Goal: Contribute content: Contribute content

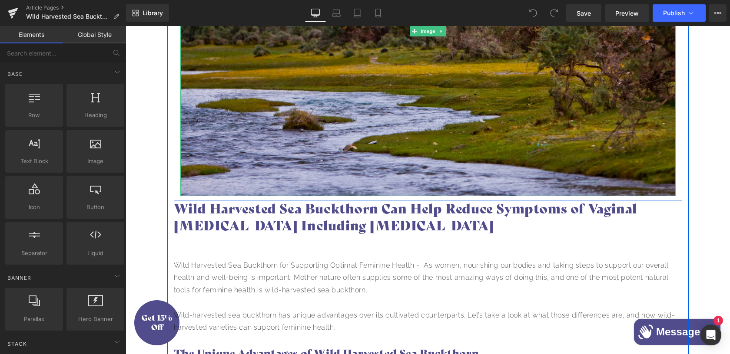
scroll to position [351, 0]
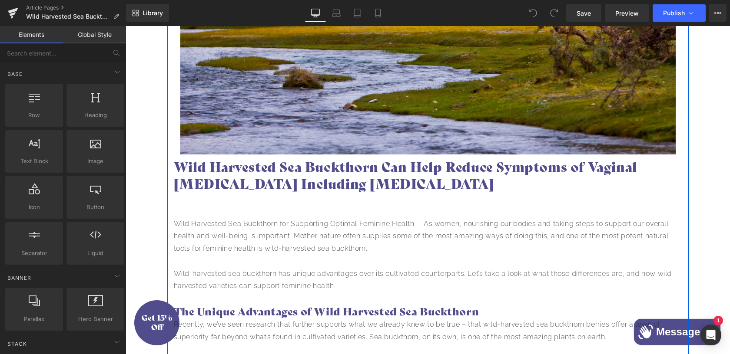
click at [251, 208] on p at bounding box center [428, 211] width 508 height 13
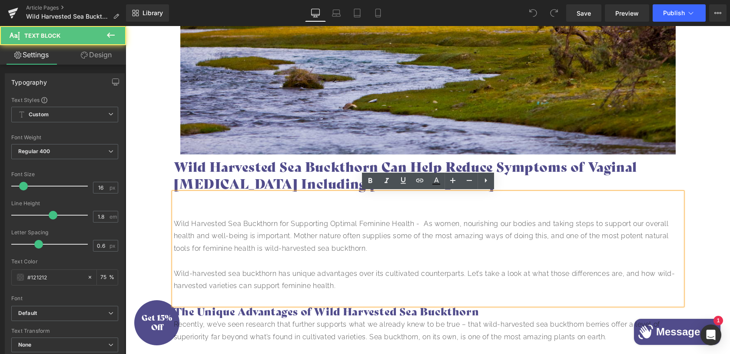
click at [236, 205] on p at bounding box center [428, 211] width 508 height 13
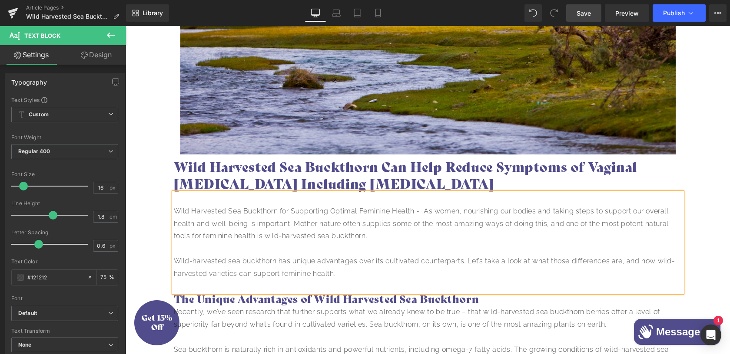
click at [591, 13] on span "Save" at bounding box center [583, 13] width 14 height 9
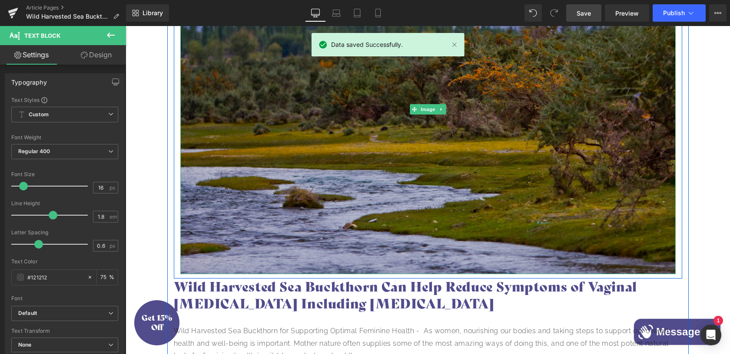
scroll to position [233, 0]
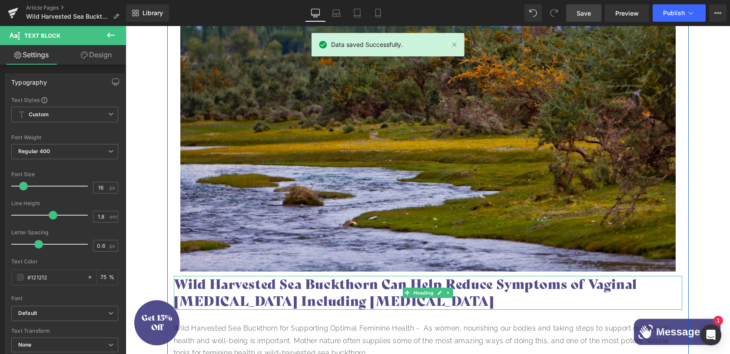
click at [192, 295] on h2 "Wild Harvested Sea Buckthorn Can Help Reduce Symptoms of Vaginal Atrophy Includ…" at bounding box center [428, 293] width 508 height 34
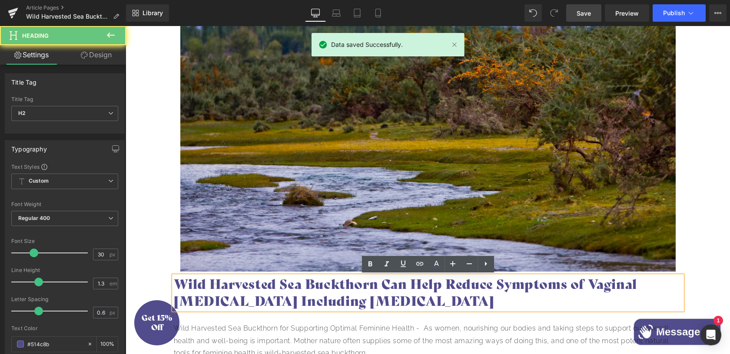
click at [177, 285] on h2 "Wild Harvested Sea Buckthorn Can Help Reduce Symptoms of Vaginal Atrophy Includ…" at bounding box center [428, 293] width 508 height 34
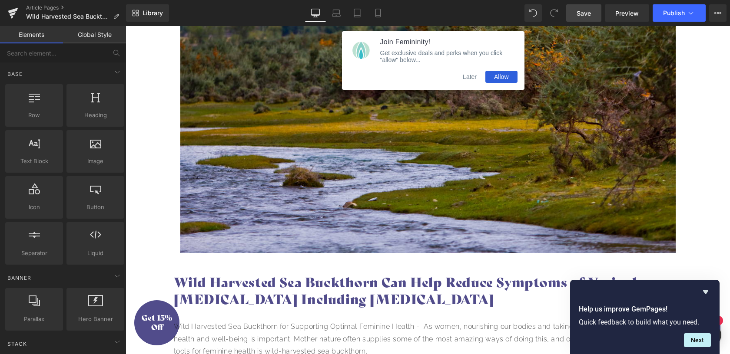
scroll to position [0, 0]
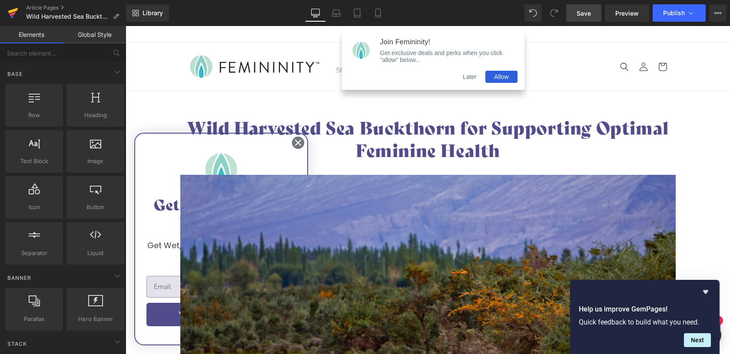
click at [13, 11] on icon at bounding box center [13, 11] width 10 height 6
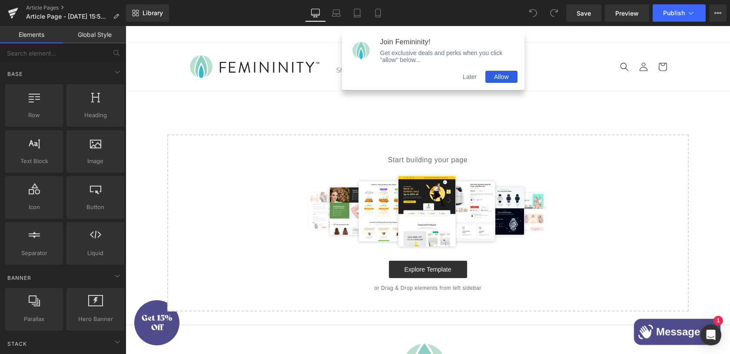
click at [472, 76] on button "Later" at bounding box center [469, 77] width 31 height 12
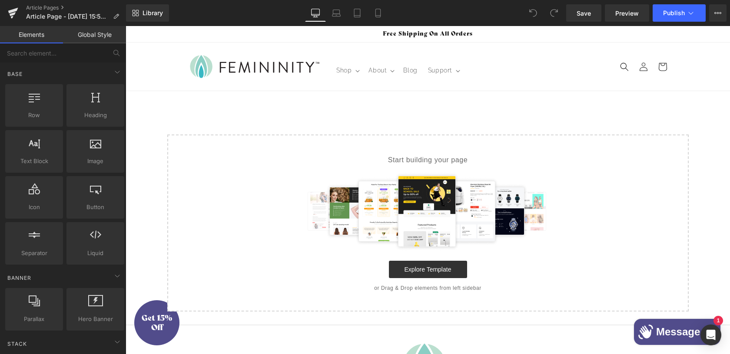
click at [351, 112] on main "Select your layout" at bounding box center [428, 208] width 604 height 234
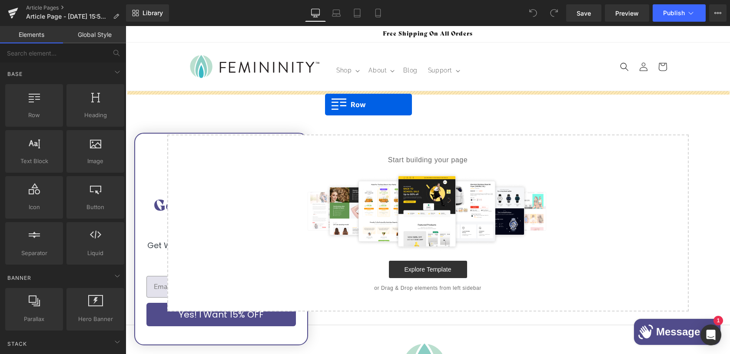
drag, startPoint x: 163, startPoint y: 127, endPoint x: 324, endPoint y: 105, distance: 162.7
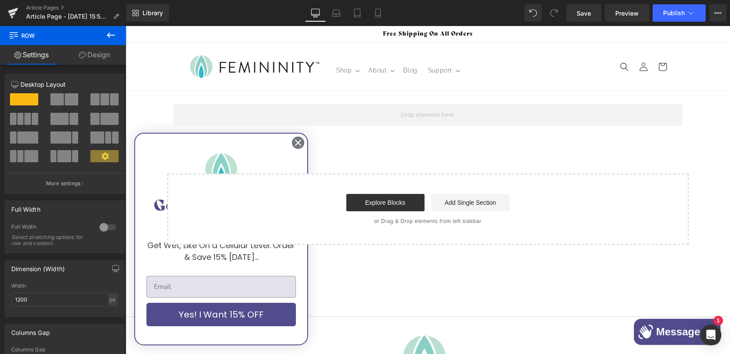
click at [116, 32] on button at bounding box center [111, 35] width 30 height 19
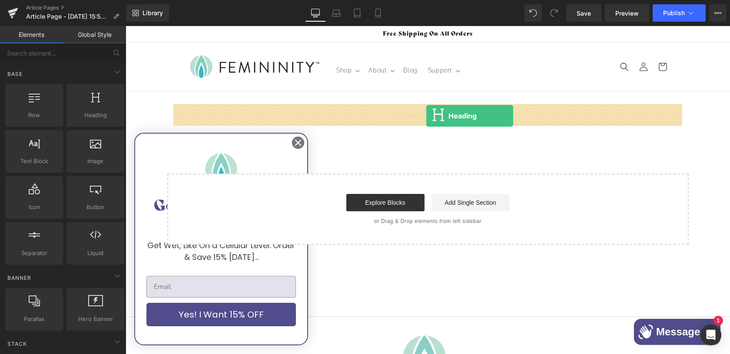
drag, startPoint x: 206, startPoint y: 141, endPoint x: 426, endPoint y: 116, distance: 221.6
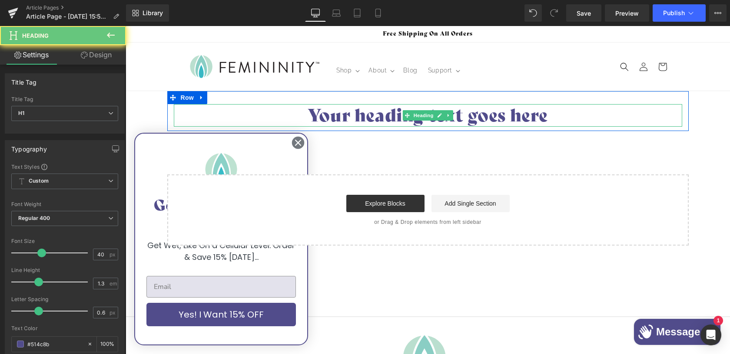
click at [426, 116] on div "Your heading text goes here Heading" at bounding box center [428, 115] width 508 height 23
click at [426, 116] on h1 "Your heading text goes here" at bounding box center [428, 115] width 508 height 23
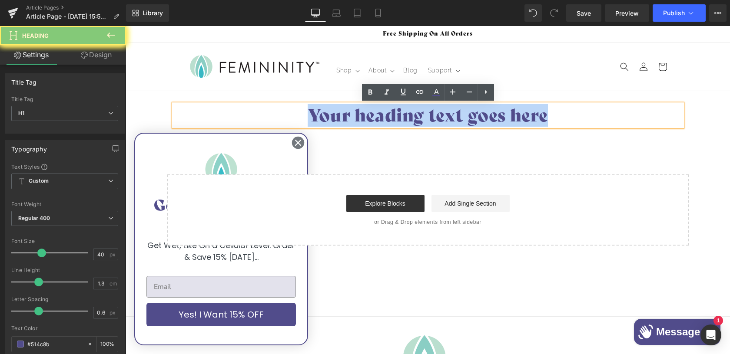
click at [426, 116] on h1 "Your heading text goes here" at bounding box center [428, 115] width 508 height 23
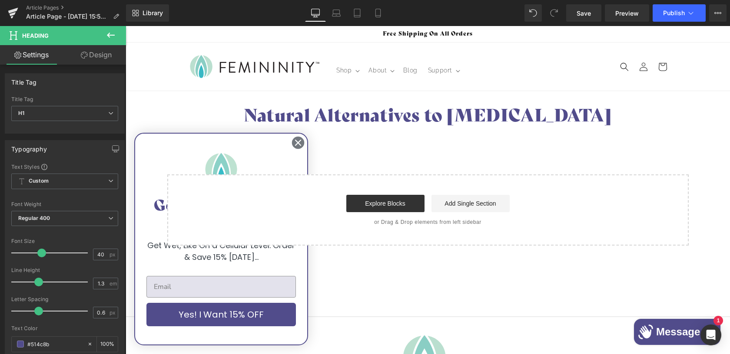
click at [109, 36] on icon at bounding box center [111, 35] width 8 height 5
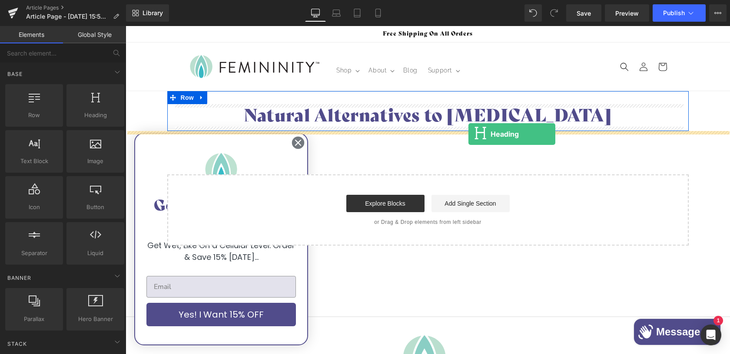
drag, startPoint x: 224, startPoint y: 132, endPoint x: 468, endPoint y: 134, distance: 244.6
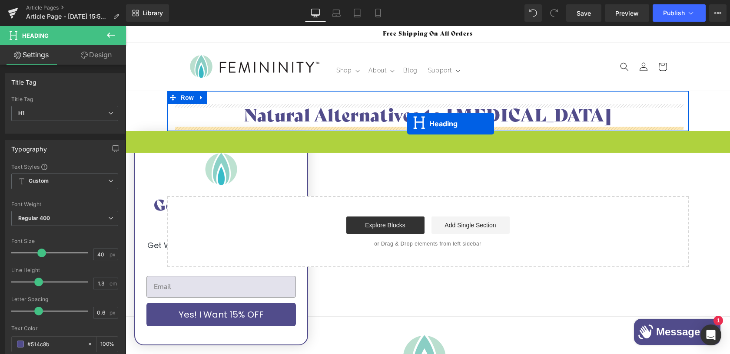
drag, startPoint x: 407, startPoint y: 141, endPoint x: 407, endPoint y: 124, distance: 16.9
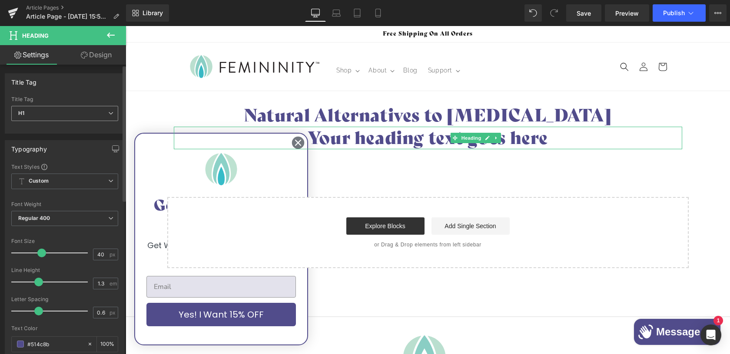
click at [82, 116] on span "H1" at bounding box center [64, 113] width 107 height 15
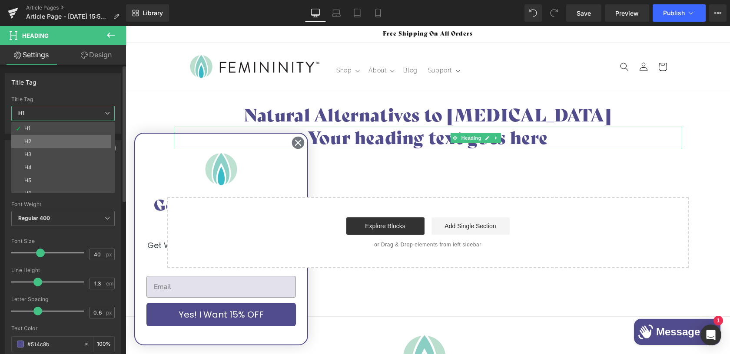
click at [50, 138] on li "H2" at bounding box center [64, 141] width 107 height 13
type input "24"
type input "#121212"
type input "100"
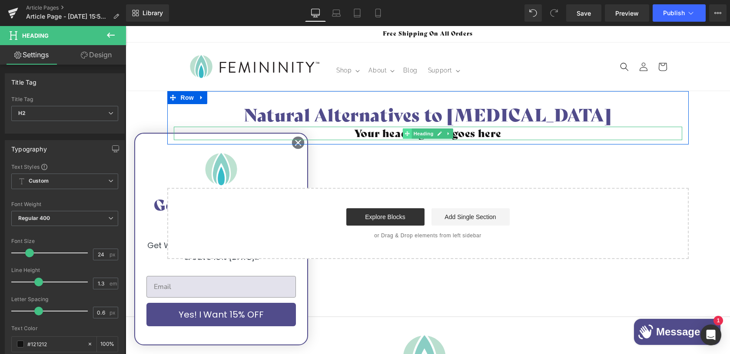
click at [405, 134] on icon at bounding box center [406, 133] width 5 height 5
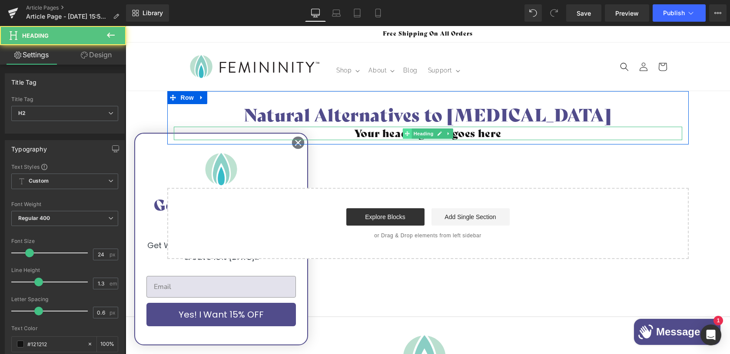
click at [405, 134] on icon at bounding box center [406, 133] width 5 height 5
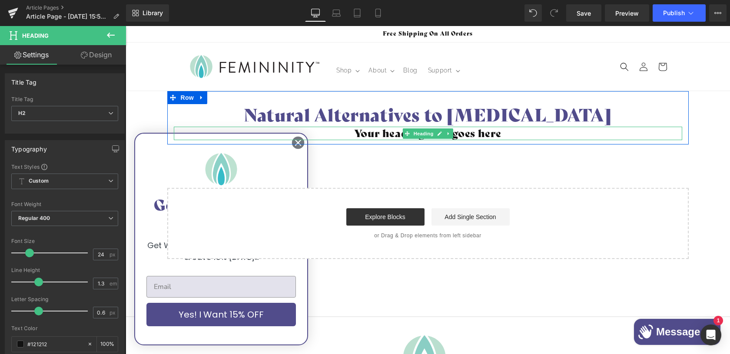
click at [381, 133] on h2 "Your heading text goes here" at bounding box center [428, 133] width 508 height 13
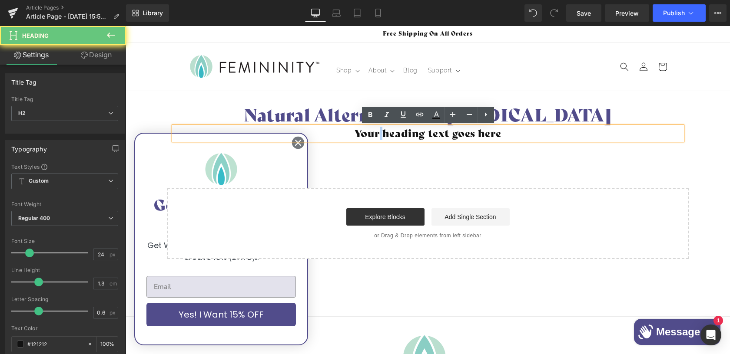
click at [381, 133] on h2 "Your heading text goes here" at bounding box center [428, 133] width 508 height 13
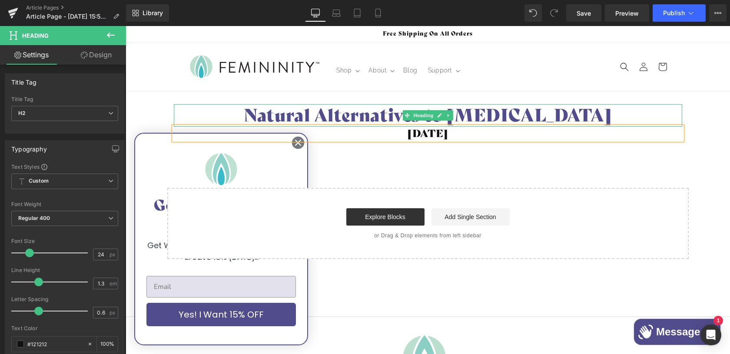
click at [418, 118] on span "Heading" at bounding box center [422, 115] width 23 height 10
click at [355, 104] on h1 "Natural Alternatives to [MEDICAL_DATA]" at bounding box center [428, 115] width 508 height 23
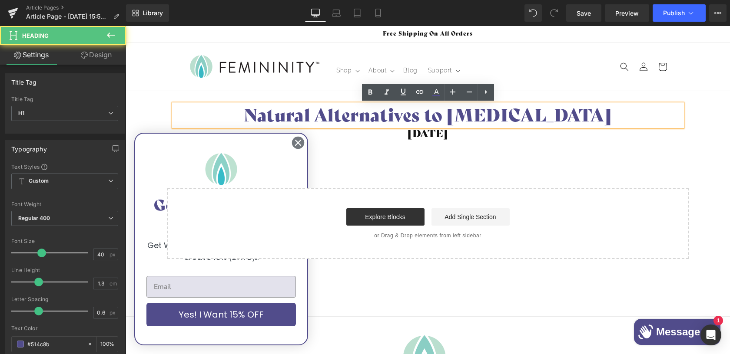
click at [259, 92] on div "Natural Alternatives to [MEDICAL_DATA] Heading [DATE] Heading Row" at bounding box center [427, 117] width 521 height 53
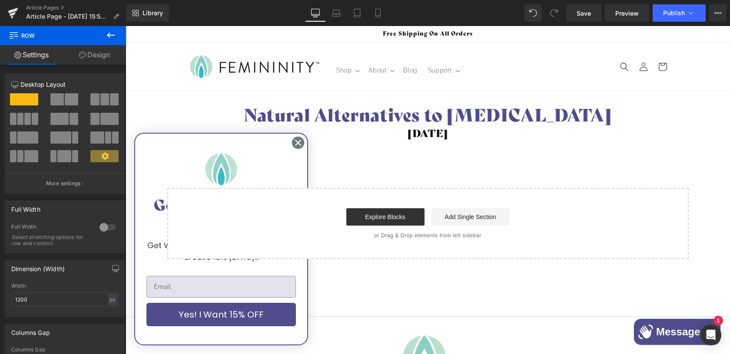
click at [169, 113] on div "Natural Alternatives to [MEDICAL_DATA] Heading [DATE] Heading Row" at bounding box center [427, 117] width 521 height 53
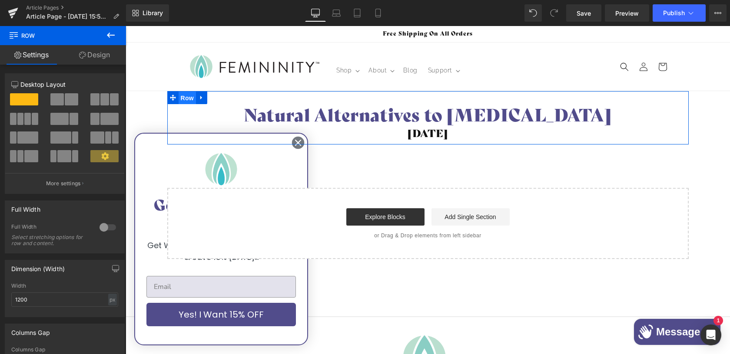
click at [189, 100] on span "Row" at bounding box center [187, 98] width 17 height 13
click at [84, 299] on input "1200" at bounding box center [64, 300] width 107 height 14
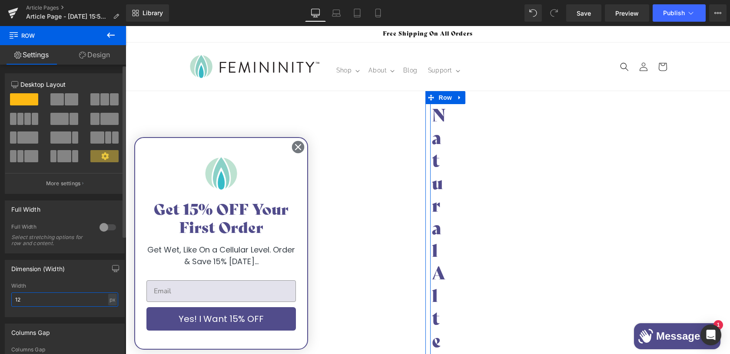
type input "1"
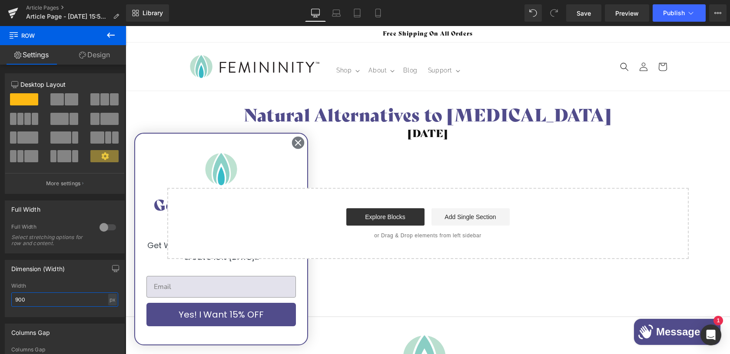
type input "900"
click at [112, 36] on icon at bounding box center [111, 35] width 10 height 10
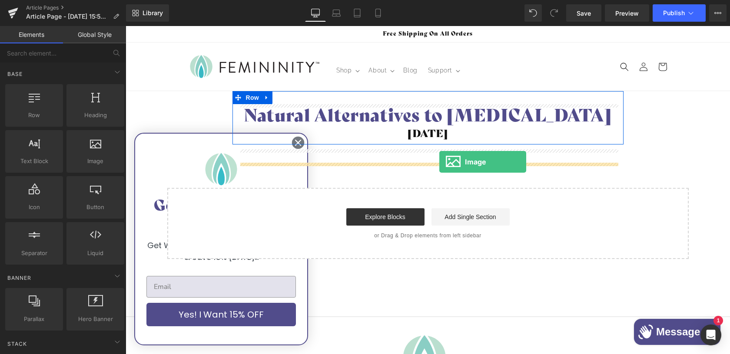
drag, startPoint x: 212, startPoint y: 168, endPoint x: 439, endPoint y: 162, distance: 226.8
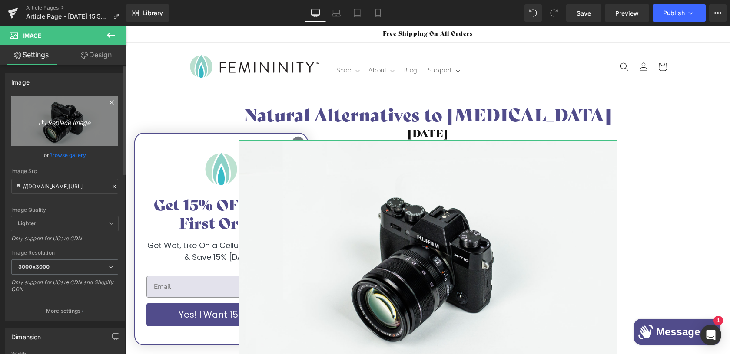
click at [59, 122] on icon "Replace Image" at bounding box center [64, 121] width 69 height 11
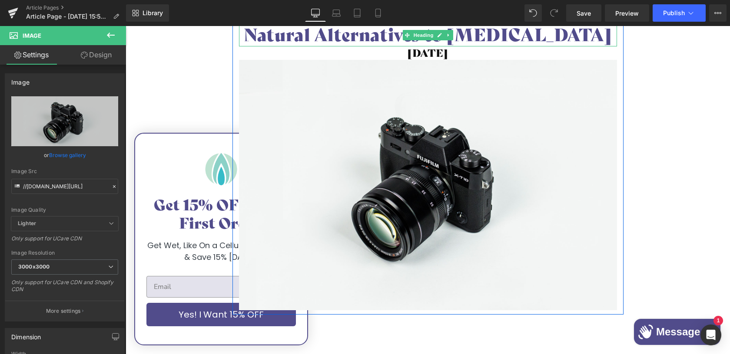
scroll to position [80, 0]
click at [403, 146] on img at bounding box center [428, 185] width 378 height 250
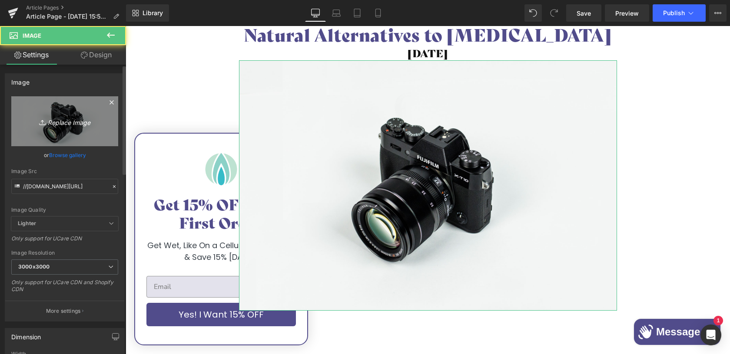
click at [53, 129] on link "Replace Image" at bounding box center [64, 121] width 107 height 50
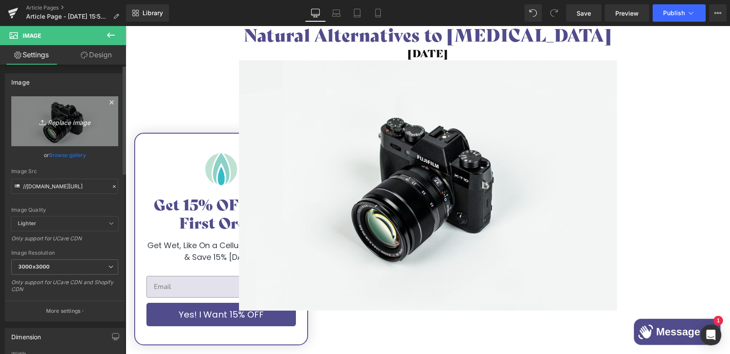
type input "C:\fakepath\[MEDICAL_DATA] SHOT.jpg"
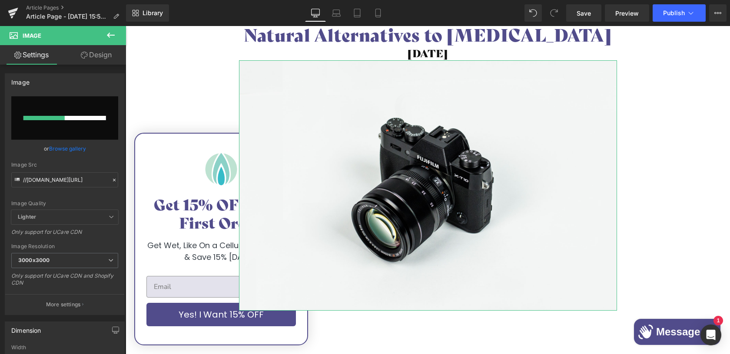
click at [100, 55] on link "Design" at bounding box center [96, 55] width 63 height 20
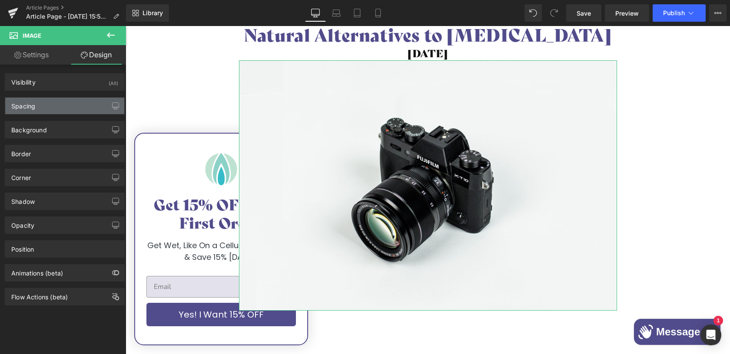
click at [42, 107] on div "Spacing" at bounding box center [64, 106] width 119 height 17
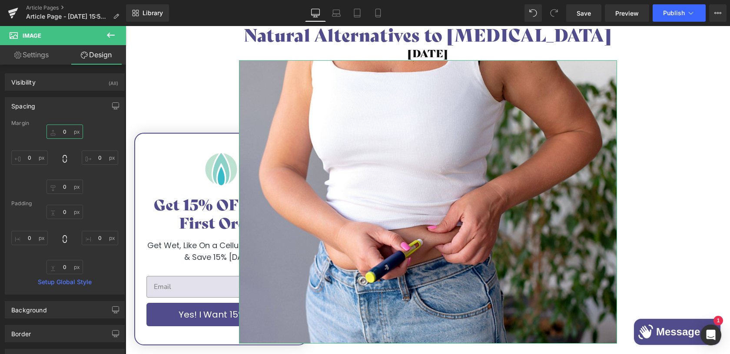
click at [61, 131] on input "0" at bounding box center [64, 132] width 36 height 14
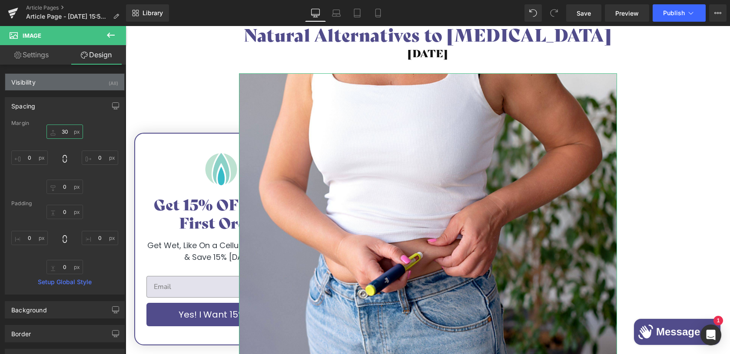
type input "3"
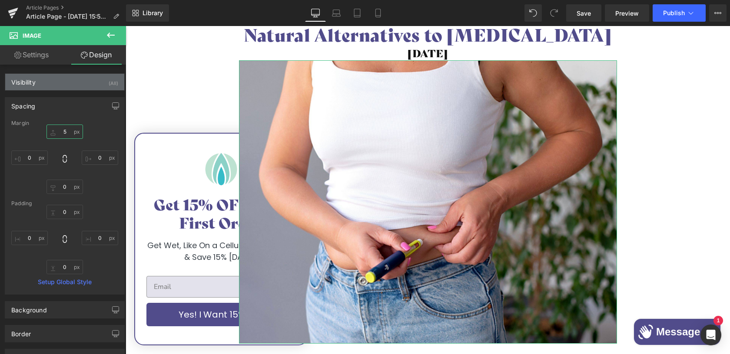
type input "50"
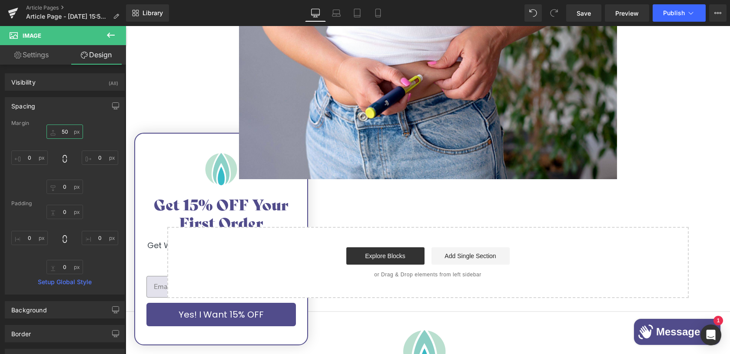
scroll to position [283, 0]
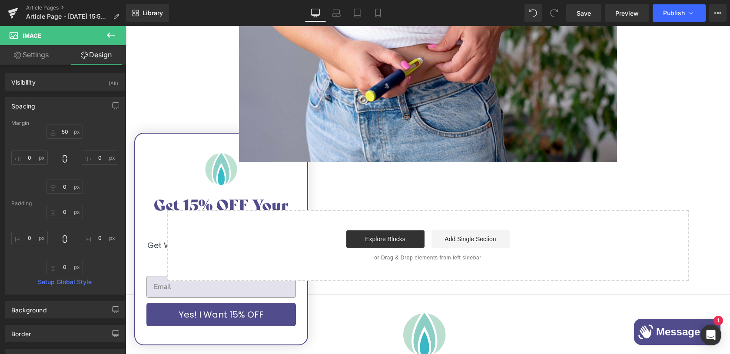
click at [437, 190] on div "Natural Alternatives to [MEDICAL_DATA] Heading [DATE] Heading Image Row Select …" at bounding box center [428, 44] width 604 height 473
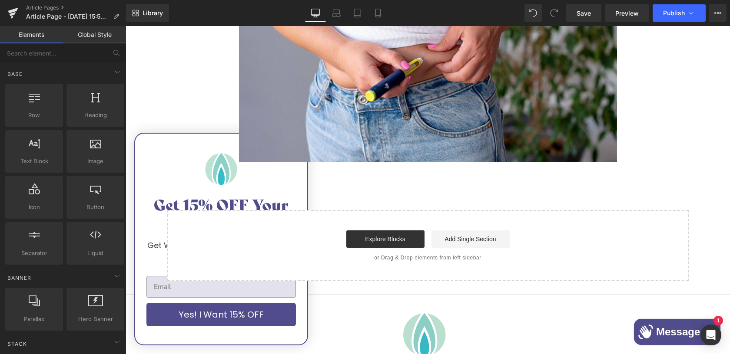
click at [221, 90] on div "Natural Alternatives to [MEDICAL_DATA] Heading [DATE] Heading Image Row Select …" at bounding box center [428, 44] width 604 height 473
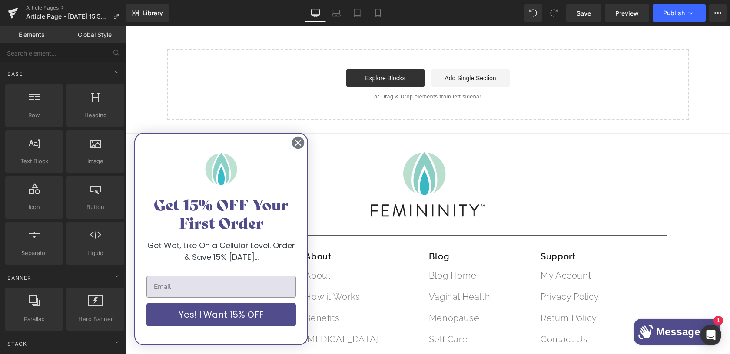
scroll to position [341, 0]
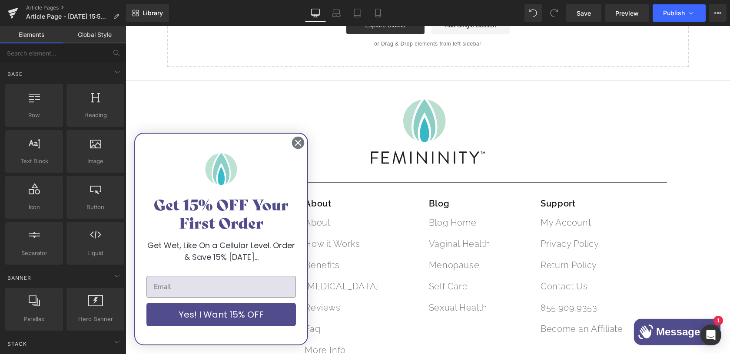
scroll to position [513, 0]
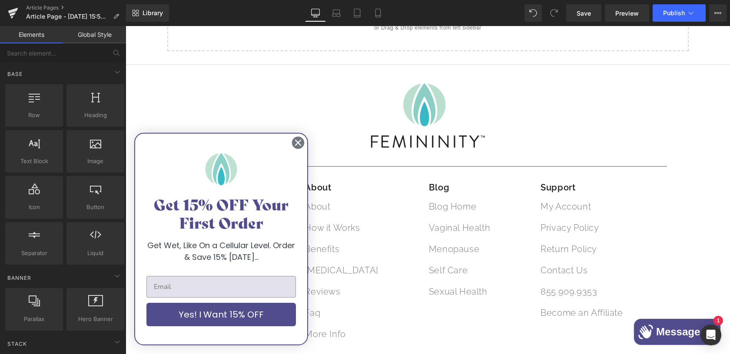
click at [295, 137] on circle "Close dialog" at bounding box center [298, 143] width 13 height 13
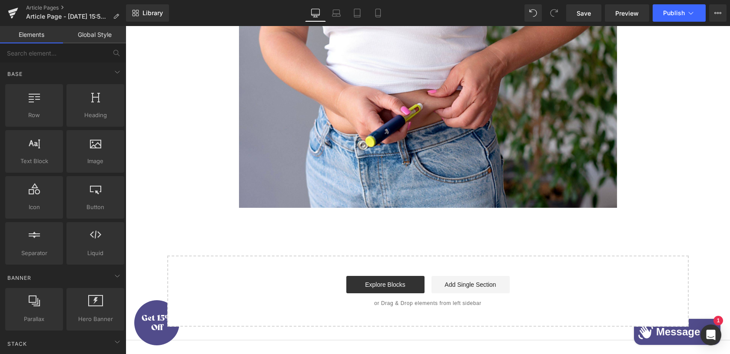
scroll to position [241, 0]
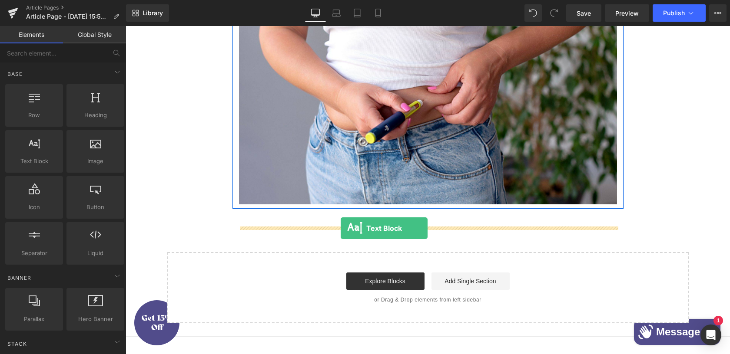
drag, startPoint x: 162, startPoint y: 177, endPoint x: 341, endPoint y: 228, distance: 185.3
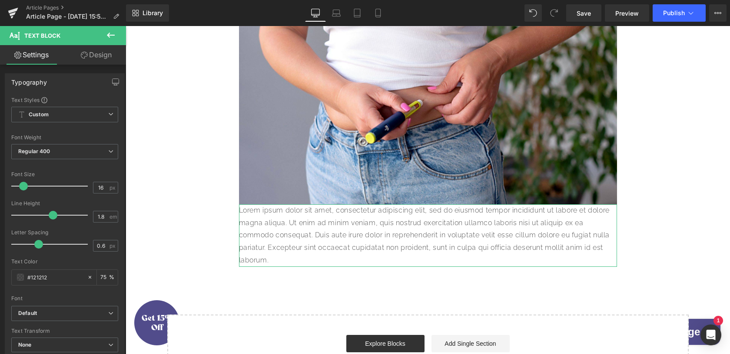
click at [96, 58] on link "Design" at bounding box center [96, 55] width 63 height 20
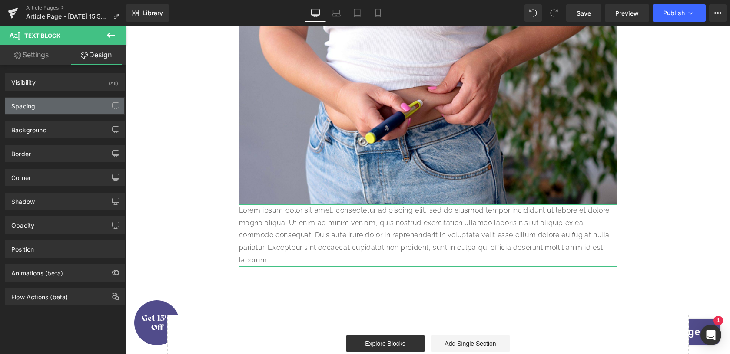
click at [50, 110] on div "Spacing" at bounding box center [64, 106] width 119 height 17
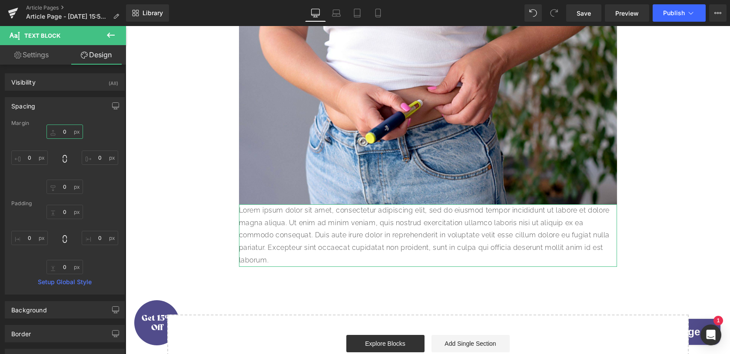
click at [61, 134] on input "0" at bounding box center [64, 132] width 36 height 14
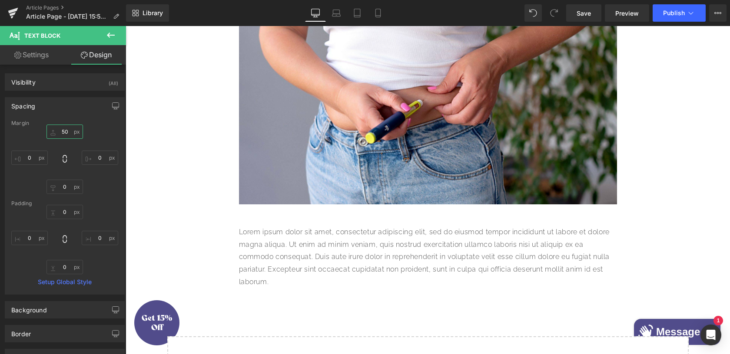
type input "50"
click at [108, 32] on icon at bounding box center [111, 35] width 10 height 10
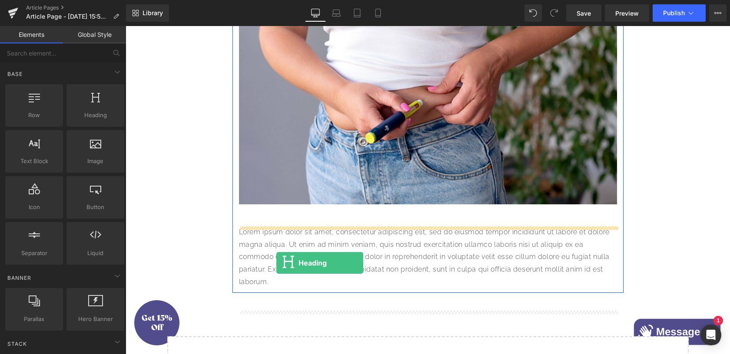
drag, startPoint x: 216, startPoint y: 136, endPoint x: 276, endPoint y: 263, distance: 140.5
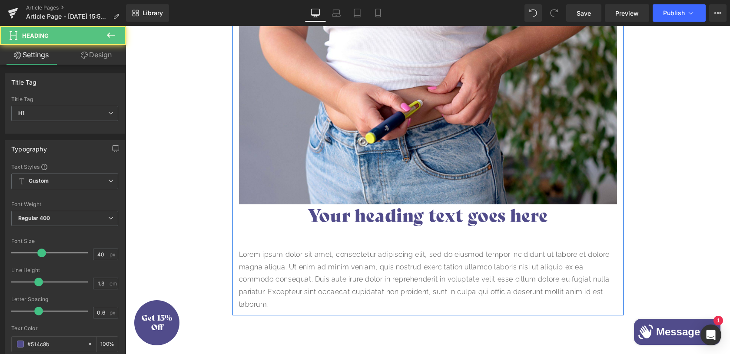
click at [349, 227] on h1 "Your heading text goes here" at bounding box center [428, 216] width 378 height 23
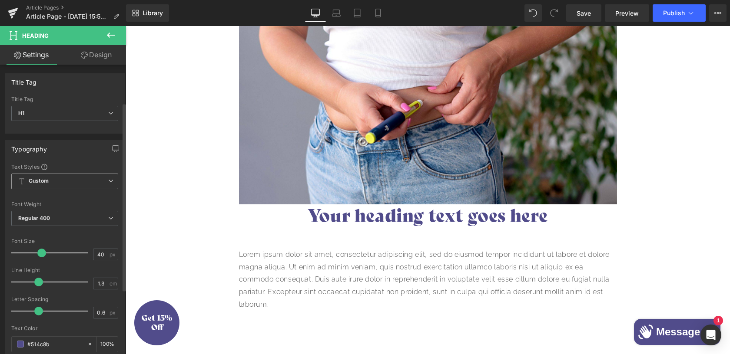
scroll to position [168, 0]
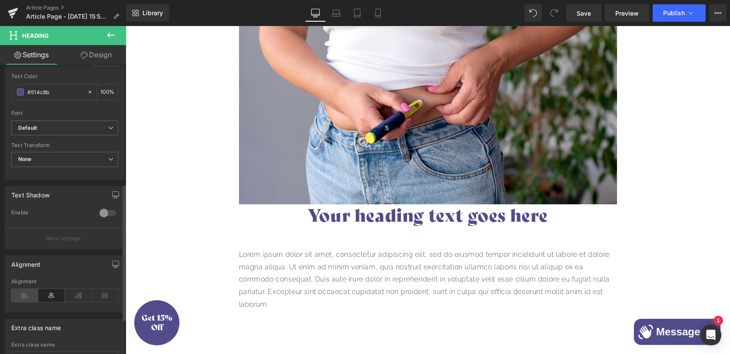
click at [25, 297] on icon at bounding box center [24, 295] width 27 height 13
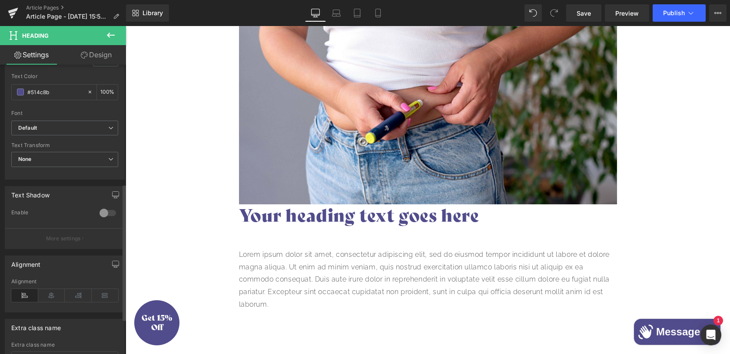
scroll to position [131, 0]
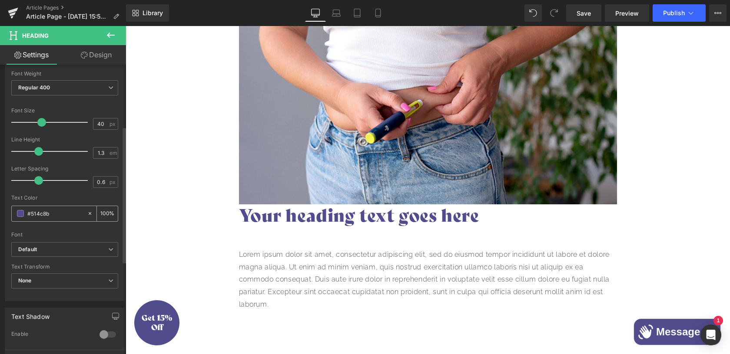
click at [54, 215] on input "#514c8b" at bounding box center [55, 214] width 56 height 10
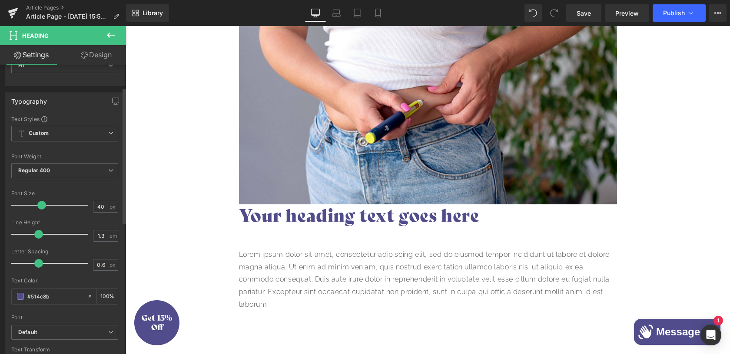
scroll to position [0, 0]
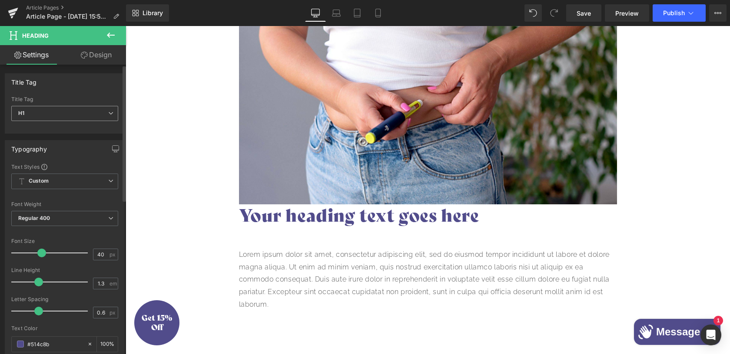
click at [83, 109] on span "H1" at bounding box center [64, 113] width 107 height 15
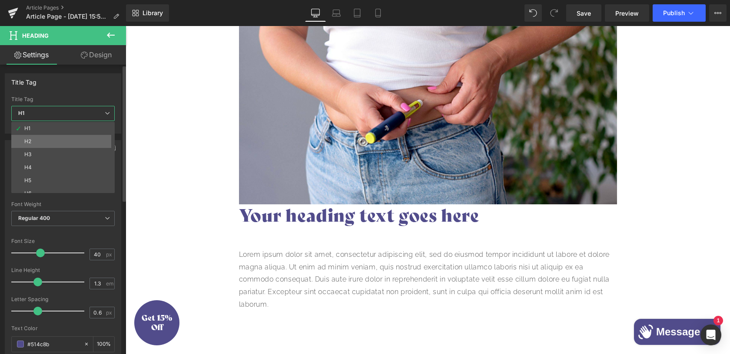
click at [42, 140] on li "H2" at bounding box center [64, 141] width 107 height 13
type input "24"
type input "#121212"
type input "100"
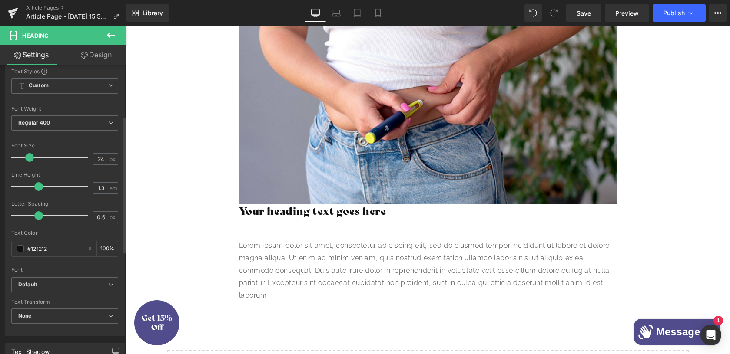
scroll to position [110, 0]
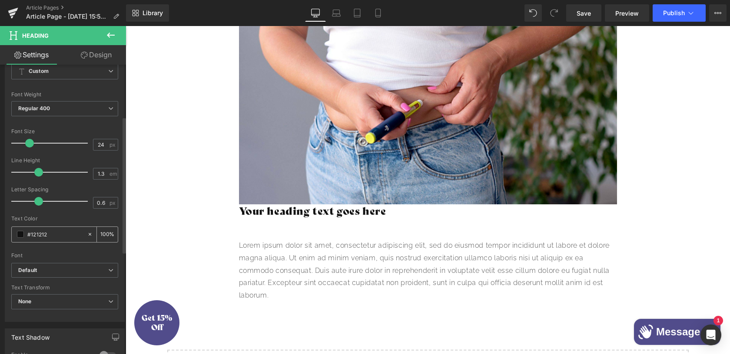
click at [41, 239] on div "#121212" at bounding box center [49, 234] width 75 height 15
click at [41, 232] on input "#121212" at bounding box center [55, 235] width 56 height 10
paste input "514c8b"
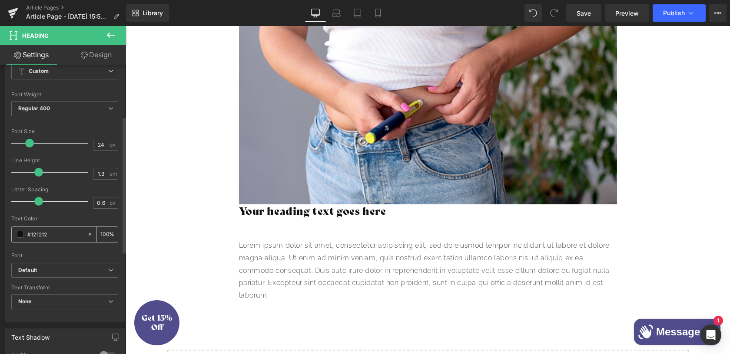
type input "#514c8b"
click at [295, 253] on div "Natural Alternatives to [MEDICAL_DATA] Heading [DATE] Heading Image Your headin…" at bounding box center [427, 82] width 391 height 439
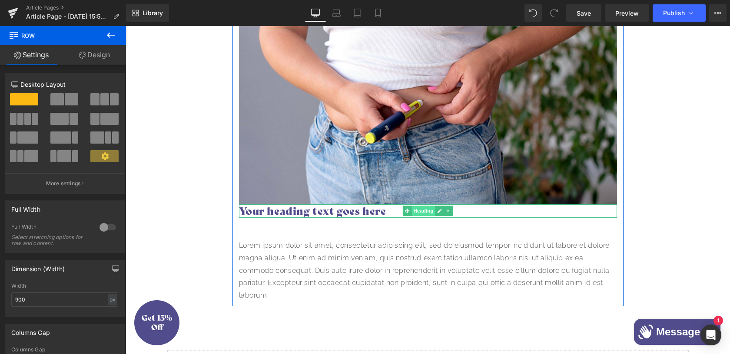
click at [423, 216] on span "Heading" at bounding box center [422, 211] width 23 height 10
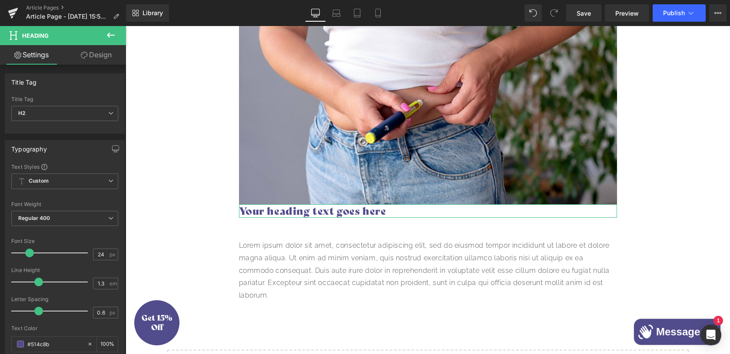
click at [95, 56] on link "Design" at bounding box center [96, 55] width 63 height 20
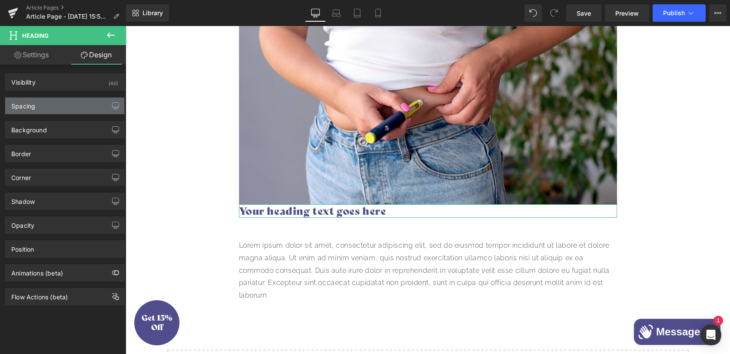
click at [51, 104] on div "Spacing" at bounding box center [64, 106] width 119 height 17
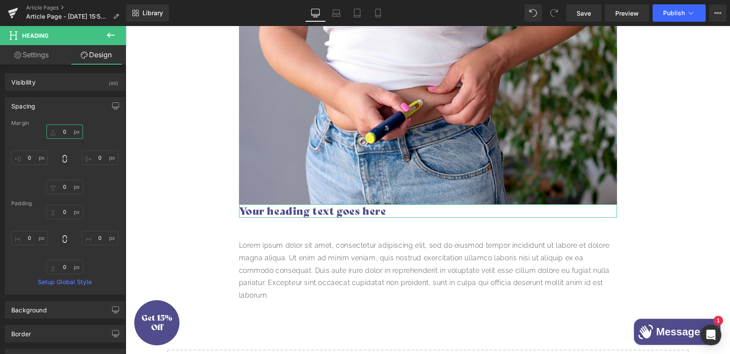
click at [61, 132] on input "0" at bounding box center [64, 132] width 36 height 14
type input "50"
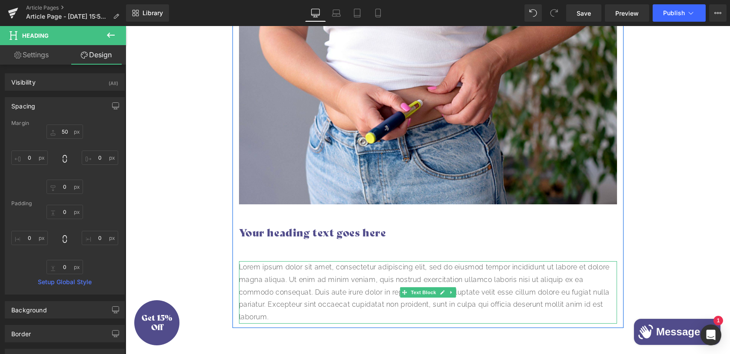
click at [285, 290] on p "Lorem ipsum dolor sit amet, consectetur adipiscing elit, sed do eiusmod tempor …" at bounding box center [428, 292] width 378 height 63
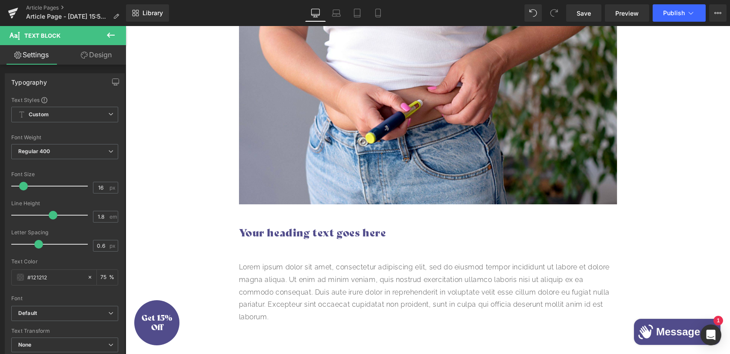
click at [98, 60] on link "Design" at bounding box center [96, 55] width 63 height 20
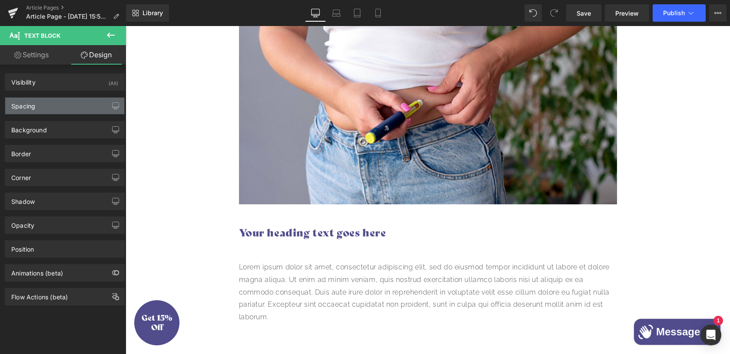
click at [43, 113] on div "Spacing" at bounding box center [64, 106] width 119 height 17
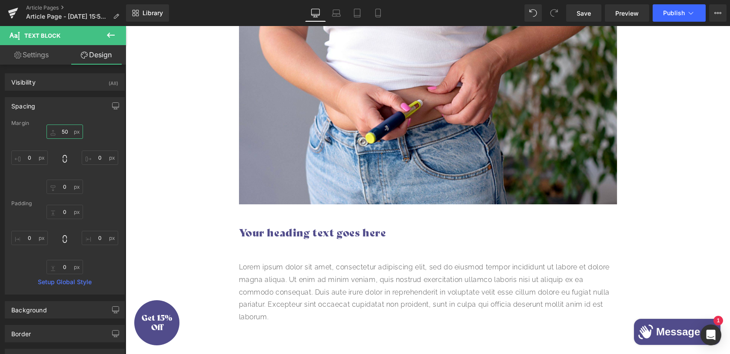
click at [58, 129] on input "50" at bounding box center [64, 132] width 36 height 14
type input "0"
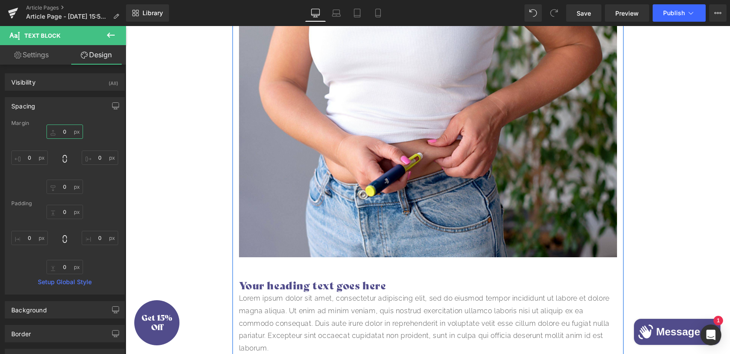
scroll to position [215, 0]
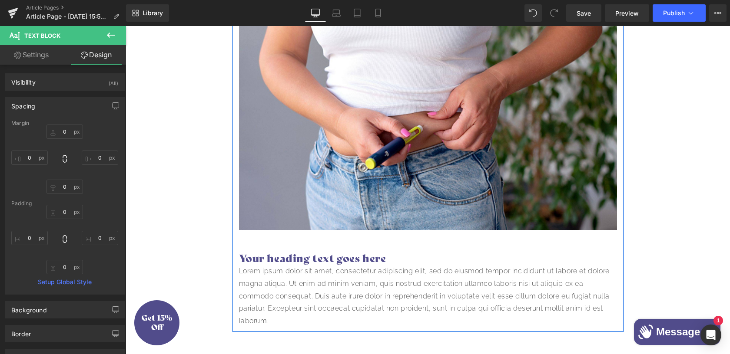
click at [288, 265] on h2 "Your heading text goes here" at bounding box center [428, 258] width 378 height 13
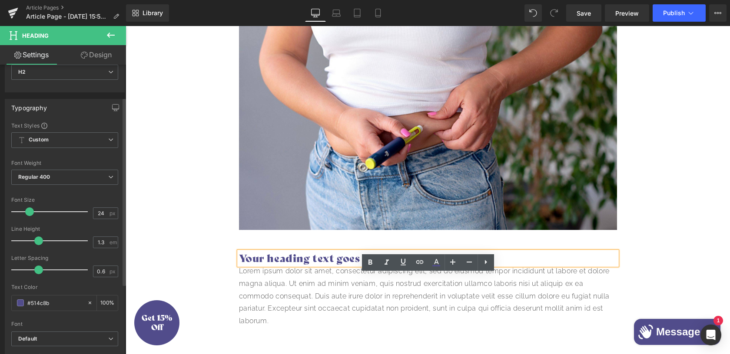
scroll to position [50, 0]
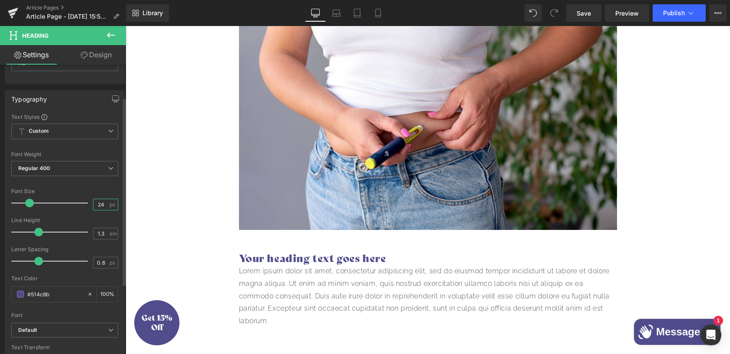
click at [99, 202] on input "24" at bounding box center [100, 204] width 15 height 11
type input "2"
type input "30"
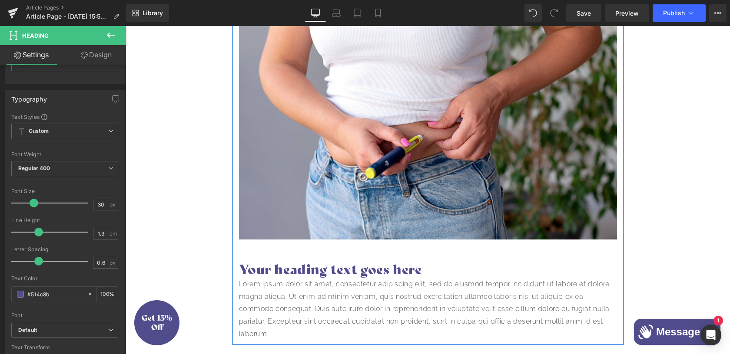
scroll to position [0, 0]
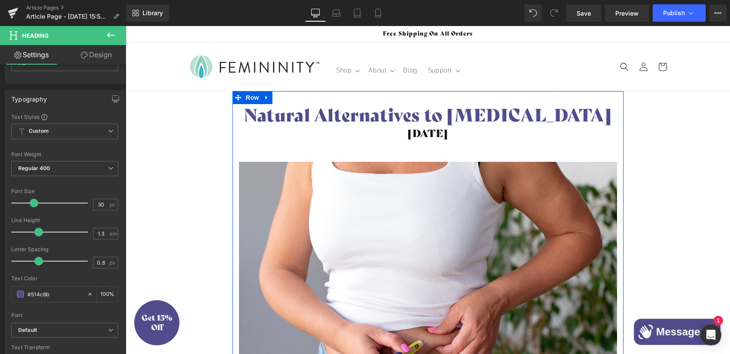
click at [423, 126] on div "Natural Alternatives to [MEDICAL_DATA] Heading" at bounding box center [428, 115] width 378 height 23
click at [423, 126] on h1 "Natural Alternatives to [MEDICAL_DATA]" at bounding box center [428, 115] width 378 height 23
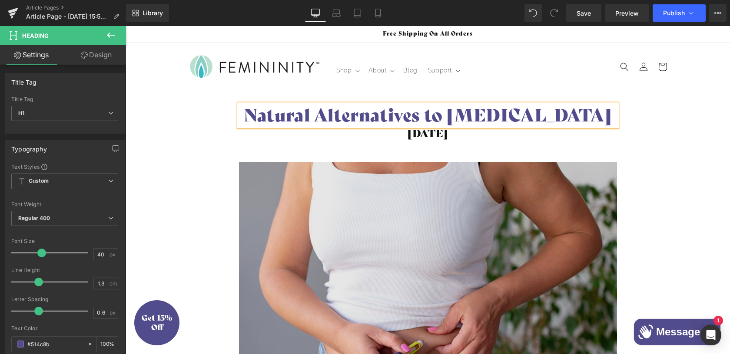
click at [410, 213] on img at bounding box center [428, 304] width 378 height 284
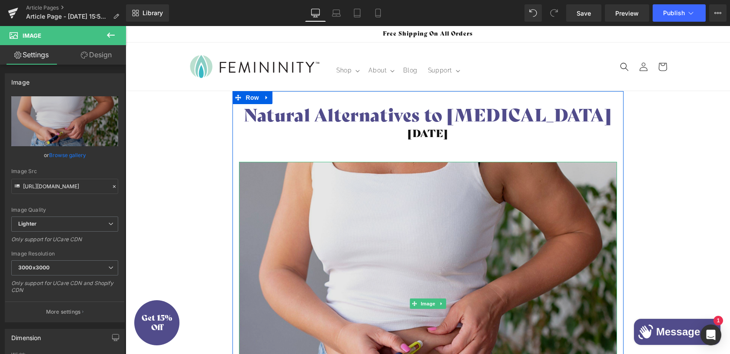
click at [327, 240] on img at bounding box center [428, 304] width 378 height 284
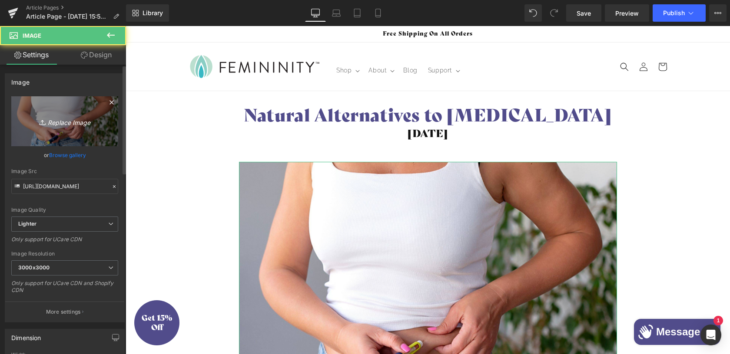
click at [57, 120] on icon "Replace Image" at bounding box center [64, 121] width 69 height 11
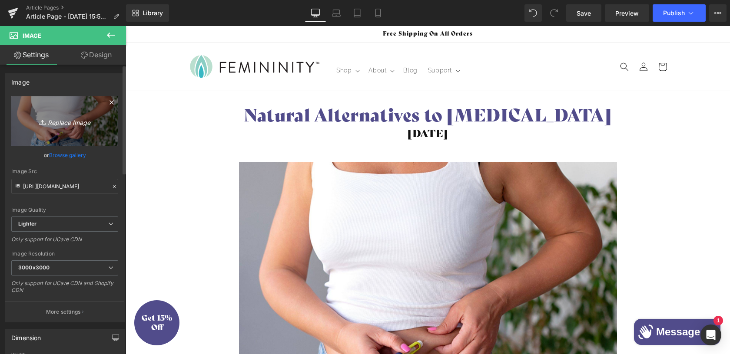
type input "C:\fakepath\[MEDICAL_DATA].jpg"
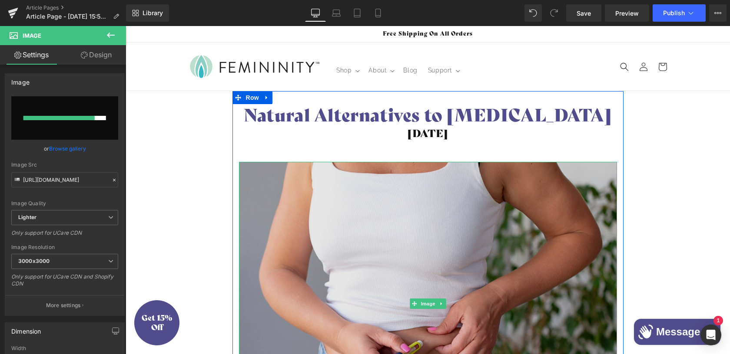
scroll to position [148, 0]
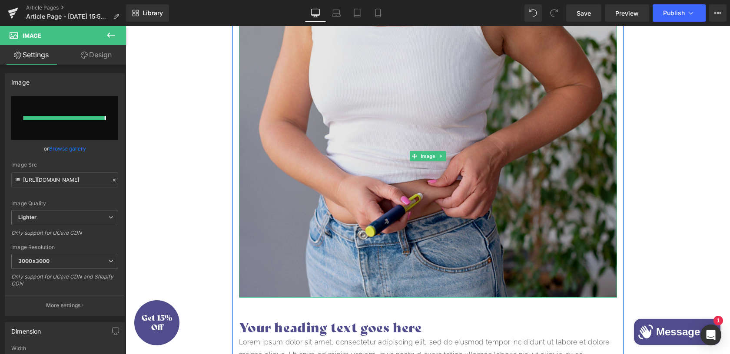
type input "[URL][DOMAIN_NAME]"
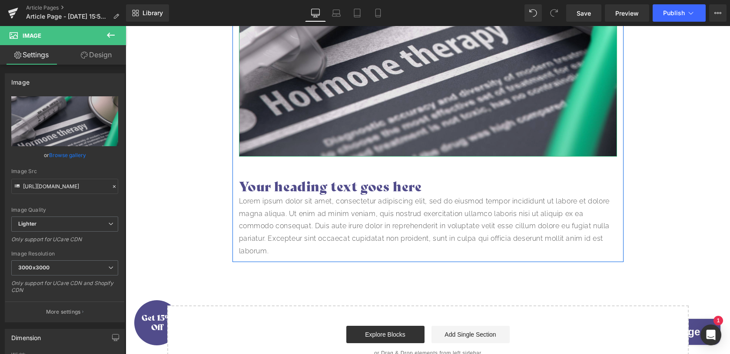
scroll to position [288, 0]
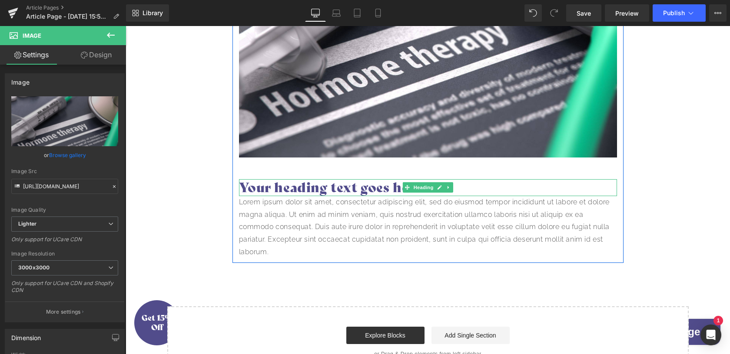
click at [322, 196] on h2 "Your heading text goes here" at bounding box center [428, 187] width 378 height 17
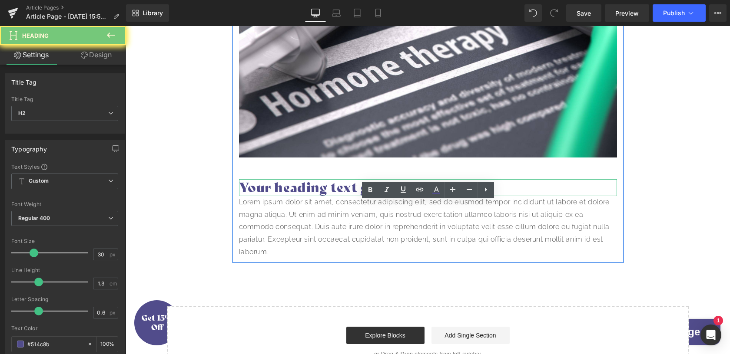
click at [322, 196] on h2 "Your heading text goes here" at bounding box center [428, 187] width 378 height 17
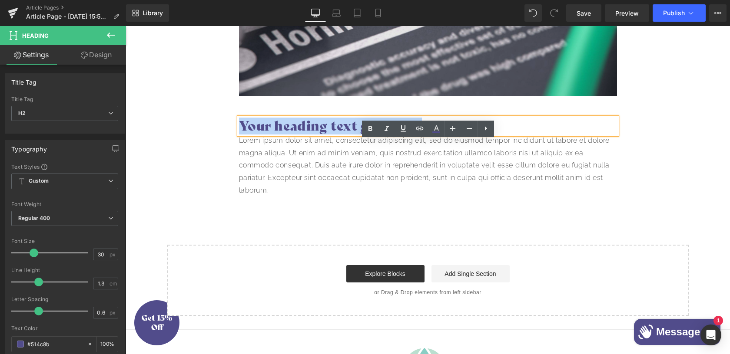
scroll to position [349, 0]
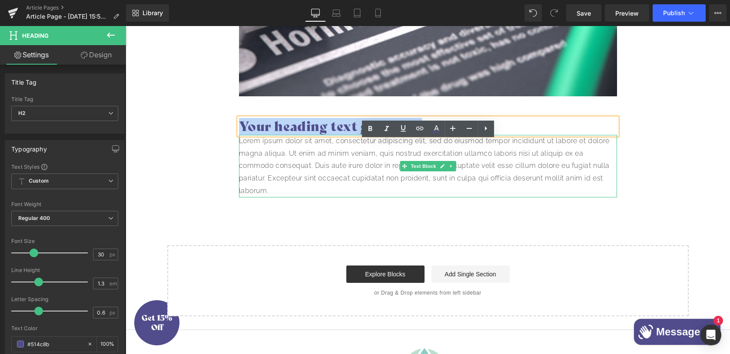
click at [248, 195] on p "Lorem ipsum dolor sit amet, consectetur adipiscing elit, sed do eiusmod tempor …" at bounding box center [428, 166] width 378 height 63
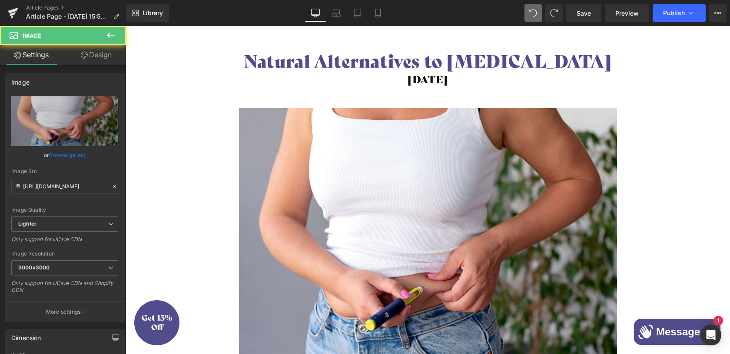
scroll to position [48, 0]
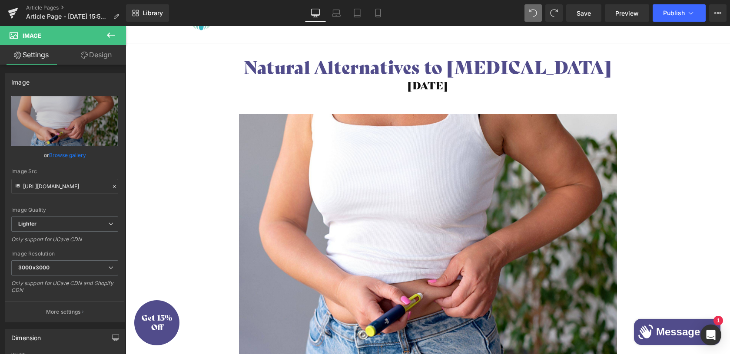
click at [564, 13] on div "Save Preview Publish Scheduled View Live Page View with current Template Save T…" at bounding box center [645, 12] width 167 height 17
type input "[URL][DOMAIN_NAME]"
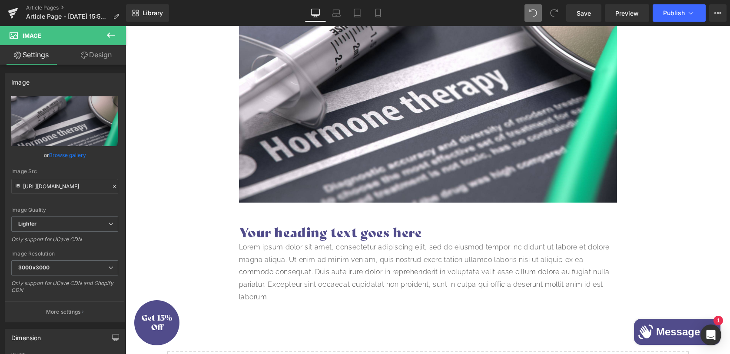
scroll to position [353, 0]
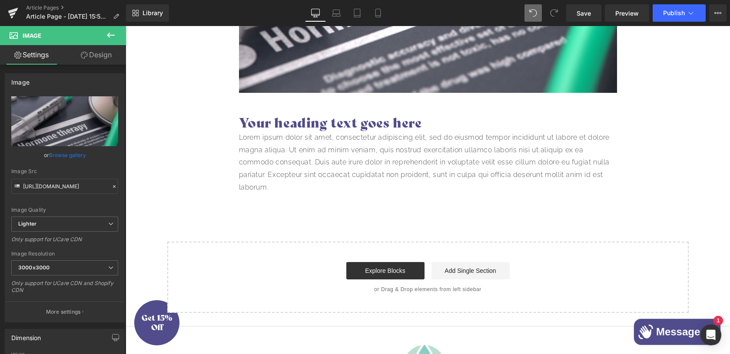
click at [554, 13] on icon at bounding box center [554, 13] width 8 height 8
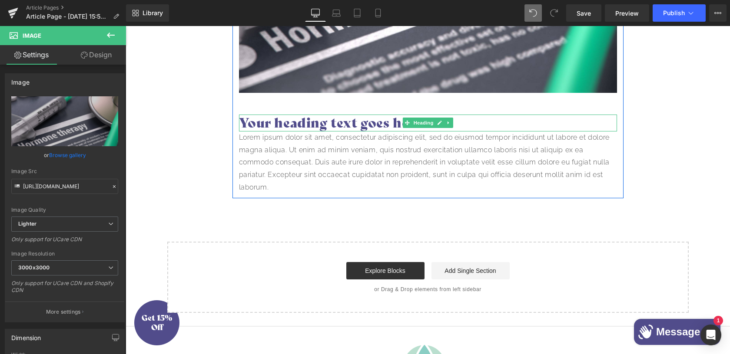
click at [353, 132] on h2 "Your heading text goes here" at bounding box center [428, 123] width 378 height 17
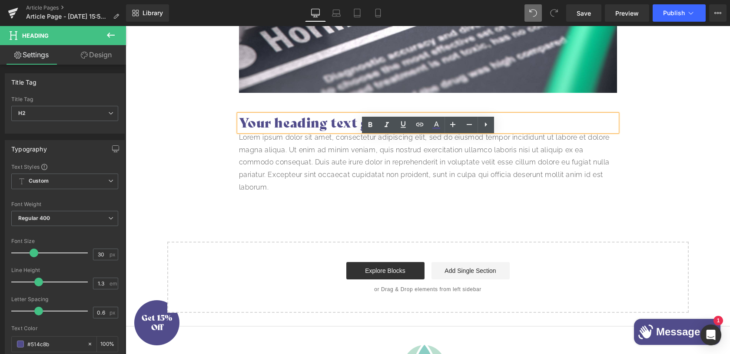
click at [463, 194] on p "Lorem ipsum dolor sit amet, consectetur adipiscing elit, sed do eiusmod tempor …" at bounding box center [428, 163] width 378 height 63
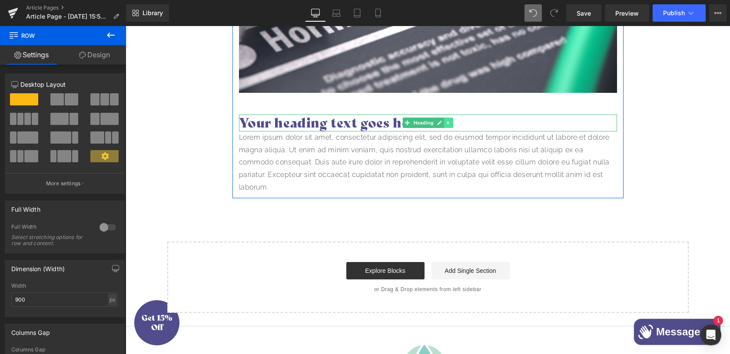
click at [449, 126] on icon at bounding box center [448, 122] width 5 height 5
click at [452, 126] on icon at bounding box center [452, 123] width 5 height 5
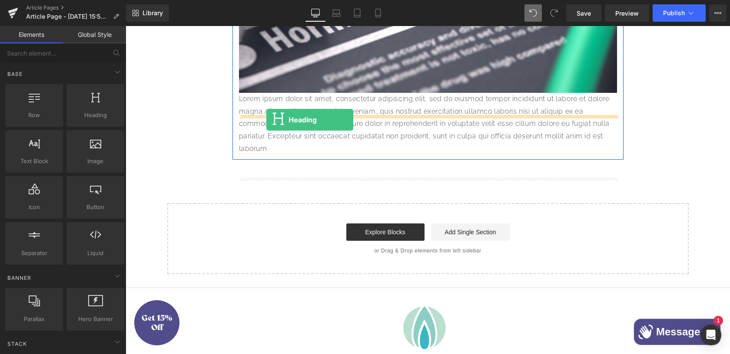
drag, startPoint x: 222, startPoint y: 103, endPoint x: 266, endPoint y: 118, distance: 46.4
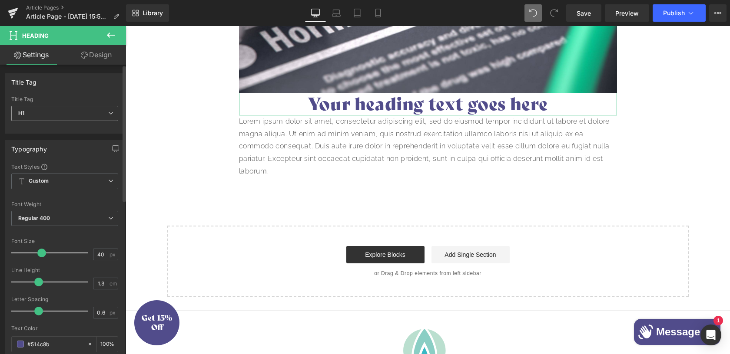
click at [86, 111] on span "H1" at bounding box center [64, 113] width 107 height 15
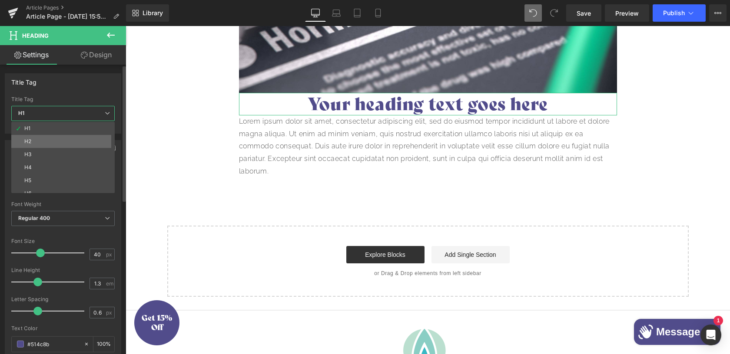
click at [50, 145] on li "H2" at bounding box center [64, 141] width 107 height 13
type input "24"
type input "#121212"
type input "100"
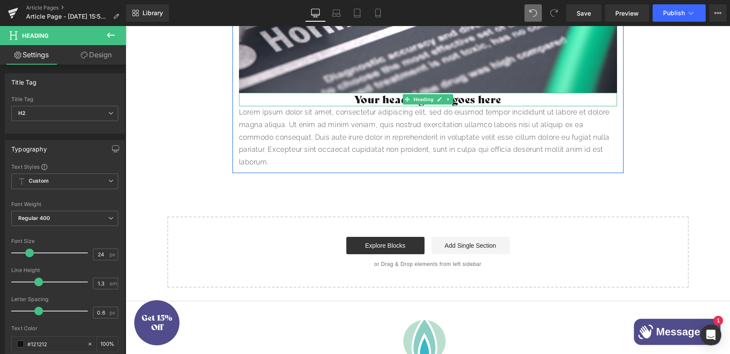
click at [361, 106] on h2 "Your heading text goes here" at bounding box center [428, 99] width 378 height 13
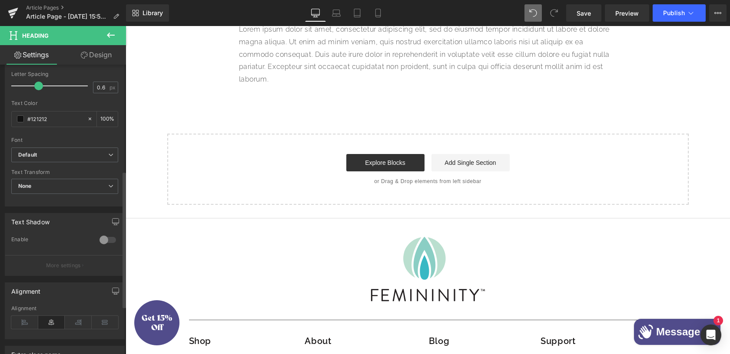
scroll to position [231, 0]
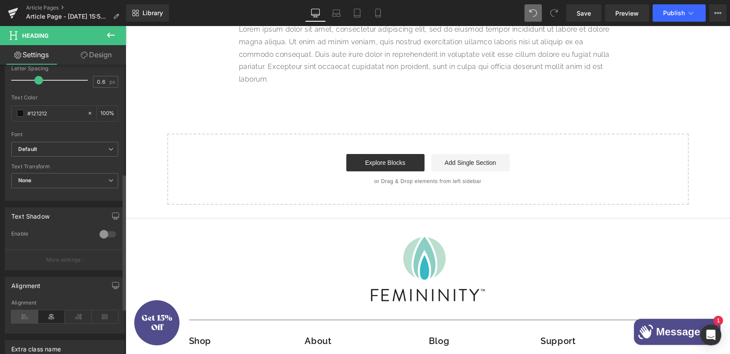
click at [20, 319] on icon at bounding box center [24, 317] width 27 height 13
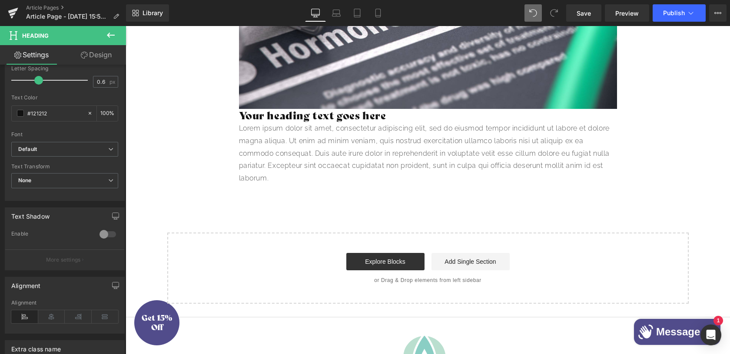
scroll to position [302, 0]
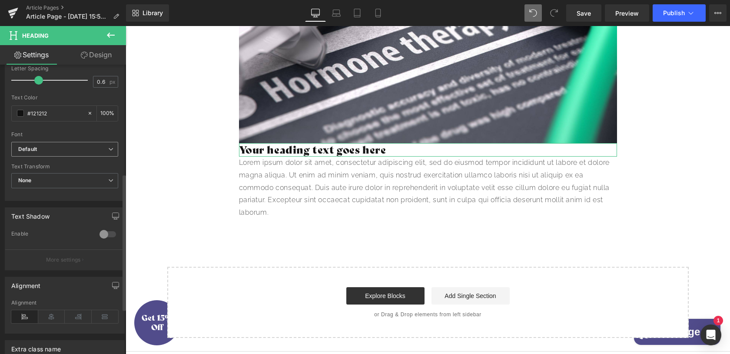
click at [89, 150] on b "Default" at bounding box center [63, 149] width 90 height 7
click at [89, 150] on b "Default" at bounding box center [61, 149] width 86 height 7
click at [104, 145] on span "Default" at bounding box center [64, 149] width 107 height 15
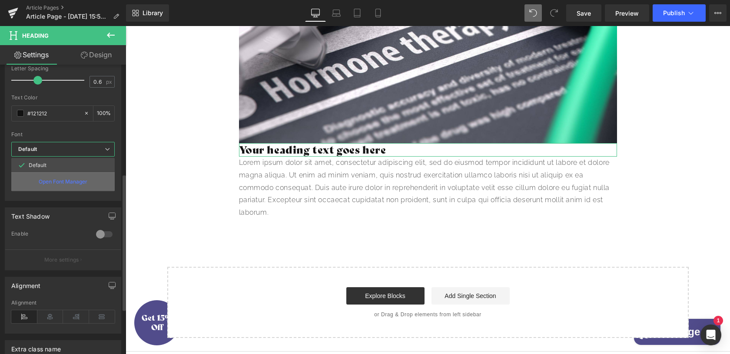
click at [58, 176] on div "Open Font Manager" at bounding box center [62, 181] width 103 height 19
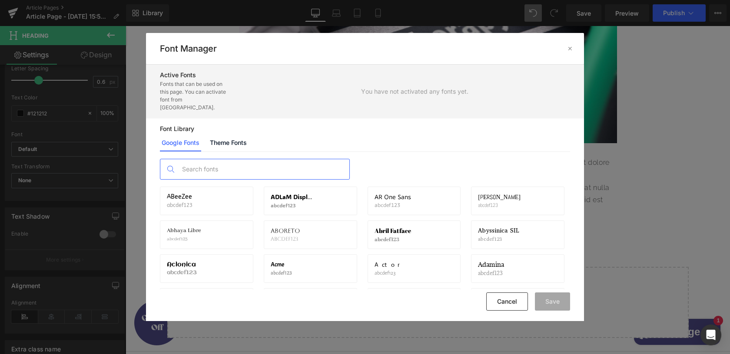
click at [253, 159] on input "text" at bounding box center [264, 169] width 172 height 20
click at [237, 137] on link "Theme Fonts" at bounding box center [228, 142] width 40 height 17
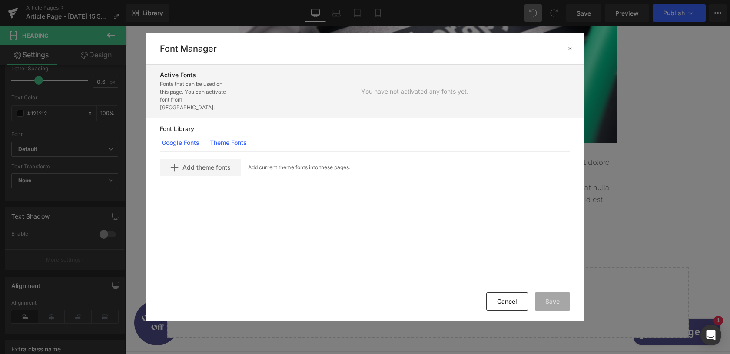
click at [189, 135] on link "Google Fonts" at bounding box center [180, 142] width 41 height 17
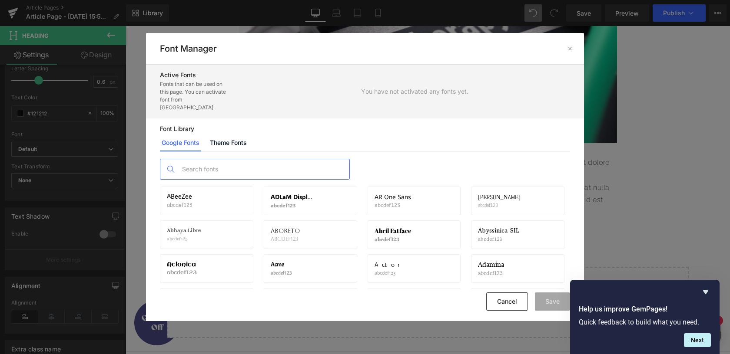
click at [220, 159] on input "text" at bounding box center [264, 169] width 172 height 20
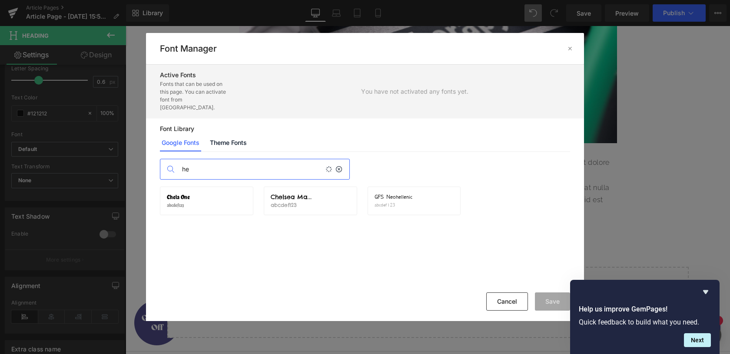
type input "h"
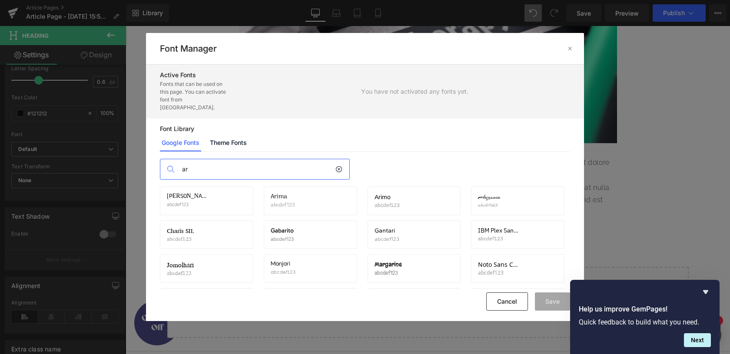
type input "a"
type input "ariel"
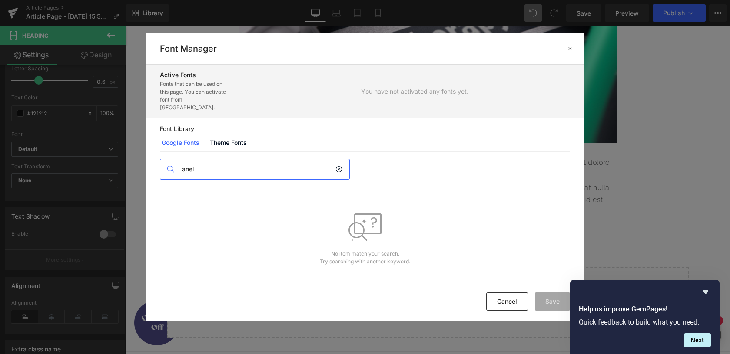
click at [220, 159] on input "ariel" at bounding box center [257, 169] width 158 height 20
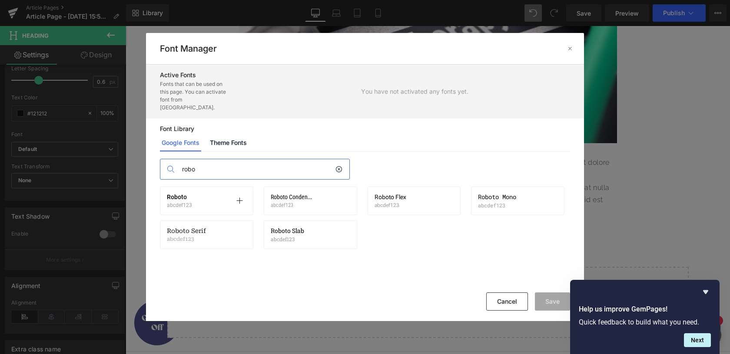
type input "robo"
click at [175, 202] on p "abcdef123" at bounding box center [179, 205] width 25 height 6
click at [193, 194] on div "Roboto abcdef123 Activate font" at bounding box center [206, 201] width 79 height 15
click at [240, 198] on icon at bounding box center [239, 201] width 7 height 7
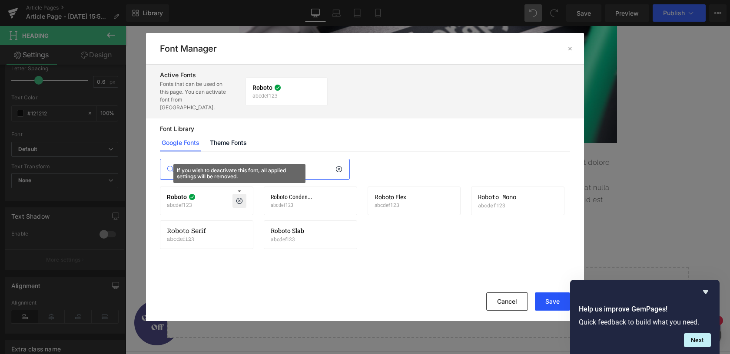
click at [546, 303] on button "Save" at bounding box center [552, 302] width 35 height 18
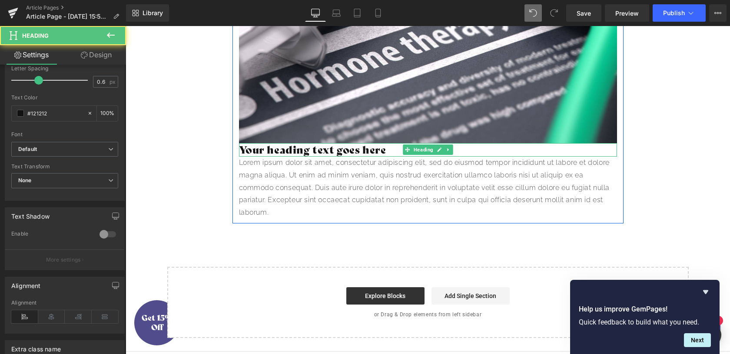
click at [359, 157] on h2 "Your heading text goes here" at bounding box center [428, 149] width 378 height 13
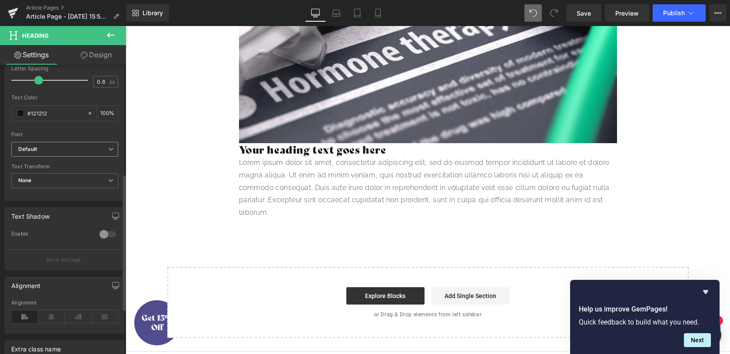
click at [102, 146] on b "Default" at bounding box center [63, 149] width 90 height 7
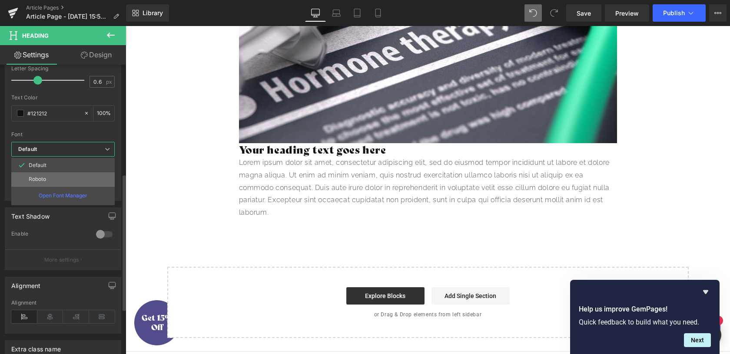
click at [51, 183] on li "Roboto" at bounding box center [62, 179] width 103 height 14
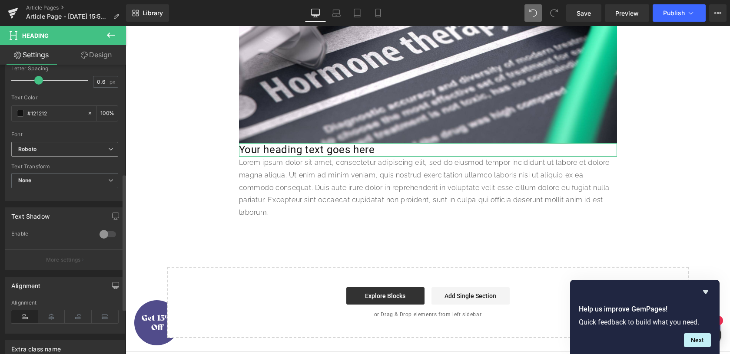
click at [112, 150] on span "Roboto" at bounding box center [64, 149] width 107 height 15
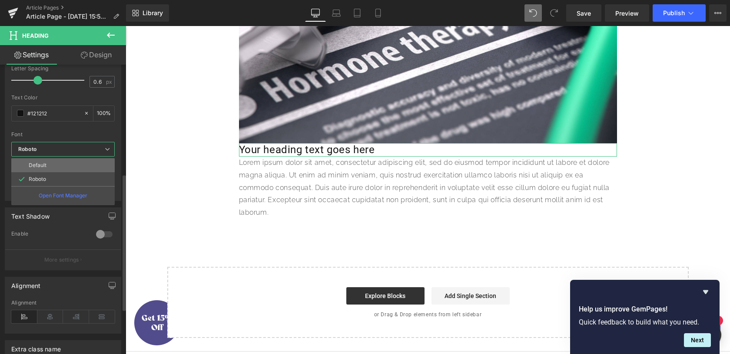
click at [48, 168] on li "Default" at bounding box center [62, 166] width 103 height 14
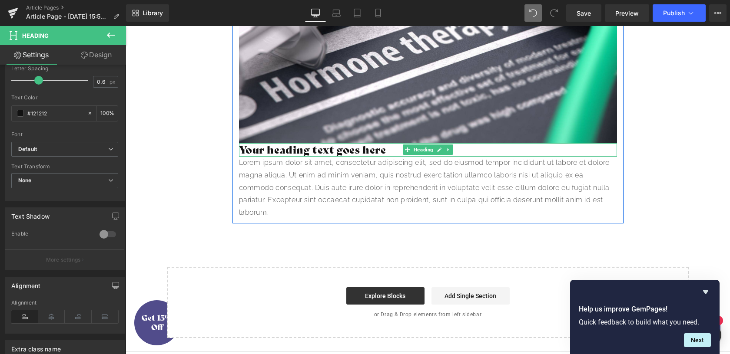
click at [243, 157] on h2 "Your heading text goes here" at bounding box center [428, 149] width 378 height 13
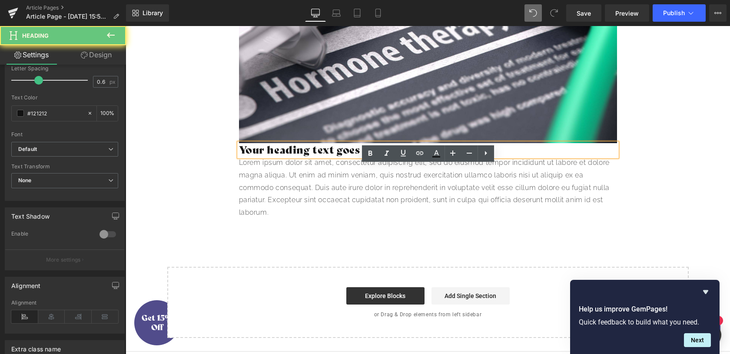
click at [240, 157] on h2 "Your heading text goes here" at bounding box center [428, 149] width 378 height 13
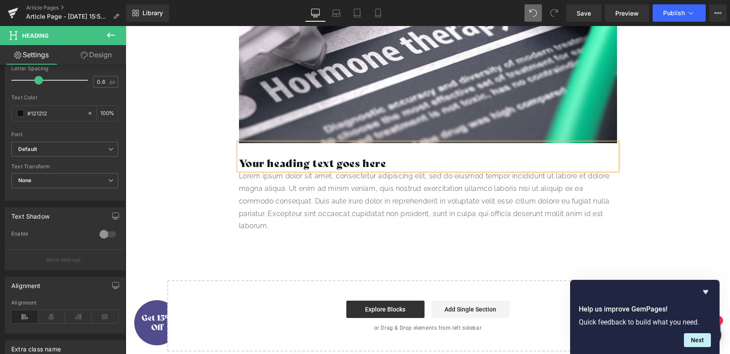
click at [280, 170] on h2 "Your heading text goes here" at bounding box center [428, 163] width 378 height 13
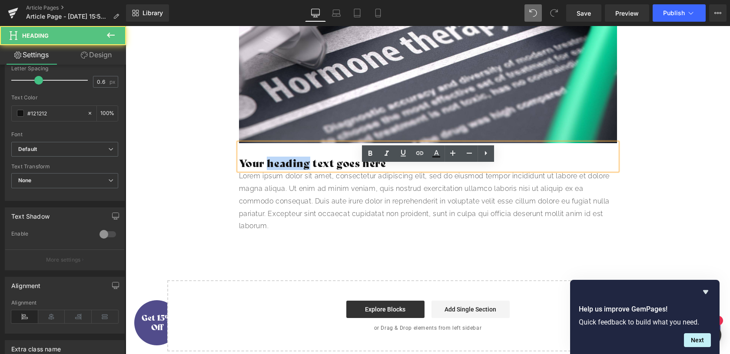
click at [280, 170] on h2 "Your heading text goes here" at bounding box center [428, 163] width 378 height 13
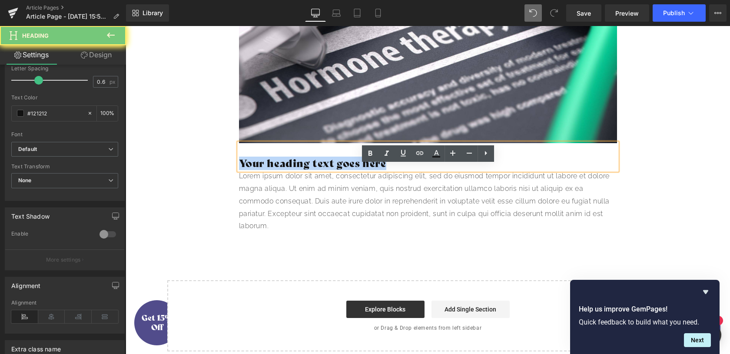
click at [280, 170] on h2 "Your heading text goes here" at bounding box center [428, 163] width 378 height 13
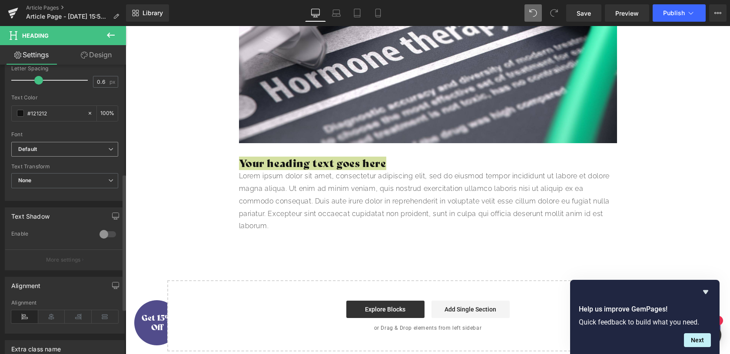
click at [66, 150] on b "Default" at bounding box center [63, 149] width 90 height 7
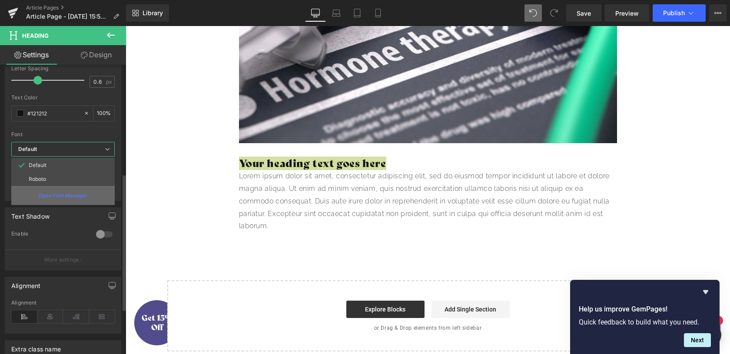
click at [54, 192] on div "Open Font Manager" at bounding box center [62, 195] width 103 height 19
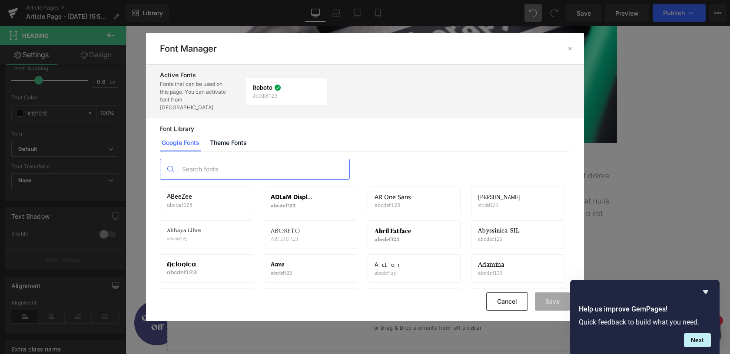
click at [216, 161] on input "text" at bounding box center [264, 169] width 172 height 20
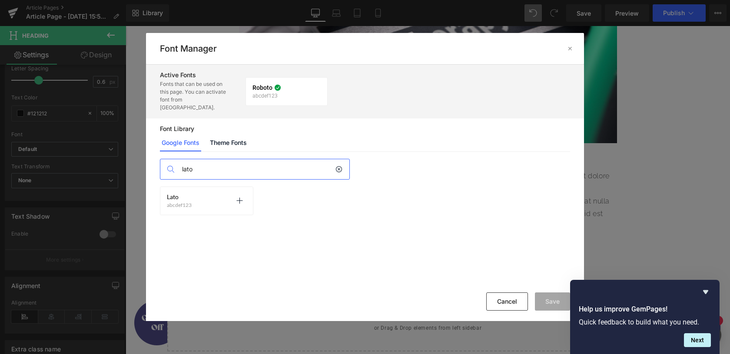
type input "lato"
click at [173, 194] on span "Lato" at bounding box center [173, 197] width 12 height 7
click at [239, 198] on icon at bounding box center [239, 201] width 7 height 7
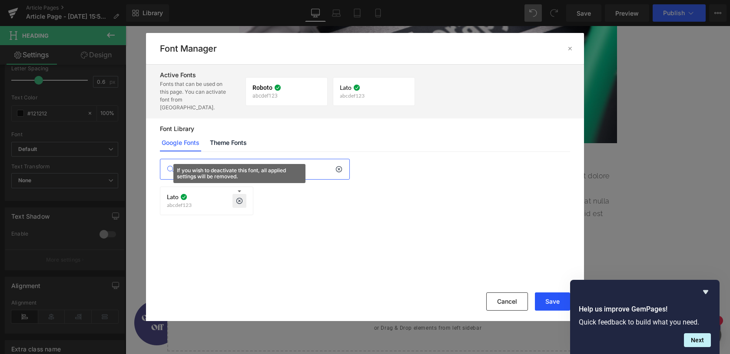
click at [543, 299] on button "Save" at bounding box center [552, 302] width 35 height 18
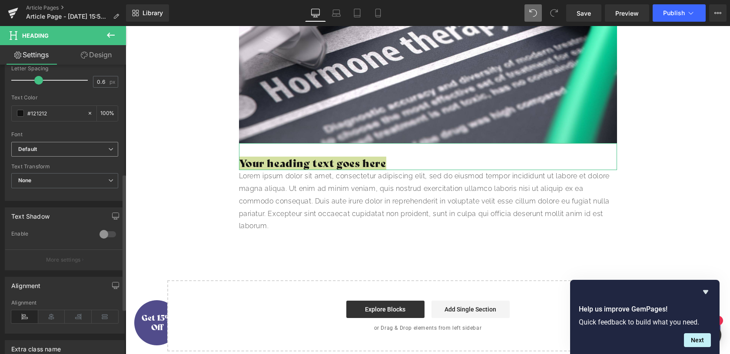
click at [53, 151] on b "Default" at bounding box center [63, 149] width 90 height 7
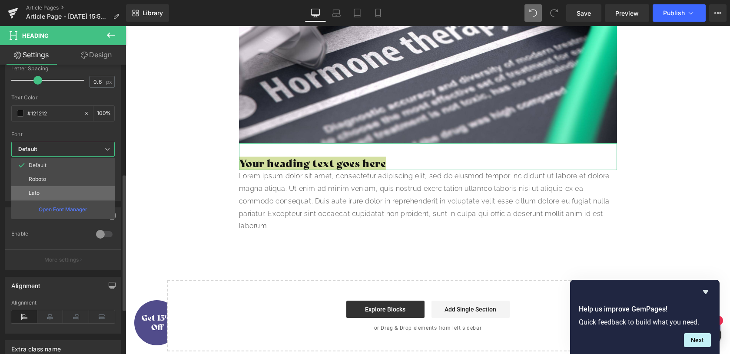
click at [40, 192] on li "Lato" at bounding box center [62, 193] width 103 height 14
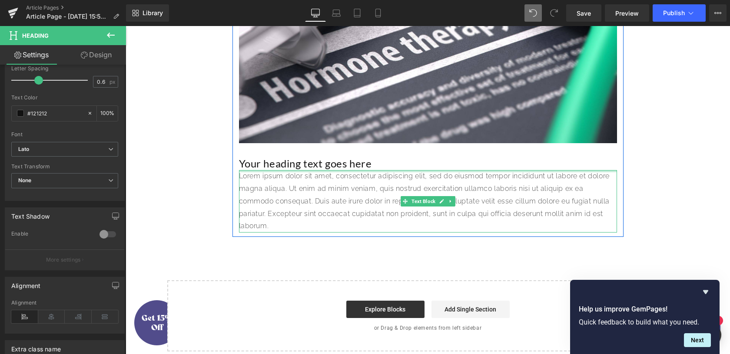
click at [342, 172] on div at bounding box center [428, 171] width 378 height 2
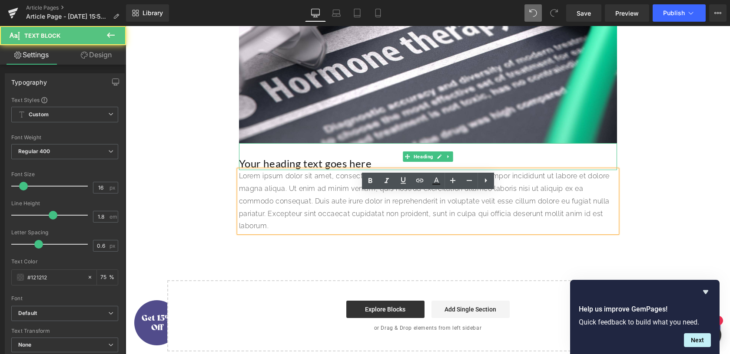
click at [345, 170] on h2 "Your heading text goes here" at bounding box center [428, 163] width 378 height 13
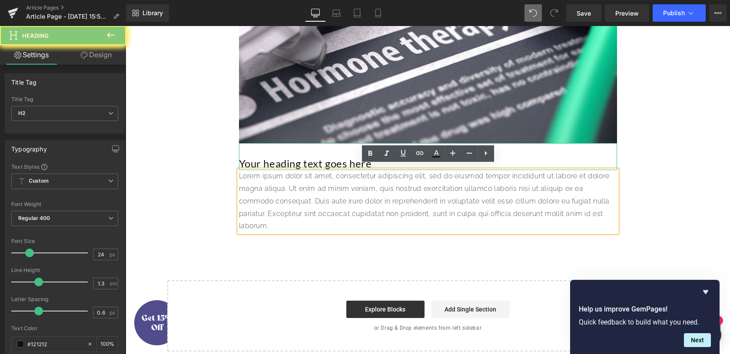
click at [345, 170] on h2 "Your heading text goes here" at bounding box center [428, 163] width 378 height 13
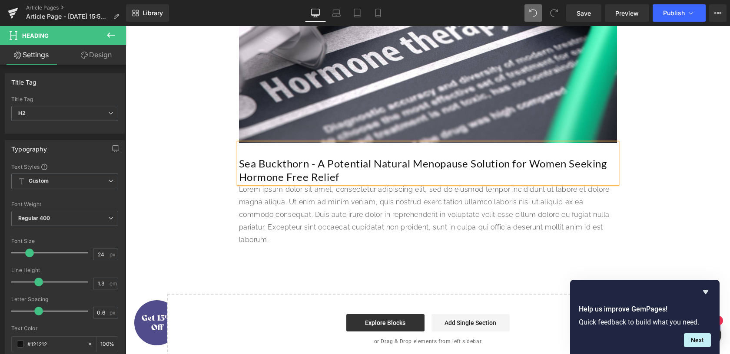
click at [292, 157] on h2 at bounding box center [428, 149] width 378 height 13
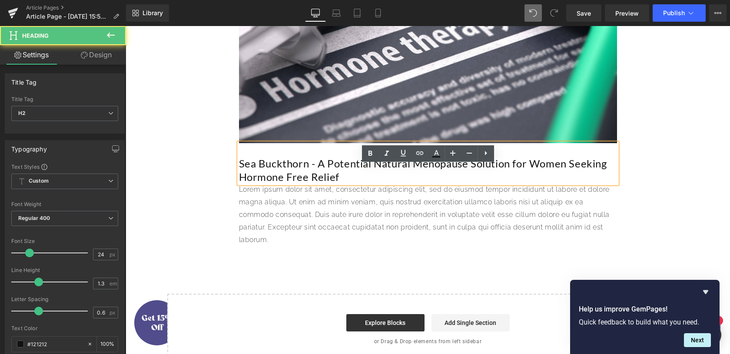
click at [292, 182] on h2 "Sea Buckthorn - A Potential Natural Menopause Solution for Women Seeking Hormon…" at bounding box center [428, 170] width 378 height 27
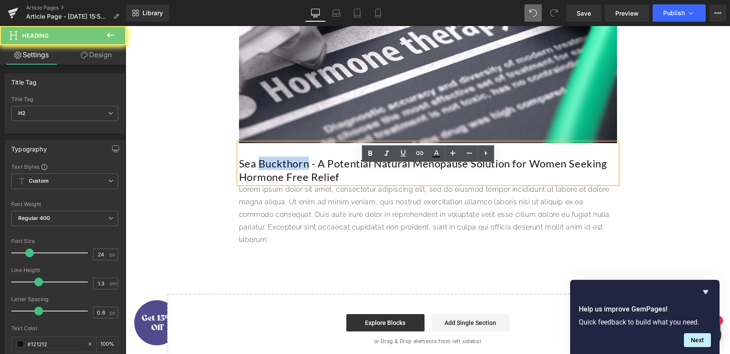
click at [292, 182] on h2 "Sea Buckthorn - A Potential Natural Menopause Solution for Women Seeking Hormon…" at bounding box center [428, 170] width 378 height 27
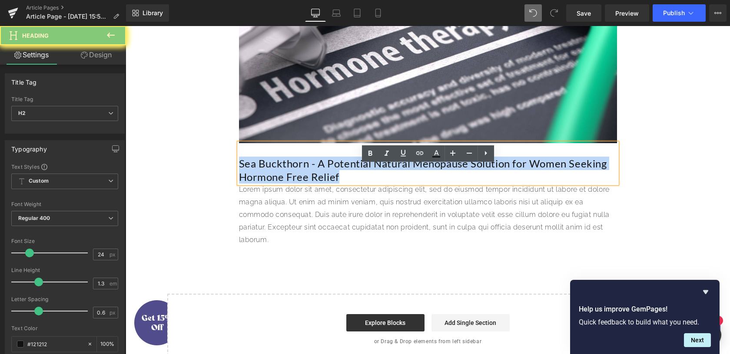
click at [292, 182] on h2 "Sea Buckthorn - A Potential Natural Menopause Solution for Women Seeking Hormon…" at bounding box center [428, 170] width 378 height 27
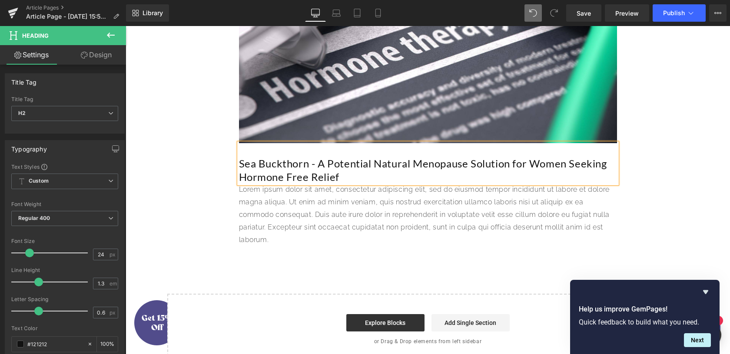
click at [288, 184] on h2 "Sea Buckthorn - A Potential Natural Menopause Solution for Women Seeking Hormon…" at bounding box center [428, 170] width 378 height 27
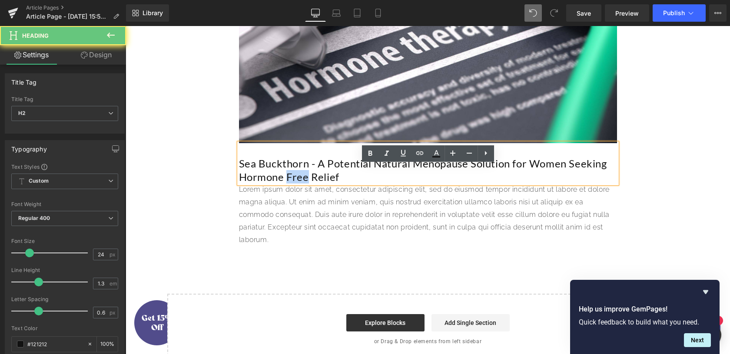
click at [288, 184] on h2 "Sea Buckthorn - A Potential Natural Menopause Solution for Women Seeking Hormon…" at bounding box center [428, 170] width 378 height 27
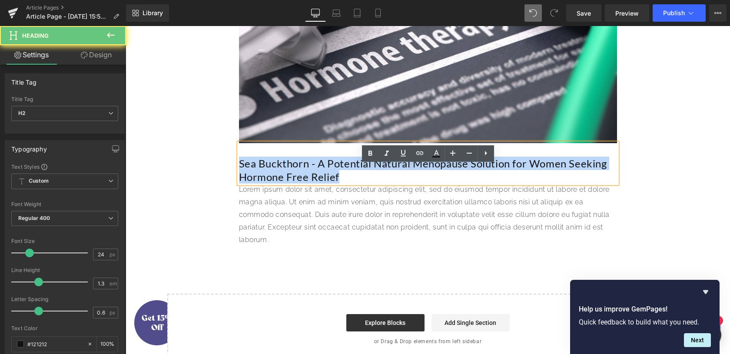
click at [288, 184] on h2 "Sea Buckthorn - A Potential Natural Menopause Solution for Women Seeking Hormon…" at bounding box center [428, 170] width 378 height 27
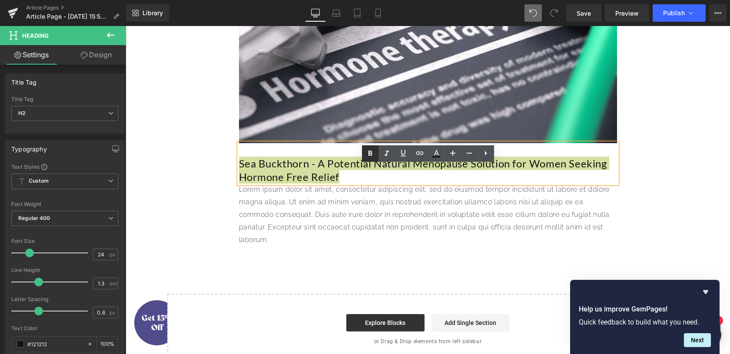
click at [371, 153] on icon at bounding box center [370, 153] width 4 height 5
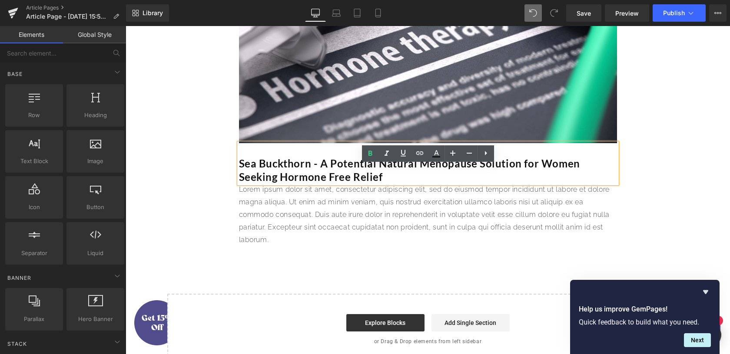
click at [201, 197] on div "Natural Alternatives to [MEDICAL_DATA] Heading [DATE] Heading Image Sea Bucktho…" at bounding box center [428, 77] width 604 height 576
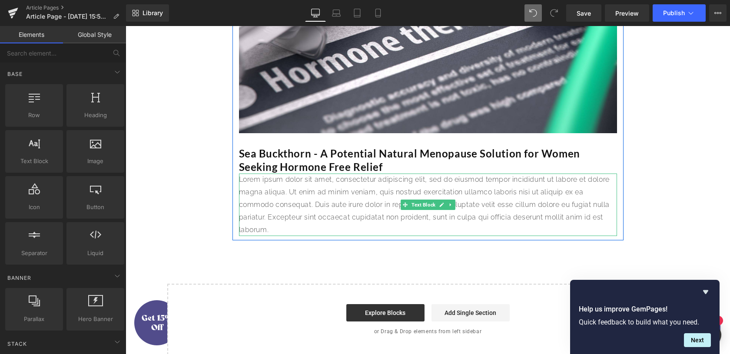
scroll to position [313, 0]
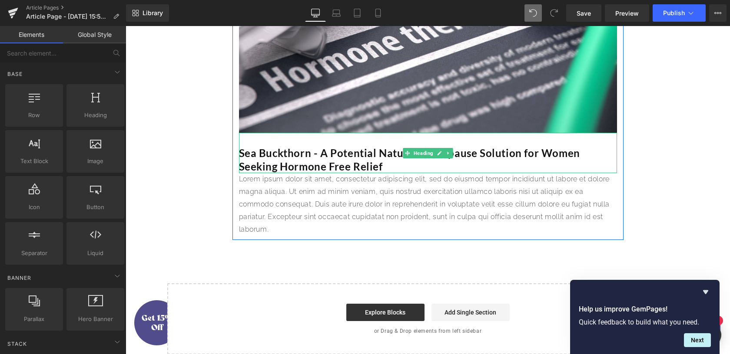
click at [276, 173] on strong "Sea Buckthorn - A Potential Natural Menopause Solution for Women Seeking Hormon…" at bounding box center [409, 160] width 341 height 26
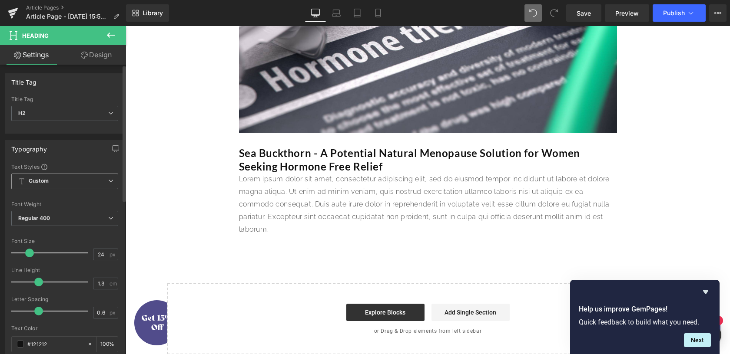
click at [92, 185] on span "Custom Setup Global Style" at bounding box center [64, 182] width 107 height 16
click at [192, 182] on body "Skip to content Free Shipping On All Orders Shop Shop Our Products" at bounding box center [428, 229] width 604 height 1032
click at [285, 173] on strong "Sea Buckthorn - A Potential Natural Menopause Solution for Women Seeking Hormon…" at bounding box center [409, 160] width 341 height 26
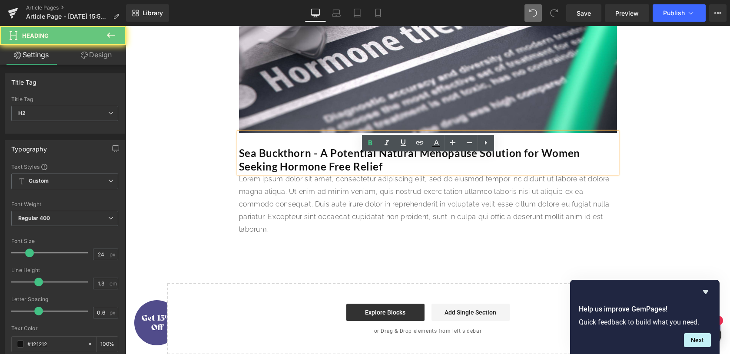
click at [285, 173] on strong "Sea Buckthorn - A Potential Natural Menopause Solution for Women Seeking Hormon…" at bounding box center [409, 160] width 341 height 26
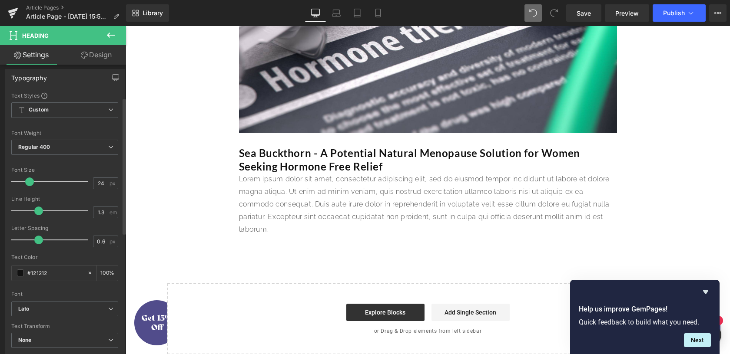
scroll to position [69, 0]
click at [88, 112] on span "Custom Setup Global Style" at bounding box center [64, 112] width 107 height 16
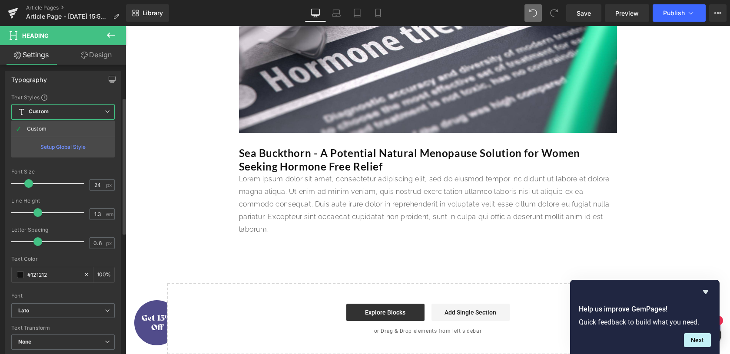
click at [75, 258] on div "Text Color" at bounding box center [62, 259] width 103 height 6
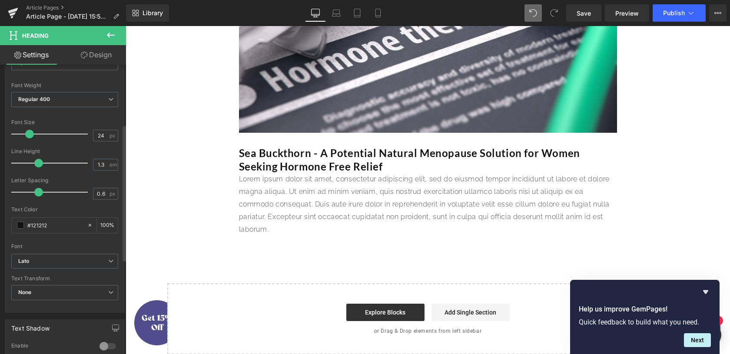
scroll to position [126, 0]
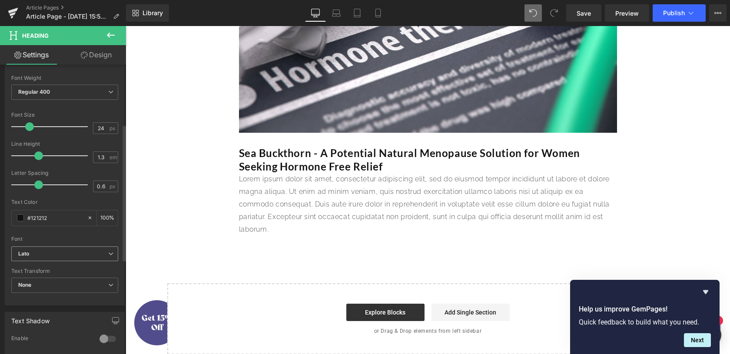
click at [76, 248] on span "Lato" at bounding box center [64, 254] width 107 height 15
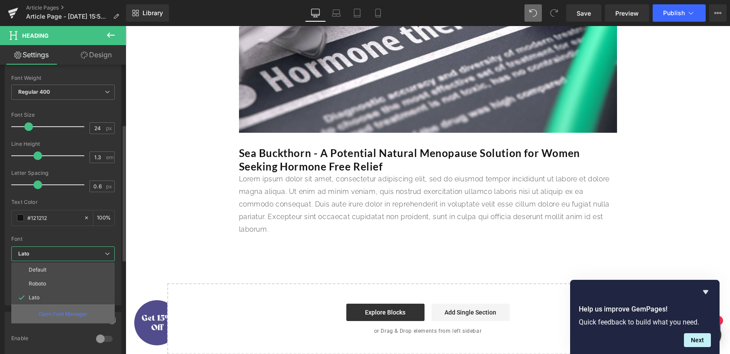
click at [64, 318] on div "Open Font Manager" at bounding box center [62, 314] width 103 height 19
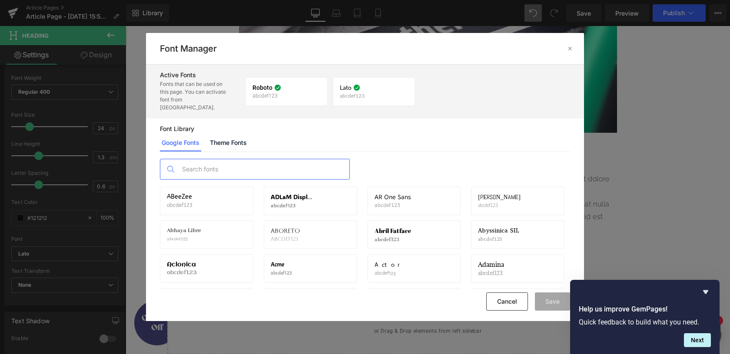
click at [202, 159] on input "text" at bounding box center [264, 169] width 172 height 20
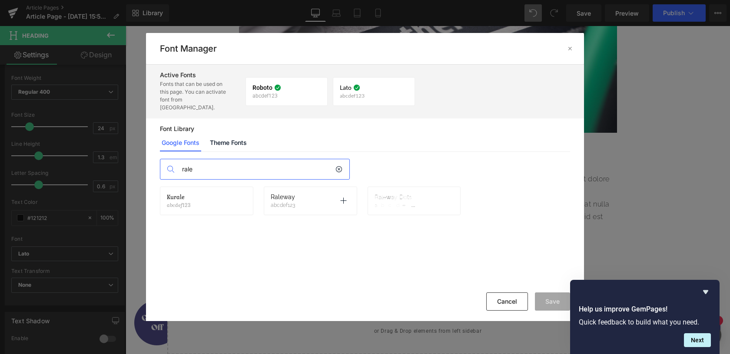
type input "rale"
click at [284, 194] on div "Raleway abcdef123" at bounding box center [284, 201] width 26 height 15
click at [339, 194] on p at bounding box center [343, 201] width 14 height 14
click at [548, 304] on button "Save" at bounding box center [552, 302] width 35 height 18
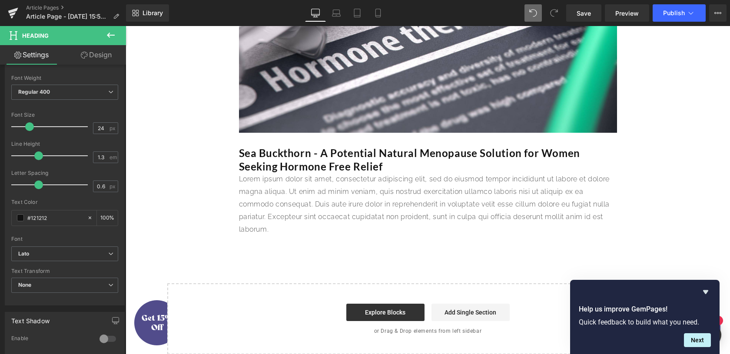
click at [272, 173] on strong "Sea Buckthorn - A Potential Natural Menopause Solution for Women Seeking Hormon…" at bounding box center [409, 160] width 341 height 26
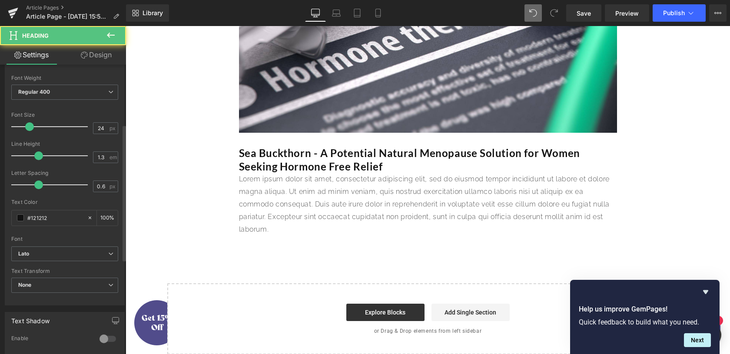
click at [81, 245] on div "Font Default Roboto Lato [GEOGRAPHIC_DATA] Lato Default Roboto Lato [GEOGRAPHIC…" at bounding box center [64, 142] width 107 height 210
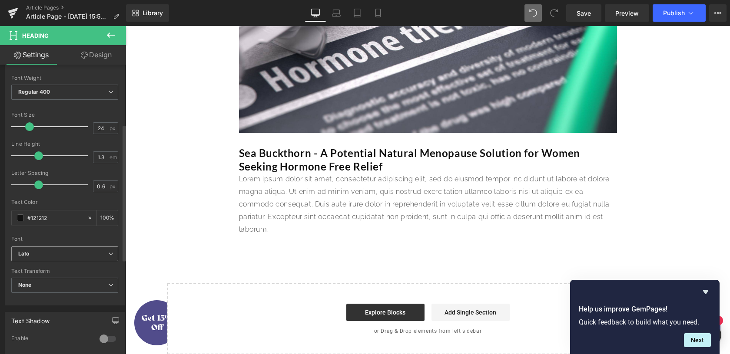
click at [78, 256] on b "Lato" at bounding box center [63, 254] width 90 height 7
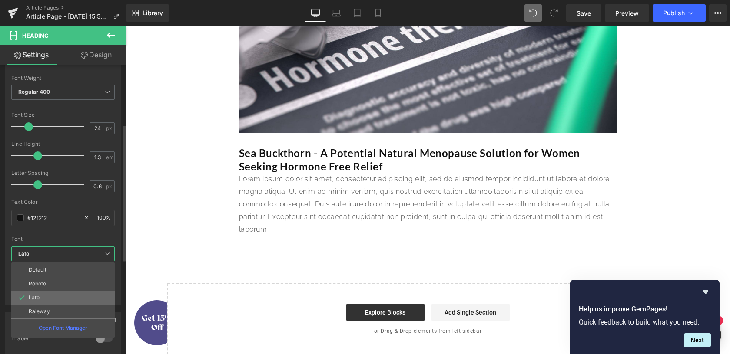
click at [46, 304] on li "Lato" at bounding box center [62, 298] width 103 height 14
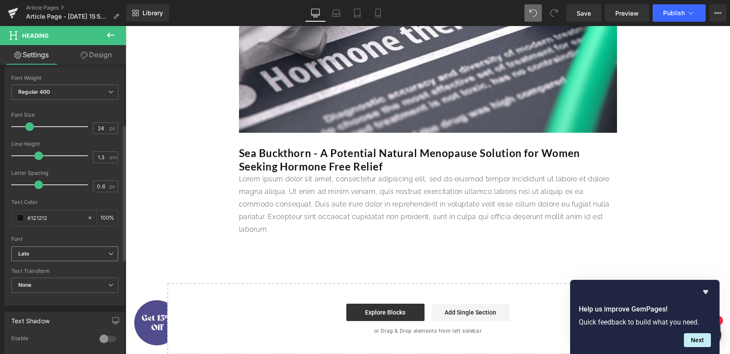
click at [66, 253] on b "Lato" at bounding box center [63, 254] width 90 height 7
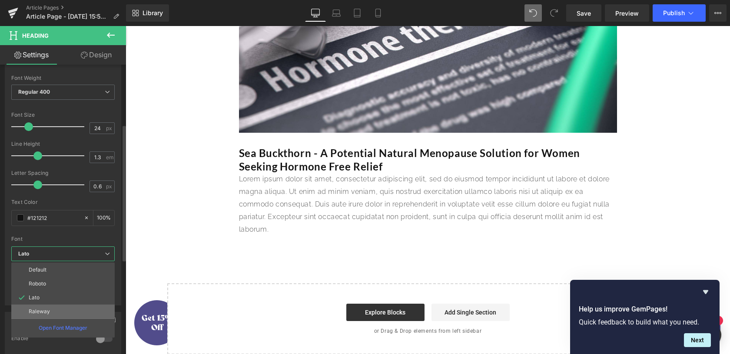
click at [47, 313] on p "Raleway" at bounding box center [39, 312] width 21 height 6
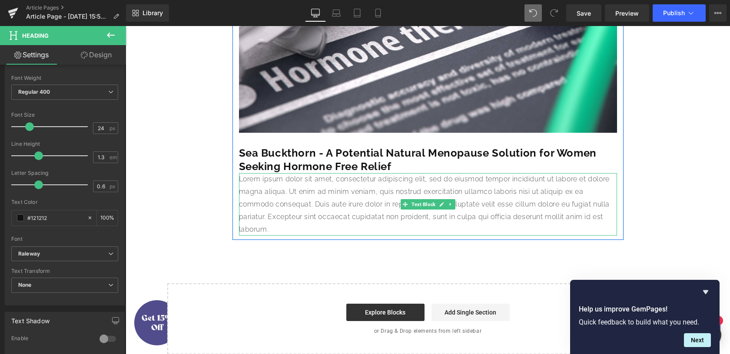
click at [347, 208] on p "Lorem ipsum dolor sit amet, consectetur adipiscing elit, sed do eiusmod tempor …" at bounding box center [428, 204] width 378 height 63
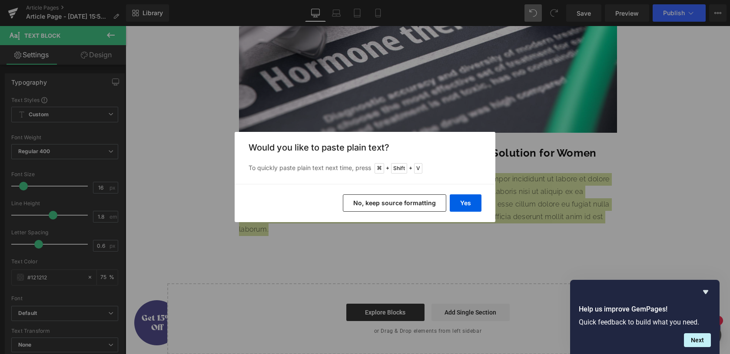
click at [390, 207] on button "No, keep source formatting" at bounding box center [394, 203] width 103 height 17
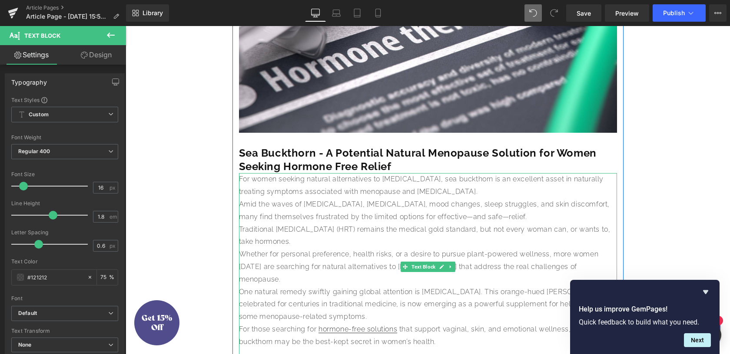
click at [523, 199] on p "For women seeking natural alternatives to [MEDICAL_DATA], sea buckthorn is an e…" at bounding box center [428, 185] width 378 height 25
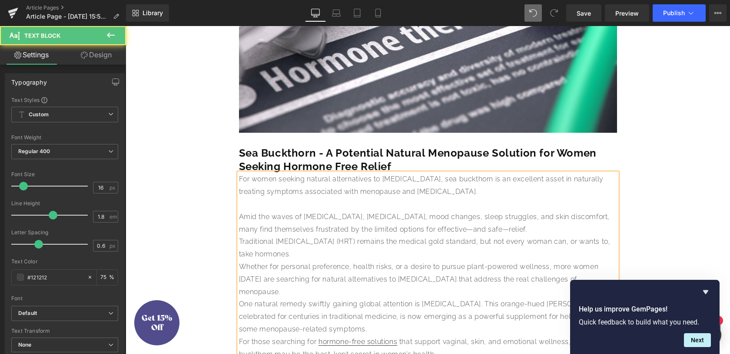
click at [518, 236] on p "Amid the waves of [MEDICAL_DATA], [MEDICAL_DATA], mood changes, sleep struggles…" at bounding box center [428, 223] width 378 height 25
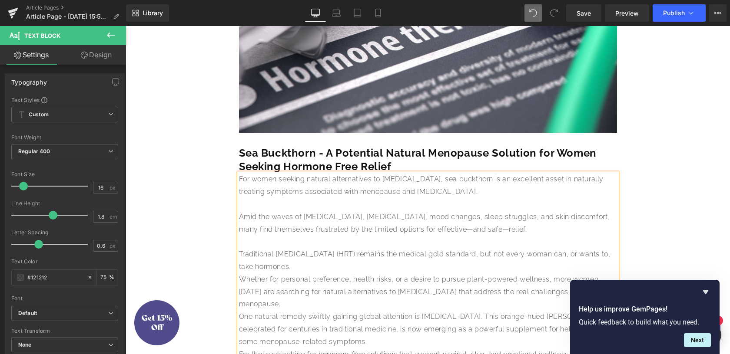
click at [361, 274] on p "Traditional [MEDICAL_DATA] (HRT) remains the medical gold standard, but not eve…" at bounding box center [428, 260] width 378 height 25
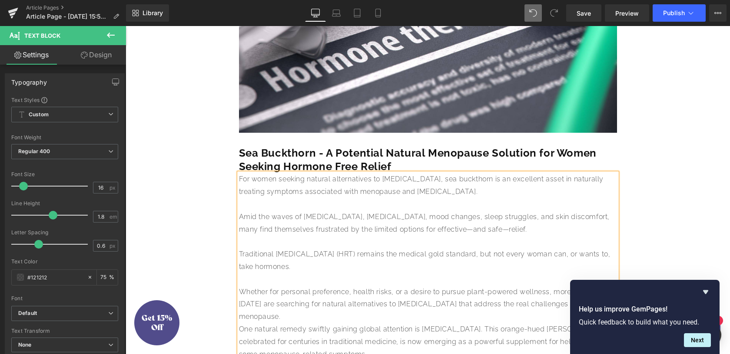
scroll to position [425, 0]
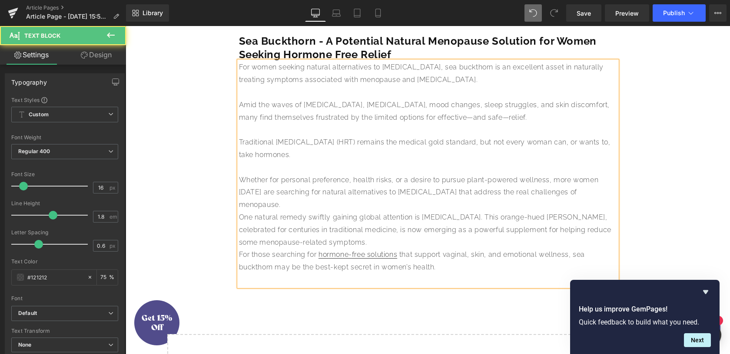
click at [320, 212] on p "Whether for personal preference, health risks, or a desire to pursue plant-powe…" at bounding box center [428, 192] width 378 height 37
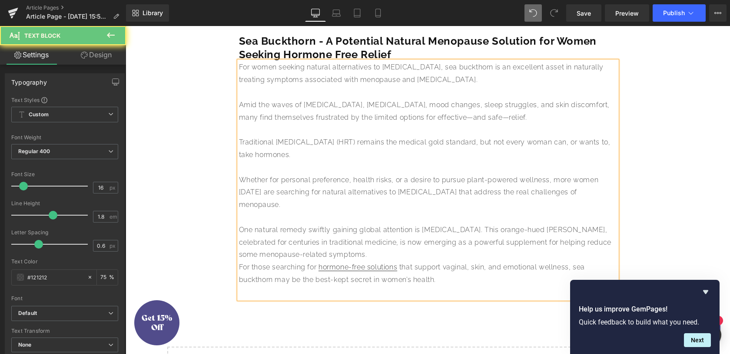
click at [355, 261] on p "One natural remedy swiftly gaining global attention is [MEDICAL_DATA]. This ora…" at bounding box center [428, 242] width 378 height 37
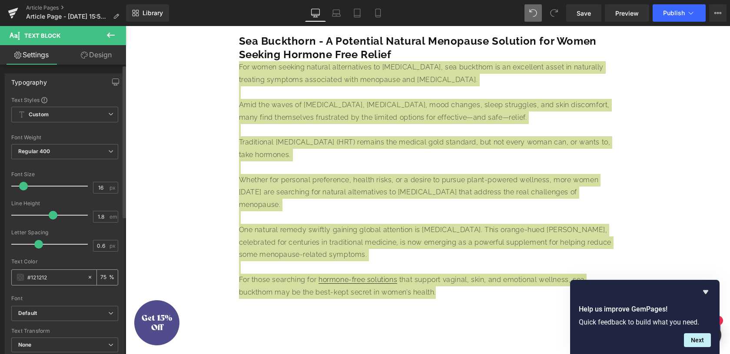
click at [22, 279] on span at bounding box center [20, 277] width 7 height 7
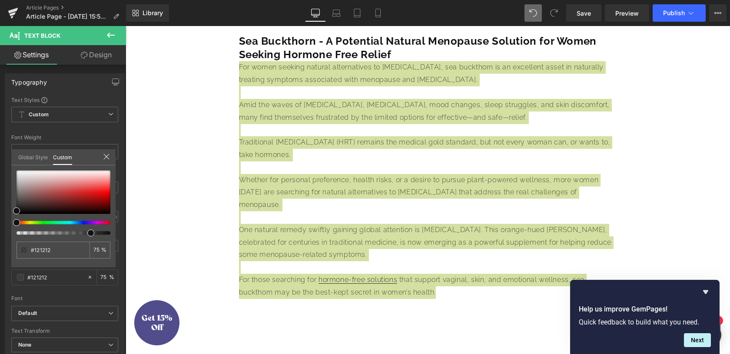
type input "79"
drag, startPoint x: 215, startPoint y: 258, endPoint x: 159, endPoint y: 232, distance: 61.0
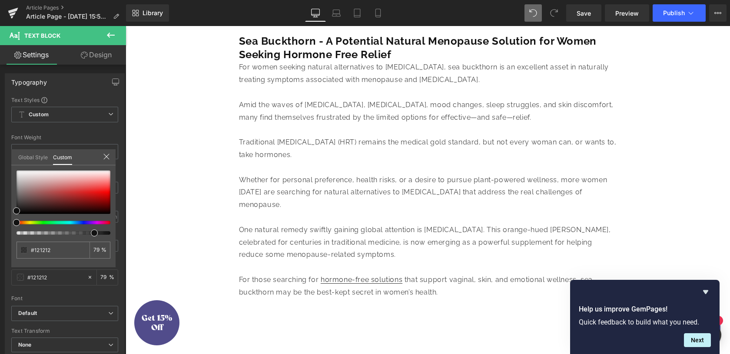
click at [272, 203] on body "Skip to content Free Shipping On All Orders Shop Shop Our Products" at bounding box center [428, 211] width 604 height 1220
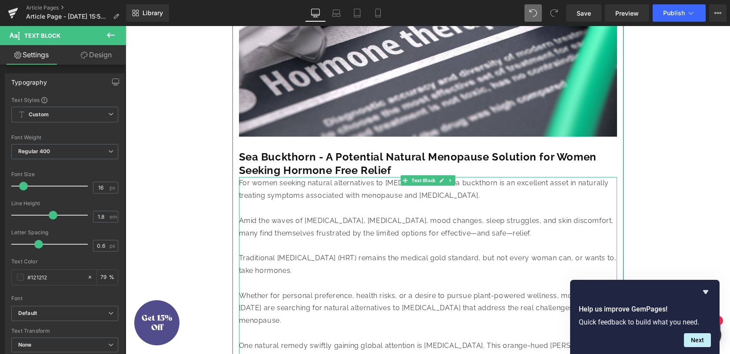
scroll to position [282, 0]
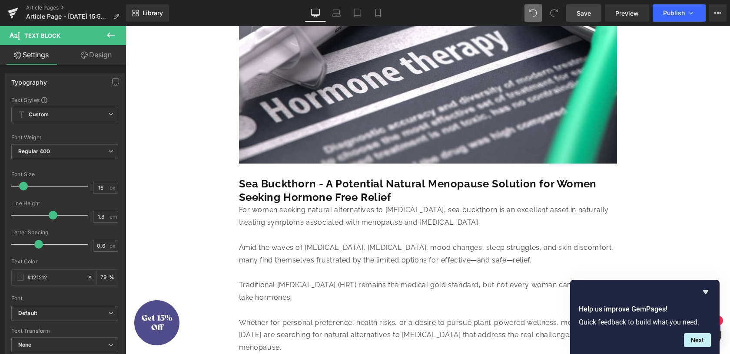
click at [591, 8] on link "Save" at bounding box center [583, 12] width 35 height 17
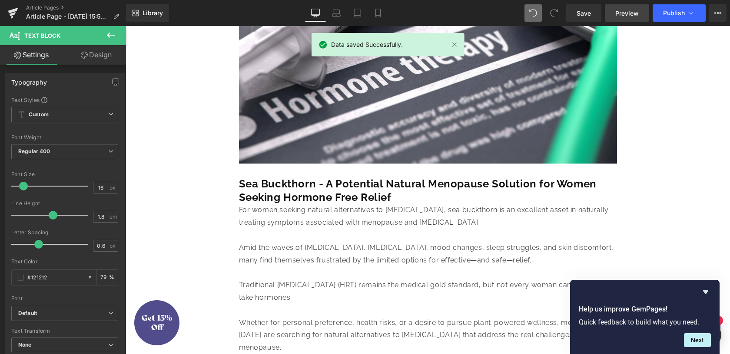
click at [619, 14] on span "Preview" at bounding box center [626, 13] width 23 height 9
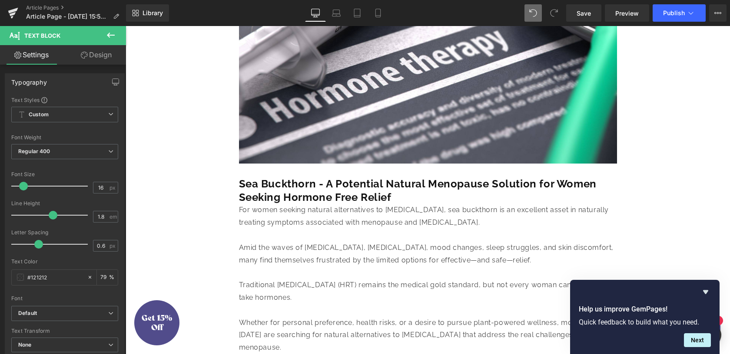
click at [110, 36] on icon at bounding box center [111, 35] width 10 height 10
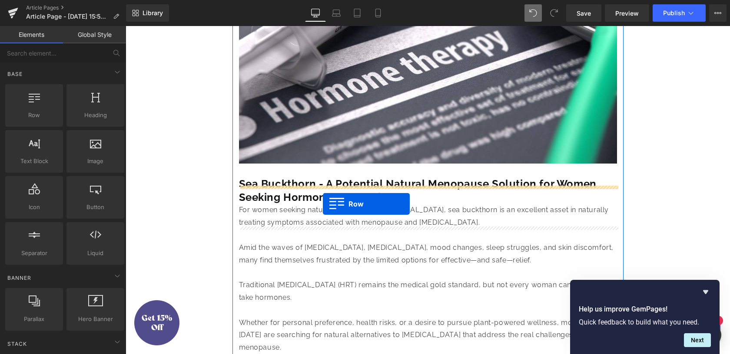
drag, startPoint x: 158, startPoint y: 138, endPoint x: 324, endPoint y: 201, distance: 177.5
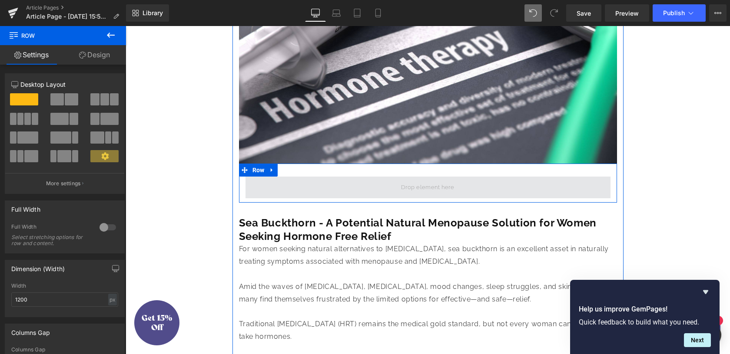
click at [387, 199] on span at bounding box center [427, 188] width 365 height 22
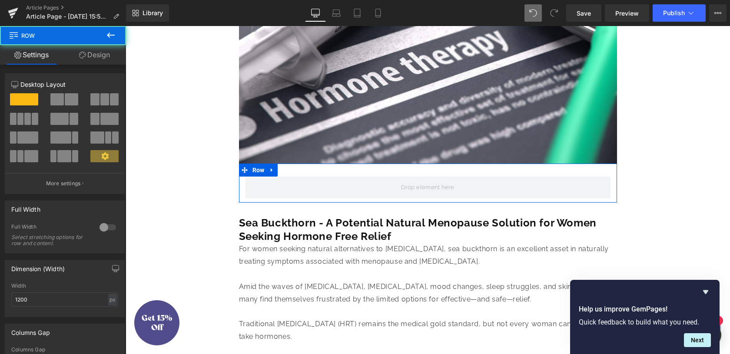
click at [93, 55] on link "Design" at bounding box center [94, 55] width 63 height 20
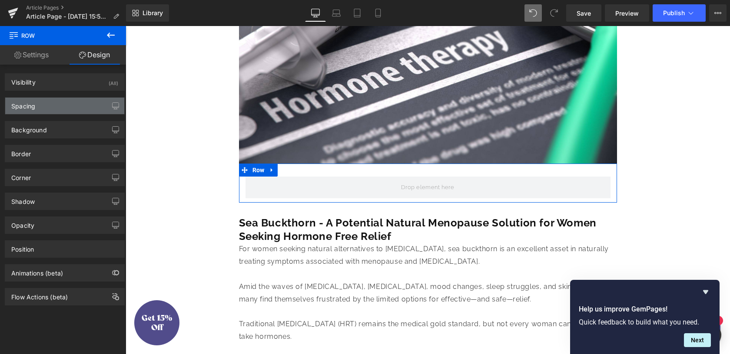
type input "0"
type input "30"
type input "0"
type input "10"
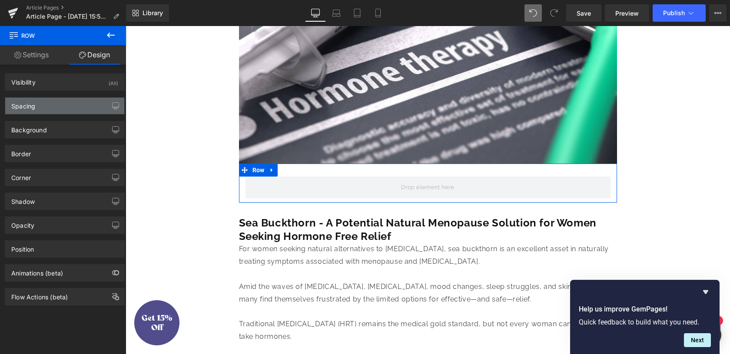
type input "0"
click at [59, 106] on div "Spacing" at bounding box center [64, 106] width 119 height 17
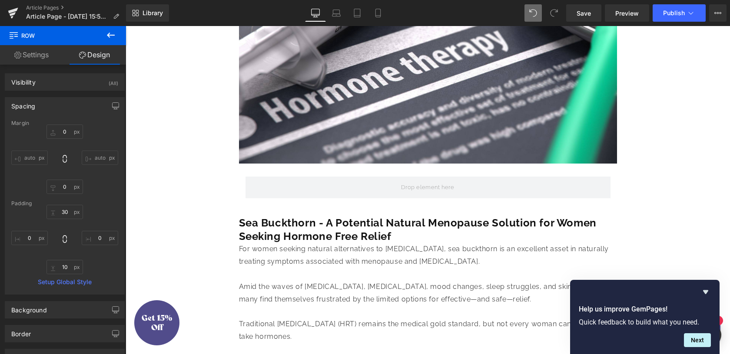
click at [110, 34] on icon at bounding box center [111, 35] width 10 height 10
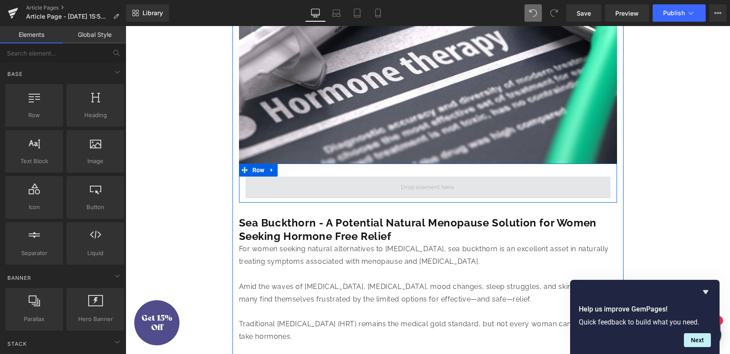
click at [306, 199] on span at bounding box center [427, 188] width 365 height 22
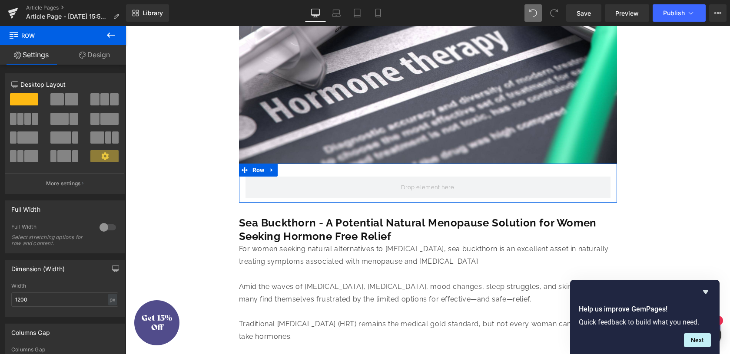
click at [28, 57] on link "Settings" at bounding box center [31, 55] width 63 height 20
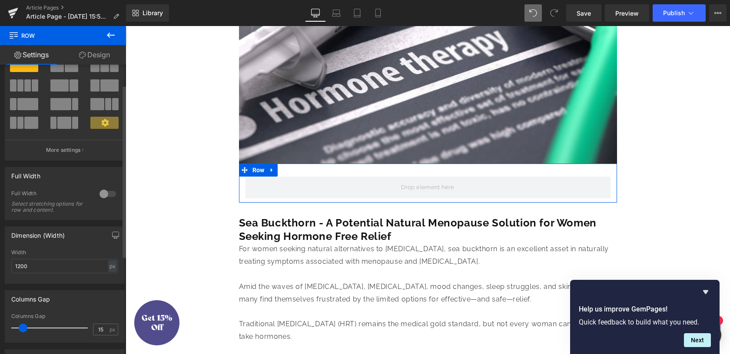
scroll to position [34, 0]
click at [31, 268] on input "1200" at bounding box center [64, 266] width 107 height 14
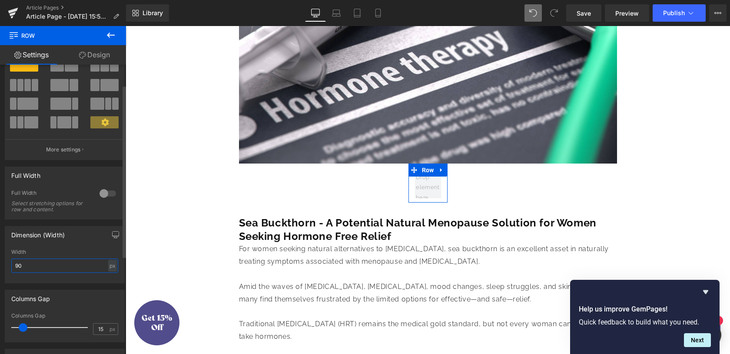
type input "9"
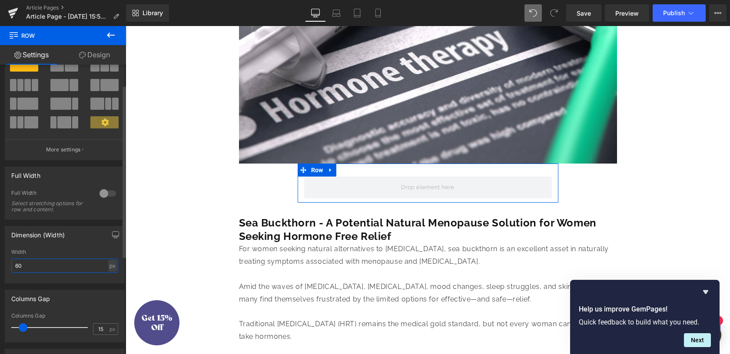
type input "6"
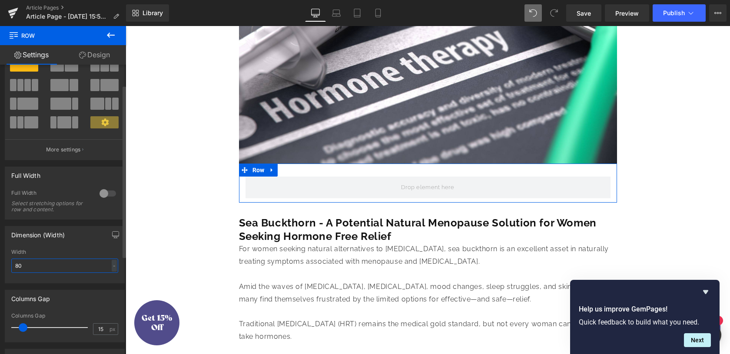
type input "800"
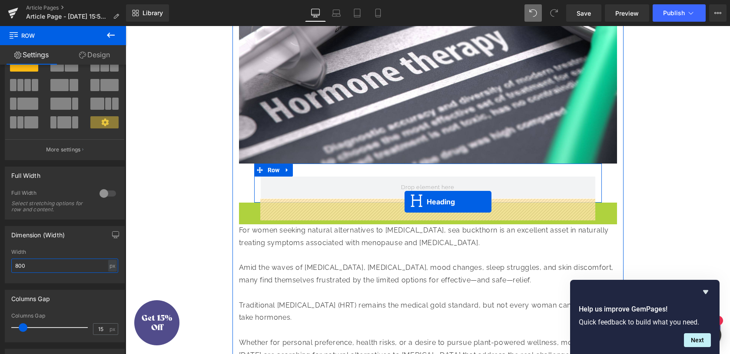
drag, startPoint x: 404, startPoint y: 246, endPoint x: 397, endPoint y: 272, distance: 27.0
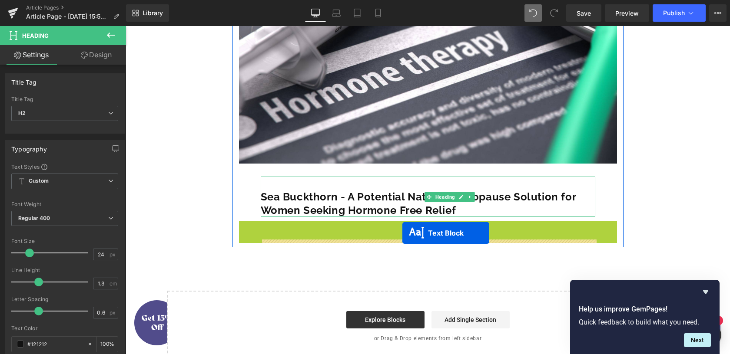
drag, startPoint x: 402, startPoint y: 248, endPoint x: 402, endPoint y: 232, distance: 16.1
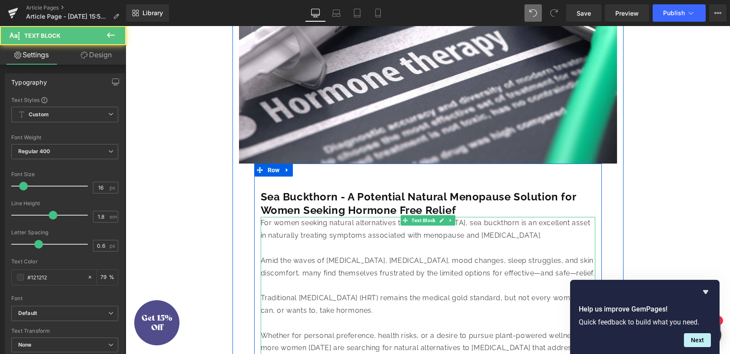
click at [266, 242] on p "For women seeking natural alternatives to [MEDICAL_DATA], sea buckthorn is an e…" at bounding box center [428, 229] width 334 height 25
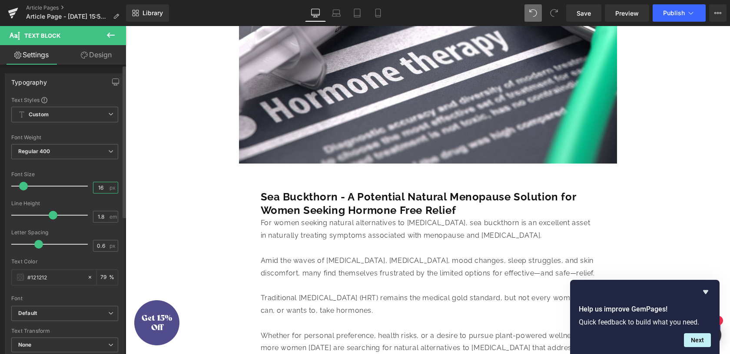
click at [102, 191] on input "16" at bounding box center [100, 187] width 15 height 11
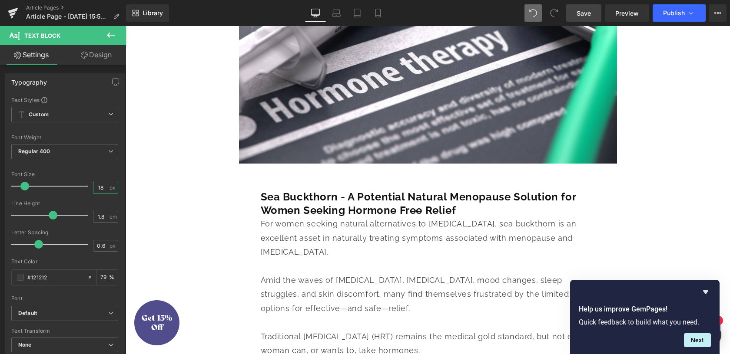
type input "18"
click at [580, 21] on link "Save" at bounding box center [583, 12] width 35 height 17
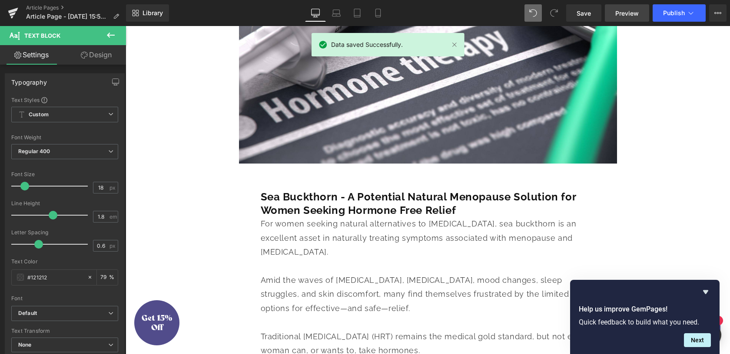
click at [619, 15] on span "Preview" at bounding box center [626, 13] width 23 height 9
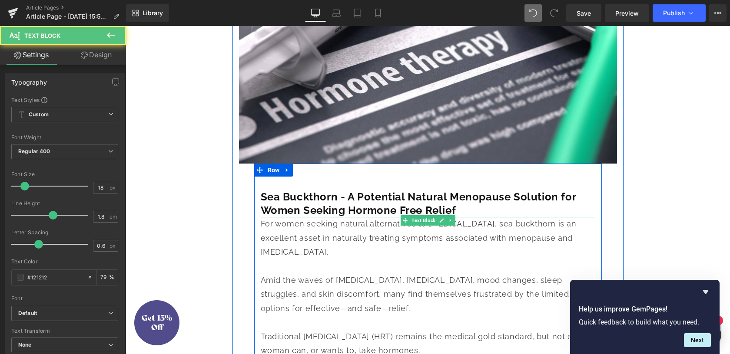
click at [285, 257] on span "For women seeking natural alternatives to [MEDICAL_DATA], sea buckthorn is an e…" at bounding box center [419, 237] width 316 height 37
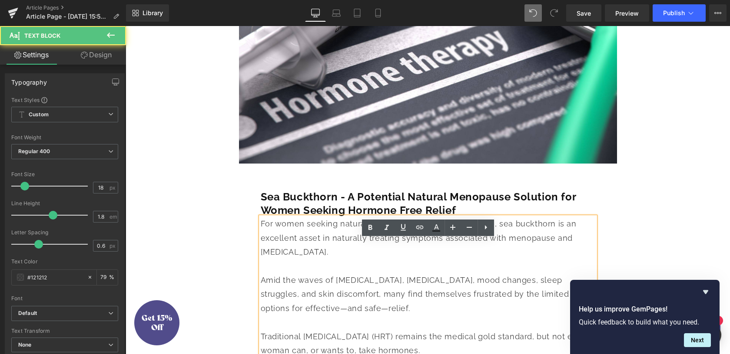
click at [261, 244] on span "For women seeking natural alternatives to [MEDICAL_DATA], sea buckthorn is an e…" at bounding box center [419, 237] width 316 height 37
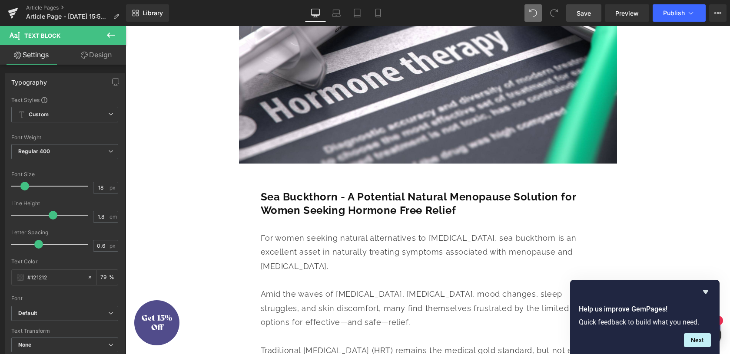
click at [592, 19] on link "Save" at bounding box center [583, 12] width 35 height 17
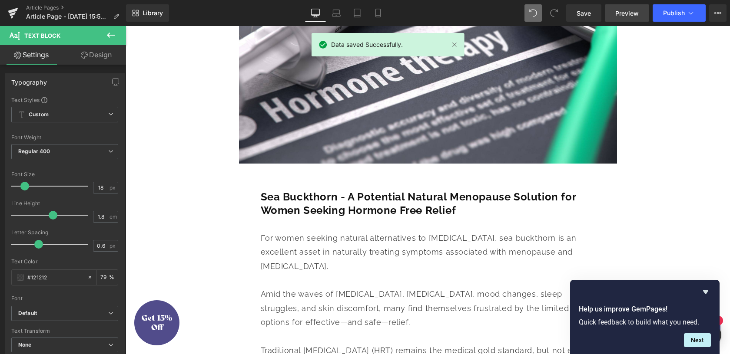
click at [618, 15] on span "Preview" at bounding box center [626, 13] width 23 height 9
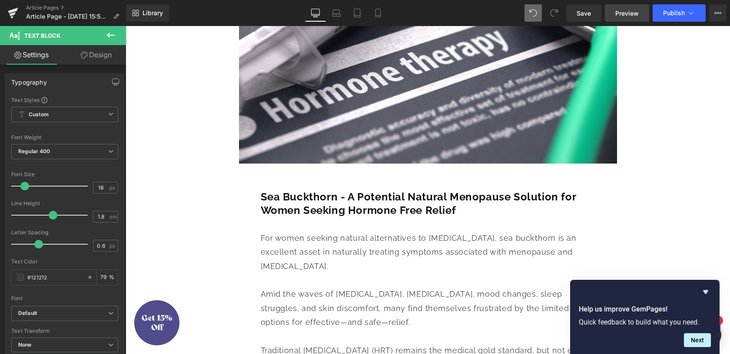
click at [619, 17] on link "Preview" at bounding box center [627, 12] width 44 height 17
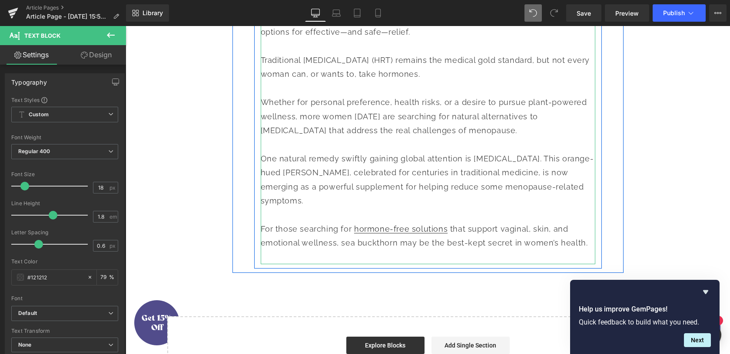
scroll to position [315, 0]
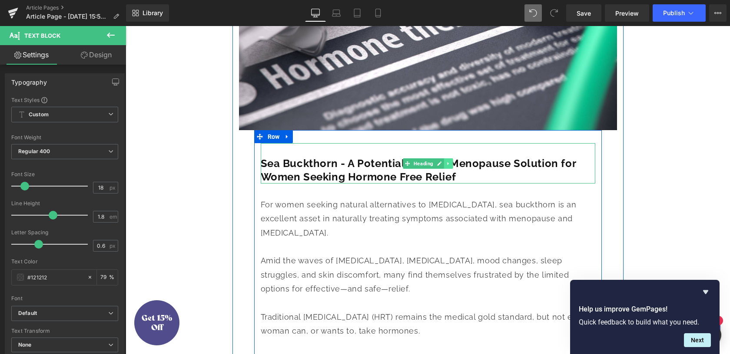
click at [452, 169] on link at bounding box center [447, 164] width 9 height 10
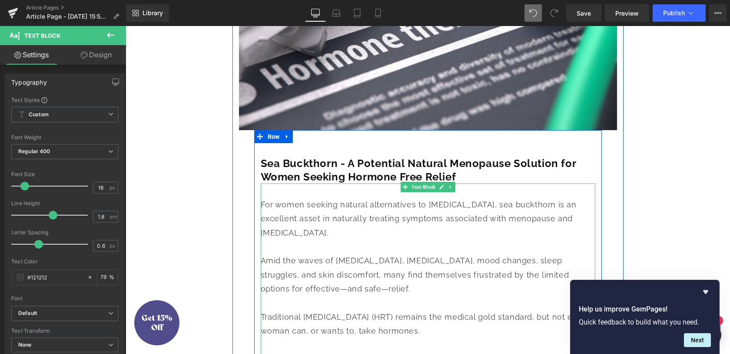
click at [358, 208] on div "For women seeking natural alternatives to [MEDICAL_DATA], sea buckthorn is an e…" at bounding box center [428, 353] width 334 height 338
click at [350, 183] on strong "Sea Buckthorn - A Potential Natural Menopause Solution for Women Seeking Hormon…" at bounding box center [418, 170] width 315 height 26
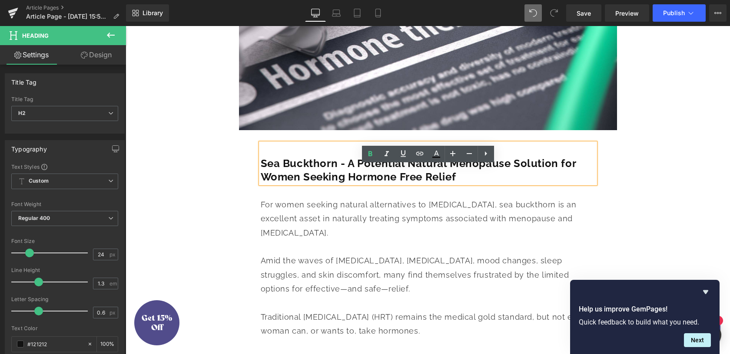
click at [209, 242] on div "Natural Alternatives to [MEDICAL_DATA] Heading [DATE] Heading Image Sea Bucktho…" at bounding box center [428, 210] width 604 height 869
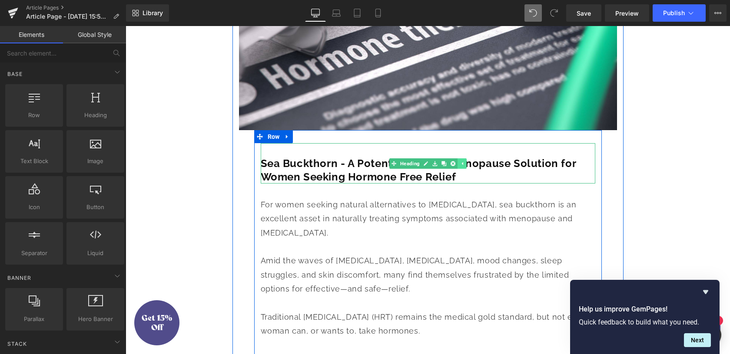
click at [464, 169] on link at bounding box center [461, 164] width 9 height 10
click at [450, 169] on link at bounding box center [447, 164] width 9 height 10
click at [443, 166] on icon at bounding box center [443, 163] width 5 height 5
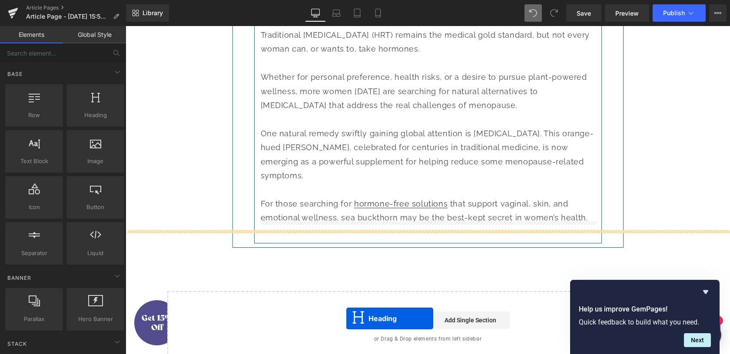
scroll to position [645, 0]
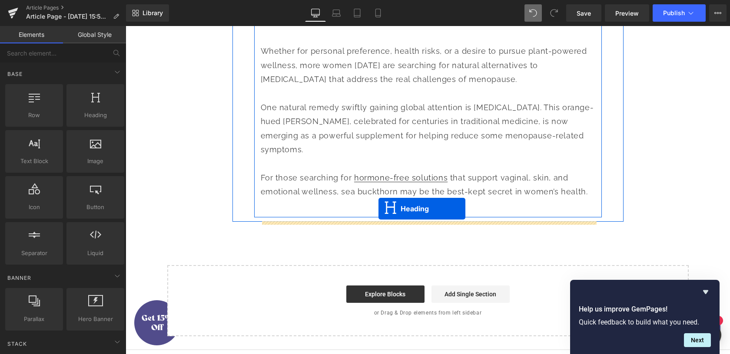
drag, startPoint x: 427, startPoint y: 231, endPoint x: 378, endPoint y: 209, distance: 52.9
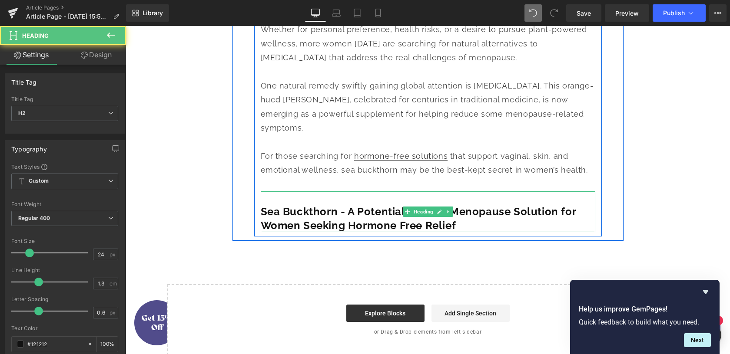
scroll to position [624, 0]
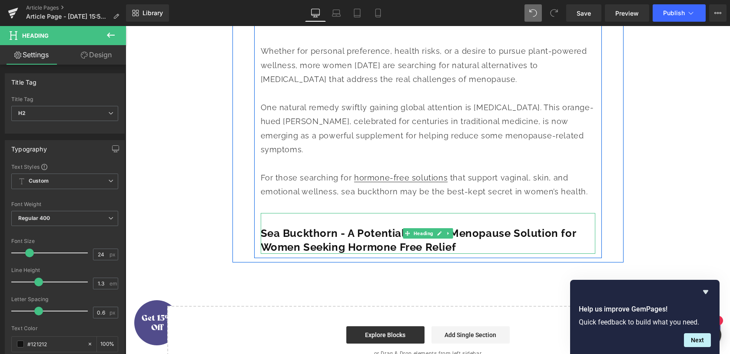
click at [364, 248] on h2 "Sea Buckthorn - A Potential Natural Menopause Solution for Women Seeking Hormon…" at bounding box center [428, 240] width 334 height 27
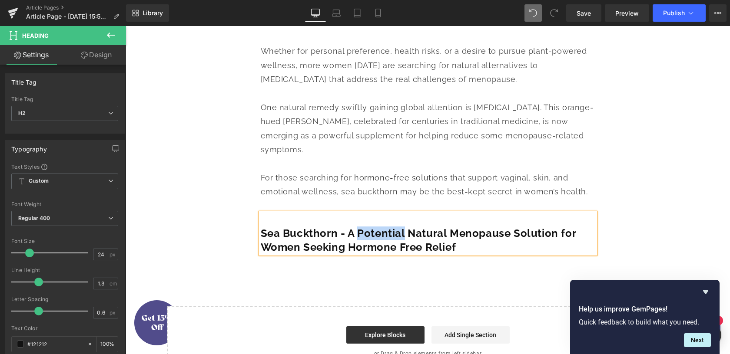
click at [364, 248] on h2 "Sea Buckthorn - A Potential Natural Menopause Solution for Women Seeking Hormon…" at bounding box center [428, 240] width 334 height 27
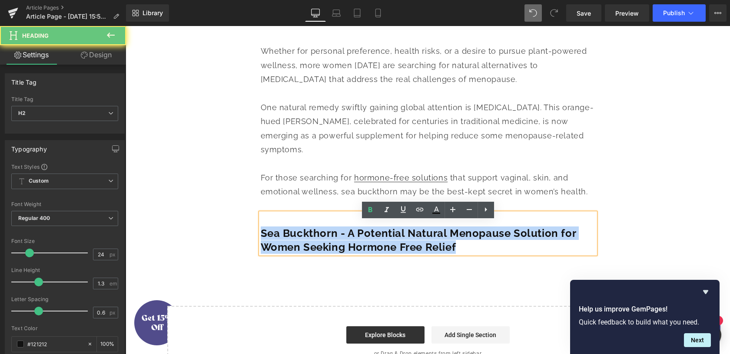
click at [364, 248] on h2 "Sea Buckthorn - A Potential Natural Menopause Solution for Women Seeking Hormon…" at bounding box center [428, 240] width 334 height 27
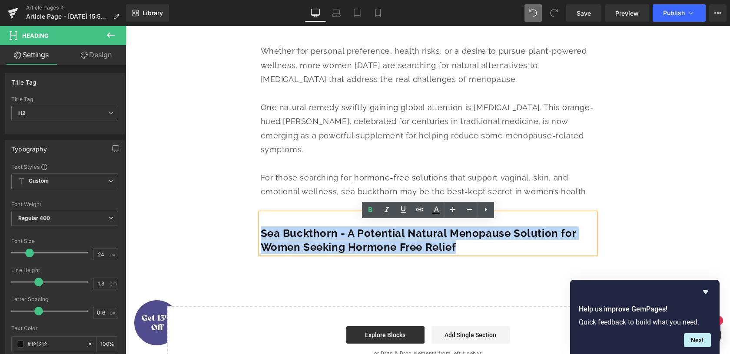
paste div
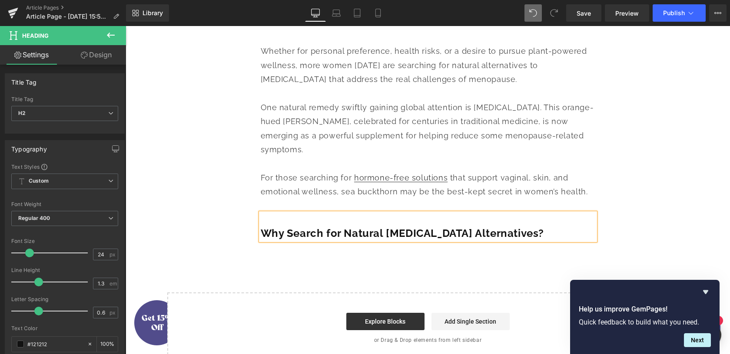
click at [263, 239] on b "Why Search for Natural [MEDICAL_DATA] Alternatives?" at bounding box center [403, 233] width 284 height 13
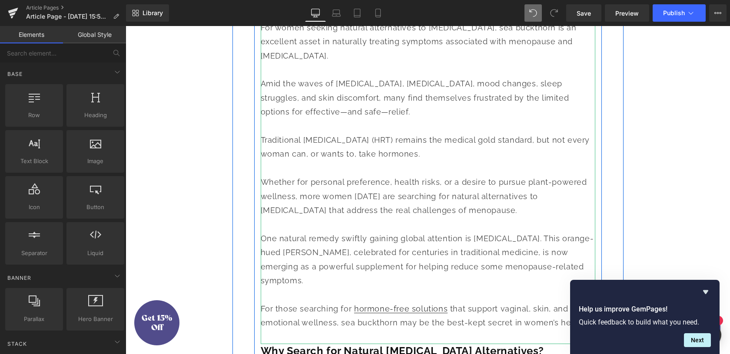
scroll to position [503, 0]
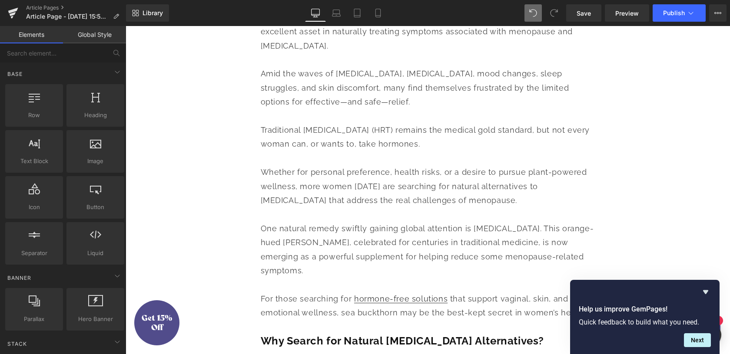
click at [672, 166] on div "Natural Alternatives to [MEDICAL_DATA] Heading [DATE] Heading Image Sea Bucktho…" at bounding box center [428, 30] width 604 height 883
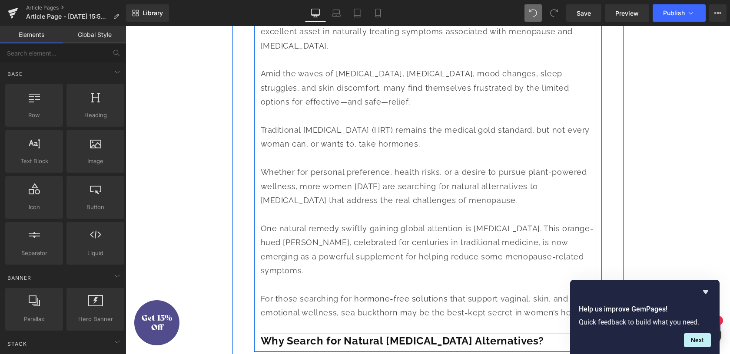
click at [451, 15] on icon at bounding box center [450, 12] width 5 height 5
click at [443, 14] on icon at bounding box center [445, 12] width 5 height 5
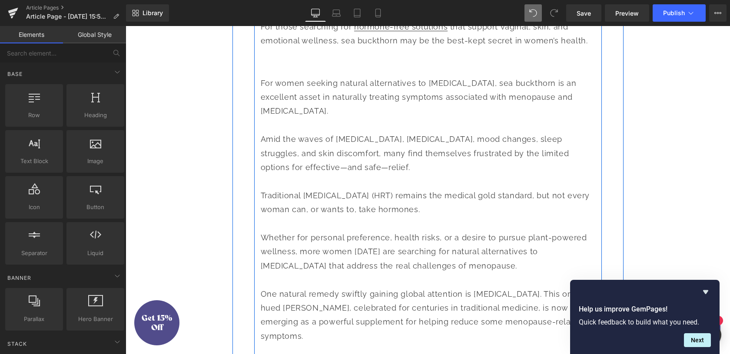
scroll to position [784, 0]
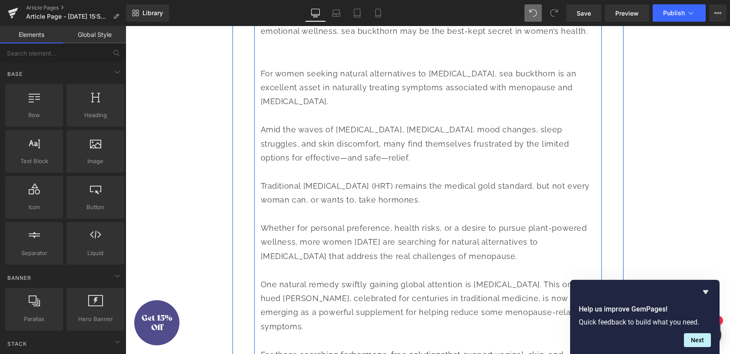
click at [375, 165] on p "Amid the waves of [MEDICAL_DATA], [MEDICAL_DATA], mood changes, sleep struggles…" at bounding box center [428, 144] width 334 height 42
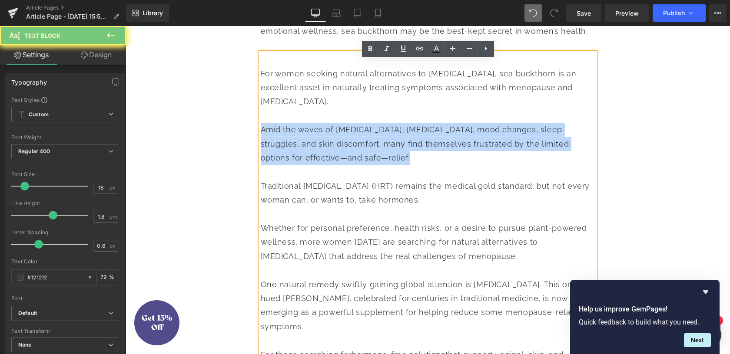
click at [375, 165] on p "Amid the waves of [MEDICAL_DATA], [MEDICAL_DATA], mood changes, sleep struggles…" at bounding box center [428, 144] width 334 height 42
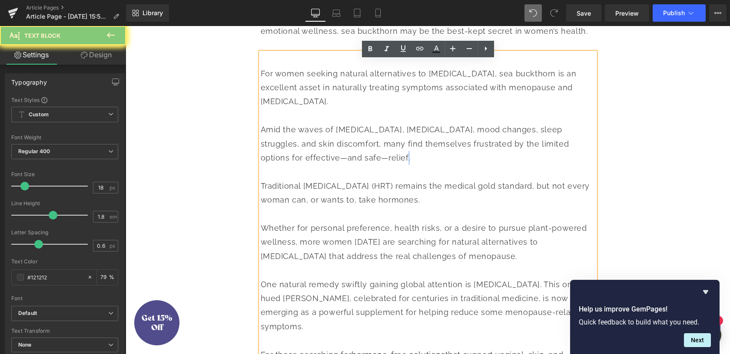
click at [375, 165] on p "Amid the waves of [MEDICAL_DATA], [MEDICAL_DATA], mood changes, sleep struggles…" at bounding box center [428, 144] width 334 height 42
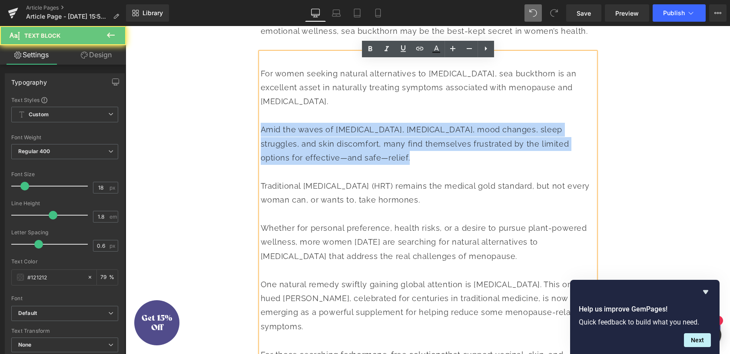
click at [375, 165] on p "Amid the waves of [MEDICAL_DATA], [MEDICAL_DATA], mood changes, sleep struggles…" at bounding box center [428, 144] width 334 height 42
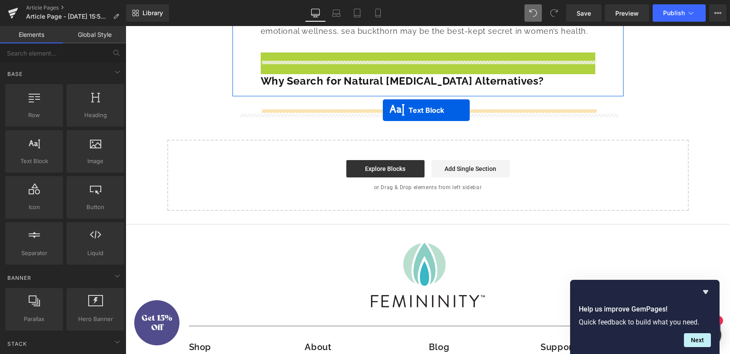
drag, startPoint x: 406, startPoint y: 74, endPoint x: 383, endPoint y: 110, distance: 42.8
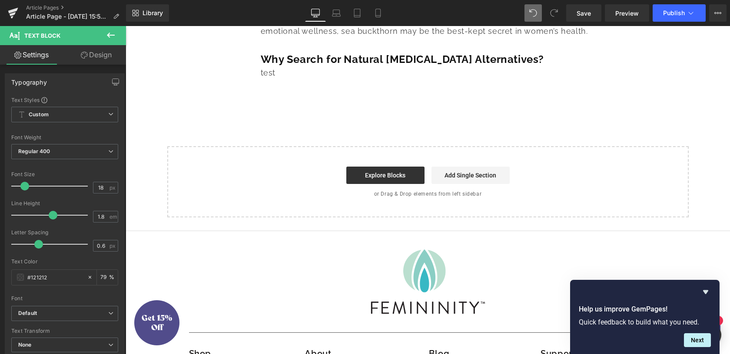
click at [307, 94] on div at bounding box center [428, 87] width 334 height 14
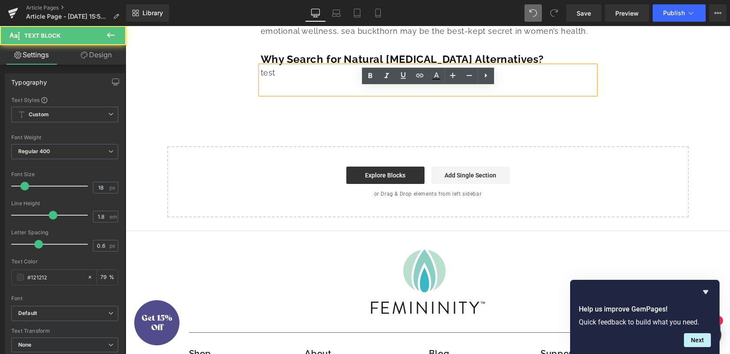
click at [307, 94] on div at bounding box center [428, 87] width 334 height 14
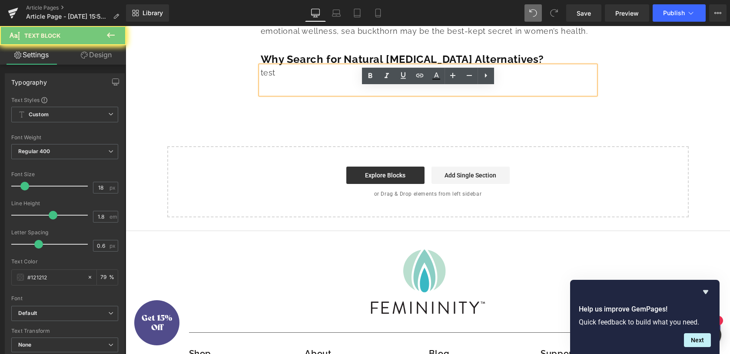
click at [307, 94] on div at bounding box center [428, 87] width 334 height 14
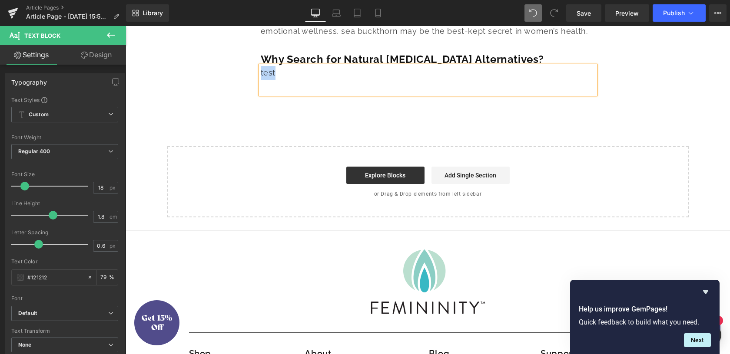
paste div
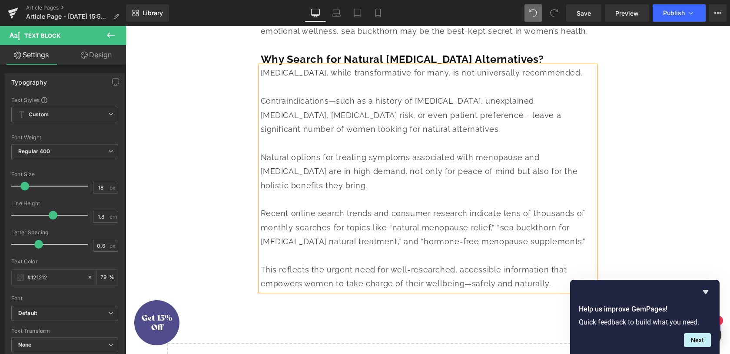
click at [262, 77] on span "[MEDICAL_DATA], while transformative for many, is not universally recommended." at bounding box center [421, 72] width 321 height 9
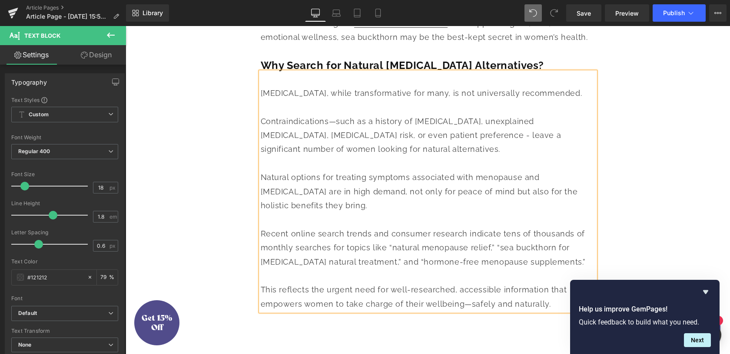
scroll to position [731, 0]
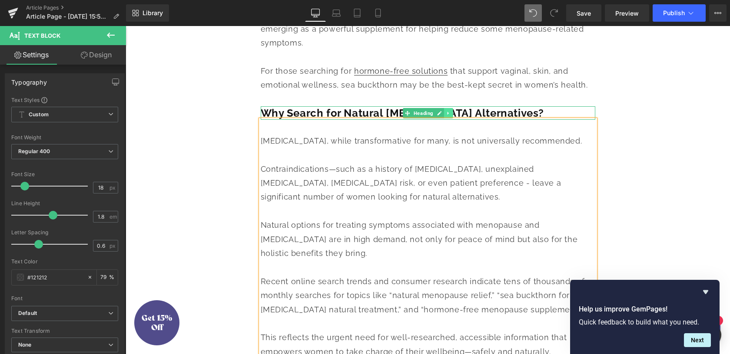
click at [449, 116] on icon at bounding box center [448, 113] width 5 height 5
click at [443, 116] on icon at bounding box center [443, 113] width 5 height 5
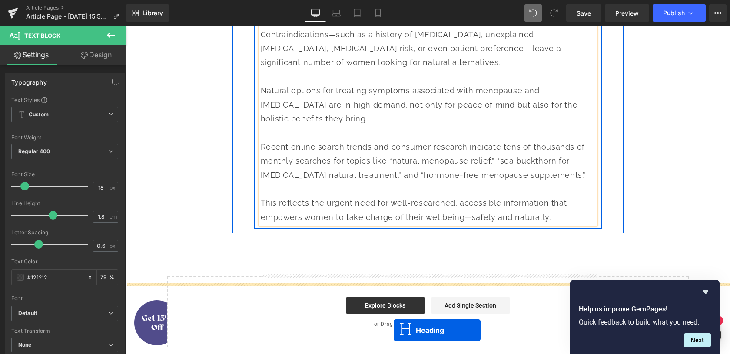
scroll to position [904, 0]
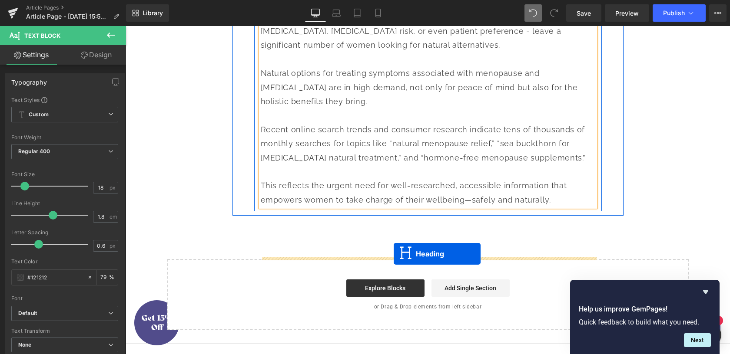
drag, startPoint x: 407, startPoint y: 154, endPoint x: 394, endPoint y: 254, distance: 100.8
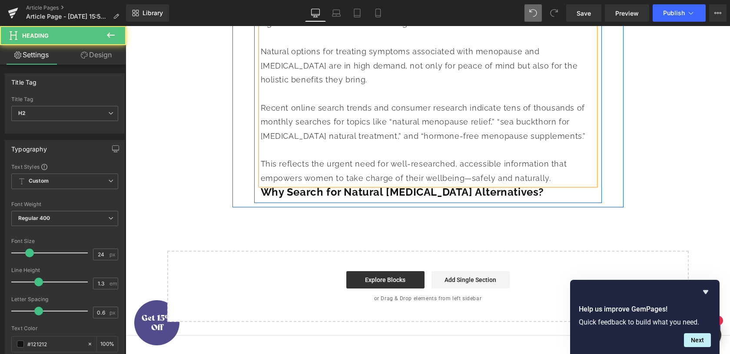
scroll to position [883, 0]
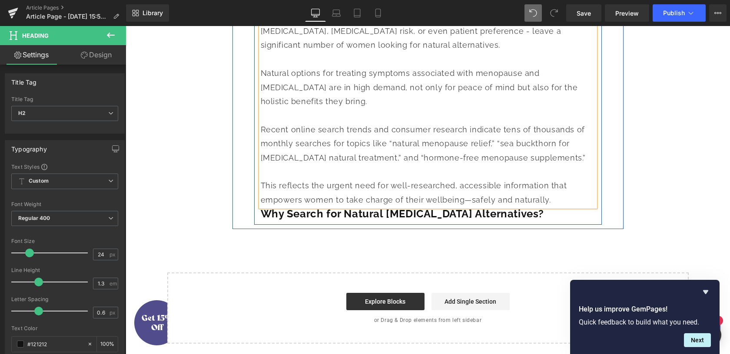
click at [547, 207] on div "This reflects the urgent need for well-researched, accessible information that …" at bounding box center [428, 193] width 334 height 28
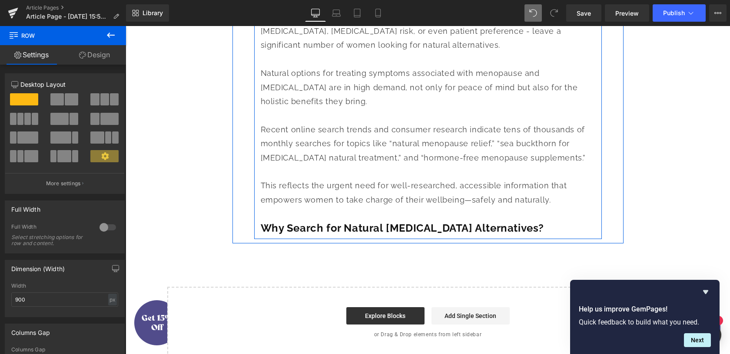
click at [299, 235] on b "Why Search for Natural [MEDICAL_DATA] Alternatives?" at bounding box center [403, 228] width 284 height 13
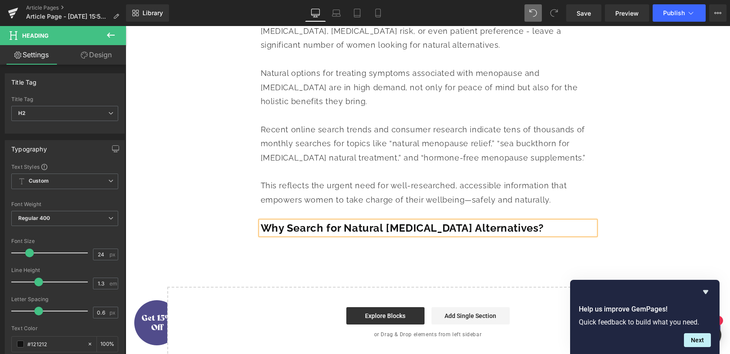
paste div
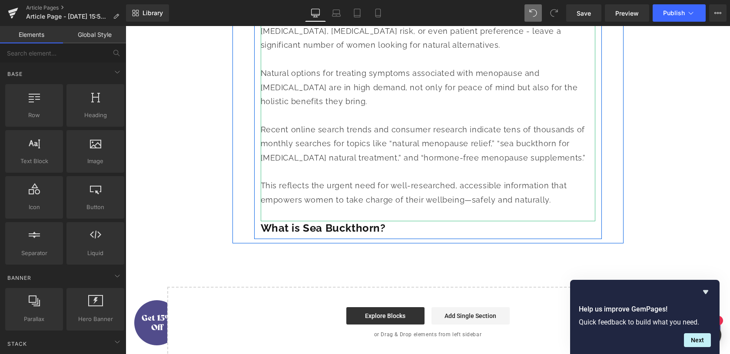
click at [449, 14] on icon at bounding box center [449, 12] width 1 height 3
click at [446, 16] on icon at bounding box center [445, 12] width 5 height 5
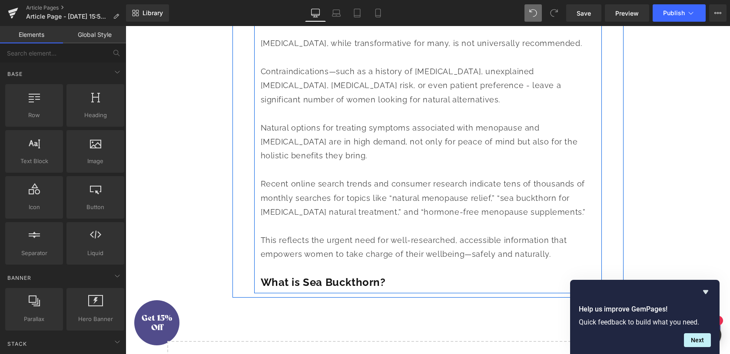
scroll to position [1093, 0]
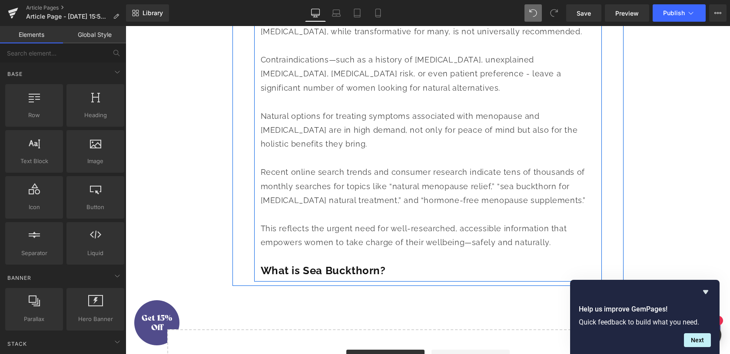
click at [390, 95] on div "Contraindications—such as a history of [MEDICAL_DATA], unexplained [MEDICAL_DAT…" at bounding box center [428, 74] width 334 height 42
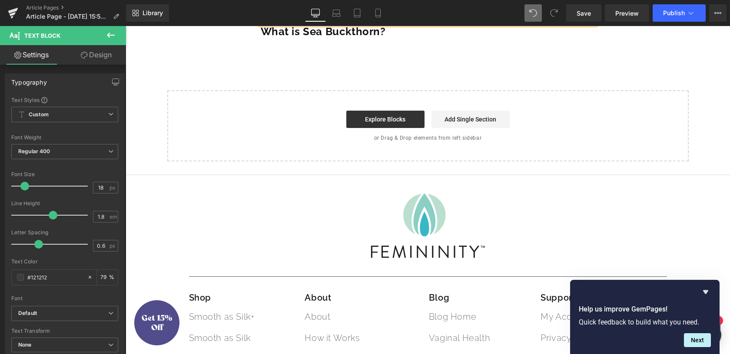
click at [275, 153] on div "Start building your page Explore Blocks Add Single Section or Drag & Drop eleme…" at bounding box center [427, 125] width 519 height 69
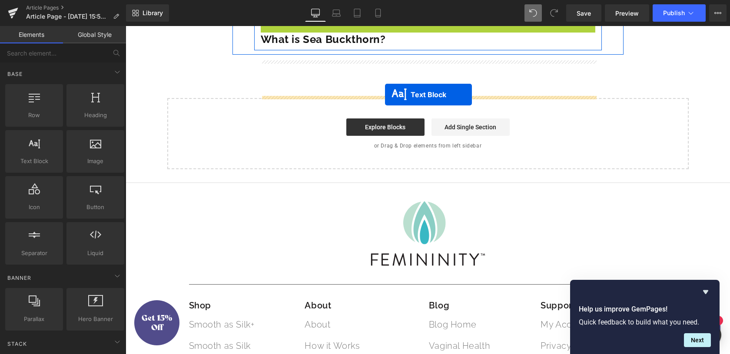
drag, startPoint x: 403, startPoint y: 67, endPoint x: 385, endPoint y: 95, distance: 33.3
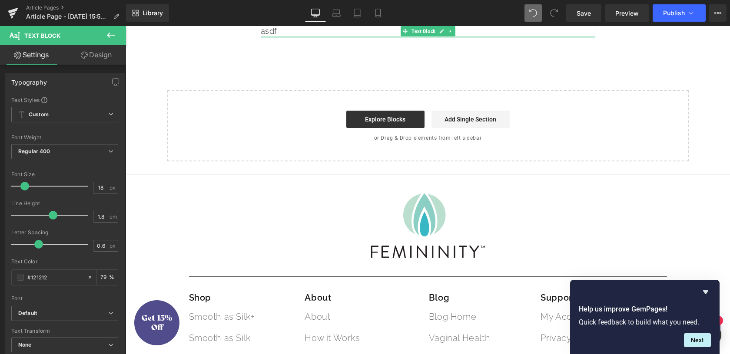
click at [315, 38] on div "asdf" at bounding box center [428, 31] width 334 height 14
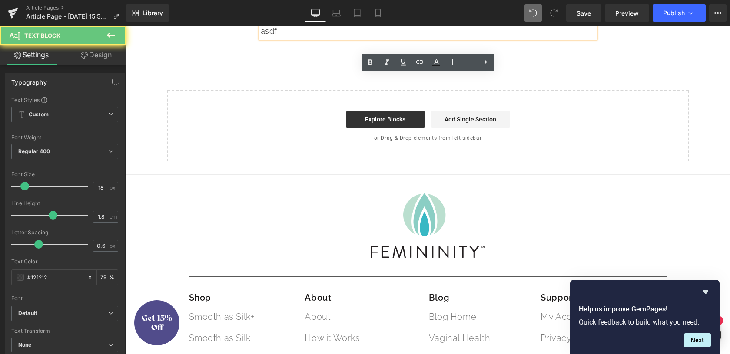
click at [315, 38] on div "asdf" at bounding box center [428, 31] width 334 height 14
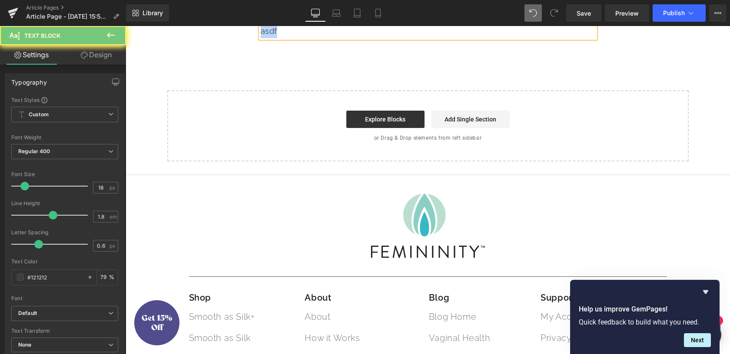
paste div
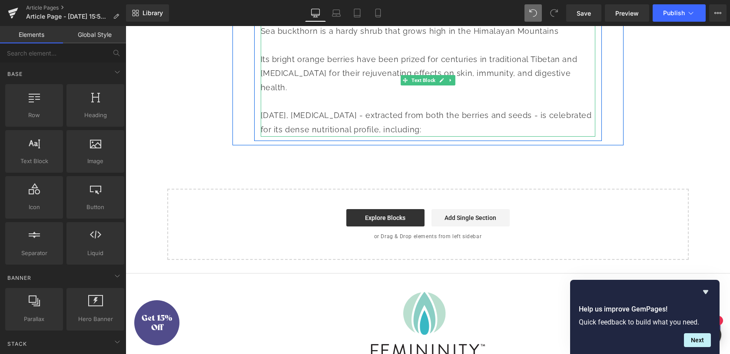
click at [450, 82] on icon at bounding box center [449, 80] width 1 height 3
click at [442, 86] on link at bounding box center [445, 80] width 9 height 10
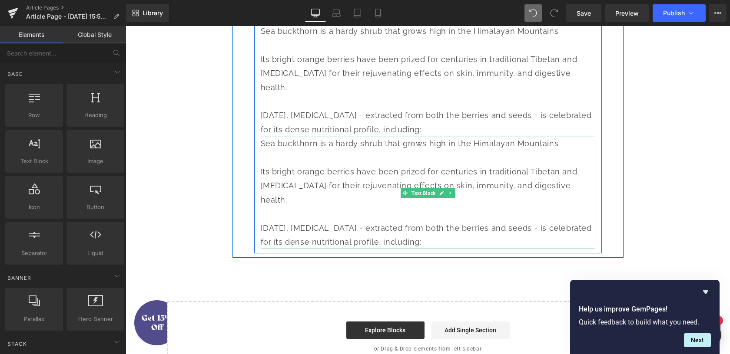
click at [336, 165] on div at bounding box center [428, 158] width 334 height 14
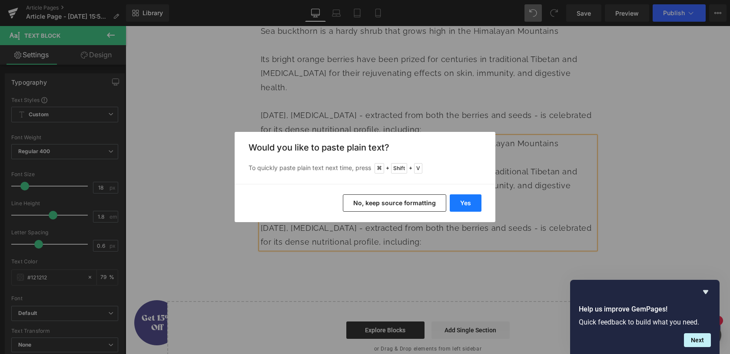
click at [466, 205] on button "Yes" at bounding box center [466, 203] width 32 height 17
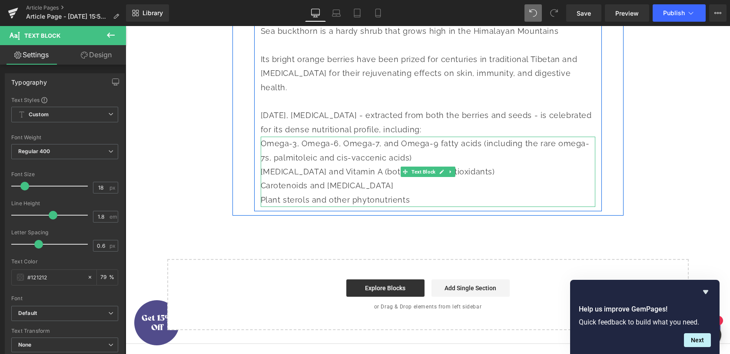
click at [302, 179] on div "[MEDICAL_DATA] and Vitamin A (both powerful antioxidants)" at bounding box center [428, 172] width 334 height 14
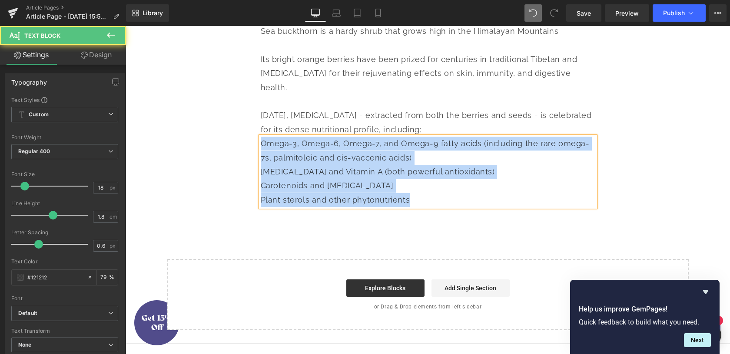
click at [496, 165] on div "Omega-3, Omega-6, Omega-7, and Omega-9 fatty acids (including the rare omega-7s…" at bounding box center [428, 151] width 334 height 28
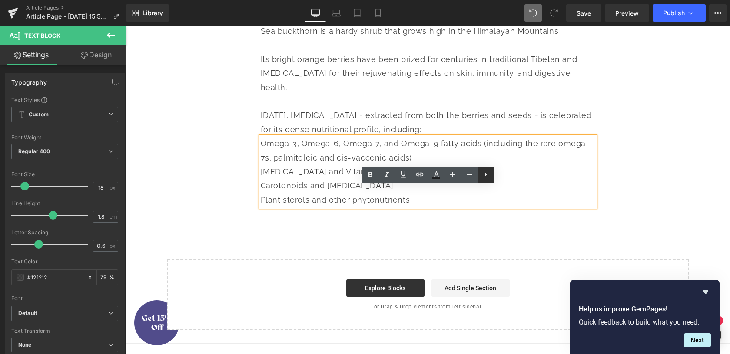
click at [486, 175] on icon at bounding box center [486, 174] width 2 height 4
click at [486, 175] on icon at bounding box center [485, 174] width 10 height 10
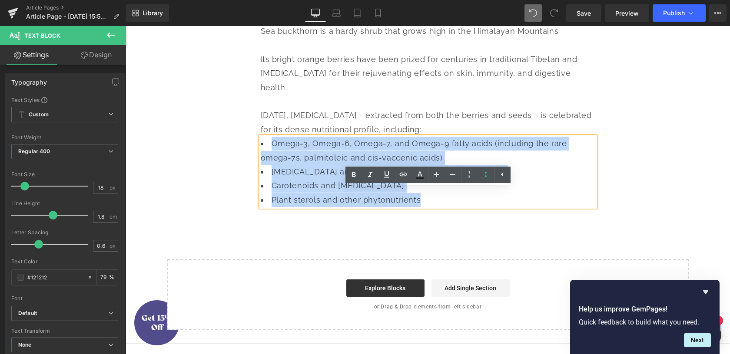
click at [403, 179] on li "[MEDICAL_DATA] and Vitamin A (both powerful antioxidants)" at bounding box center [428, 172] width 334 height 14
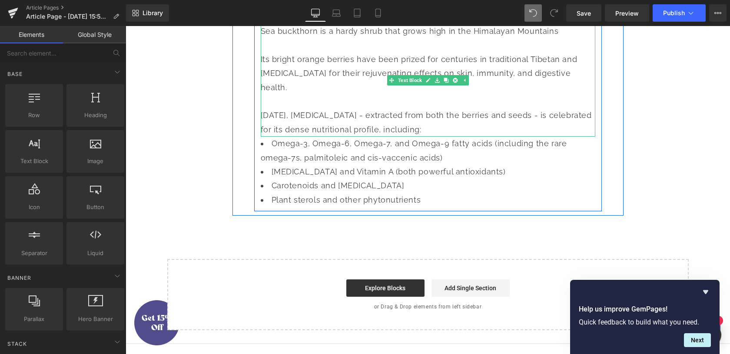
click at [442, 137] on div "[DATE], [MEDICAL_DATA] - extracted from both the berries and seeds - is celebra…" at bounding box center [428, 123] width 334 height 28
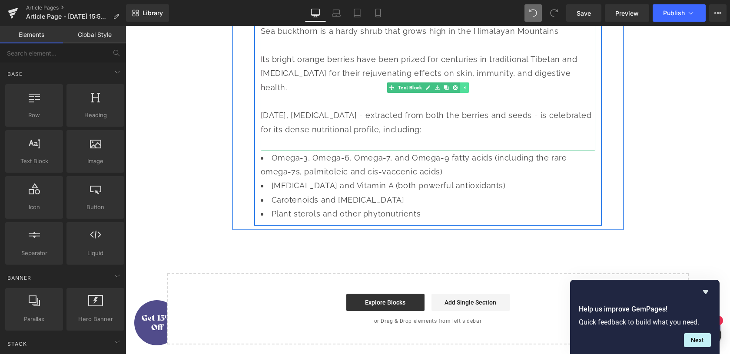
click at [465, 89] on icon at bounding box center [463, 87] width 1 height 3
click at [315, 109] on div at bounding box center [428, 102] width 334 height 14
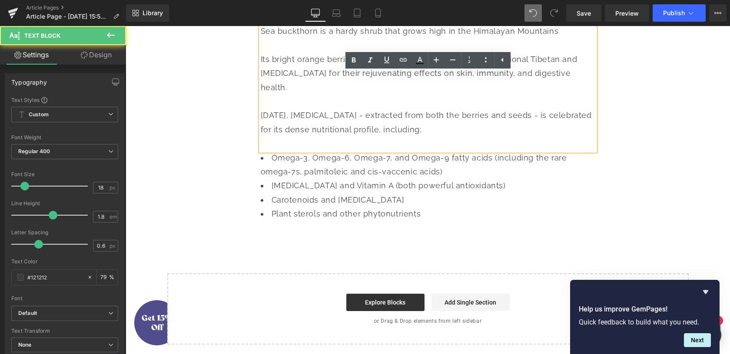
click at [315, 109] on div at bounding box center [428, 102] width 334 height 14
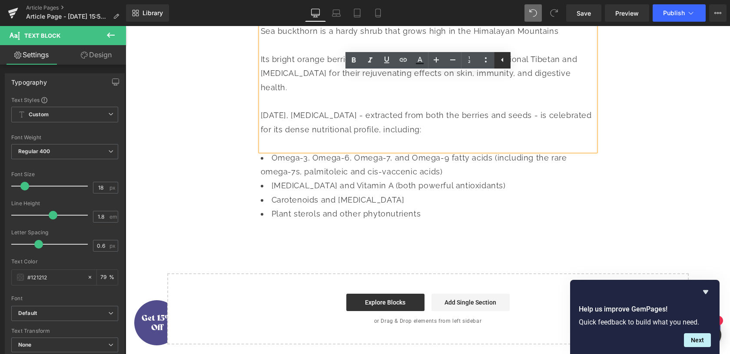
click at [505, 61] on icon at bounding box center [502, 60] width 10 height 10
click at [463, 207] on li "Carotenoids and [MEDICAL_DATA]" at bounding box center [428, 200] width 334 height 14
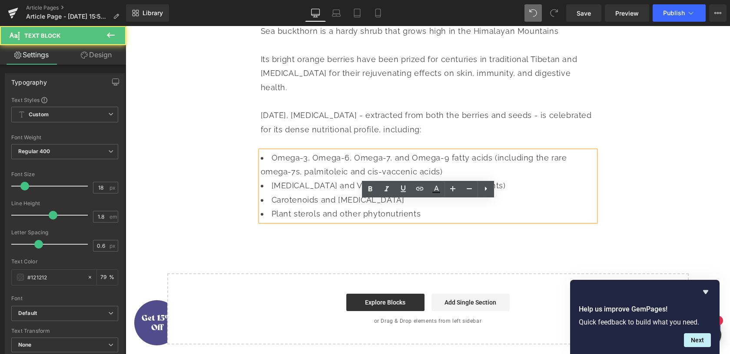
click at [478, 52] on div at bounding box center [428, 45] width 334 height 14
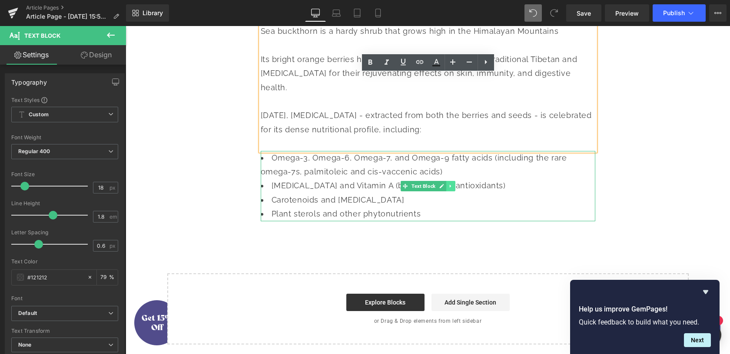
click at [453, 192] on link at bounding box center [450, 186] width 9 height 10
click at [447, 189] on icon at bounding box center [445, 186] width 5 height 5
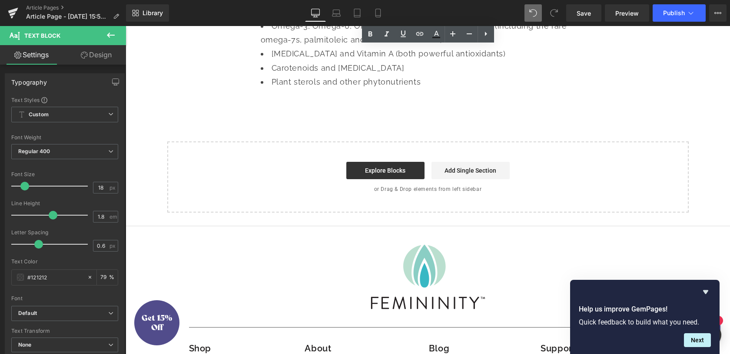
scroll to position [1304, 0]
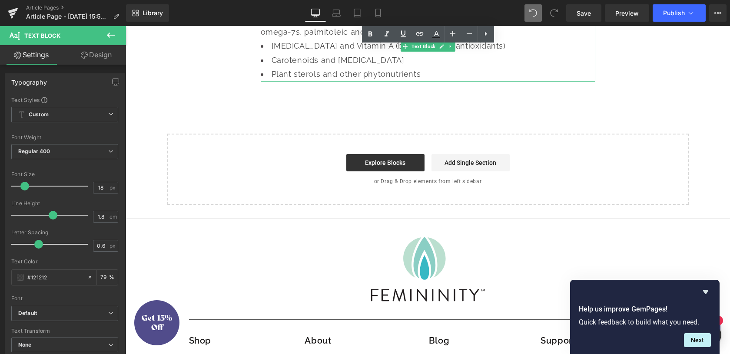
click at [351, 67] on li "Carotenoids and [MEDICAL_DATA]" at bounding box center [428, 60] width 334 height 14
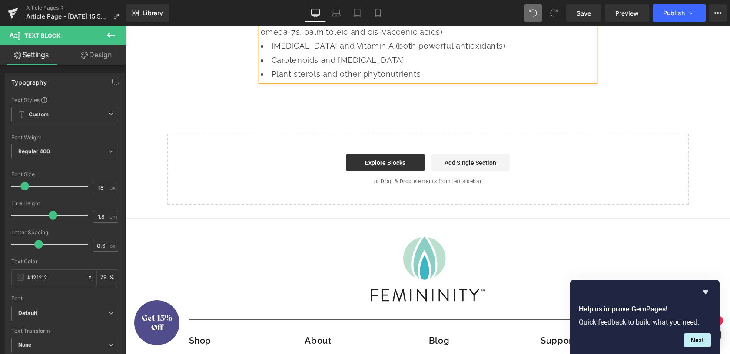
click at [351, 67] on li "Carotenoids and [MEDICAL_DATA]" at bounding box center [428, 60] width 334 height 14
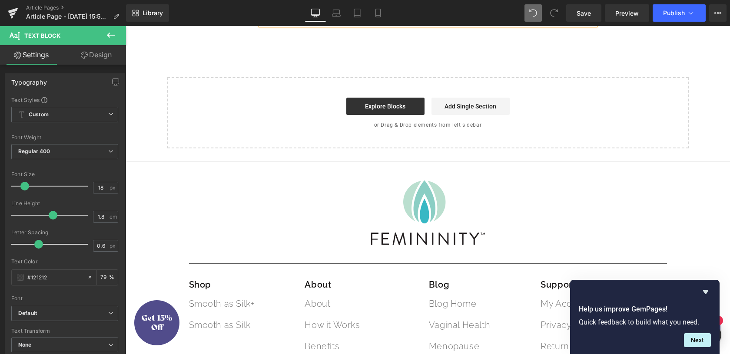
click at [363, 25] on li at bounding box center [428, 18] width 334 height 14
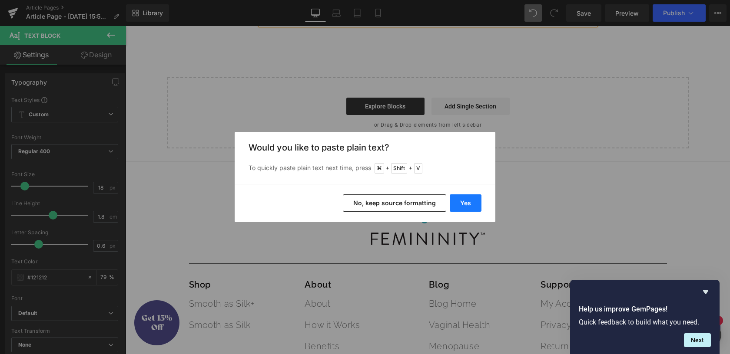
click at [469, 205] on button "Yes" at bounding box center [466, 203] width 32 height 17
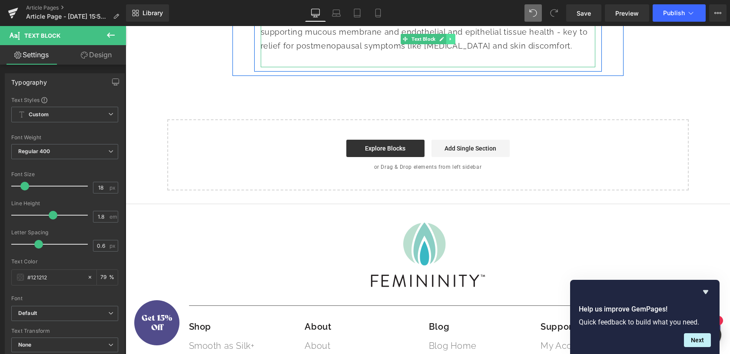
click at [446, 44] on link at bounding box center [450, 39] width 9 height 10
click at [480, 53] on li "These nutrients make sea buckthorn unique among plant supplements for supportin…" at bounding box center [428, 32] width 334 height 42
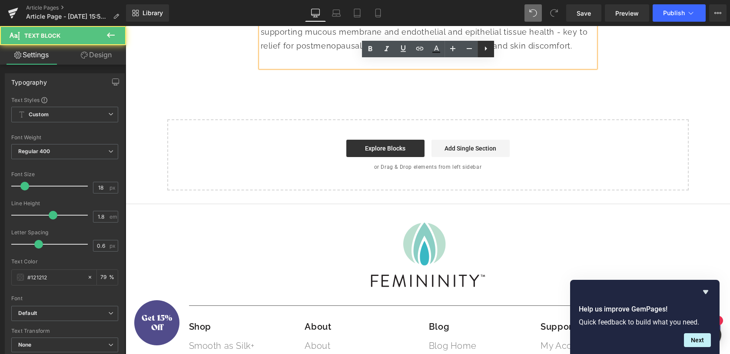
click at [489, 52] on icon at bounding box center [485, 48] width 10 height 10
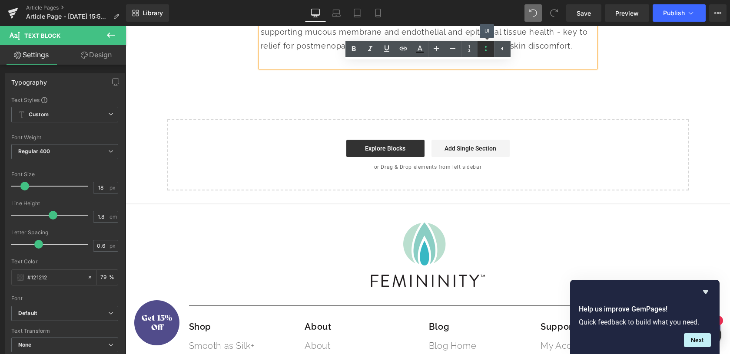
click at [486, 53] on icon at bounding box center [485, 48] width 10 height 10
click at [425, 51] on span "These nutrients make sea buckthorn unique among plant supplements for supportin…" at bounding box center [424, 31] width 327 height 37
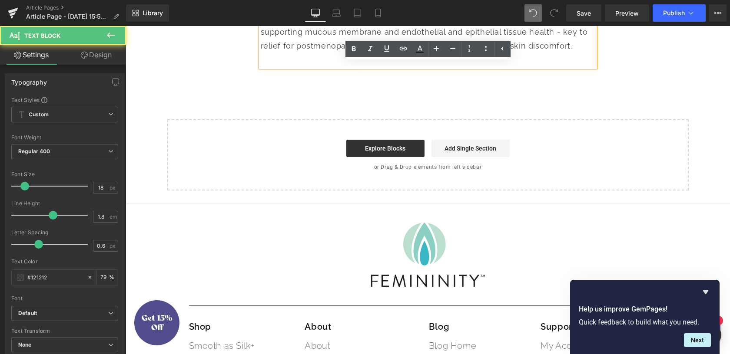
click at [261, 51] on span "These nutrients make sea buckthorn unique among plant supplements for supportin…" at bounding box center [424, 31] width 327 height 37
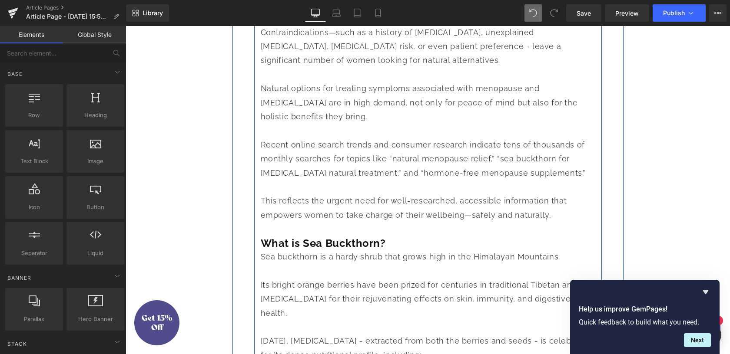
scroll to position [853, 0]
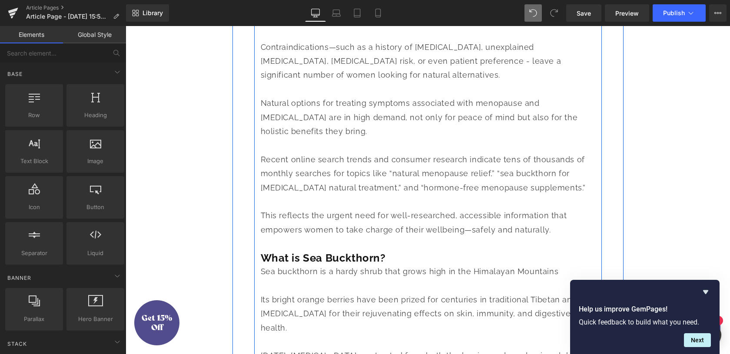
drag, startPoint x: 267, startPoint y: 308, endPoint x: 265, endPoint y: 318, distance: 10.5
click at [267, 265] on b "What is Sea Buckthorn?" at bounding box center [323, 258] width 125 height 13
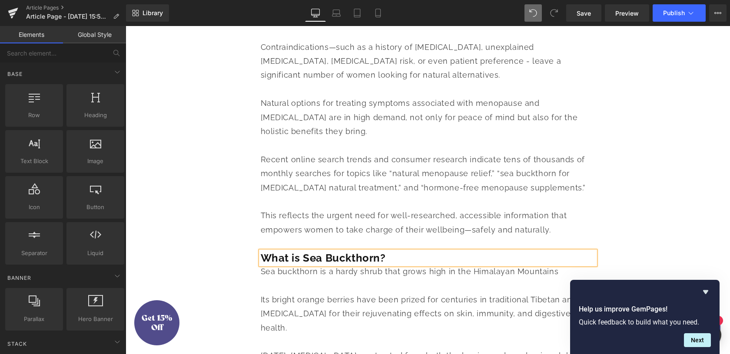
click at [265, 279] on div "Sea buckthorn is a hardy shrub that grows high in the Himalayan Mountains" at bounding box center [428, 272] width 334 height 14
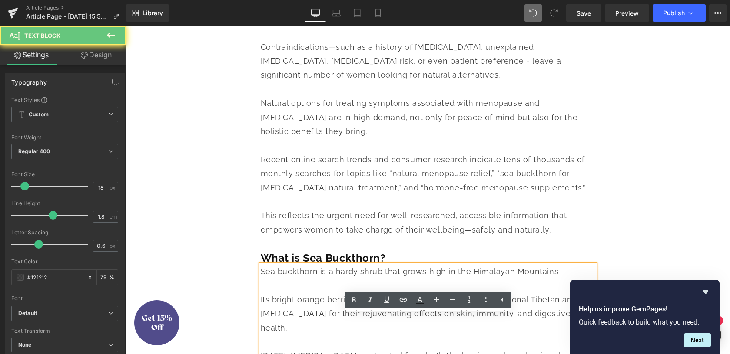
click at [265, 279] on div "Sea buckthorn is a hardy shrub that grows high in the Himalayan Mountains" at bounding box center [428, 272] width 334 height 14
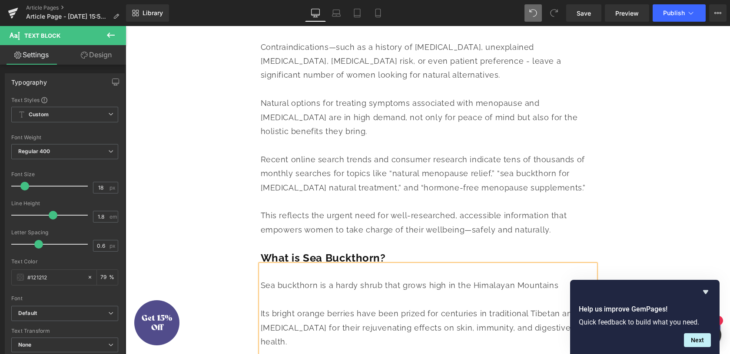
scroll to position [867, 0]
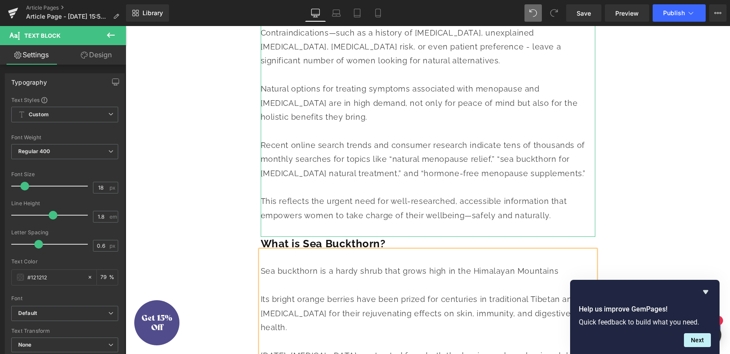
click at [353, 178] on span "Recent online search trends and consumer research indicate tens of thousands of…" at bounding box center [423, 159] width 325 height 37
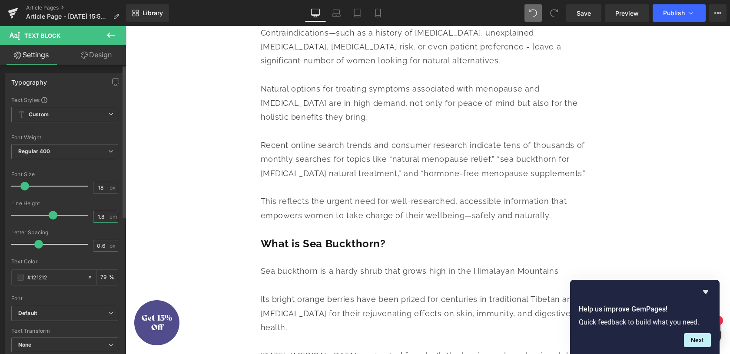
click at [95, 216] on input "1.8" at bounding box center [100, 217] width 15 height 11
drag, startPoint x: 101, startPoint y: 217, endPoint x: 91, endPoint y: 217, distance: 10.4
click at [93, 217] on input "1.8" at bounding box center [100, 217] width 15 height 11
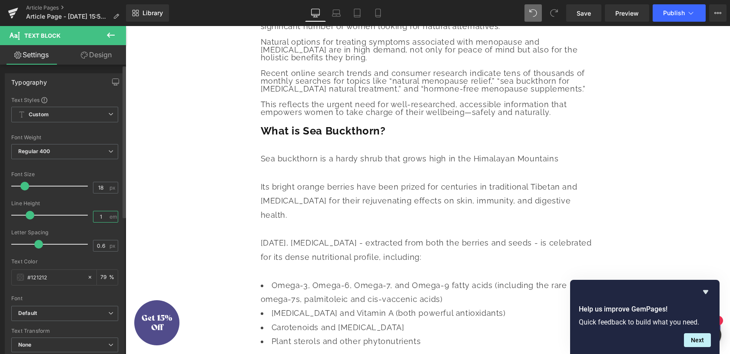
scroll to position [857, 0]
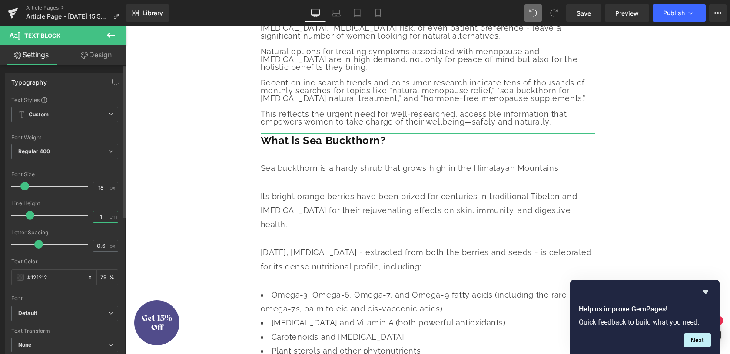
click at [100, 216] on input "1" at bounding box center [100, 217] width 15 height 11
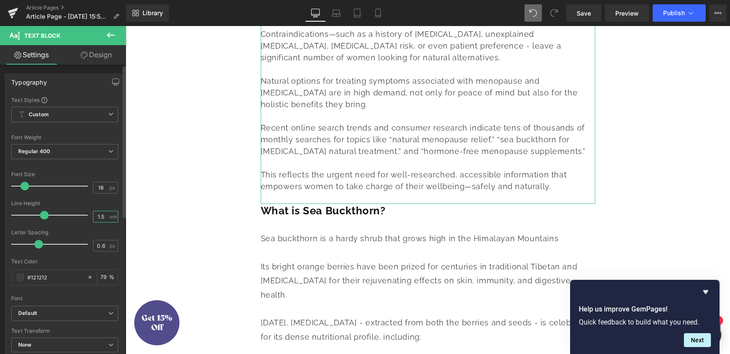
scroll to position [864, 0]
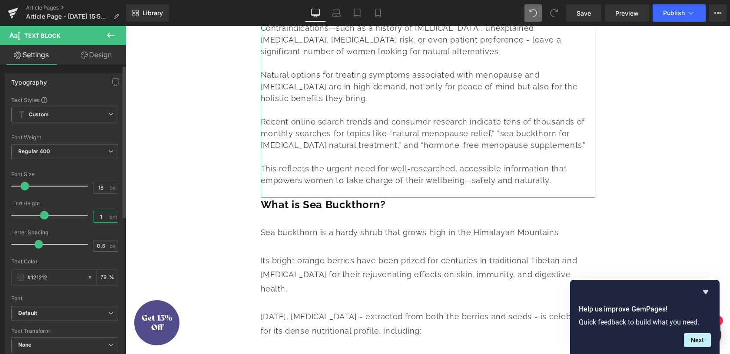
type input "1.8"
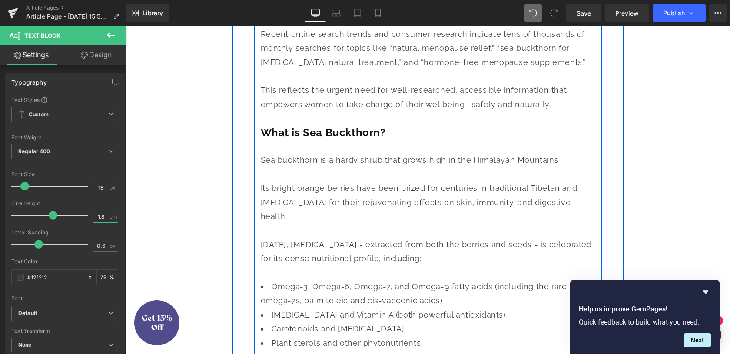
scroll to position [992, 0]
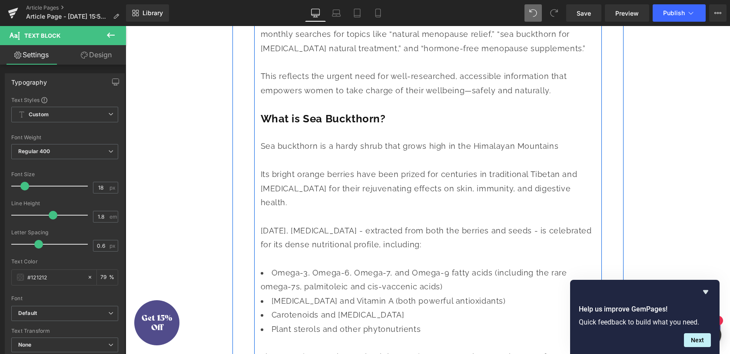
click at [331, 210] on div "Its bright orange berries have been prized for centuries in traditional Tibetan…" at bounding box center [428, 189] width 334 height 42
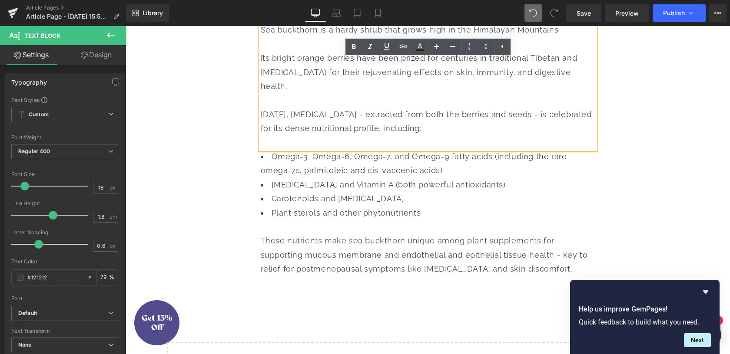
scroll to position [1107, 0]
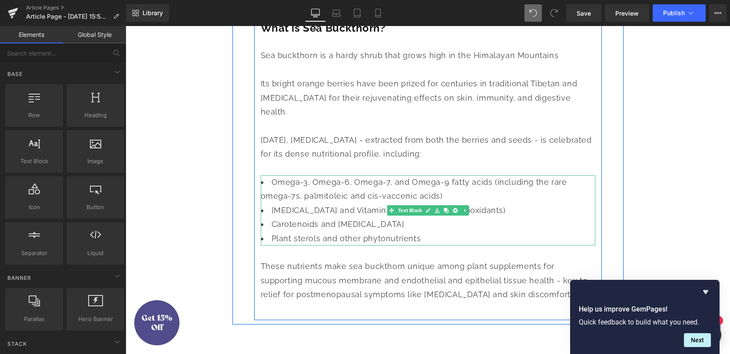
scroll to position [974, 0]
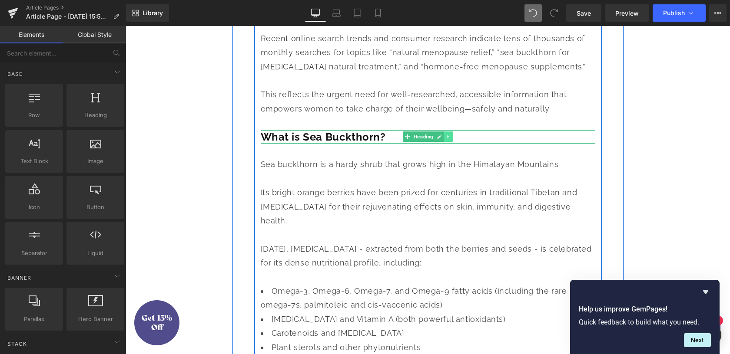
click at [450, 139] on icon at bounding box center [448, 136] width 5 height 5
click at [443, 139] on icon at bounding box center [443, 137] width 5 height 5
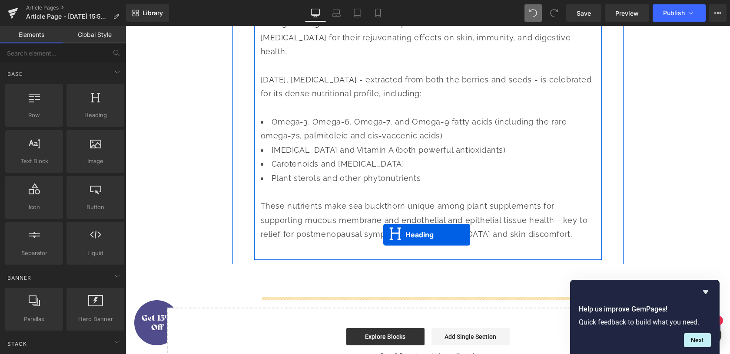
scroll to position [1174, 0]
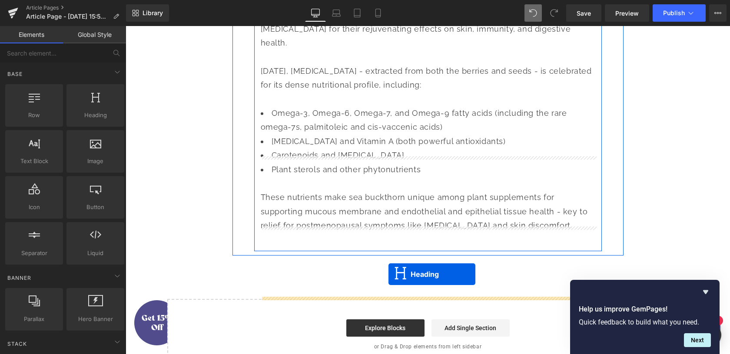
drag, startPoint x: 394, startPoint y: 186, endPoint x: 388, endPoint y: 275, distance: 88.8
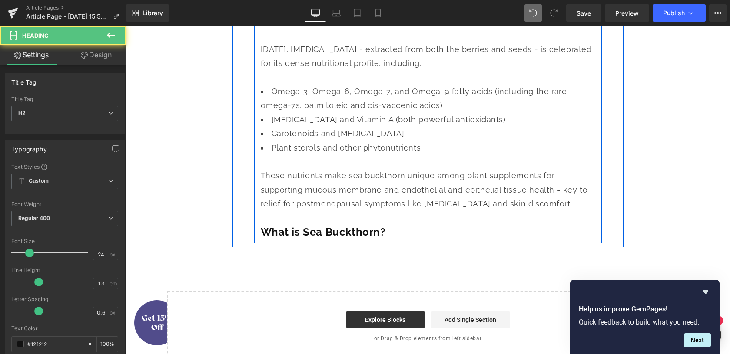
scroll to position [1152, 0]
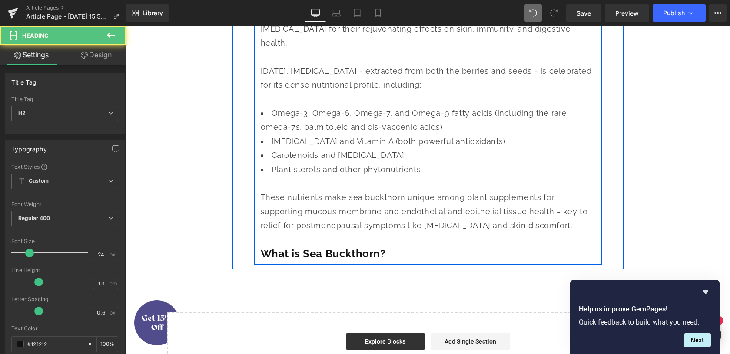
click at [358, 247] on div "These nutrients make sea buckthorn unique among plant supplements for supportin…" at bounding box center [428, 212] width 334 height 70
click at [358, 247] on div at bounding box center [428, 240] width 334 height 14
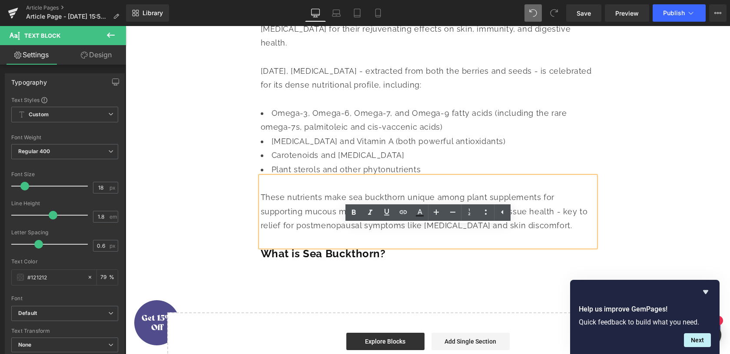
click at [355, 260] on b "What is Sea Buckthorn?" at bounding box center [323, 254] width 125 height 13
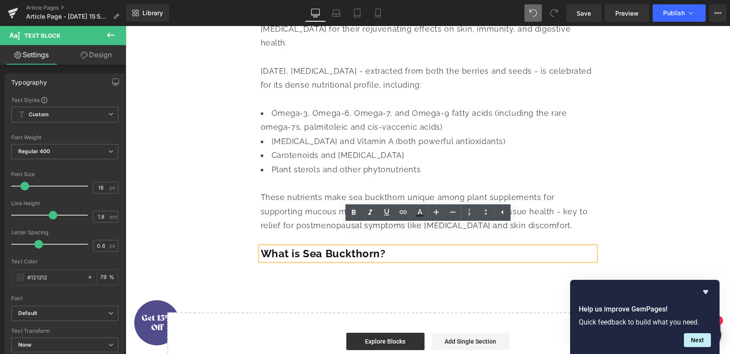
click at [355, 260] on b "What is Sea Buckthorn?" at bounding box center [323, 254] width 125 height 13
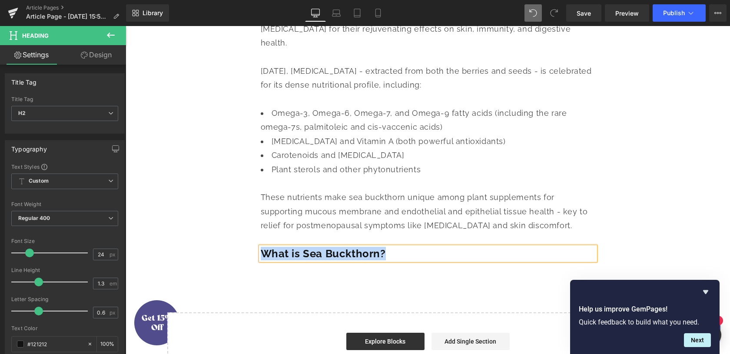
paste div
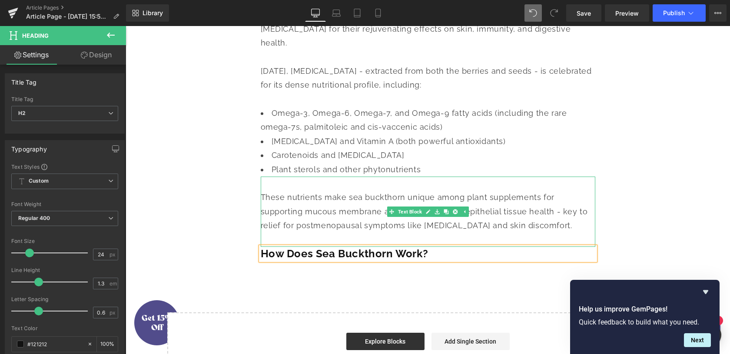
click at [306, 247] on div "These nutrients make sea buckthorn unique among plant supplements for supportin…" at bounding box center [428, 219] width 334 height 56
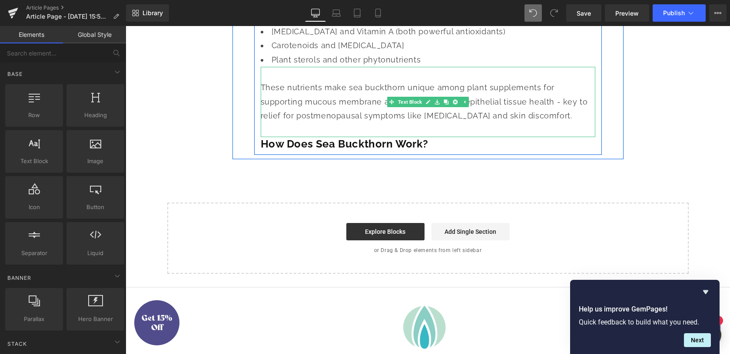
scroll to position [1261, 0]
click at [447, 105] on icon at bounding box center [445, 102] width 5 height 5
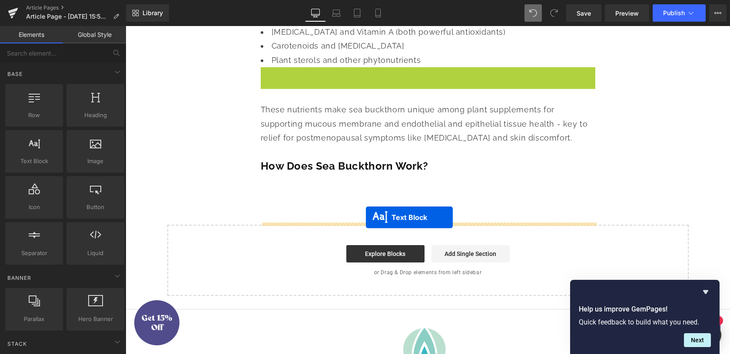
drag, startPoint x: 389, startPoint y: 151, endPoint x: 366, endPoint y: 218, distance: 70.5
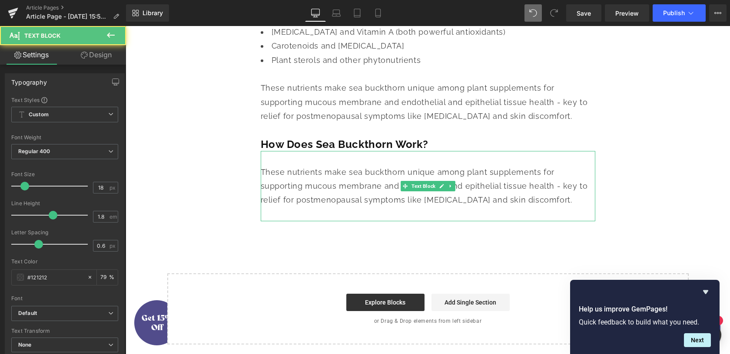
click at [342, 205] on span "These nutrients make sea buckthorn unique among plant supplements for supportin…" at bounding box center [424, 186] width 327 height 37
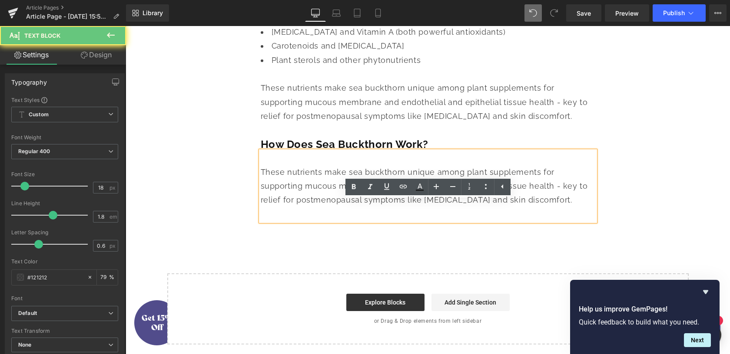
click at [342, 205] on span "These nutrients make sea buckthorn unique among plant supplements for supportin…" at bounding box center [424, 186] width 327 height 37
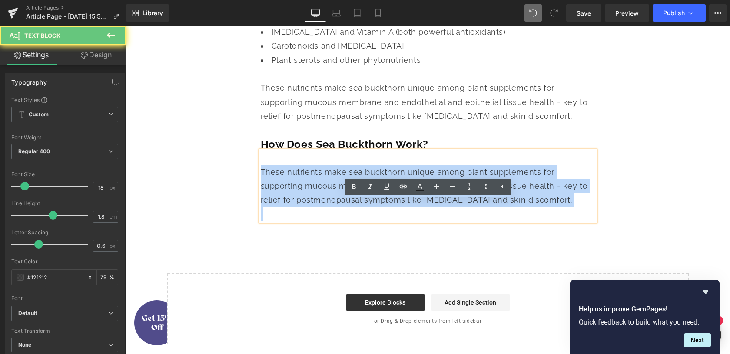
click at [342, 205] on span "These nutrients make sea buckthorn unique among plant supplements for supportin…" at bounding box center [424, 186] width 327 height 37
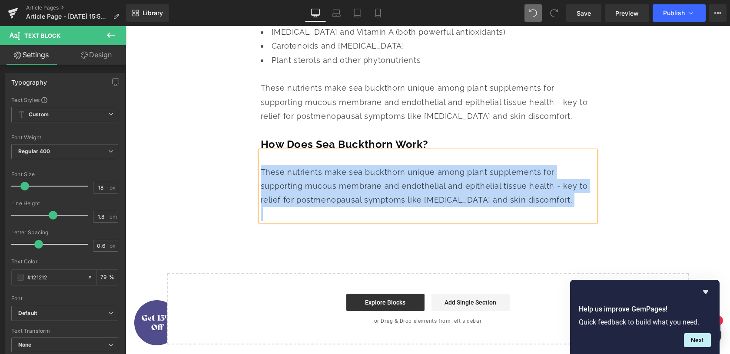
paste div
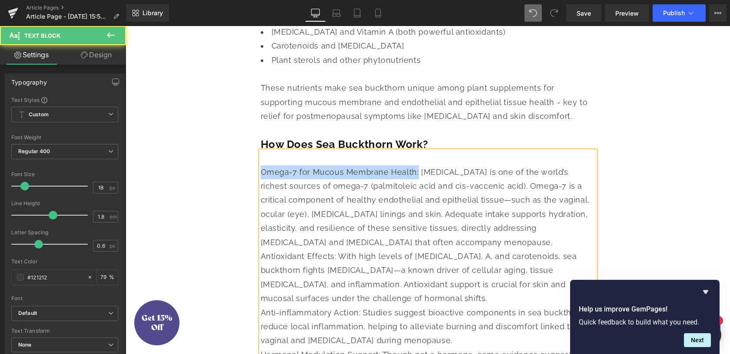
drag, startPoint x: 414, startPoint y: 220, endPoint x: 226, endPoint y: 222, distance: 188.5
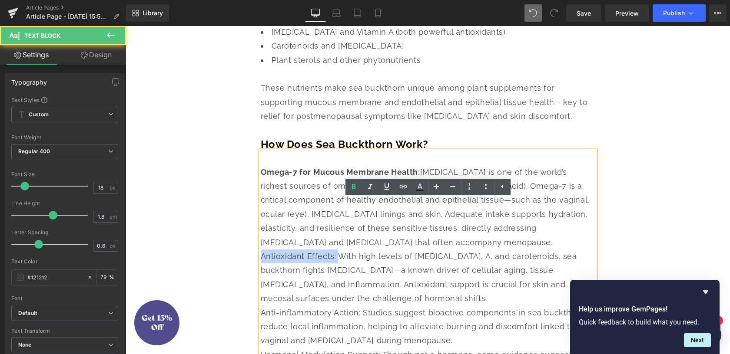
drag, startPoint x: 337, startPoint y: 308, endPoint x: 222, endPoint y: 307, distance: 114.7
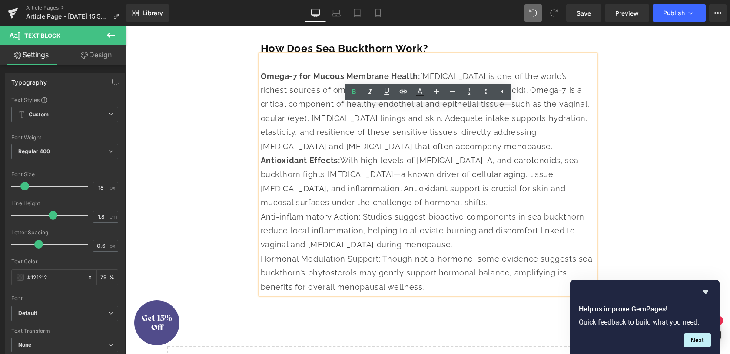
scroll to position [1357, 0]
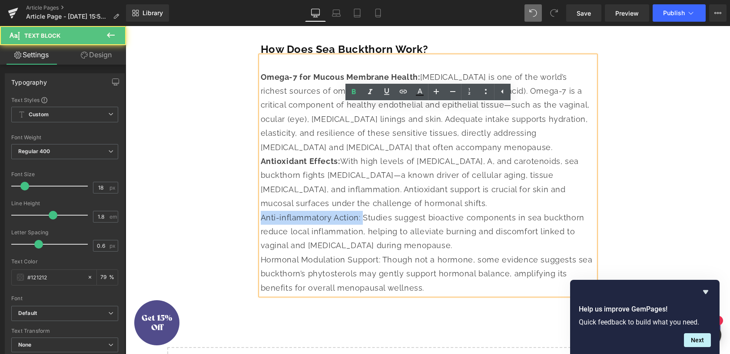
drag, startPoint x: 360, startPoint y: 268, endPoint x: 225, endPoint y: 268, distance: 134.2
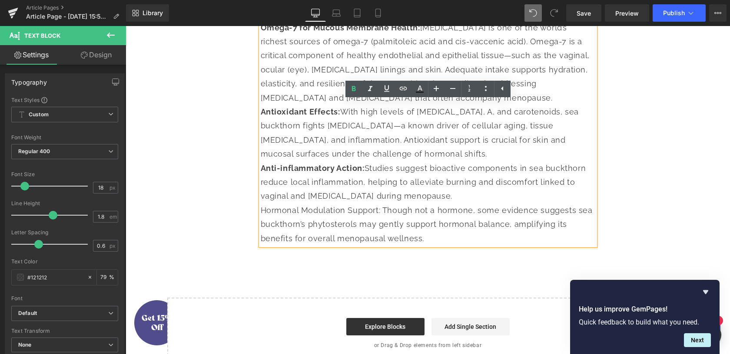
scroll to position [1410, 0]
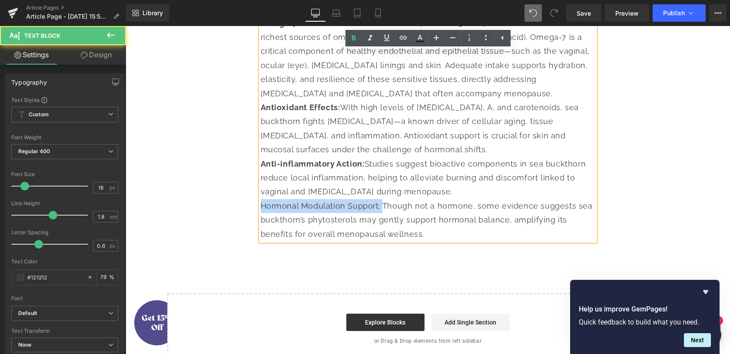
drag, startPoint x: 374, startPoint y: 257, endPoint x: 245, endPoint y: 257, distance: 129.9
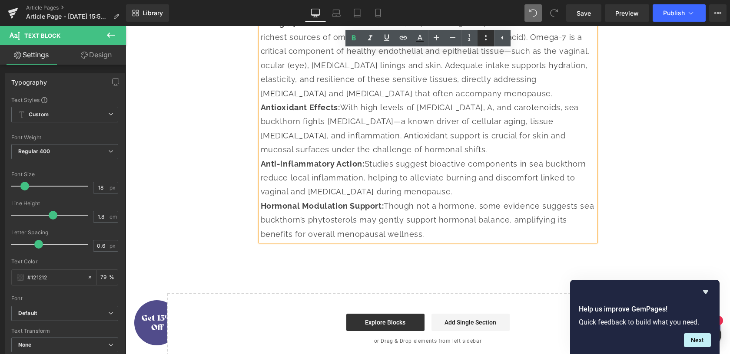
click at [483, 37] on icon at bounding box center [485, 38] width 10 height 10
click at [281, 16] on li at bounding box center [428, 9] width 334 height 14
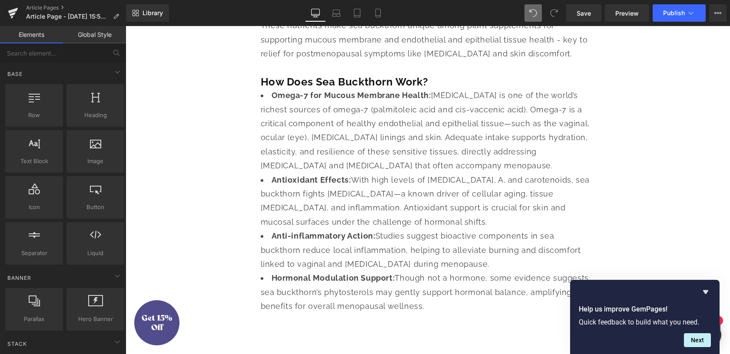
scroll to position [1325, 0]
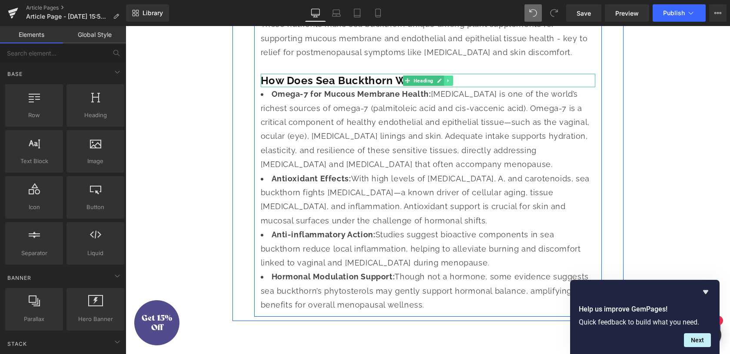
click at [447, 86] on link at bounding box center [447, 81] width 9 height 10
click at [442, 83] on icon at bounding box center [443, 80] width 5 height 5
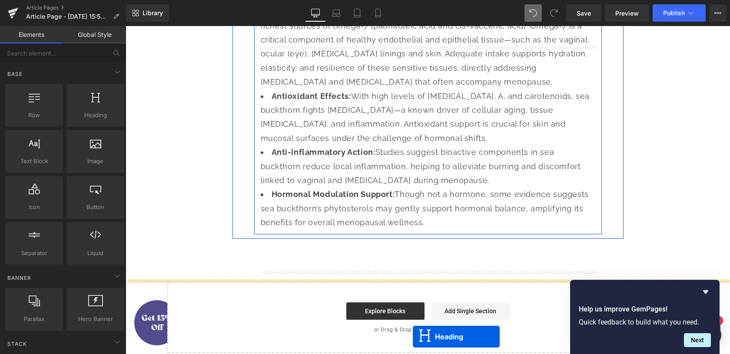
scroll to position [1438, 0]
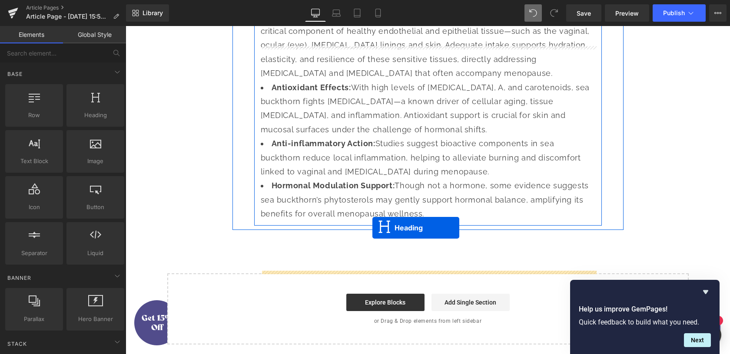
drag, startPoint x: 395, startPoint y: 127, endPoint x: 372, endPoint y: 228, distance: 103.4
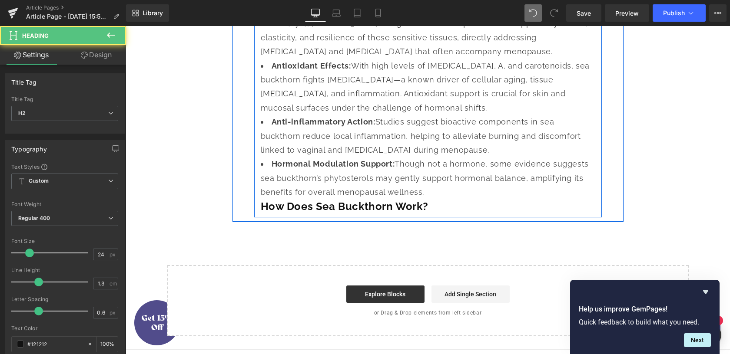
scroll to position [1416, 0]
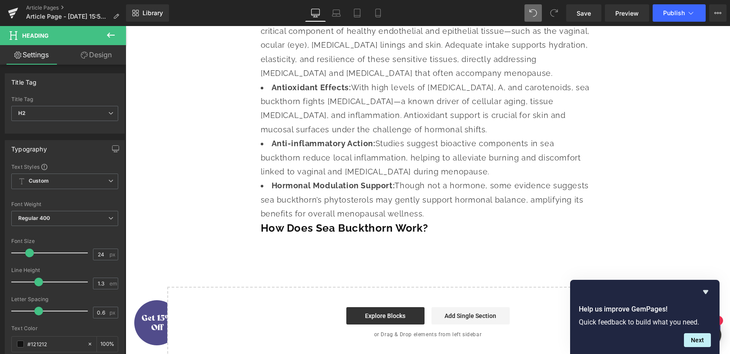
click at [316, 235] on div "How Does Sea Buckthorn Work? Heading" at bounding box center [428, 228] width 334 height 13
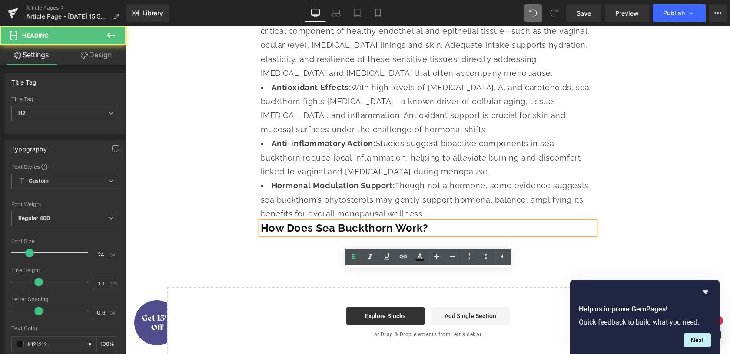
click at [316, 235] on div "How Does Sea Buckthorn Work? Heading" at bounding box center [428, 228] width 334 height 13
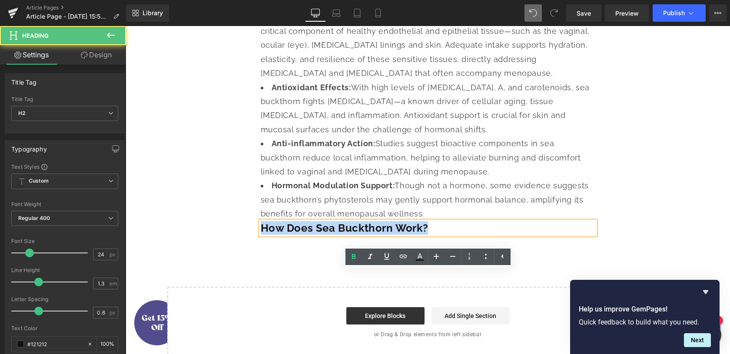
click at [316, 235] on h2 "How Does Sea Buckthorn Work?" at bounding box center [428, 228] width 334 height 13
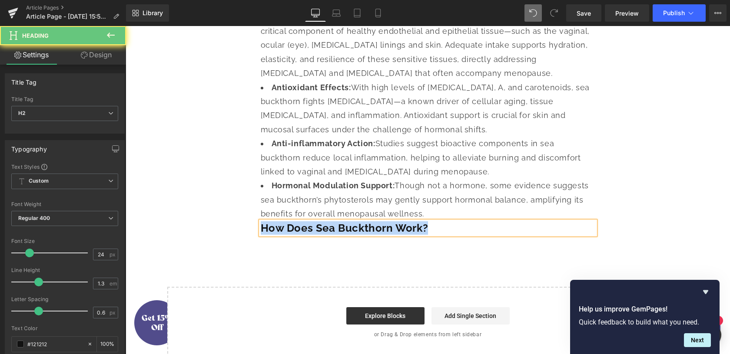
paste div
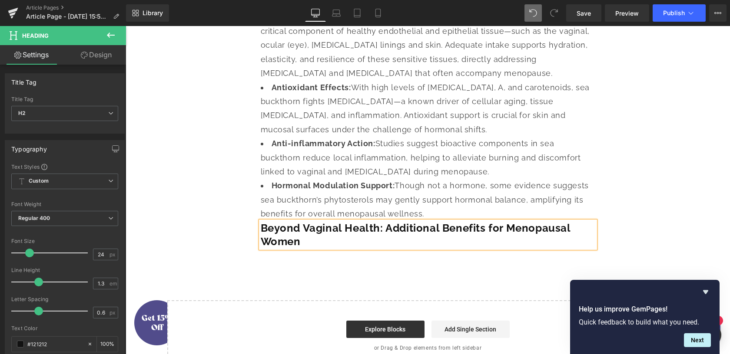
click at [426, 221] on li "Hormonal Modulation Support: Though not a hormone, some evidence suggests sea b…" at bounding box center [428, 200] width 334 height 42
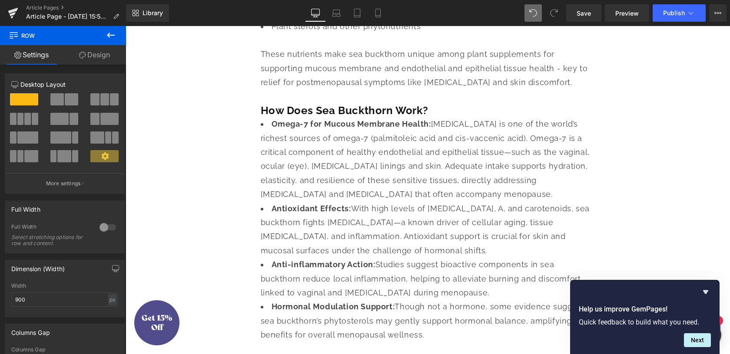
scroll to position [1251, 0]
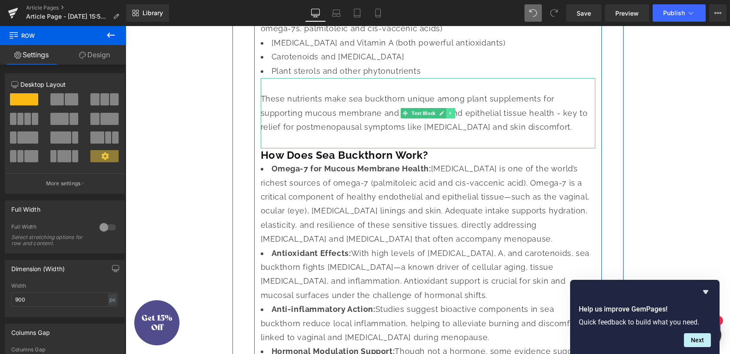
click at [452, 119] on link at bounding box center [450, 113] width 9 height 10
click at [447, 119] on link at bounding box center [445, 113] width 9 height 10
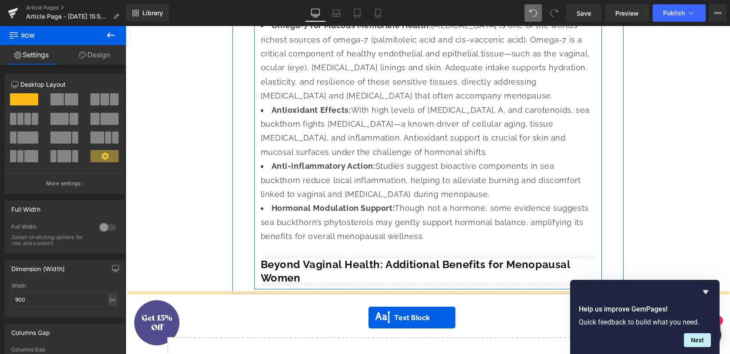
scroll to position [1476, 0]
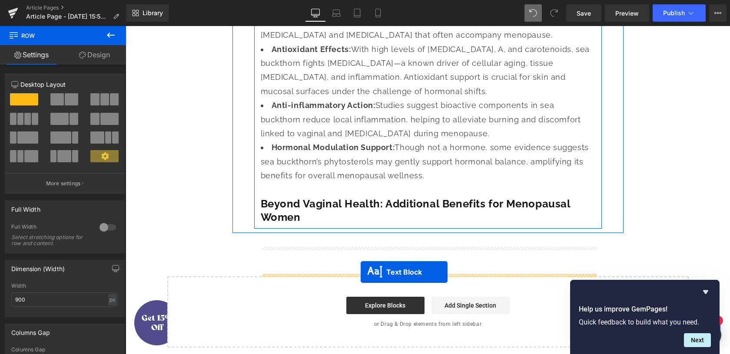
drag, startPoint x: 406, startPoint y: 235, endPoint x: 361, endPoint y: 272, distance: 58.3
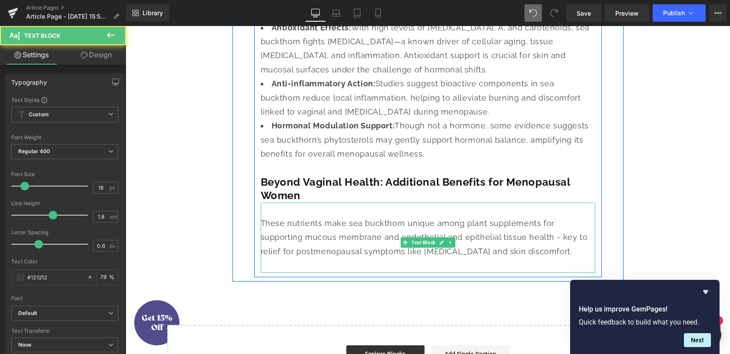
scroll to position [1455, 0]
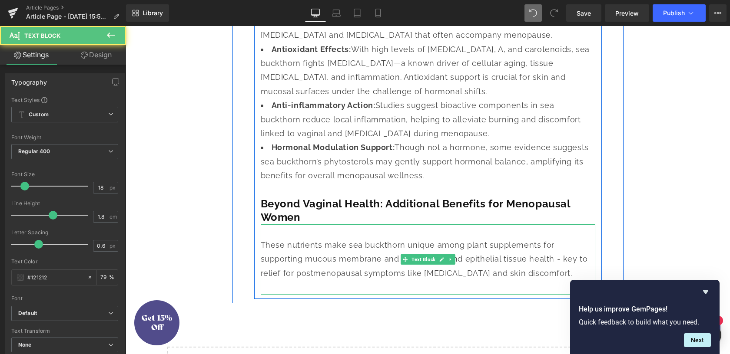
click at [332, 295] on div "These nutrients make sea buckthorn unique among plant supplements for supportin…" at bounding box center [428, 266] width 334 height 56
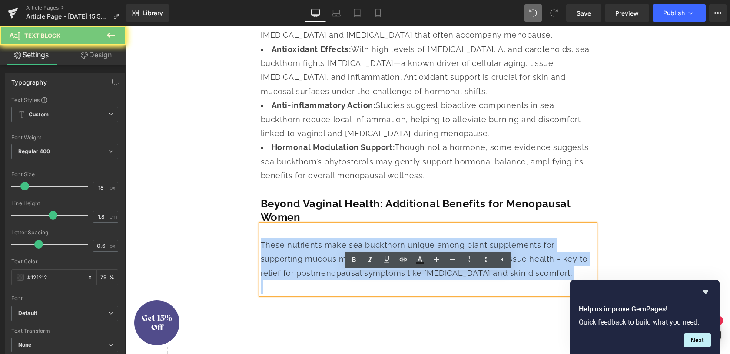
click at [332, 295] on div "These nutrients make sea buckthorn unique among plant supplements for supportin…" at bounding box center [428, 266] width 334 height 56
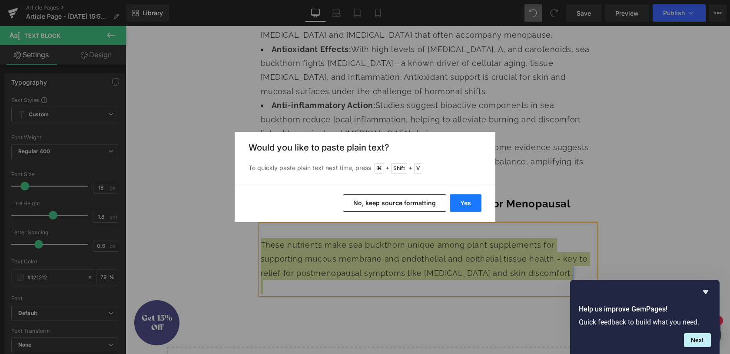
click at [469, 202] on button "Yes" at bounding box center [466, 203] width 32 height 17
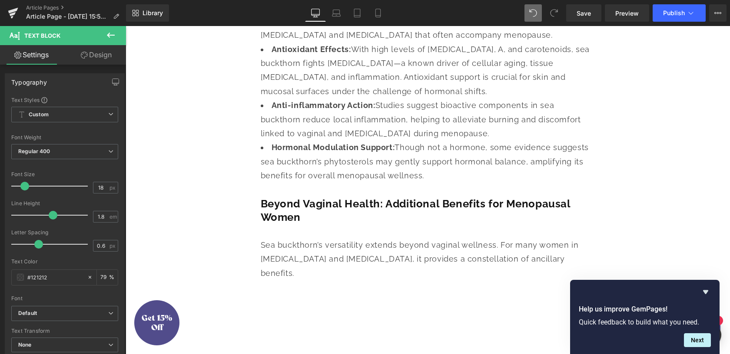
click at [377, 316] on div "Rendering Content" at bounding box center [364, 320] width 53 height 10
click at [337, 294] on div at bounding box center [428, 288] width 334 height 14
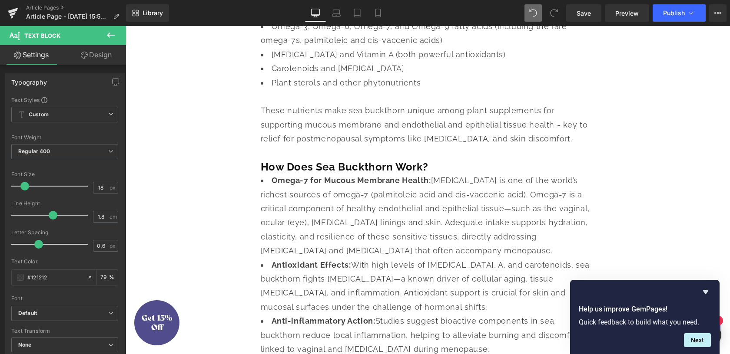
scroll to position [1221, 0]
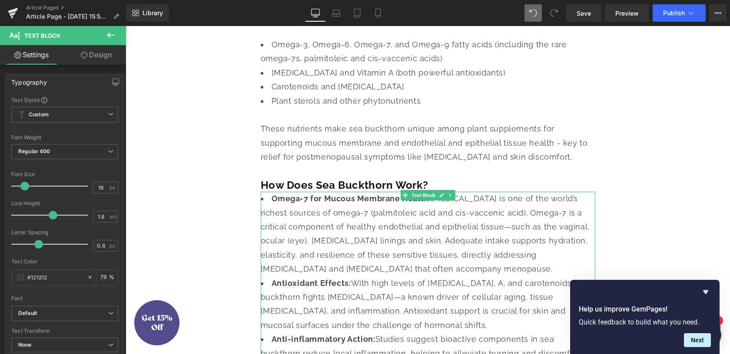
click at [450, 276] on li "Omega-7 for Mucous Membrane Health: [MEDICAL_DATA] is one of the world’s riches…" at bounding box center [428, 234] width 334 height 84
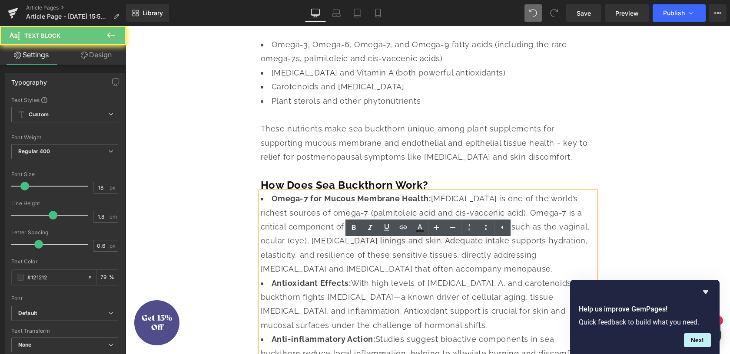
click at [450, 276] on li "Omega-7 for Mucous Membrane Health: [MEDICAL_DATA] is one of the world’s riches…" at bounding box center [428, 234] width 334 height 84
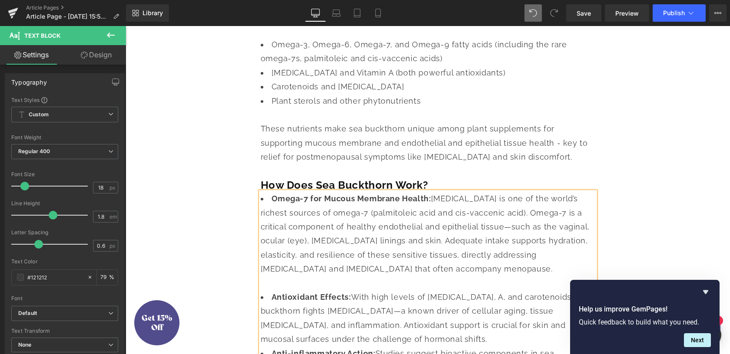
scroll to position [1318, 0]
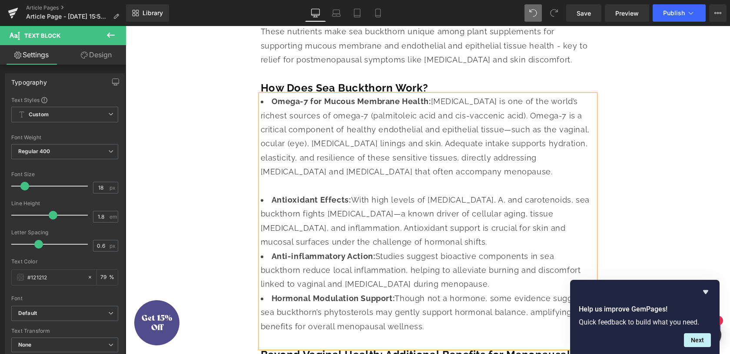
click at [405, 250] on li "Antioxidant Effects: With high levels of [MEDICAL_DATA], A, and carotenoids, se…" at bounding box center [428, 221] width 334 height 56
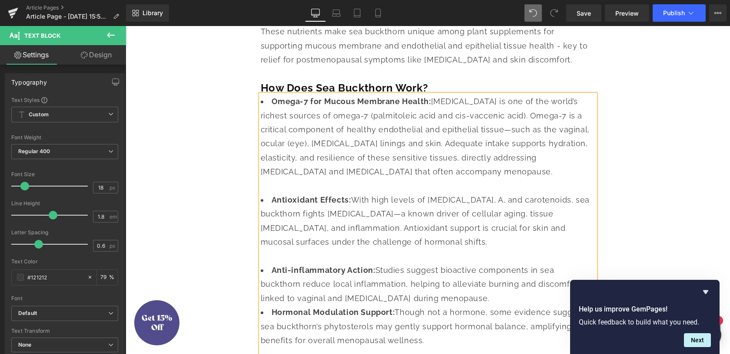
click at [447, 306] on li "Anti-inflammatory Action: Studies suggest bioactive components in sea buckthorn…" at bounding box center [428, 285] width 334 height 42
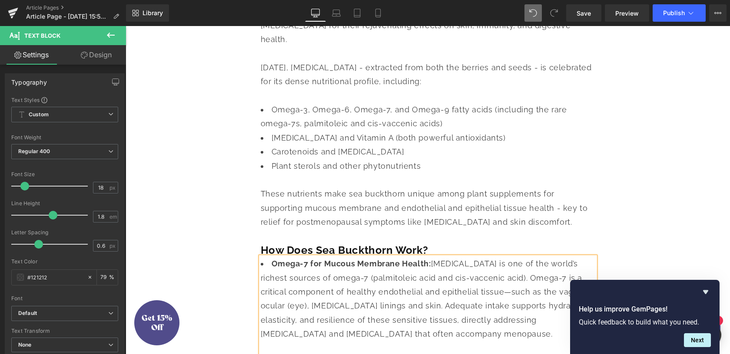
scroll to position [1148, 0]
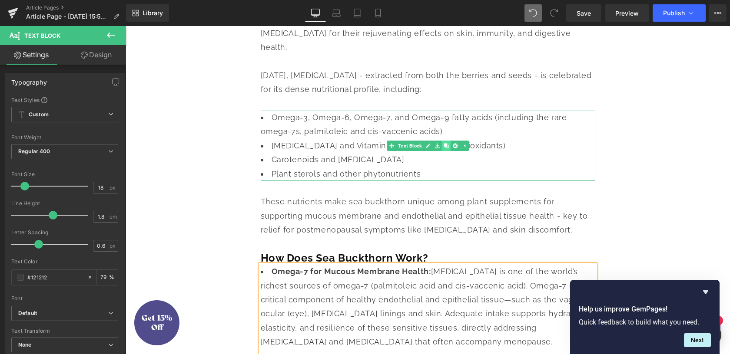
click at [444, 148] on icon at bounding box center [445, 145] width 5 height 5
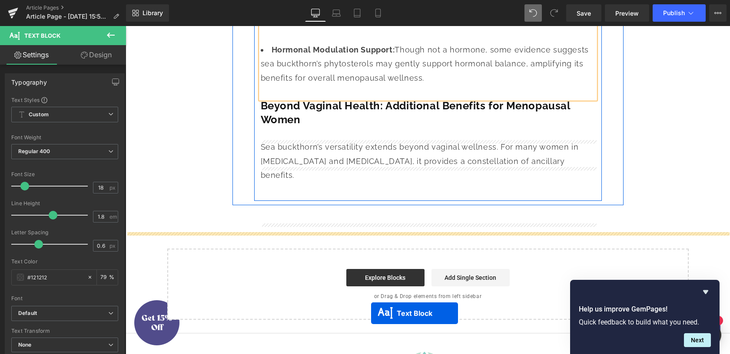
scroll to position [1625, 0]
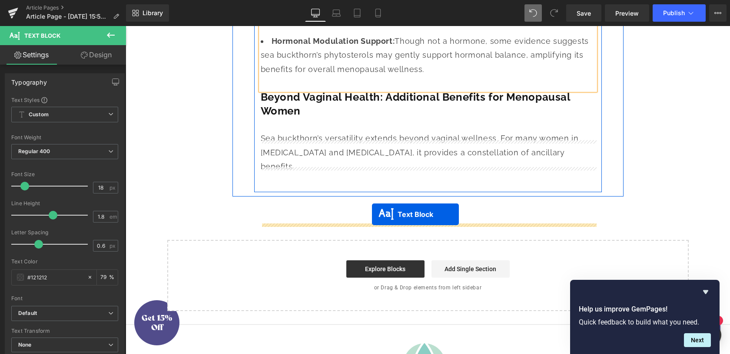
drag, startPoint x: 391, startPoint y: 193, endPoint x: 282, endPoint y: 48, distance: 182.1
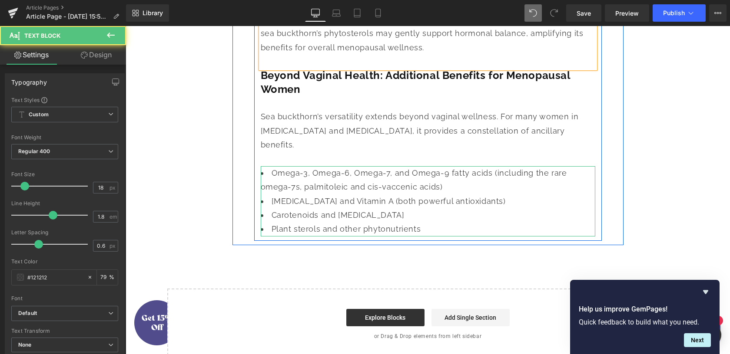
scroll to position [1604, 0]
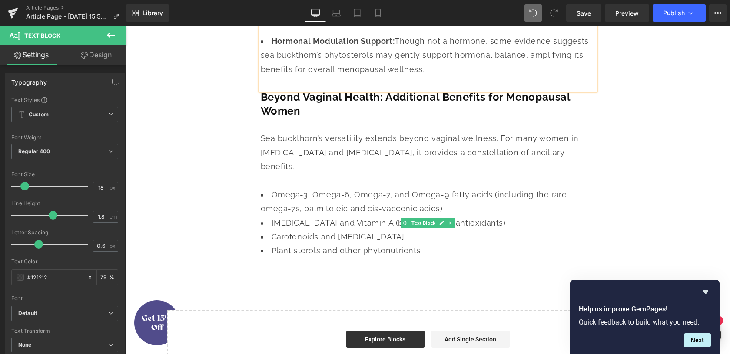
click at [325, 230] on li "[MEDICAL_DATA] and Vitamin A (both powerful antioxidants)" at bounding box center [428, 223] width 334 height 14
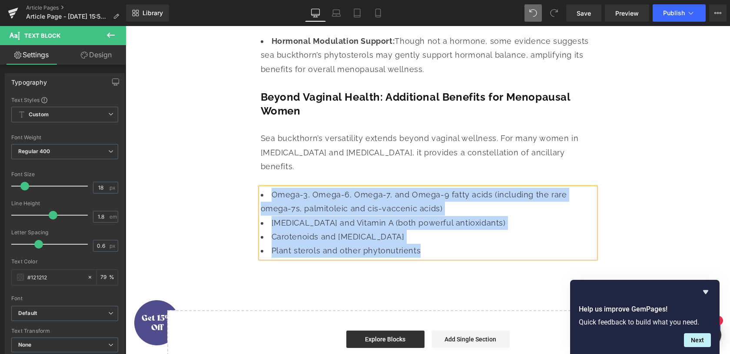
paste div
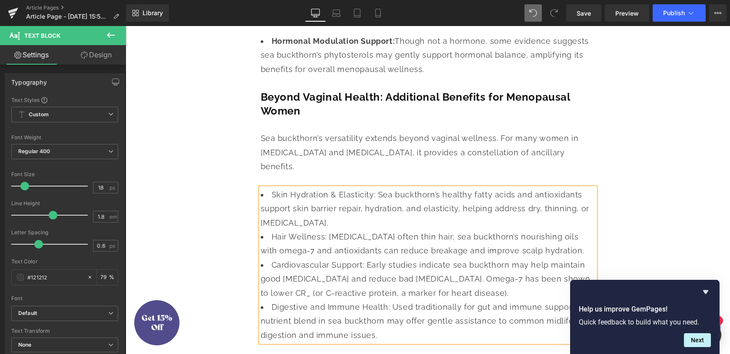
click at [325, 230] on li "Skin Hydration & Elasticity: Sea buckthorn’s healthy fatty acids and antioxidan…" at bounding box center [428, 209] width 334 height 42
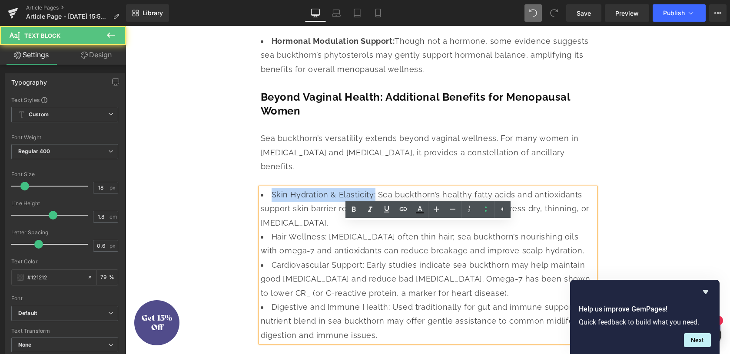
drag, startPoint x: 374, startPoint y: 234, endPoint x: 235, endPoint y: 234, distance: 139.4
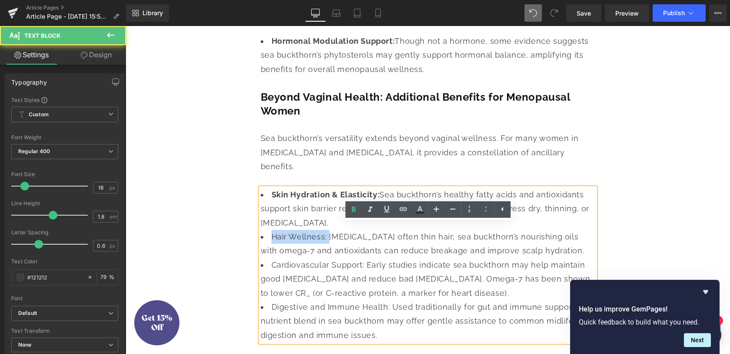
drag, startPoint x: 328, startPoint y: 275, endPoint x: 242, endPoint y: 275, distance: 85.6
drag, startPoint x: 363, startPoint y: 303, endPoint x: 183, endPoint y: 303, distance: 179.4
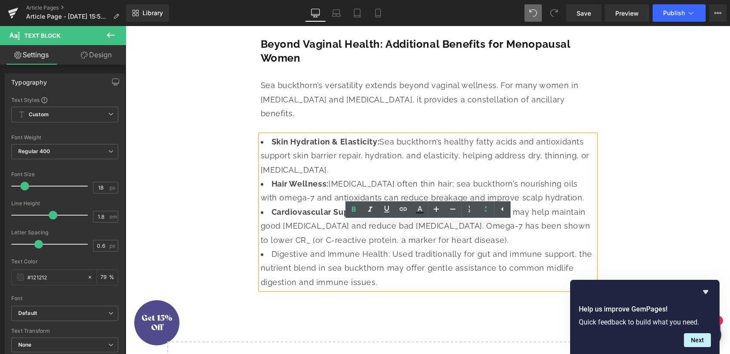
scroll to position [1661, 0]
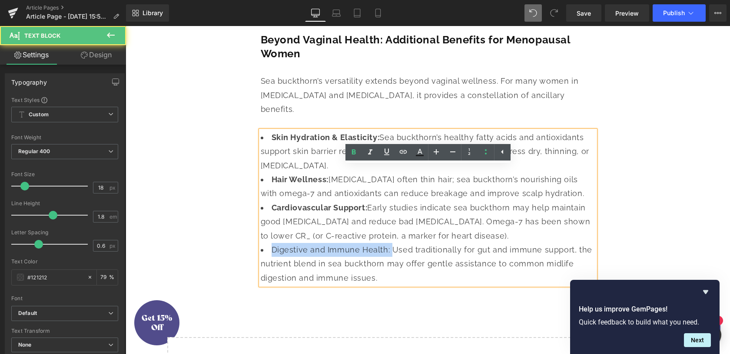
drag, startPoint x: 388, startPoint y: 287, endPoint x: 198, endPoint y: 287, distance: 190.7
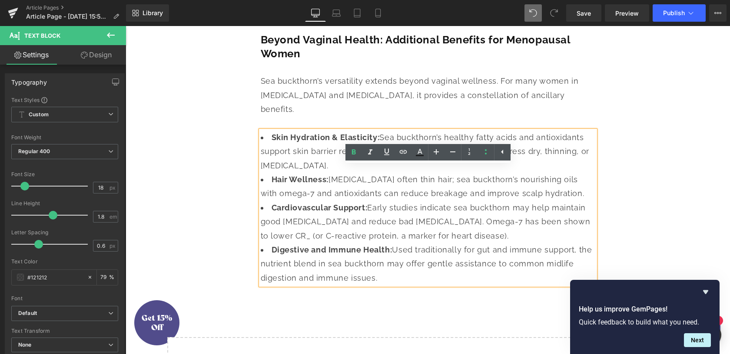
click at [324, 173] on li "Skin Hydration & Elasticity: Sea buckthorn’s healthy fatty acids and antioxidan…" at bounding box center [428, 152] width 334 height 42
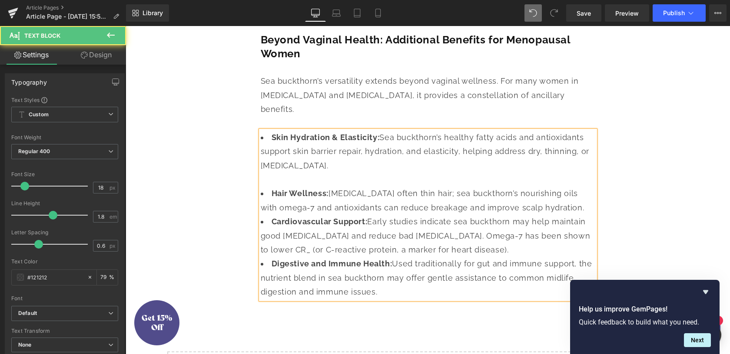
click at [466, 257] on li "Cardiovascular Support: Early studies indicate sea buckthorn may help maintain …" at bounding box center [428, 236] width 334 height 42
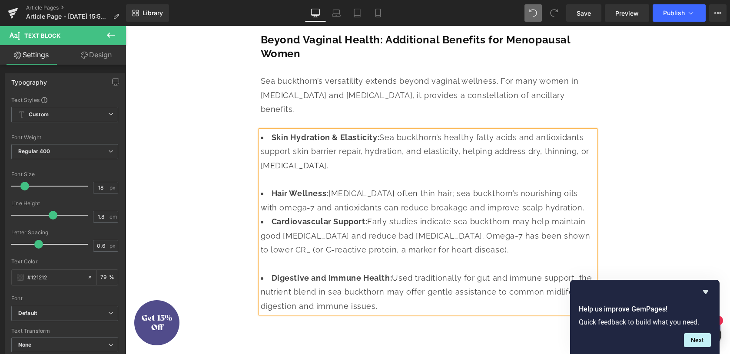
click at [578, 215] on li "Hair Wellness: [MEDICAL_DATA] often thin hair; sea buckthorn’s nourishing oils …" at bounding box center [428, 201] width 334 height 28
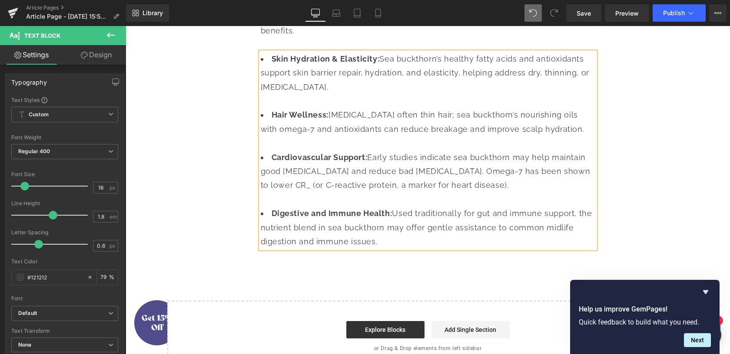
scroll to position [1640, 0]
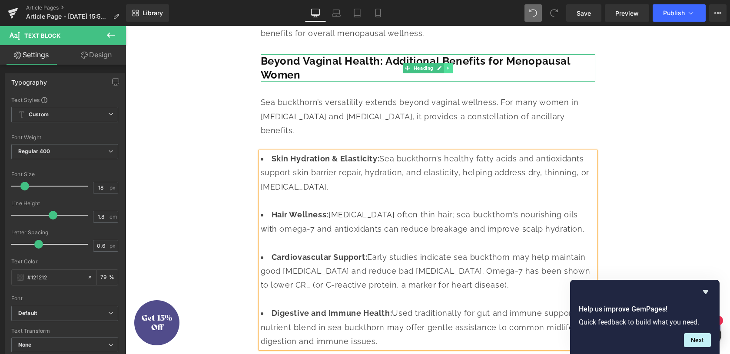
click at [450, 71] on icon at bounding box center [448, 68] width 5 height 5
click at [445, 70] on icon at bounding box center [443, 68] width 5 height 5
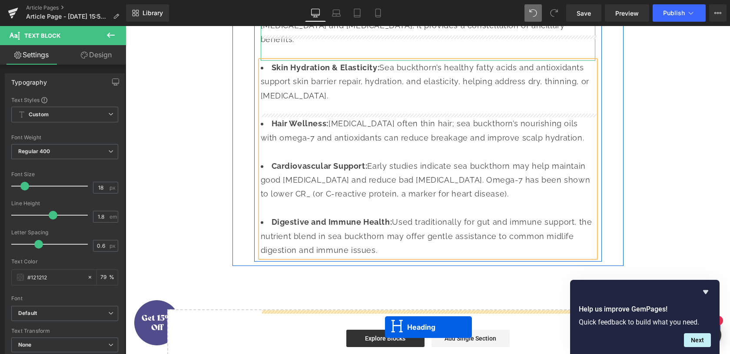
scroll to position [1761, 0]
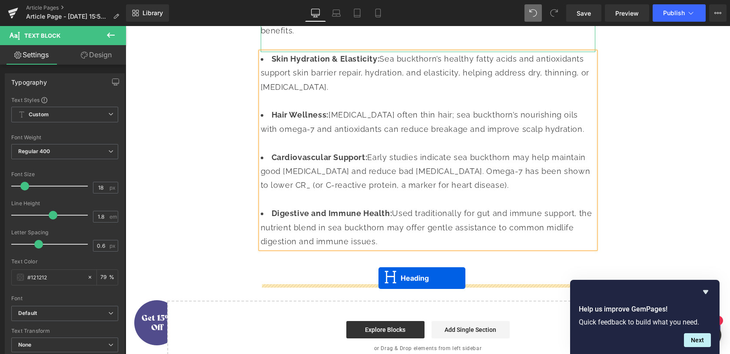
drag, startPoint x: 409, startPoint y: 144, endPoint x: 395, endPoint y: 280, distance: 136.6
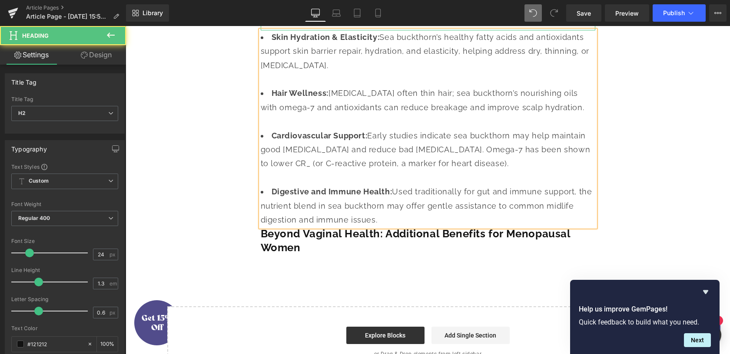
scroll to position [1740, 0]
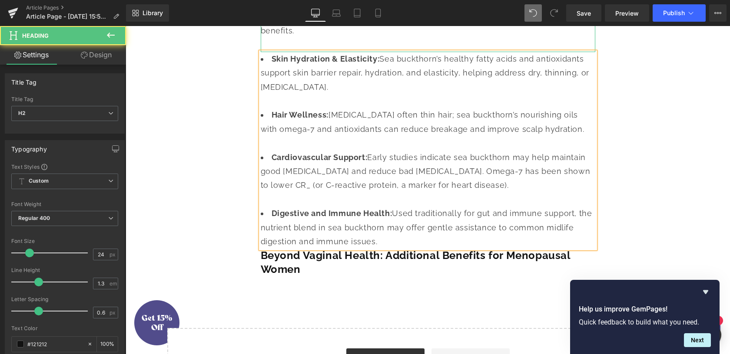
click at [393, 249] on li "Digestive and Immune Health: Used traditionally for gut and immune support, the…" at bounding box center [428, 228] width 334 height 42
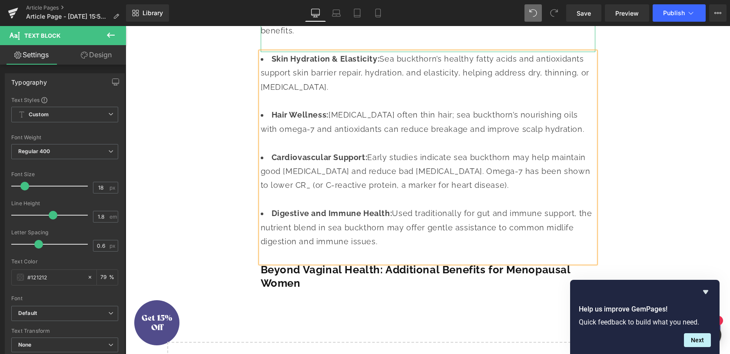
click at [362, 263] on li "Digestive and Immune Health: Used traditionally for gut and immune support, the…" at bounding box center [428, 235] width 334 height 56
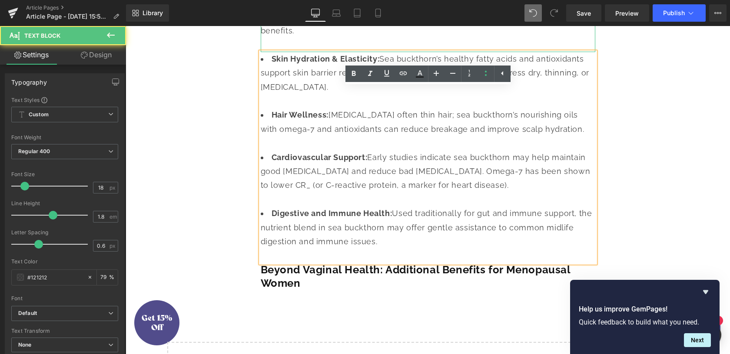
click at [359, 290] on b "Beyond Vaginal Health: Additional Benefits for Menopausal Women" at bounding box center [416, 277] width 310 height 26
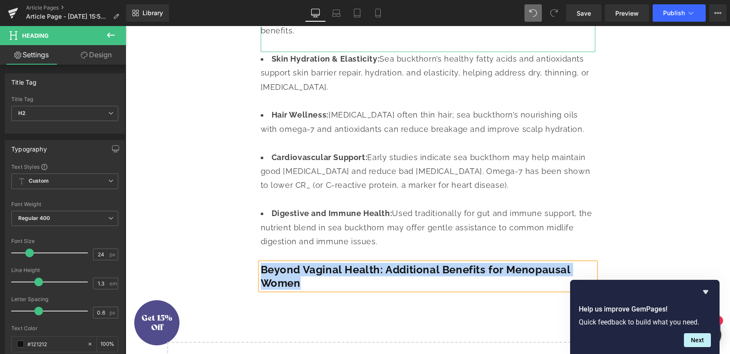
paste div
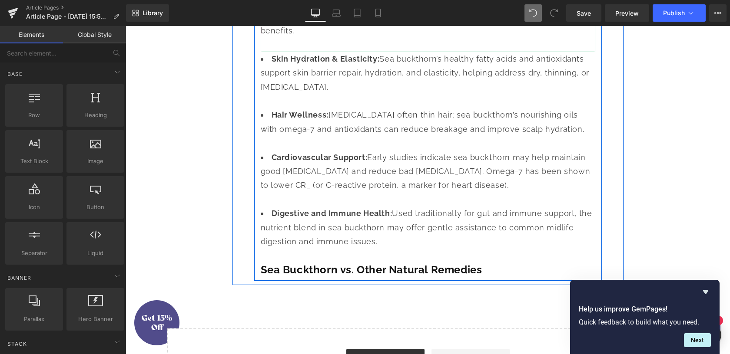
click at [452, 13] on icon at bounding box center [450, 9] width 5 height 5
click at [444, 12] on icon at bounding box center [445, 9] width 5 height 5
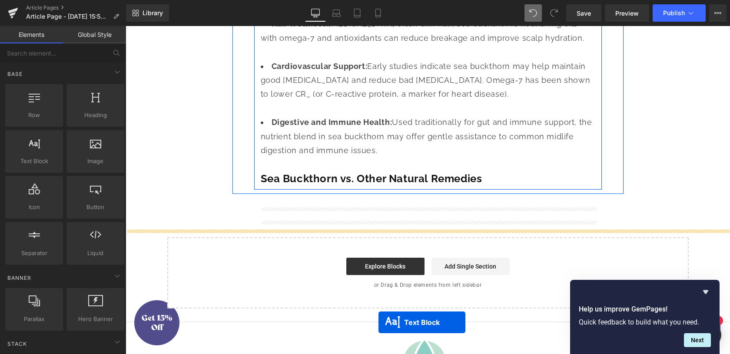
scroll to position [1887, 0]
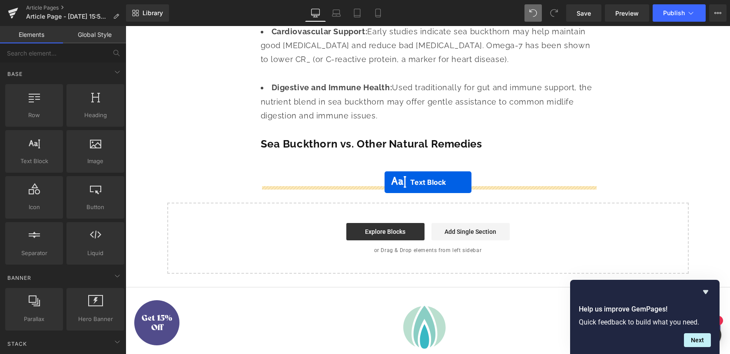
drag, startPoint x: 393, startPoint y: 59, endPoint x: 384, endPoint y: 182, distance: 124.1
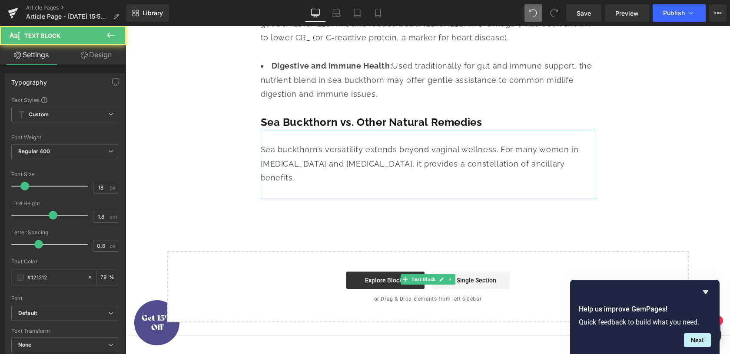
scroll to position [1866, 0]
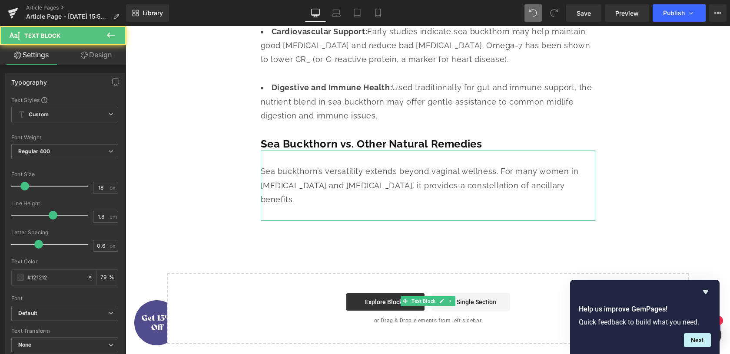
click at [377, 165] on div at bounding box center [428, 158] width 334 height 14
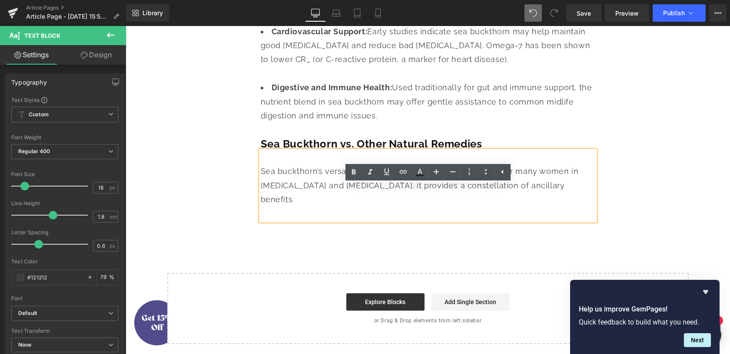
click at [371, 207] on div "Sea buckthorn’s versatility extends beyond vaginal wellness. For many women in …" at bounding box center [428, 186] width 334 height 42
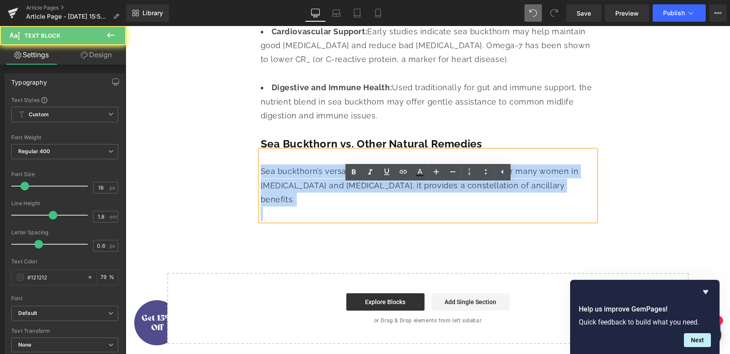
click at [371, 207] on div "Sea buckthorn’s versatility extends beyond vaginal wellness. For many women in …" at bounding box center [428, 186] width 334 height 42
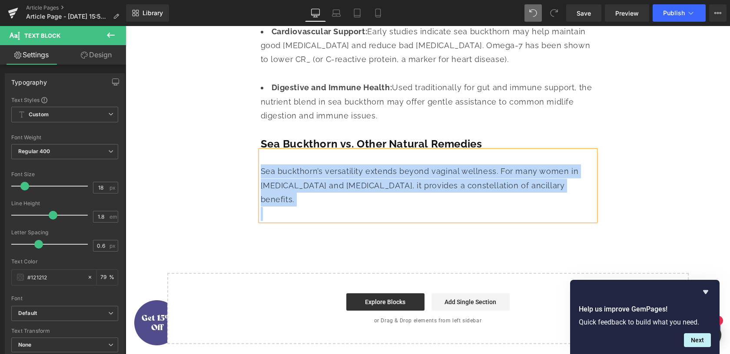
paste div
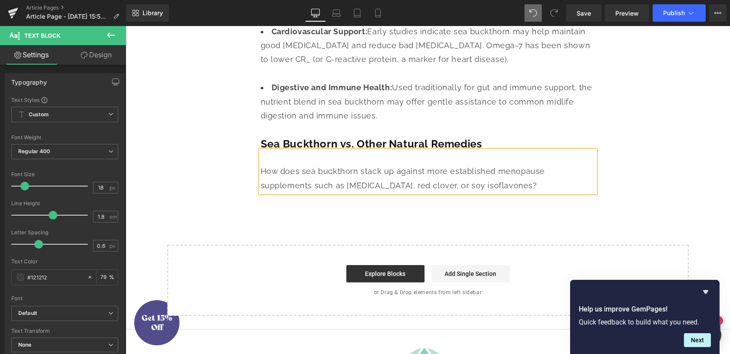
click at [265, 193] on div "How does sea buckthorn stack up against more established menopause supplements …" at bounding box center [428, 179] width 334 height 28
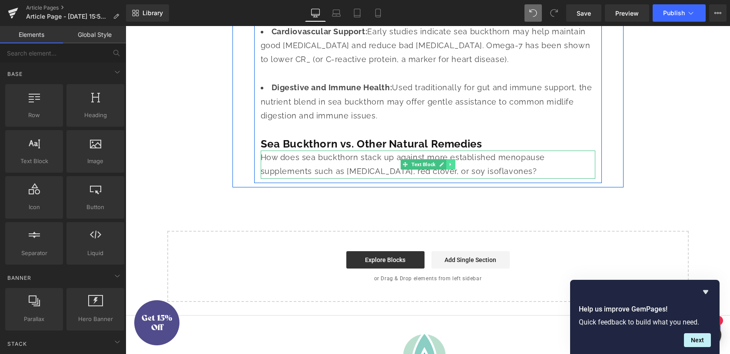
click at [453, 170] on link at bounding box center [450, 164] width 9 height 10
click at [446, 167] on icon at bounding box center [445, 164] width 5 height 5
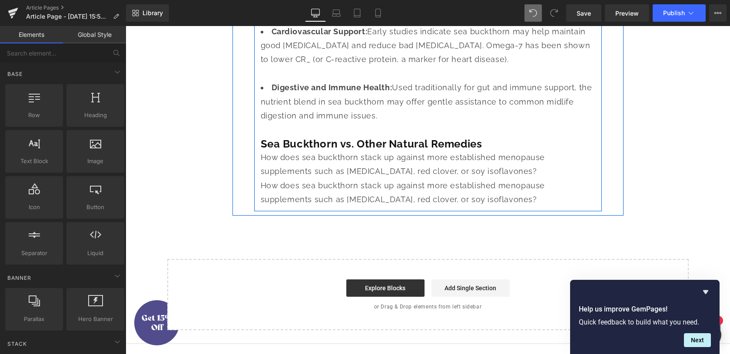
click at [407, 195] on icon at bounding box center [405, 192] width 5 height 5
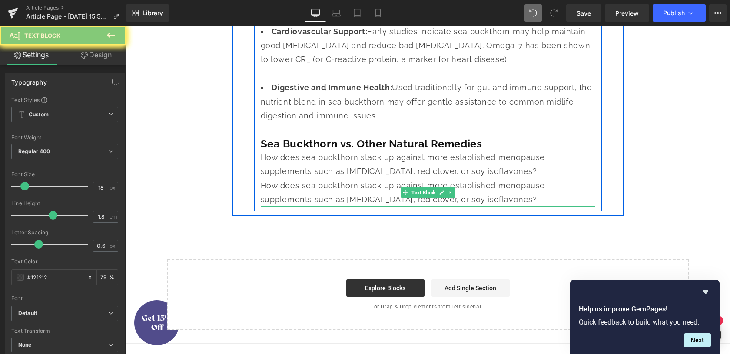
click at [364, 207] on div "How does sea buckthorn stack up against more established menopause supplements …" at bounding box center [428, 193] width 334 height 28
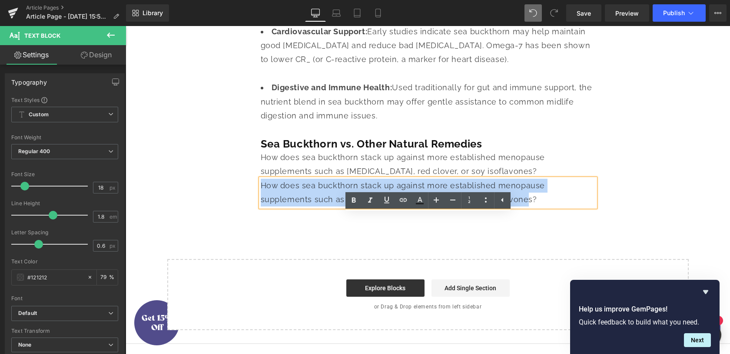
click at [364, 207] on div "How does sea buckthorn stack up against more established menopause supplements …" at bounding box center [428, 193] width 334 height 28
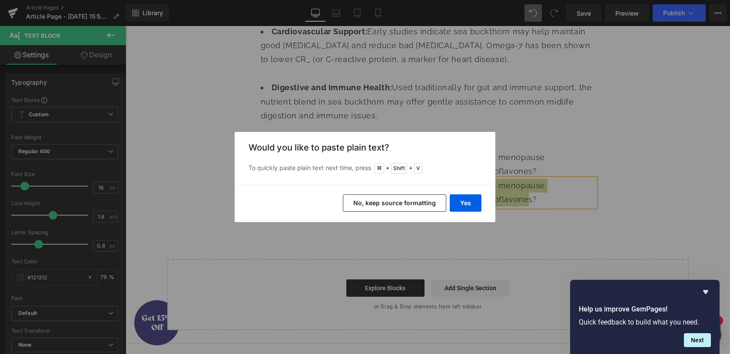
click at [424, 205] on button "No, keep source formatting" at bounding box center [394, 203] width 103 height 17
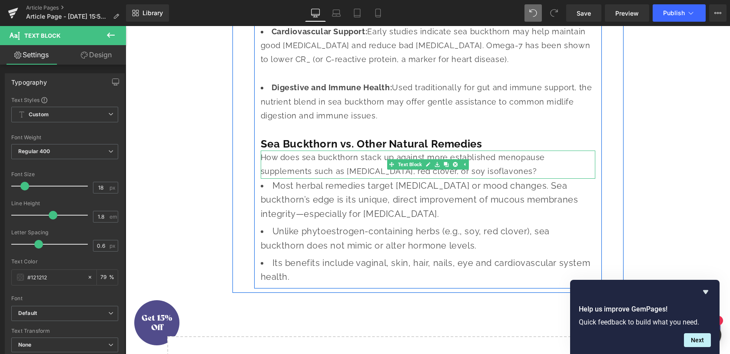
click at [488, 179] on div "How does sea buckthorn stack up against more established menopause supplements …" at bounding box center [428, 165] width 334 height 28
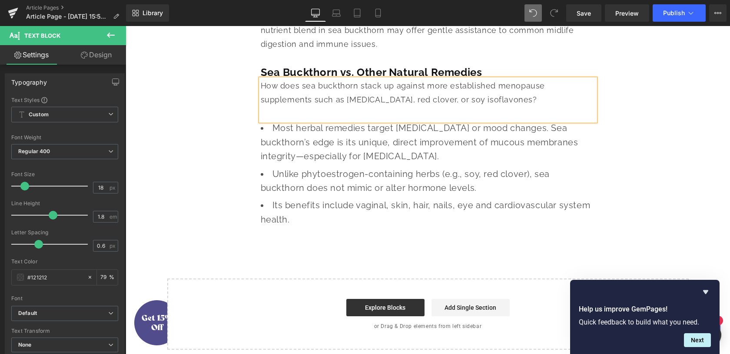
scroll to position [1941, 0]
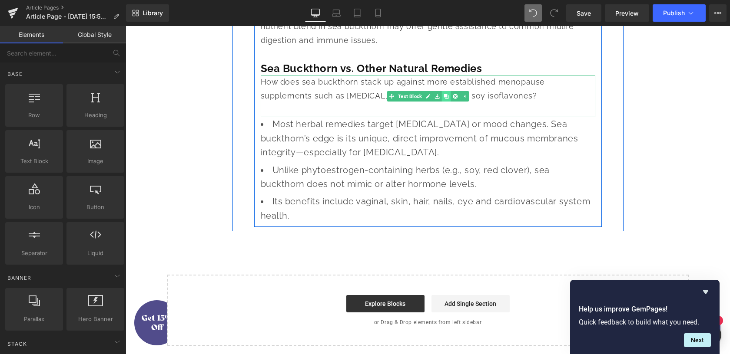
click at [446, 99] on icon at bounding box center [445, 96] width 5 height 5
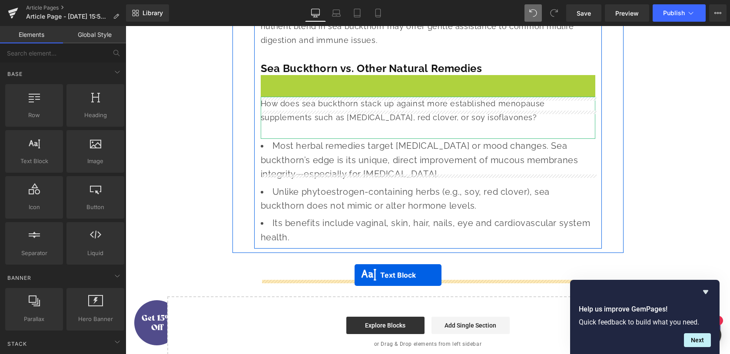
drag, startPoint x: 390, startPoint y: 139, endPoint x: 355, endPoint y: 276, distance: 141.8
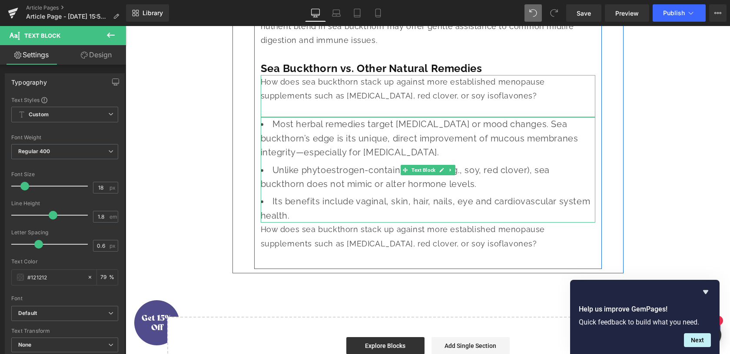
click at [304, 223] on li "Its benefits include vaginal, skin, hair, nails, eye and cardiovascular system …" at bounding box center [428, 209] width 334 height 28
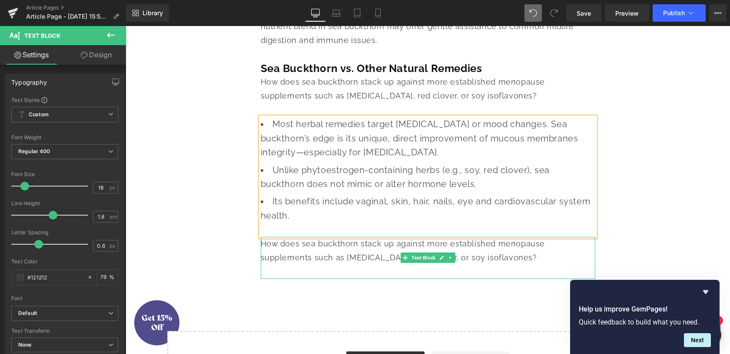
click at [310, 265] on div "How does sea buckthorn stack up against more established menopause supplements …" at bounding box center [428, 251] width 334 height 28
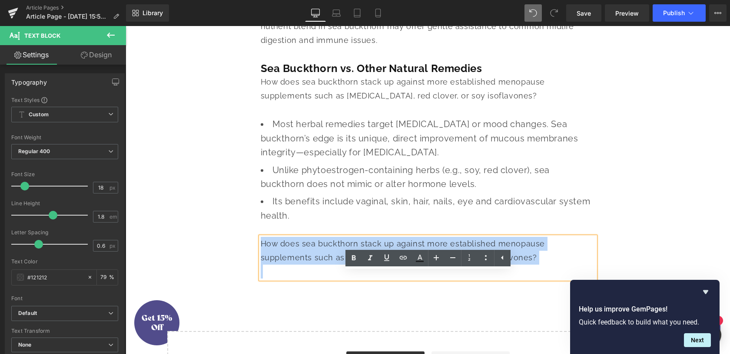
paste div
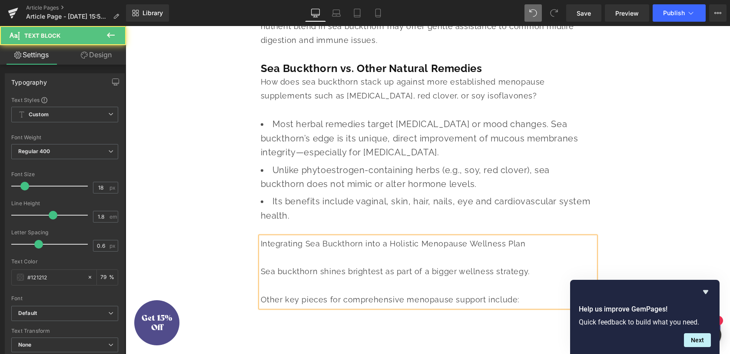
click at [278, 293] on div at bounding box center [428, 286] width 334 height 14
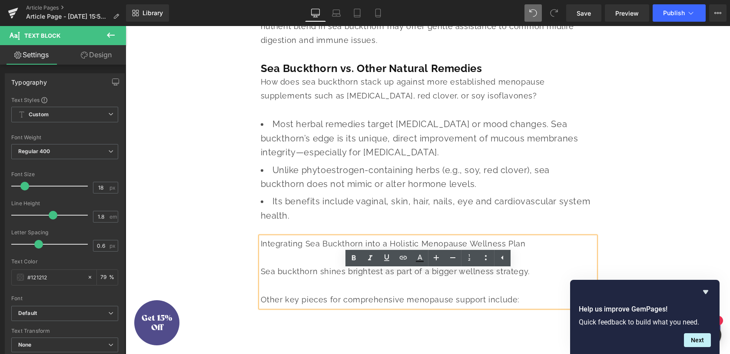
click at [263, 307] on div "Other key pieces for comprehensive menopause support include:" at bounding box center [428, 300] width 334 height 14
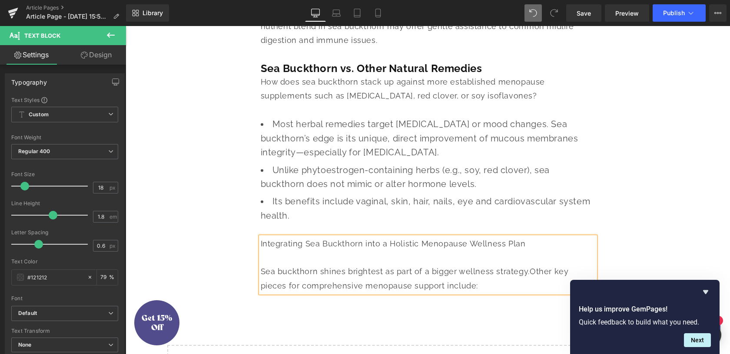
click at [348, 251] on div "Integrating Sea Buckthorn into a Holistic Menopause Wellness Plan" at bounding box center [428, 244] width 334 height 14
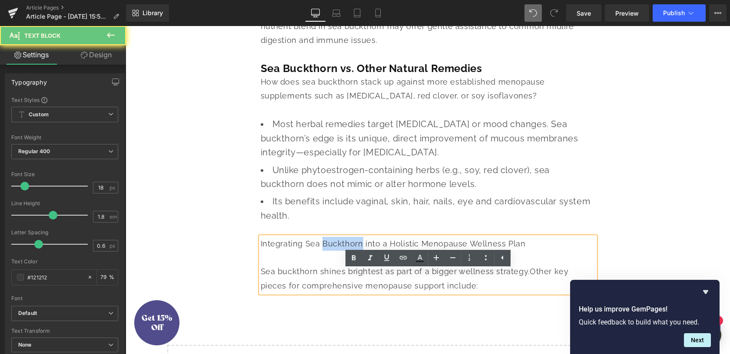
click at [348, 251] on div "Integrating Sea Buckthorn into a Holistic Menopause Wellness Plan" at bounding box center [428, 244] width 334 height 14
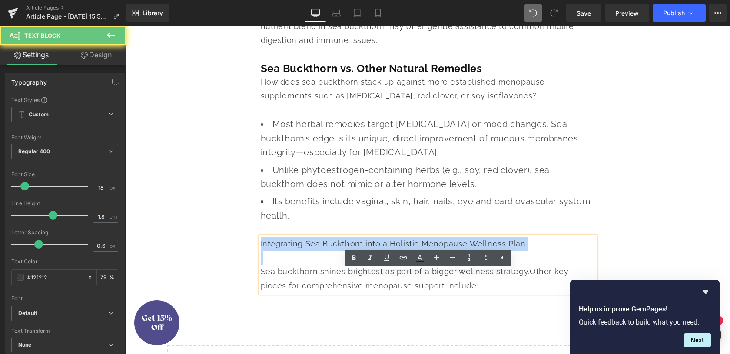
click at [348, 251] on div "Integrating Sea Buckthorn into a Holistic Menopause Wellness Plan" at bounding box center [428, 244] width 334 height 14
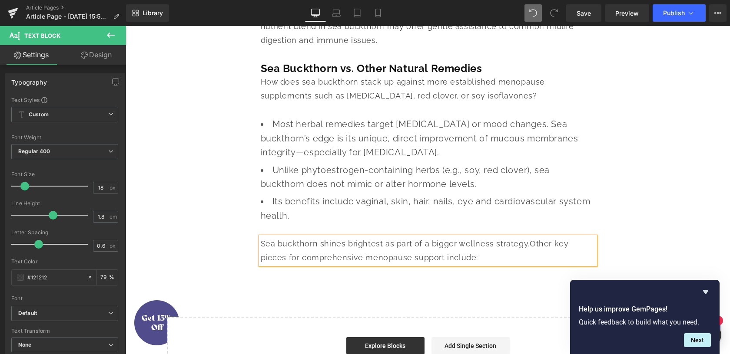
drag, startPoint x: 236, startPoint y: 259, endPoint x: 284, endPoint y: 225, distance: 58.5
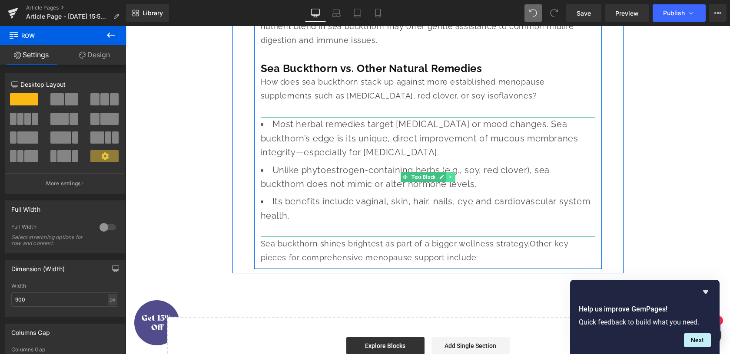
click at [451, 180] on icon at bounding box center [450, 177] width 5 height 5
click at [443, 180] on icon at bounding box center [445, 177] width 5 height 5
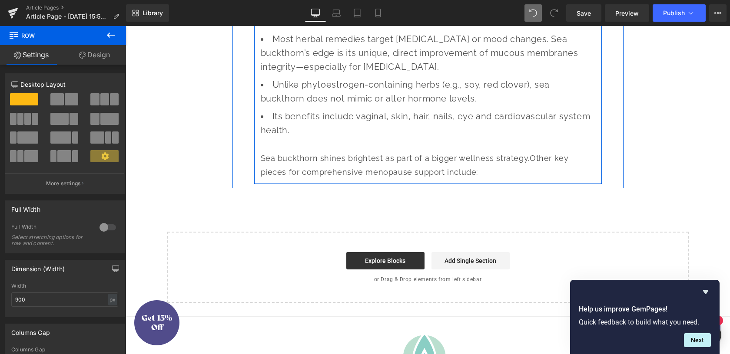
scroll to position [2153, 0]
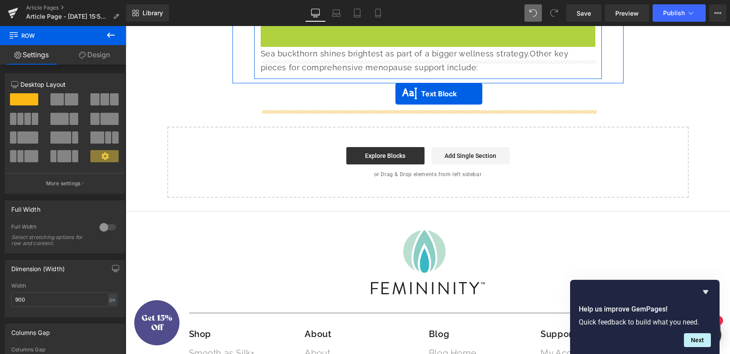
drag, startPoint x: 404, startPoint y: 119, endPoint x: 395, endPoint y: 93, distance: 26.5
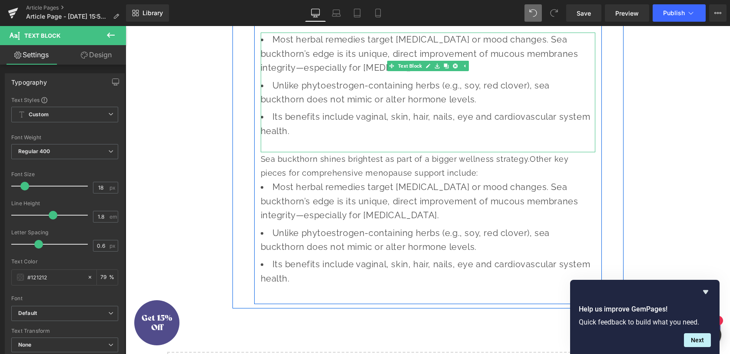
scroll to position [1989, 0]
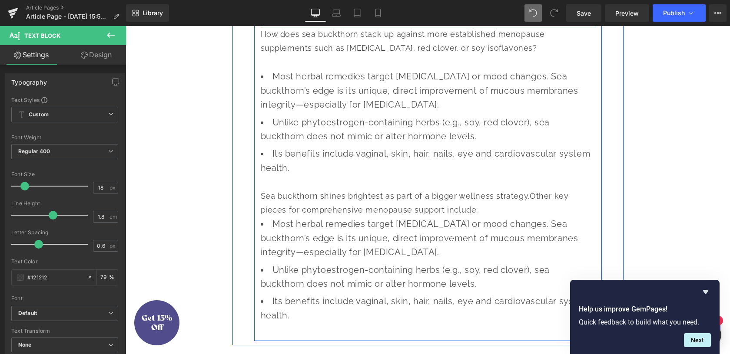
click at [450, 23] on icon at bounding box center [448, 20] width 5 height 5
click at [444, 23] on icon at bounding box center [443, 20] width 5 height 5
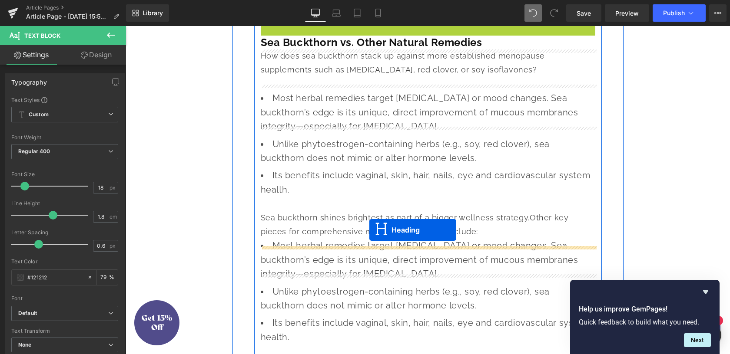
drag, startPoint x: 395, startPoint y: 56, endPoint x: 369, endPoint y: 230, distance: 175.7
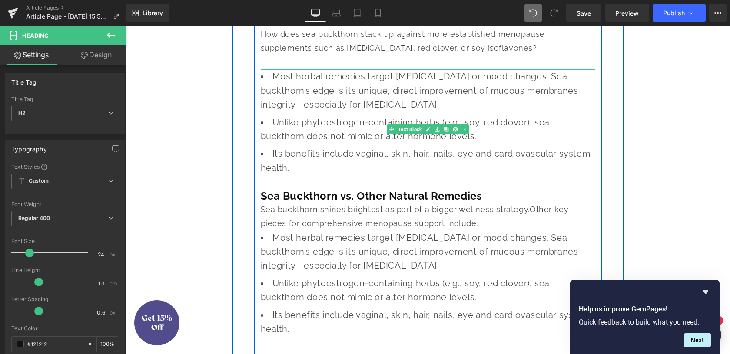
drag, startPoint x: 289, startPoint y: 221, endPoint x: 289, endPoint y: 235, distance: 14.3
click at [289, 189] on li "Its benefits include vaginal, skin, hair, nails, eye and cardiovascular system …" at bounding box center [428, 168] width 334 height 42
click at [289, 202] on b "Sea Buckthorn vs. Other Natural Remedies" at bounding box center [372, 196] width 222 height 13
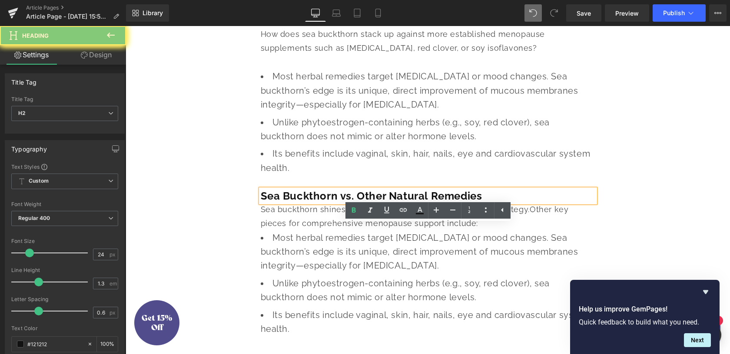
paste div
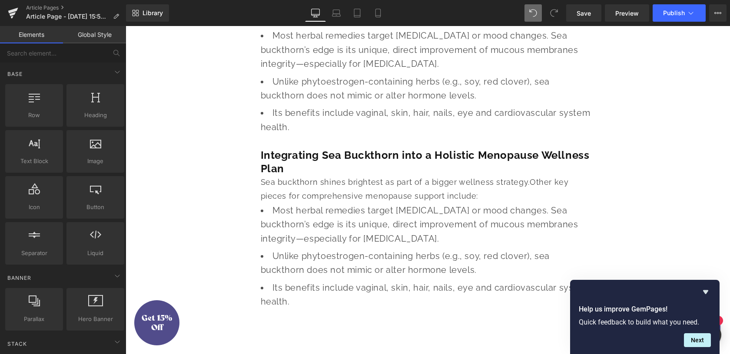
scroll to position [2033, 0]
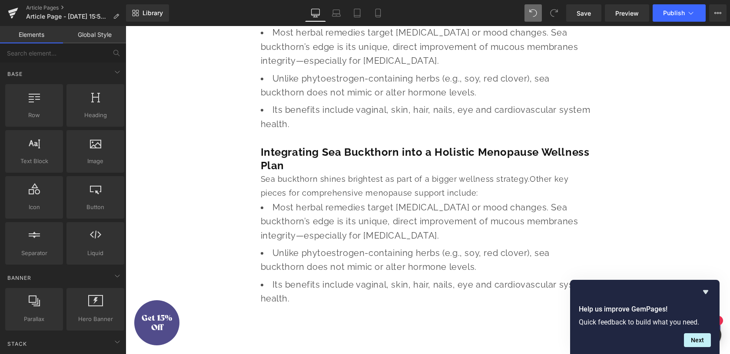
click at [474, 201] on div "Sea buckthorn shines brightest as part of a bigger wellness strategy. Other key…" at bounding box center [428, 186] width 334 height 28
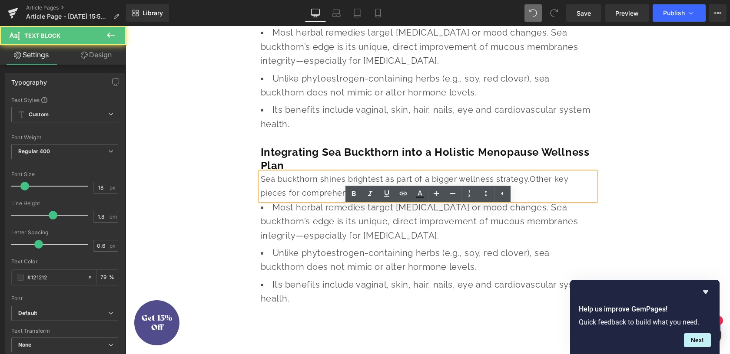
click at [469, 201] on div "Sea buckthorn shines brightest as part of a bigger wellness strategy. Other key…" at bounding box center [428, 186] width 334 height 28
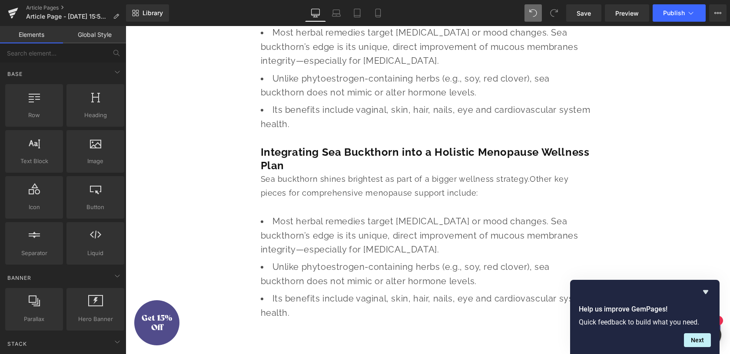
click at [336, 255] on span "Most herbal remedies target [MEDICAL_DATA] or mood changes. Sea buckthorn’s edg…" at bounding box center [420, 235] width 318 height 39
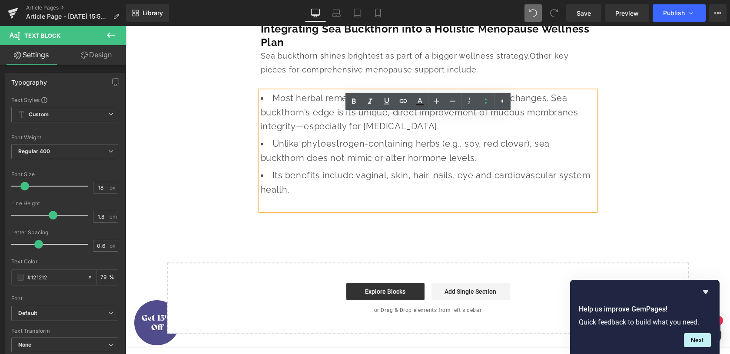
scroll to position [2168, 0]
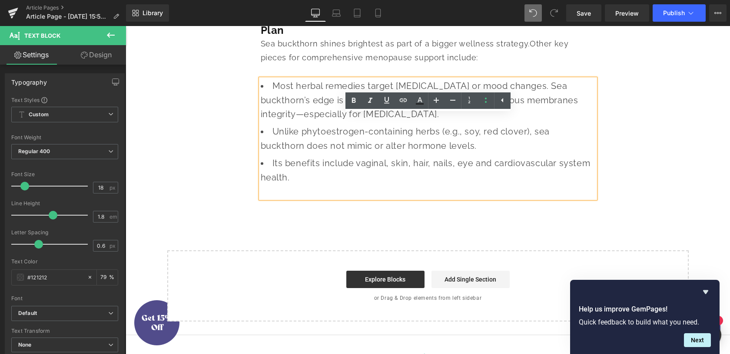
click at [328, 160] on ul "Most herbal remedies target [MEDICAL_DATA] or mood changes. Sea buckthorn’s edg…" at bounding box center [428, 138] width 334 height 119
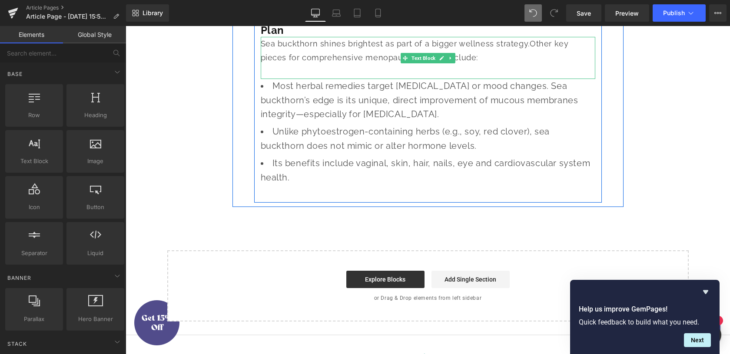
click at [459, 65] on div "Sea buckthorn shines brightest as part of a bigger wellness strategy. Other key…" at bounding box center [428, 51] width 334 height 28
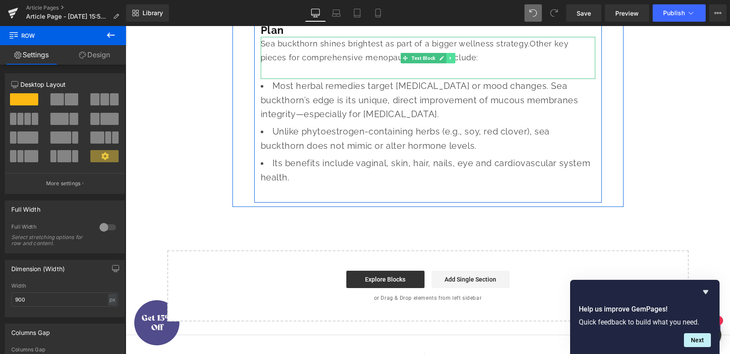
click at [449, 61] on icon at bounding box center [450, 58] width 5 height 5
click at [443, 63] on link at bounding box center [445, 58] width 9 height 10
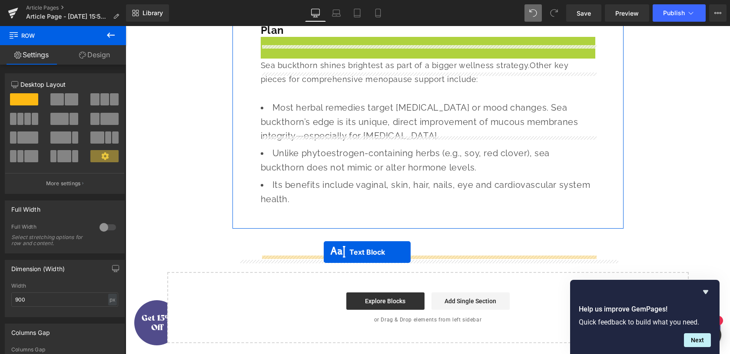
drag, startPoint x: 390, startPoint y: 93, endPoint x: 324, endPoint y: 252, distance: 172.5
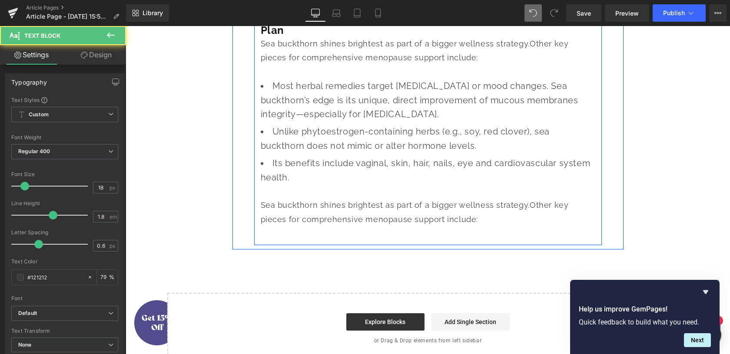
click at [328, 151] on span "Unlike phytoestrogen-containing herbs (e.g., soy, red clover), sea buckthorn do…" at bounding box center [405, 138] width 289 height 24
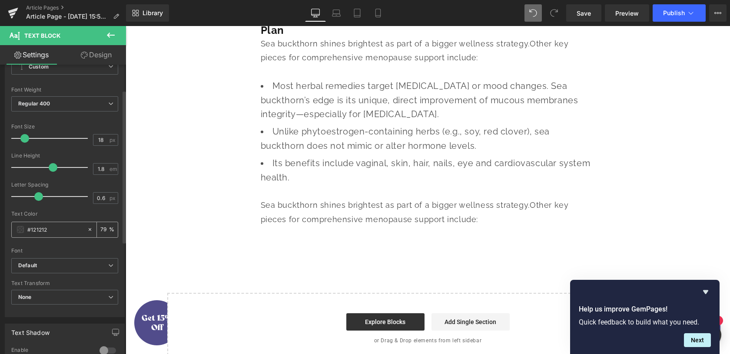
scroll to position [47, 0]
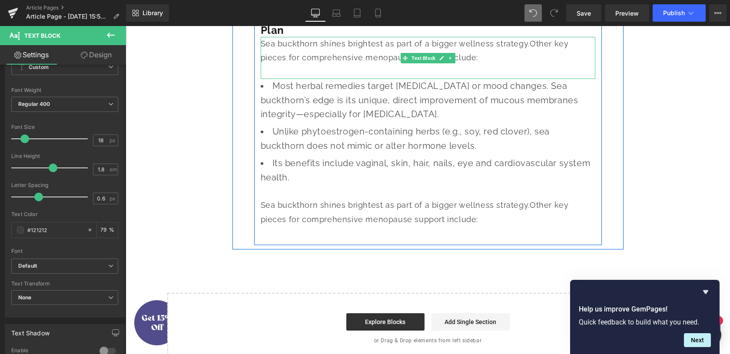
click at [326, 65] on div "Sea buckthorn shines brightest as part of a bigger wellness strategy. Other key…" at bounding box center [428, 51] width 334 height 28
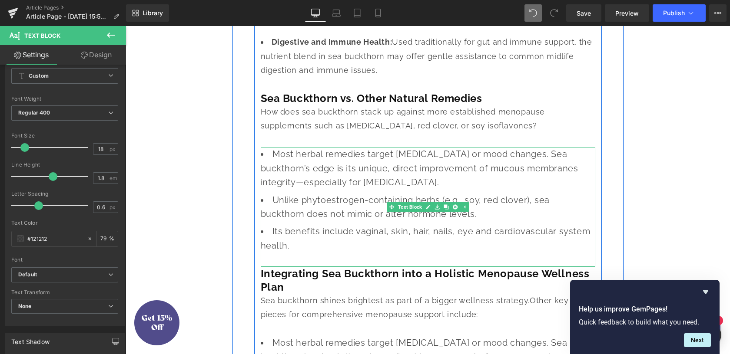
scroll to position [1903, 0]
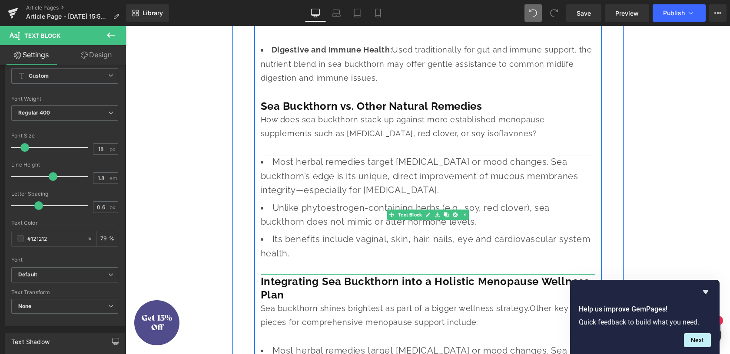
click at [358, 197] on li "Most herbal remedies target [MEDICAL_DATA] or mood changes. Sea buckthorn’s edg…" at bounding box center [428, 176] width 334 height 42
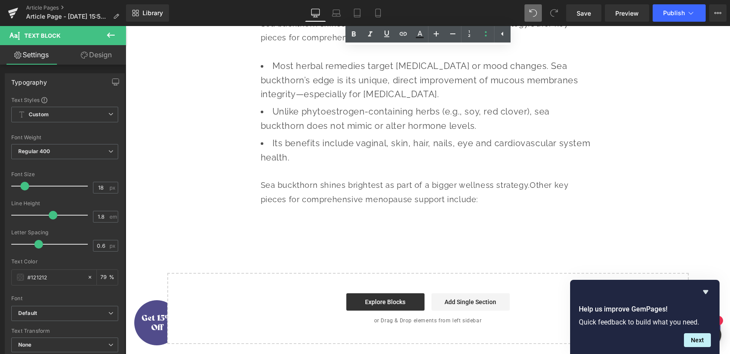
scroll to position [2197, 0]
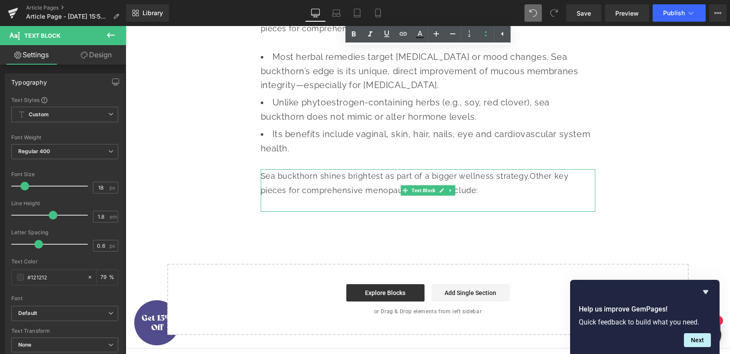
click at [323, 198] on div "Sea buckthorn shines brightest as part of a bigger wellness strategy. Other key…" at bounding box center [428, 183] width 334 height 28
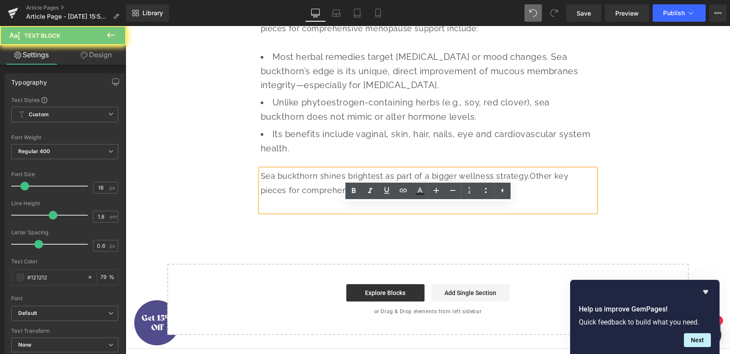
paste div
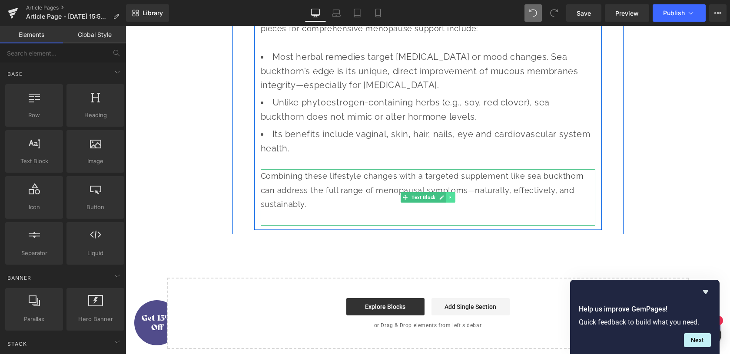
click at [450, 199] on icon at bounding box center [449, 197] width 1 height 3
click at [444, 200] on icon at bounding box center [445, 197] width 5 height 5
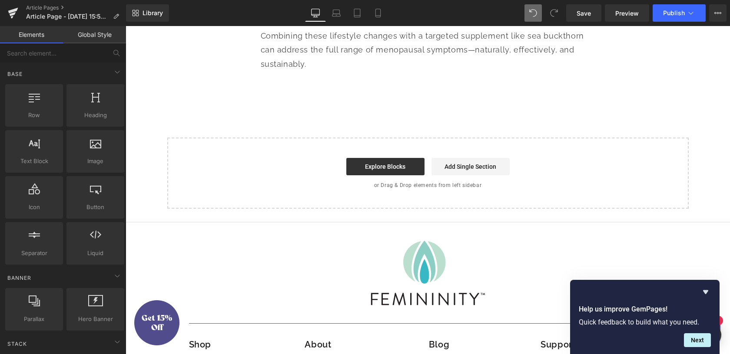
scroll to position [2398, 0]
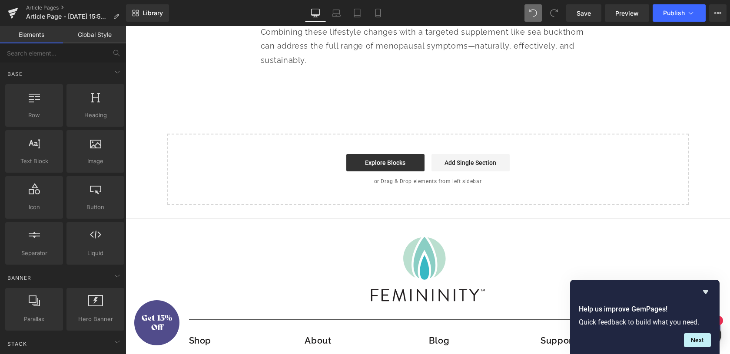
click at [309, 67] on div "Combining these lifestyle changes with a targeted supplement like sea buckthorn…" at bounding box center [428, 46] width 334 height 42
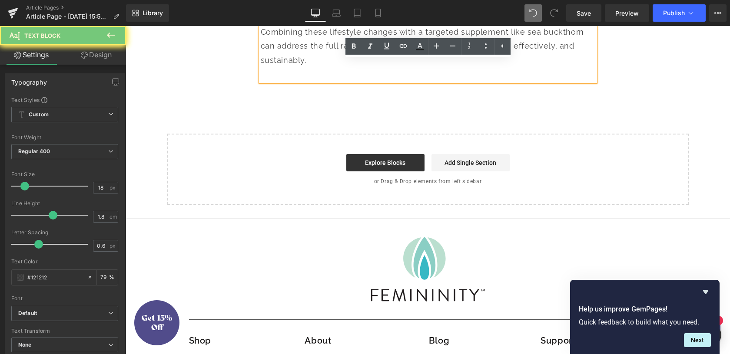
paste div
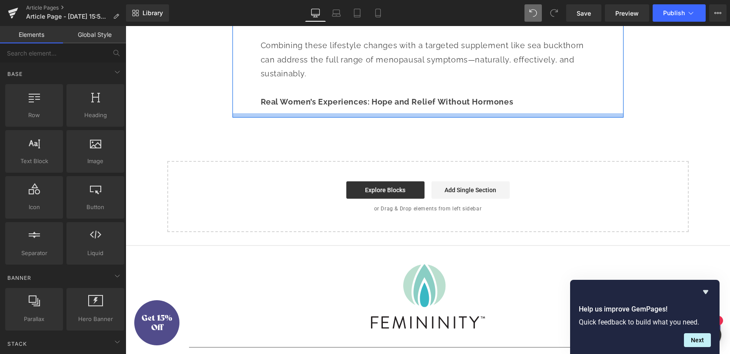
scroll to position [2316, 0]
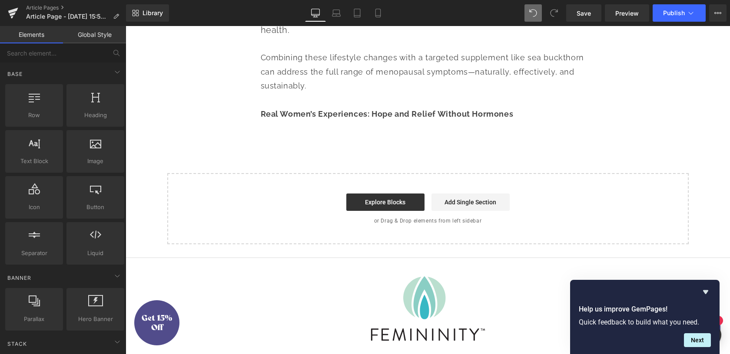
click at [516, 121] on div "Real Women’s Experiences: Hope and Relief Without Hormones" at bounding box center [428, 114] width 334 height 14
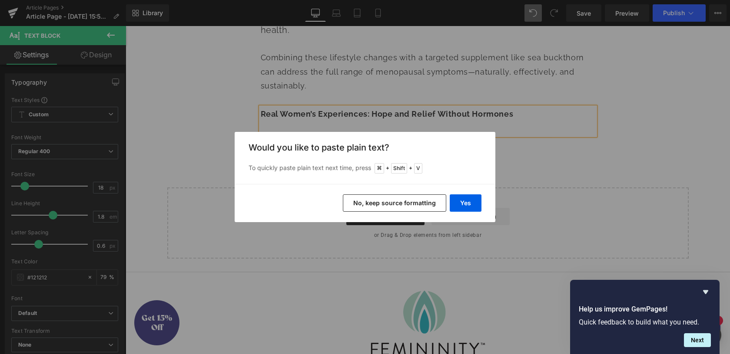
click at [418, 202] on button "No, keep source formatting" at bounding box center [394, 203] width 103 height 17
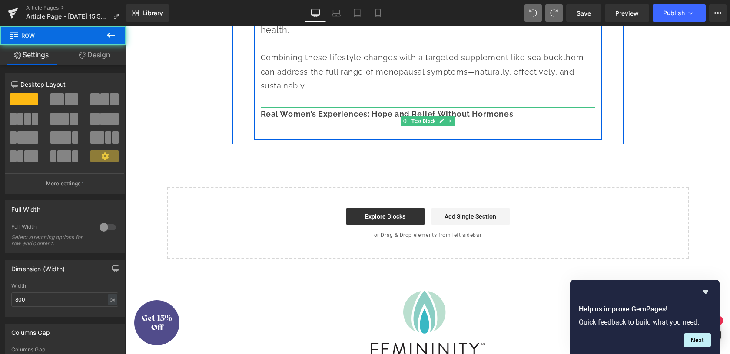
click at [511, 119] on strong "Real Women’s Experiences: Hope and Relief Without Hormones" at bounding box center [387, 113] width 253 height 9
click at [385, 135] on div at bounding box center [428, 128] width 334 height 14
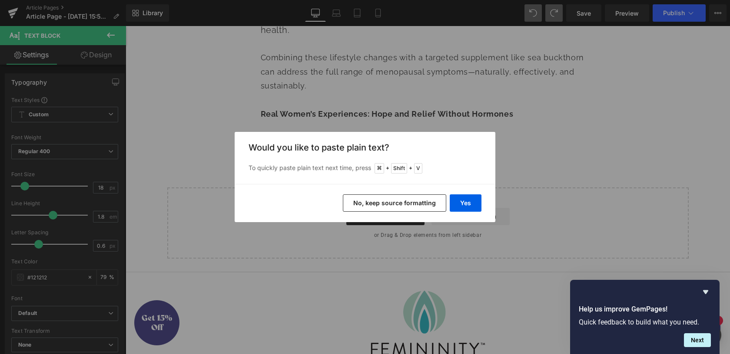
click at [459, 85] on div "Back to Library Insert Would you like to paste plain text? To quickly paste pla…" at bounding box center [365, 177] width 730 height 354
click at [543, 172] on div "Back to Library Insert Would you like to paste plain text? To quickly paste pla…" at bounding box center [365, 177] width 730 height 354
click at [511, 146] on div "Back to Library Insert Would you like to paste plain text? To quickly paste pla…" at bounding box center [365, 177] width 730 height 354
click at [404, 204] on button "No, keep source formatting" at bounding box center [394, 203] width 103 height 17
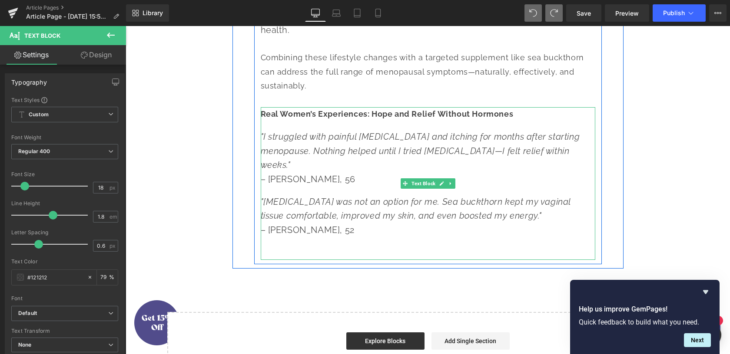
click at [333, 121] on div "Real Women’s Experiences: Hope and Relief Without Hormones" at bounding box center [428, 114] width 334 height 14
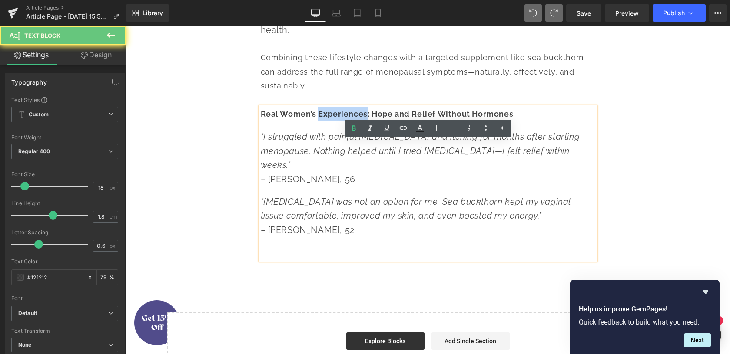
click at [333, 121] on div "Real Women’s Experiences: Hope and Relief Without Hormones" at bounding box center [428, 114] width 334 height 14
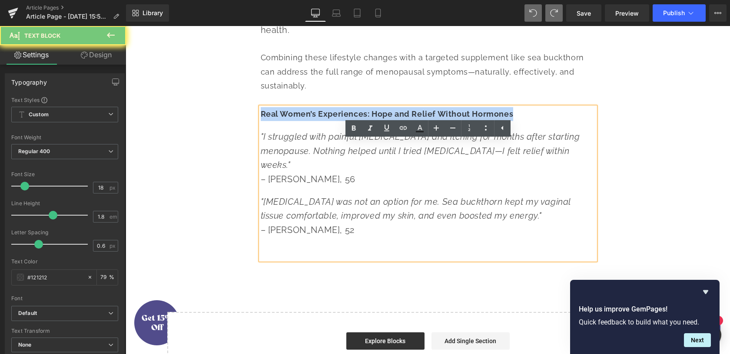
click at [332, 163] on div "Real Women’s Experiences: Hope and Relief Without Hormones "I struggled with pa…" at bounding box center [428, 183] width 334 height 153
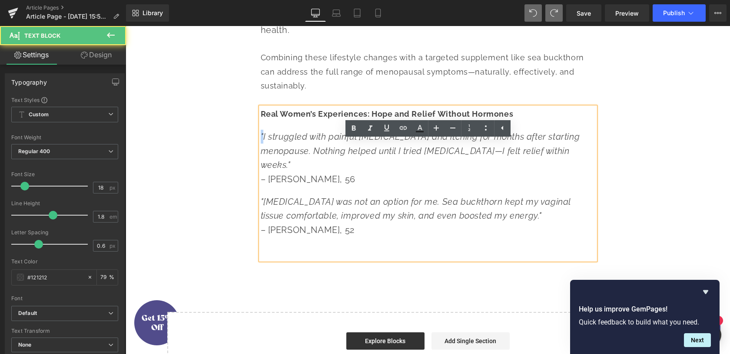
click at [332, 163] on div "Real Women’s Experiences: Hope and Relief Without Hormones "I struggled with pa…" at bounding box center [428, 183] width 334 height 153
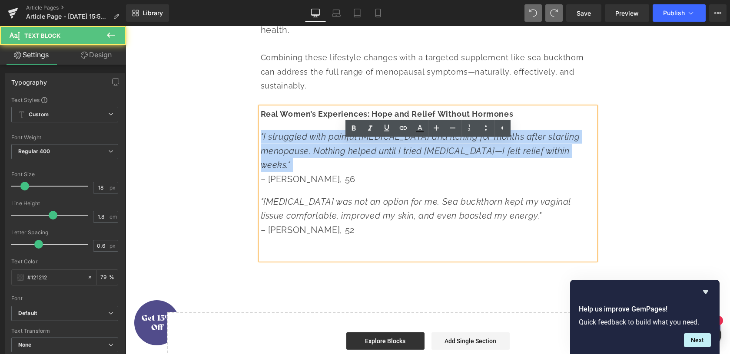
click at [332, 163] on div "Real Women’s Experiences: Hope and Relief Without Hormones "I struggled with pa…" at bounding box center [428, 183] width 334 height 153
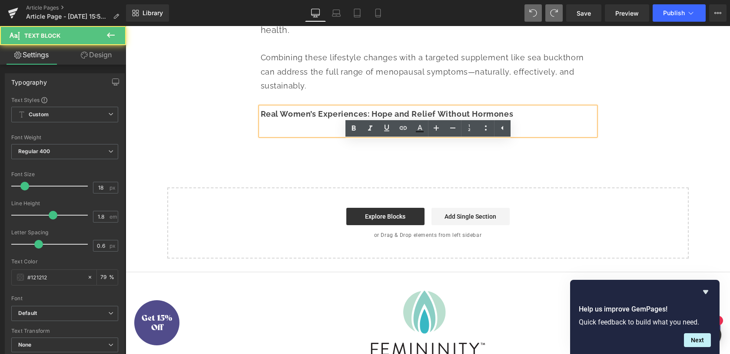
click at [330, 135] on div at bounding box center [428, 128] width 334 height 14
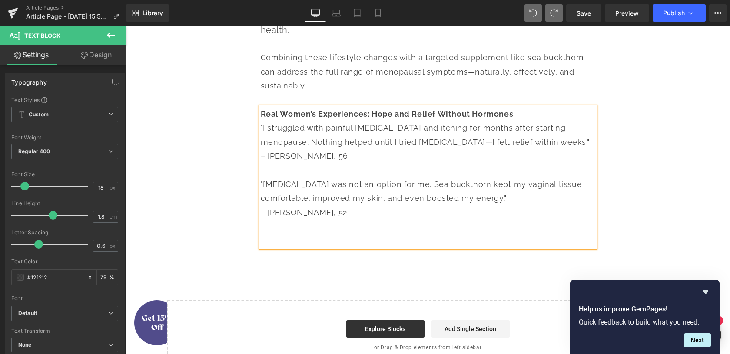
click at [331, 149] on div ""I struggled with painful [MEDICAL_DATA] and itching for months after starting …" at bounding box center [428, 135] width 334 height 28
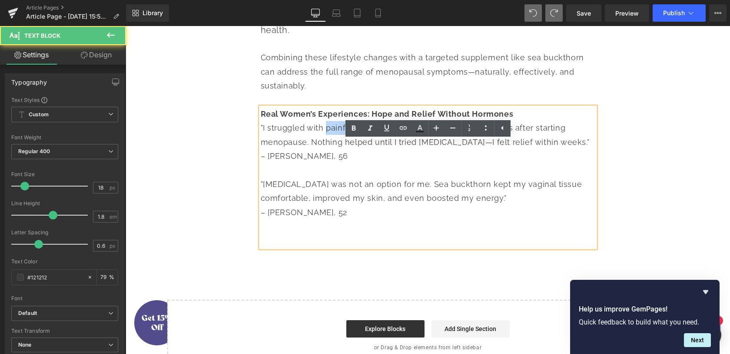
click at [331, 149] on div ""I struggled with painful [MEDICAL_DATA] and itching for months after starting …" at bounding box center [428, 135] width 334 height 28
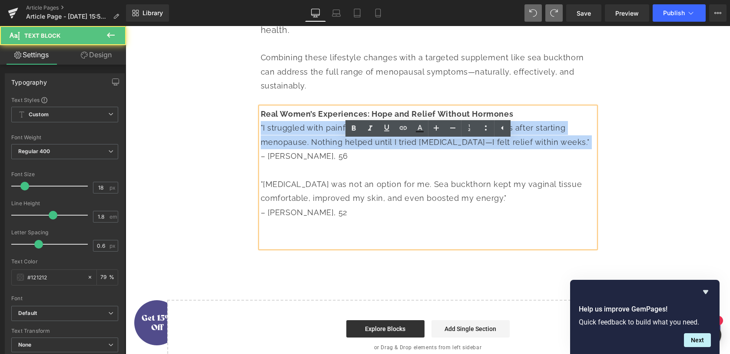
click at [331, 149] on div ""I struggled with painful [MEDICAL_DATA] and itching for months after starting …" at bounding box center [428, 135] width 334 height 28
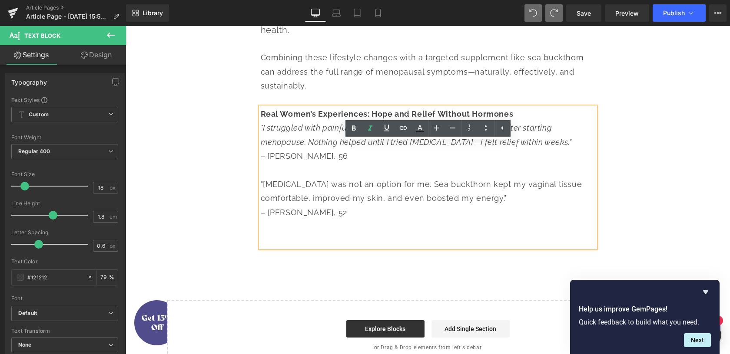
click at [321, 206] on div ""[MEDICAL_DATA] was not an option for me. Sea buckthorn kept my vaginal tissue …" at bounding box center [428, 192] width 334 height 28
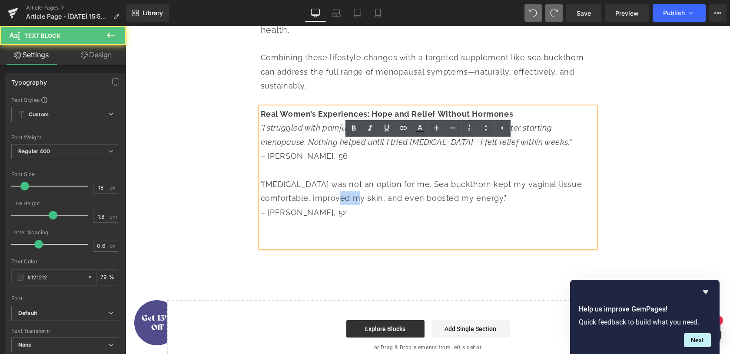
click at [321, 206] on div ""[MEDICAL_DATA] was not an option for me. Sea buckthorn kept my vaginal tissue …" at bounding box center [428, 192] width 334 height 28
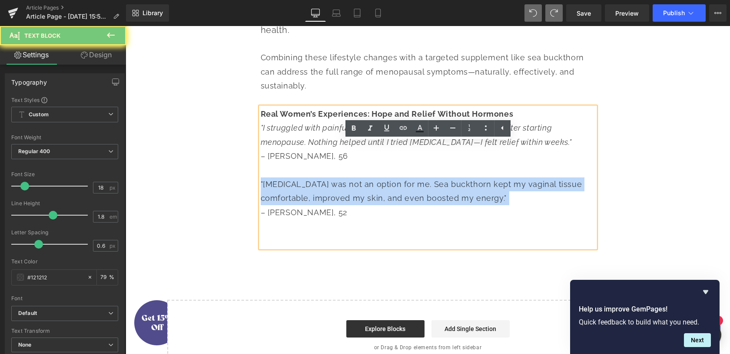
click at [321, 206] on div ""[MEDICAL_DATA] was not an option for me. Sea buckthorn kept my vaginal tissue …" at bounding box center [428, 192] width 334 height 28
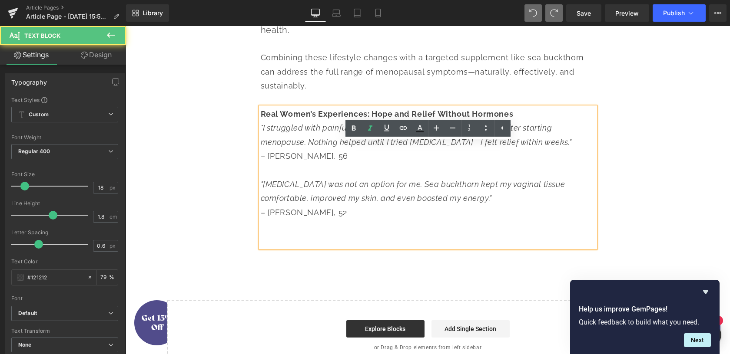
click at [261, 146] on icon ""I struggled with painful [MEDICAL_DATA] and itching for months after starting …" at bounding box center [416, 134] width 311 height 23
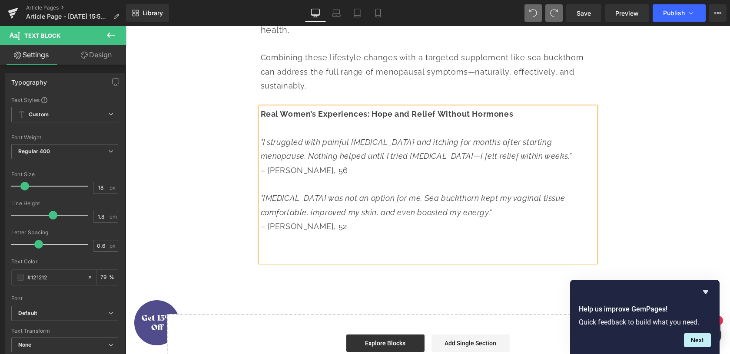
click at [278, 248] on div at bounding box center [428, 241] width 334 height 14
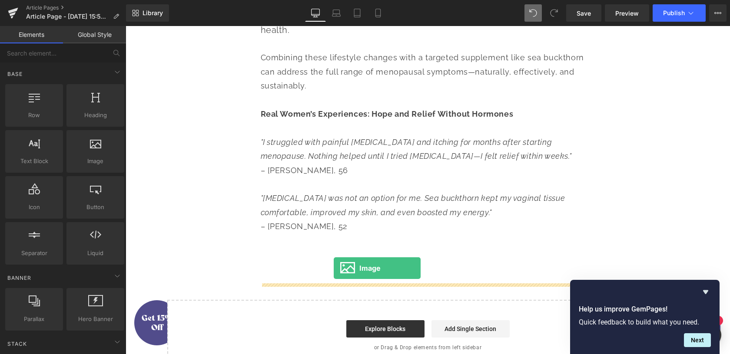
drag, startPoint x: 288, startPoint y: 243, endPoint x: 334, endPoint y: 268, distance: 52.3
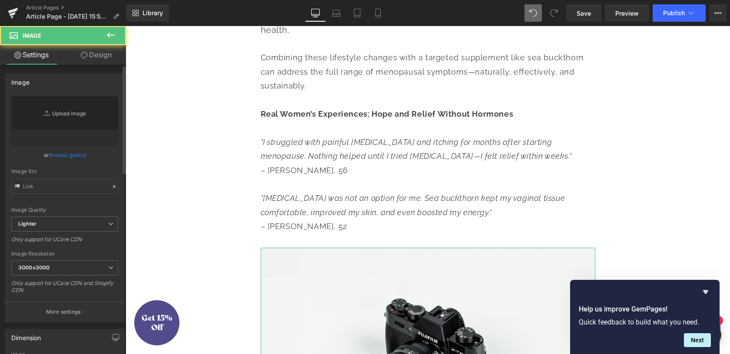
type input "//[DOMAIN_NAME][URL]"
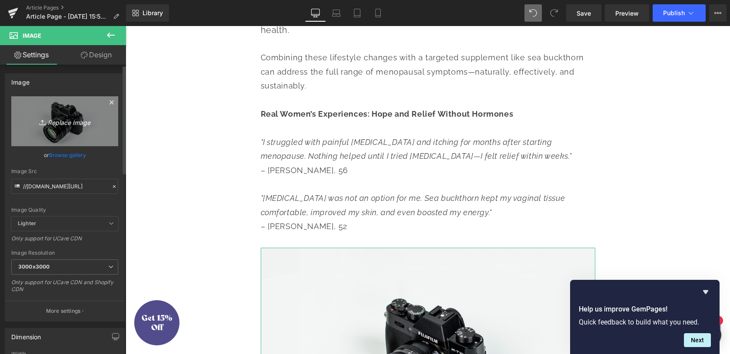
click at [53, 112] on link "Replace Image" at bounding box center [64, 121] width 107 height 50
click at [75, 123] on icon "Replace Image" at bounding box center [64, 121] width 69 height 11
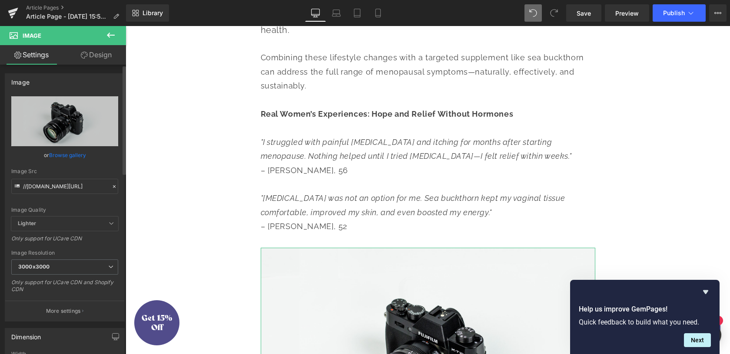
click at [79, 156] on link "Browse gallery" at bounding box center [67, 155] width 37 height 15
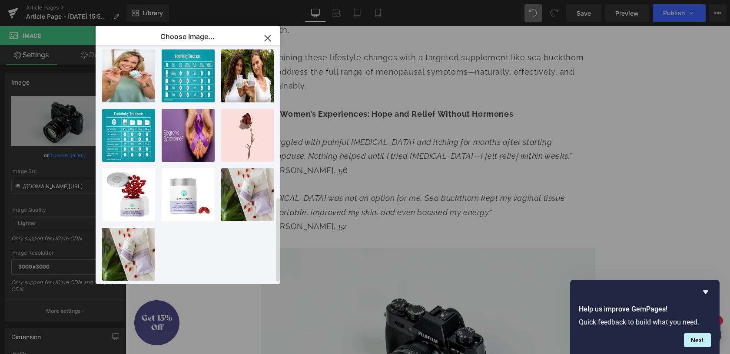
scroll to position [0, 0]
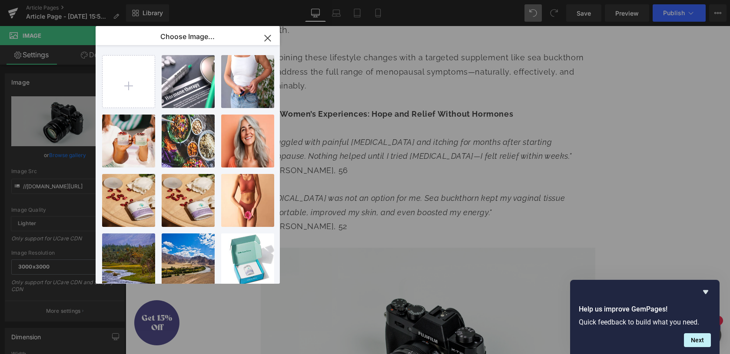
click at [269, 33] on icon "button" at bounding box center [268, 38] width 14 height 14
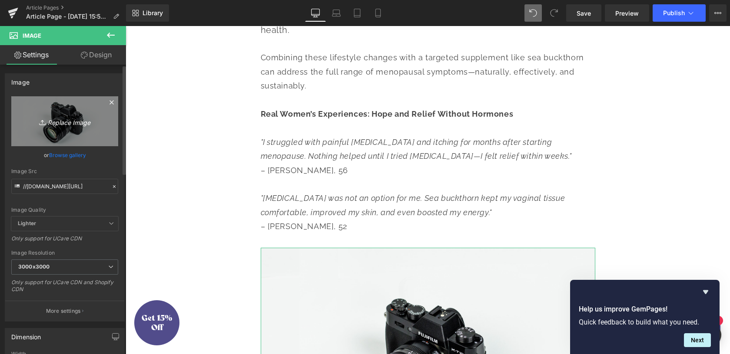
click at [73, 120] on icon "Replace Image" at bounding box center [64, 121] width 69 height 11
type input "C:\fakepath\Smooth as silk plus spill.webp"
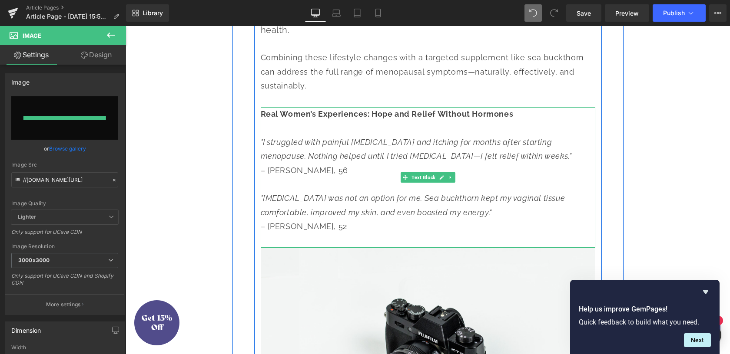
type input "[URL][DOMAIN_NAME]"
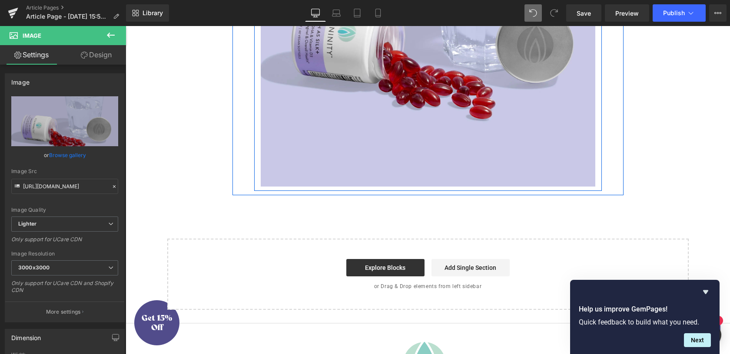
scroll to position [2722, 0]
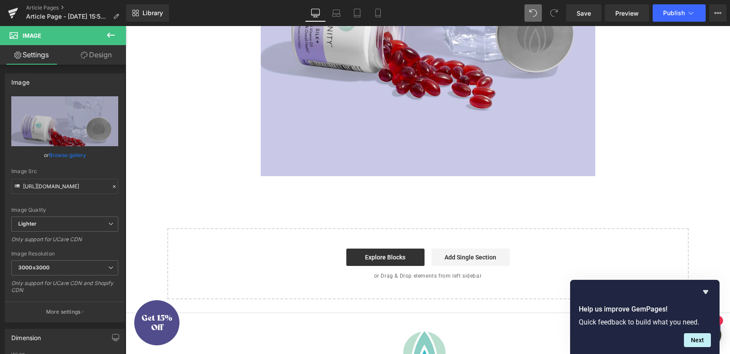
click at [107, 33] on icon at bounding box center [111, 35] width 10 height 10
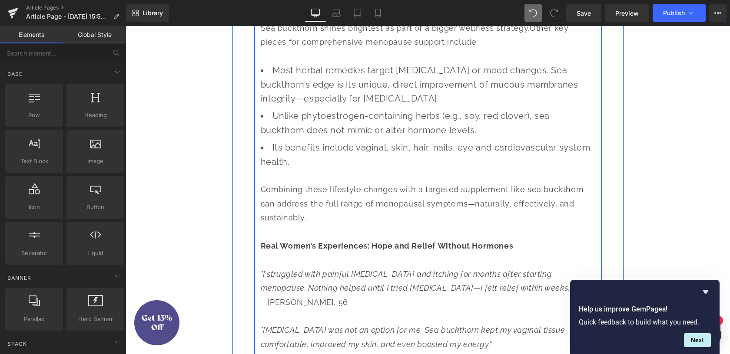
scroll to position [2210, 0]
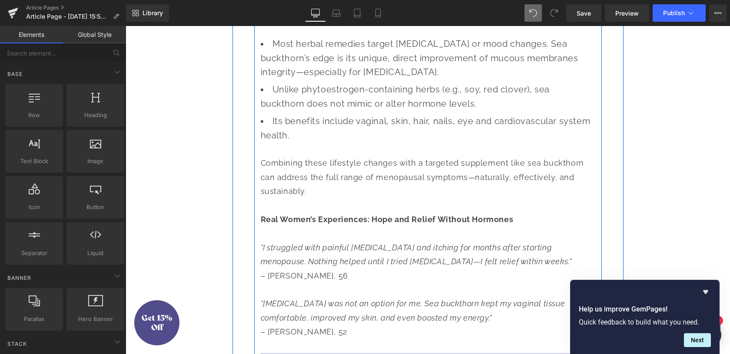
click at [361, 109] on span "Unlike phytoestrogen-containing herbs (e.g., soy, red clover), sea buckthorn do…" at bounding box center [405, 96] width 289 height 24
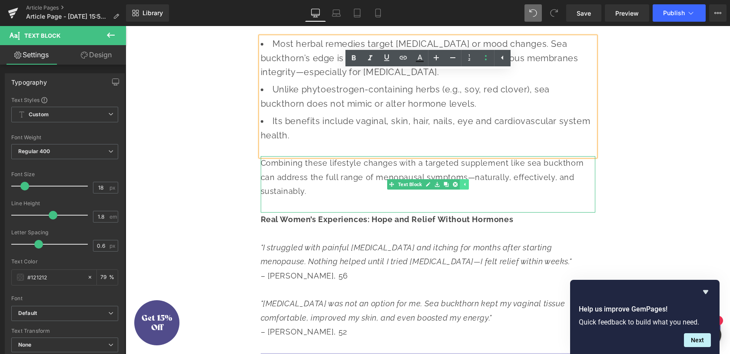
click at [464, 187] on icon at bounding box center [464, 184] width 5 height 5
click at [449, 187] on icon at bounding box center [450, 184] width 5 height 5
click at [447, 187] on icon at bounding box center [445, 184] width 5 height 5
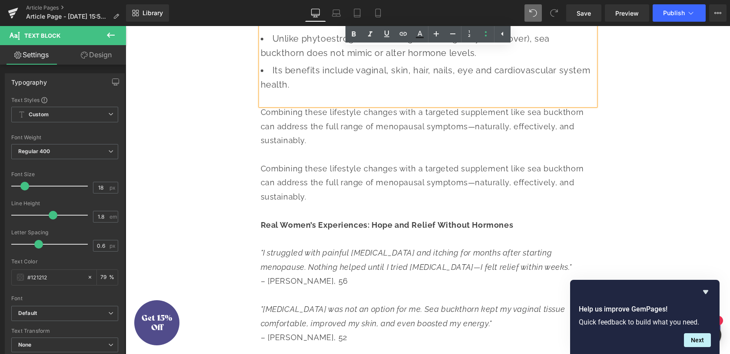
scroll to position [2272, 0]
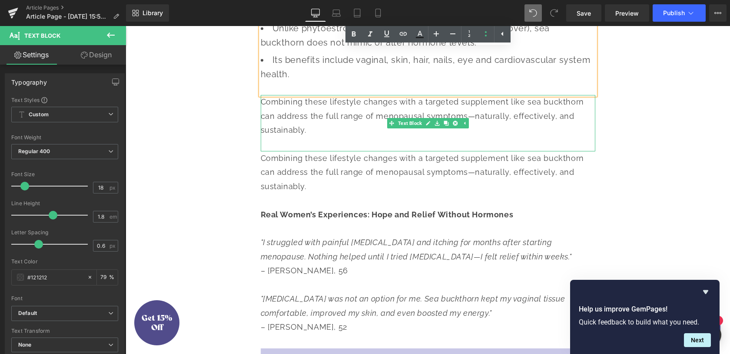
click at [310, 137] on div "Combining these lifestyle changes with a targeted supplement like sea buckthorn…" at bounding box center [428, 116] width 334 height 42
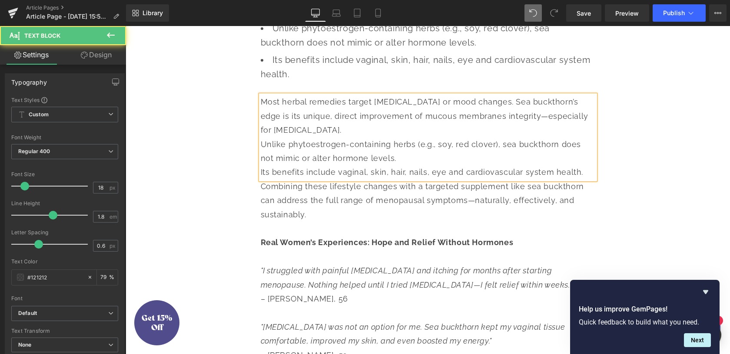
click at [411, 166] on div "Unlike phytoestrogen-containing herbs (e.g., soy, red clover), sea buckthorn do…" at bounding box center [428, 152] width 334 height 28
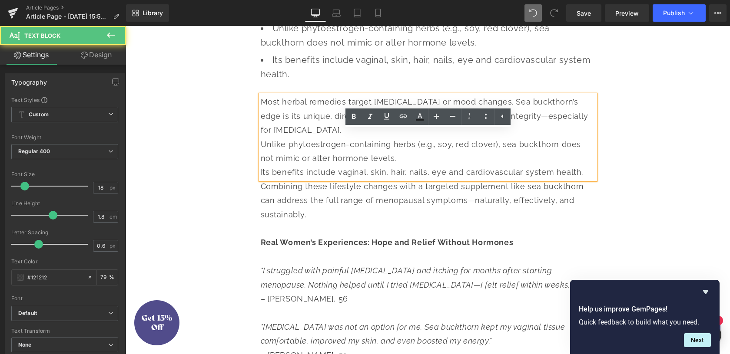
click at [490, 50] on li "Unlike phytoestrogen-containing herbs (e.g., soy, red clover), sea buckthorn do…" at bounding box center [428, 35] width 334 height 28
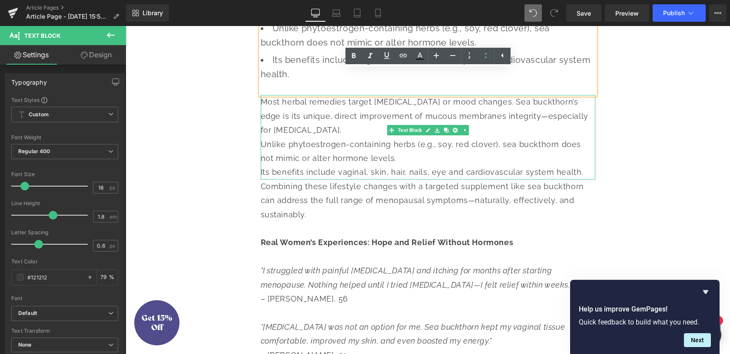
click at [448, 137] on div "Most herbal remedies target [MEDICAL_DATA] or mood changes. Sea buckthorn’s edg…" at bounding box center [428, 116] width 334 height 42
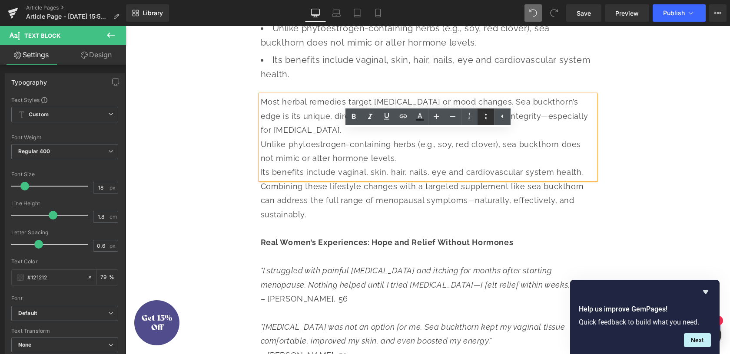
click at [484, 116] on icon at bounding box center [485, 116] width 10 height 10
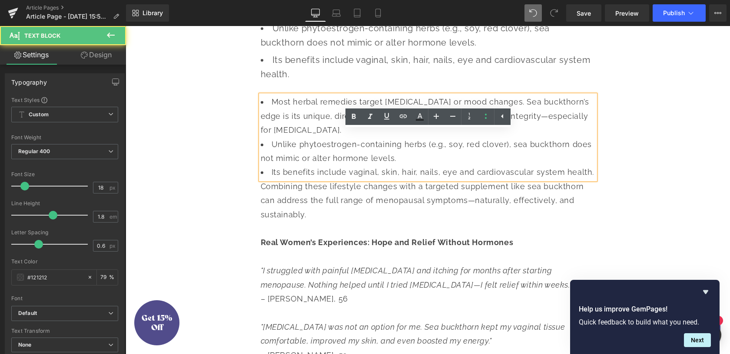
click at [325, 137] on li "Most herbal remedies target [MEDICAL_DATA] or mood changes. Sea buckthorn’s edg…" at bounding box center [428, 116] width 334 height 42
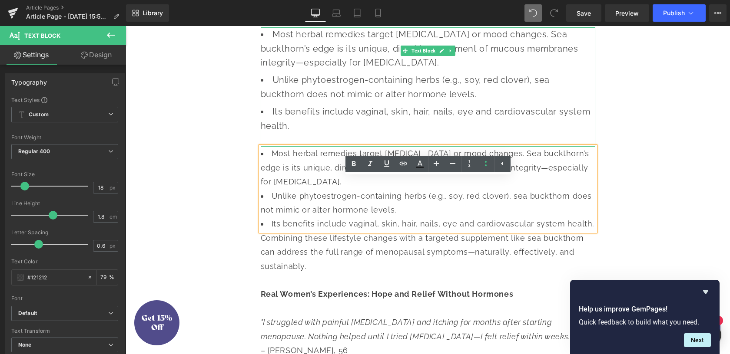
scroll to position [2219, 0]
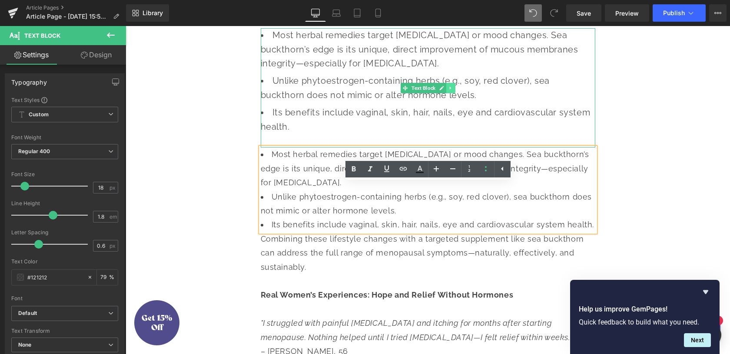
click at [449, 91] on icon at bounding box center [450, 88] width 5 height 5
click at [454, 91] on icon at bounding box center [455, 88] width 5 height 5
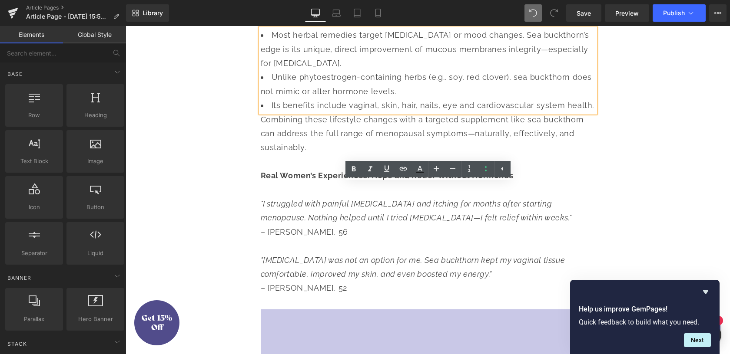
click at [285, 155] on div "Combining these lifestyle changes with a targeted supplement like sea buckthorn…" at bounding box center [428, 134] width 334 height 42
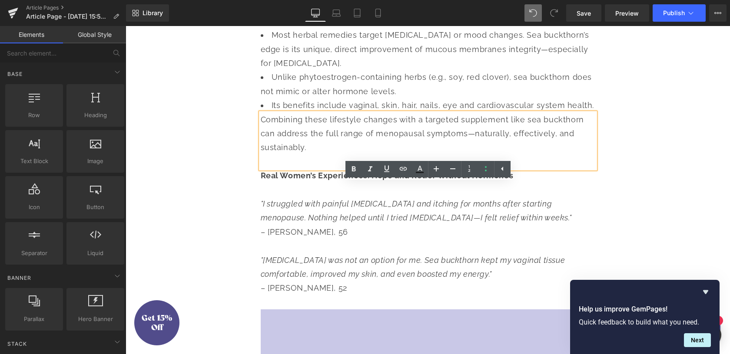
click at [262, 155] on div "Combining these lifestyle changes with a targeted supplement like sea buckthorn…" at bounding box center [428, 134] width 334 height 42
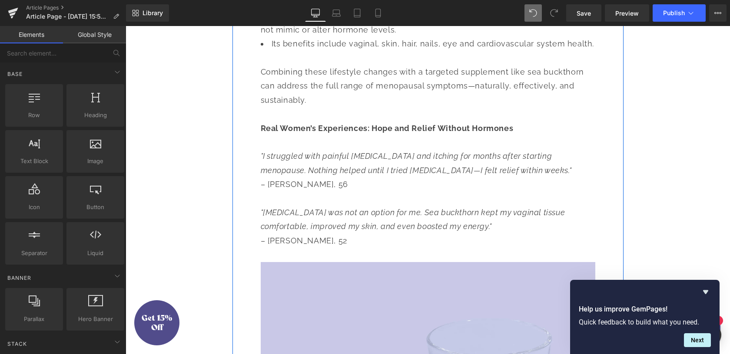
scroll to position [2209, 0]
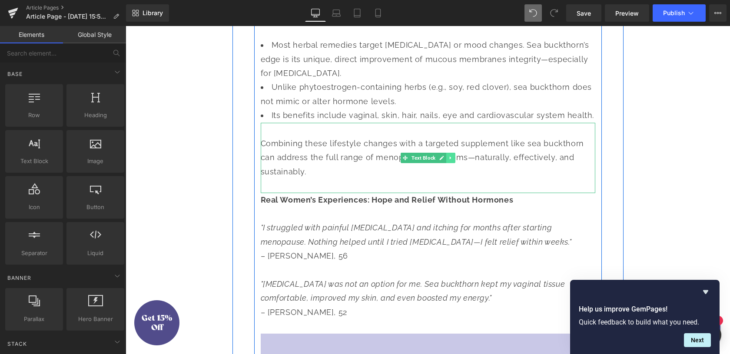
click at [450, 159] on icon at bounding box center [449, 157] width 1 height 3
click at [445, 160] on icon at bounding box center [445, 158] width 5 height 5
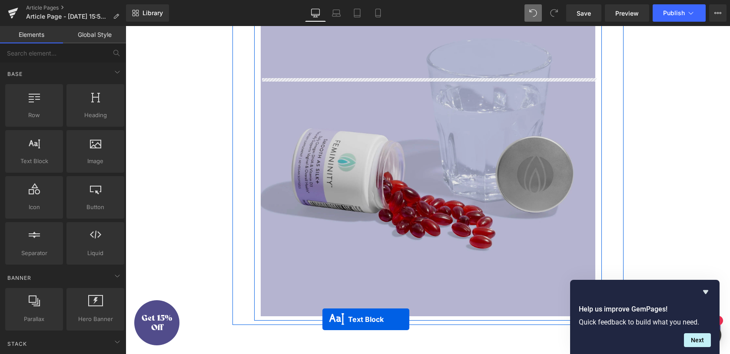
scroll to position [2591, 0]
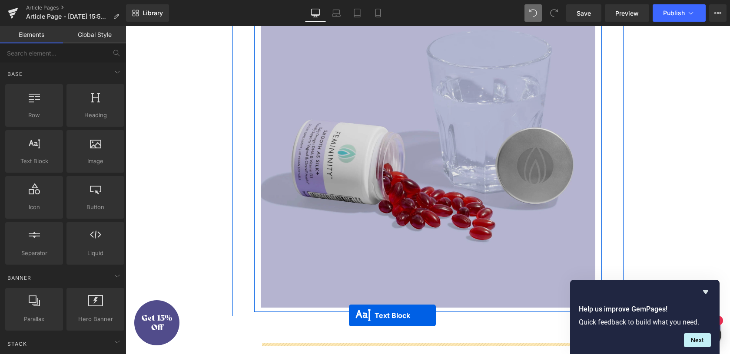
drag, startPoint x: 387, startPoint y: 195, endPoint x: 474, endPoint y: 342, distance: 170.0
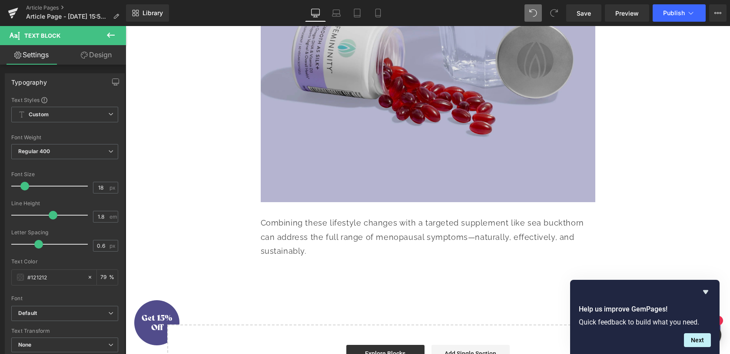
scroll to position [2676, 0]
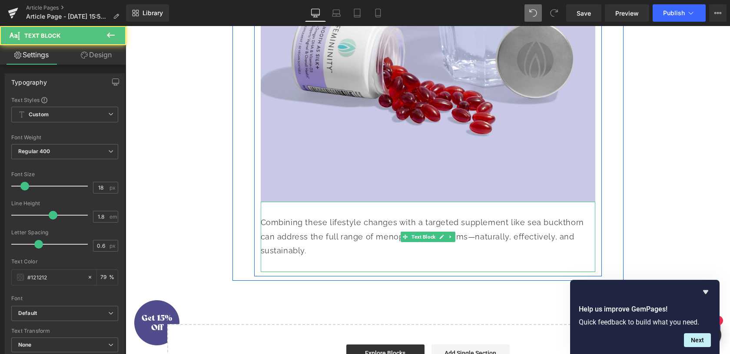
click at [310, 257] on div "Combining these lifestyle changes with a targeted supplement like sea buckthorn…" at bounding box center [428, 230] width 334 height 56
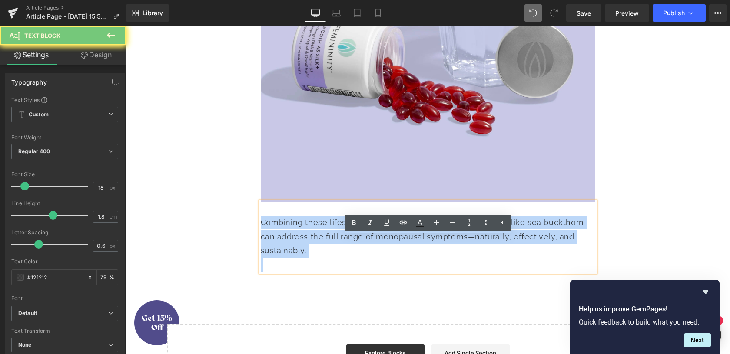
click at [310, 257] on div "Combining these lifestyle changes with a targeted supplement like sea buckthorn…" at bounding box center [428, 230] width 334 height 56
paste div
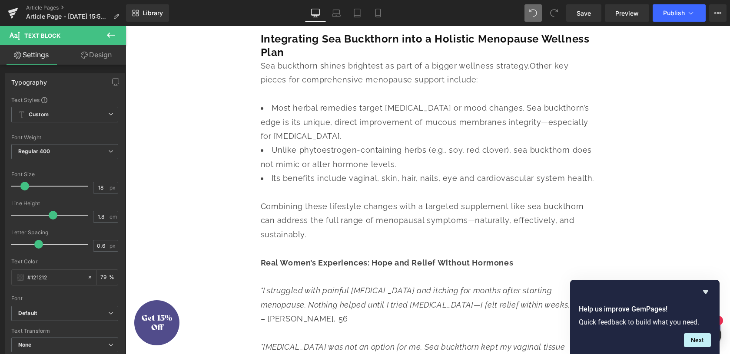
scroll to position [2142, 0]
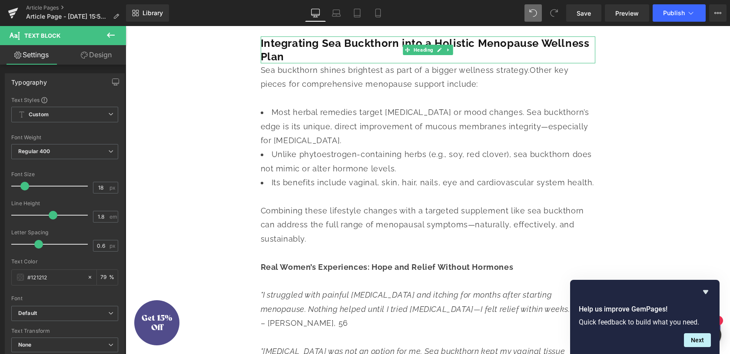
click at [334, 63] on b "Integrating Sea Buckthorn into a Holistic Menopause Wellness Plan" at bounding box center [425, 50] width 329 height 26
click at [407, 36] on li "Its benefits include vaginal, skin, hair, nails, eye and cardiovascular system …" at bounding box center [428, 15] width 334 height 42
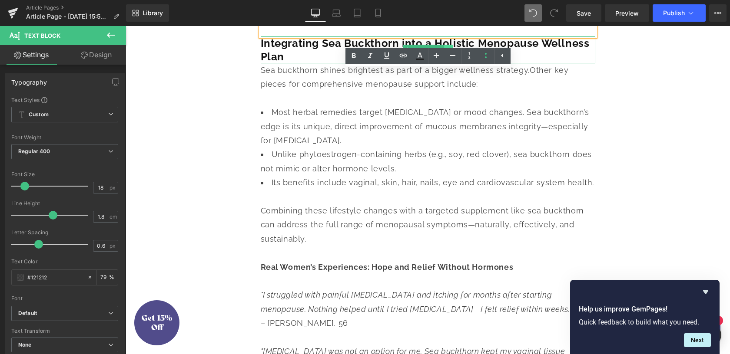
click at [447, 51] on icon at bounding box center [447, 49] width 1 height 3
click at [441, 52] on icon at bounding box center [443, 49] width 5 height 5
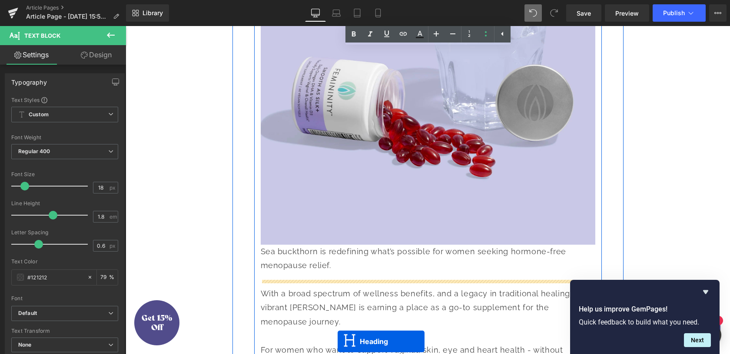
scroll to position [2680, 0]
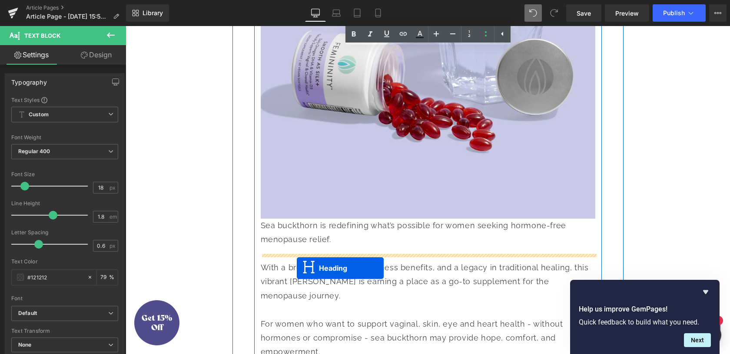
drag, startPoint x: 394, startPoint y: 84, endPoint x: 297, endPoint y: 268, distance: 207.7
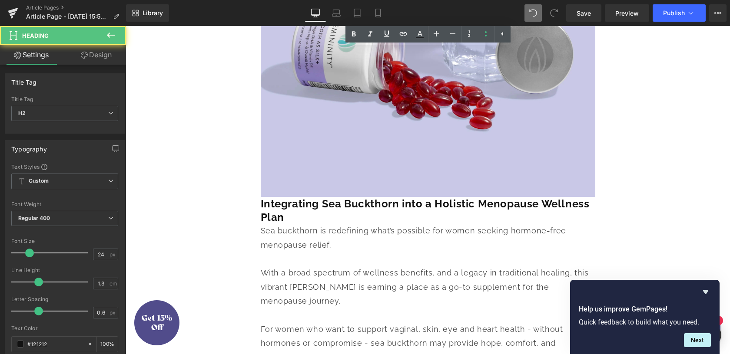
scroll to position [2659, 0]
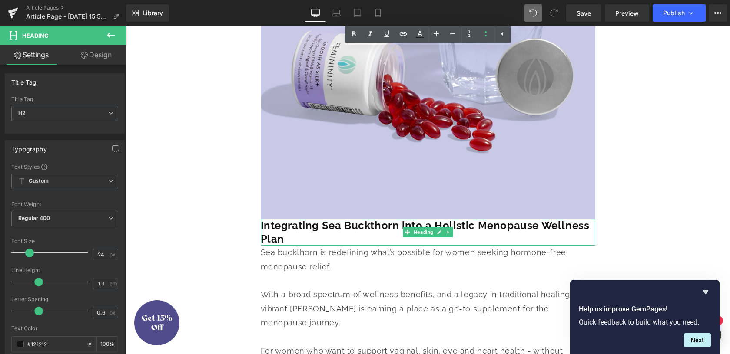
click at [265, 245] on b "Integrating Sea Buckthorn into a Holistic Menopause Wellness Plan" at bounding box center [425, 232] width 329 height 26
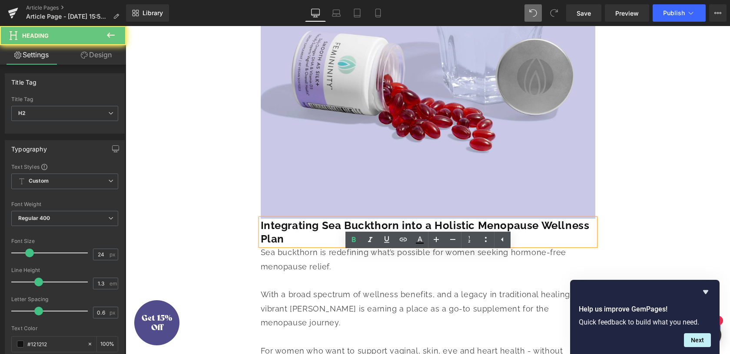
click at [262, 245] on b "Integrating Sea Buckthorn into a Holistic Menopause Wellness Plan" at bounding box center [425, 232] width 329 height 26
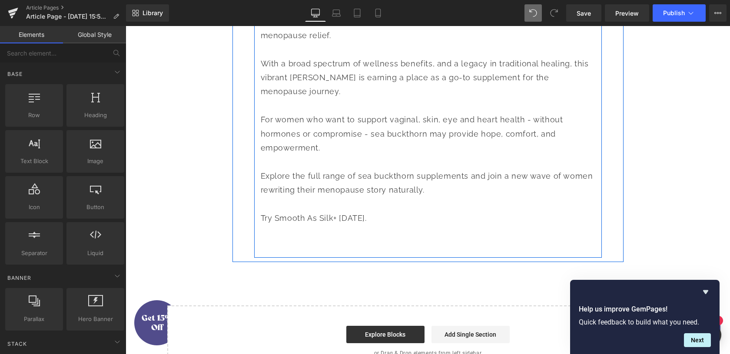
scroll to position [2903, 0]
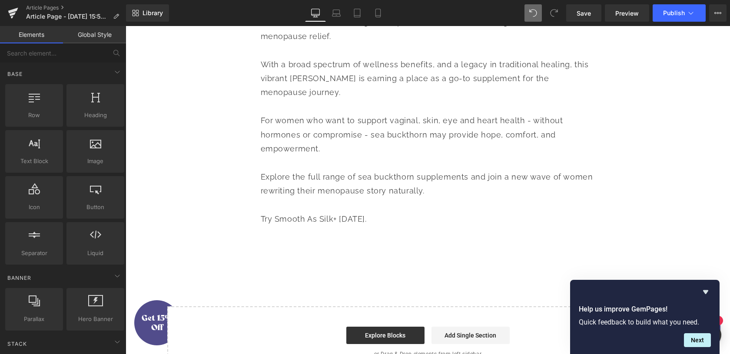
click at [303, 255] on div at bounding box center [428, 248] width 334 height 14
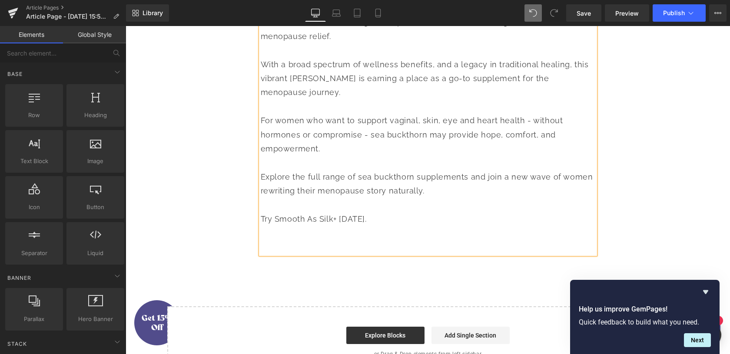
click at [303, 255] on div at bounding box center [428, 248] width 334 height 14
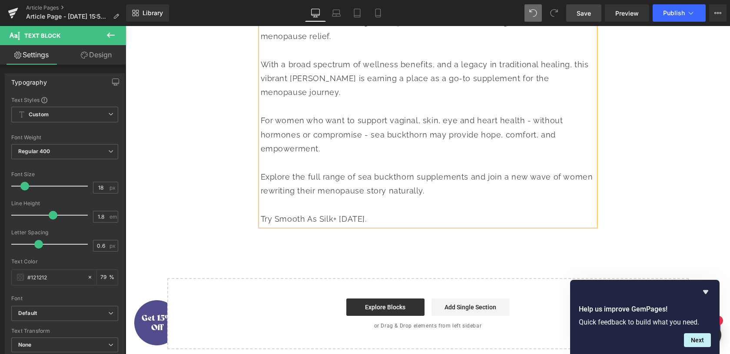
click at [576, 7] on link "Save" at bounding box center [583, 12] width 35 height 17
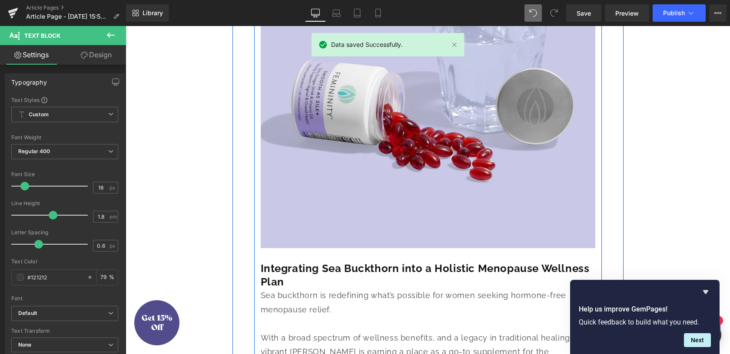
scroll to position [2616, 0]
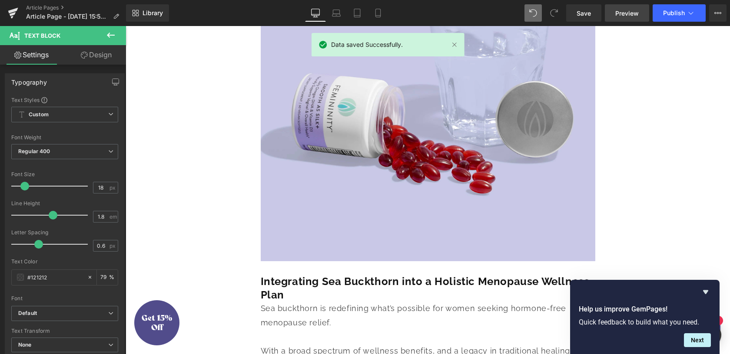
click at [634, 21] on link "Preview" at bounding box center [627, 12] width 44 height 17
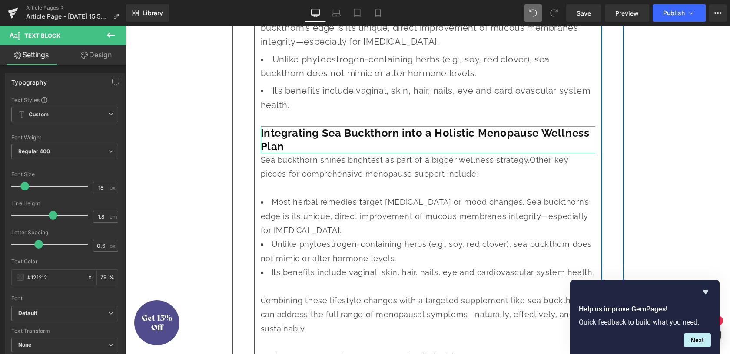
scroll to position [2051, 0]
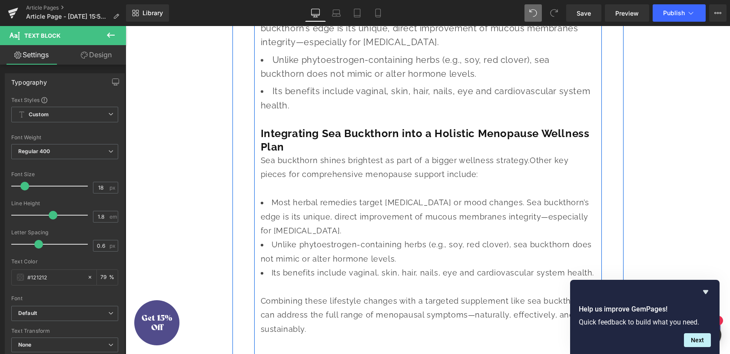
click at [313, 266] on li "Unlike phytoestrogen-containing herbs (e.g., soy, red clover), sea buckthorn do…" at bounding box center [428, 252] width 334 height 28
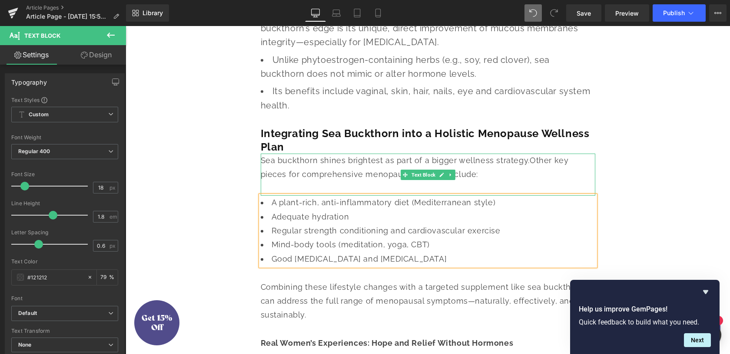
click at [300, 182] on div "Sea buckthorn shines brightest as part of a bigger wellness strategy. Other key…" at bounding box center [428, 168] width 334 height 28
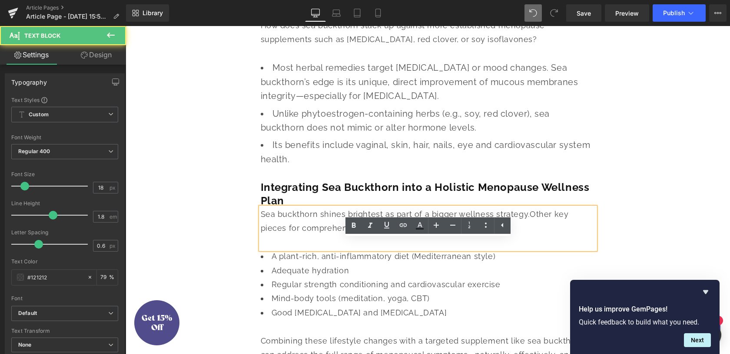
scroll to position [1997, 0]
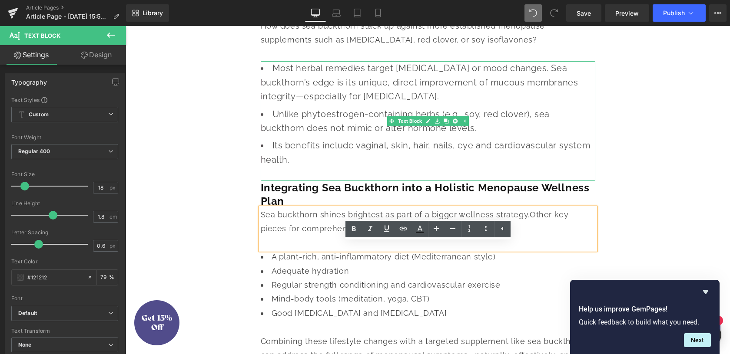
click at [330, 133] on span "Unlike phytoestrogen-containing herbs (e.g., soy, red clover), sea buckthorn do…" at bounding box center [405, 121] width 289 height 24
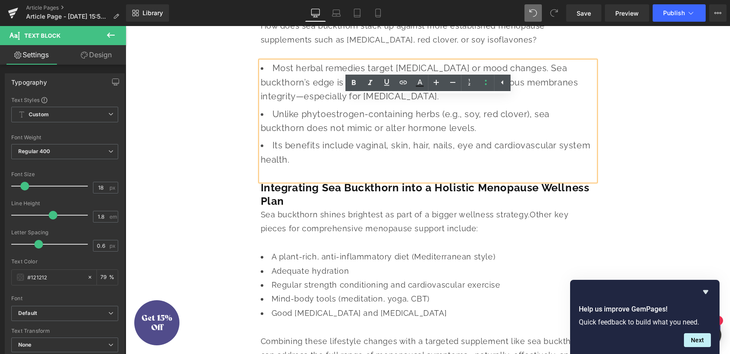
click at [300, 136] on li "Unlike phytoestrogen-containing herbs (e.g., soy, red clover), sea buckthorn do…" at bounding box center [428, 121] width 334 height 28
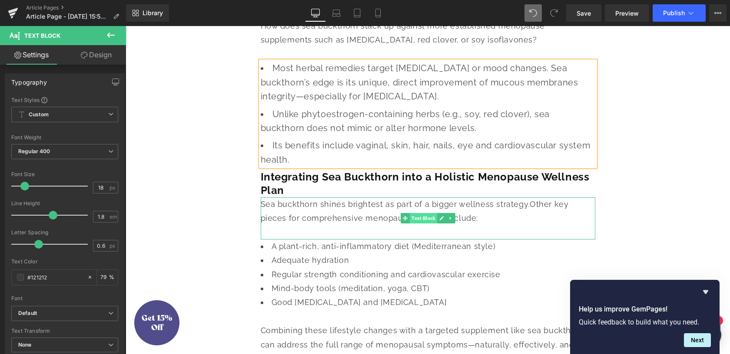
click at [411, 224] on span "Text Block" at bounding box center [423, 218] width 27 height 10
click at [449, 221] on icon at bounding box center [450, 218] width 5 height 5
click at [447, 221] on icon at bounding box center [445, 218] width 5 height 5
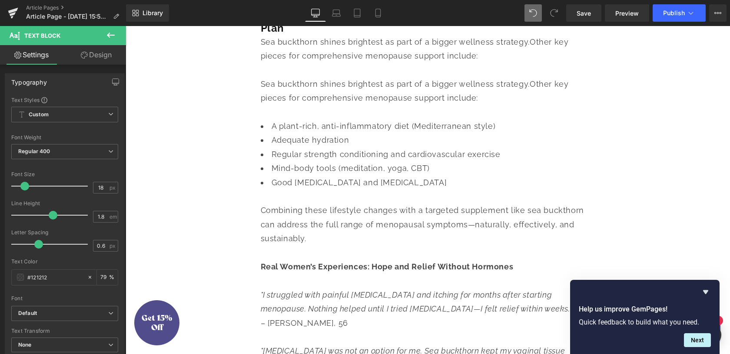
scroll to position [2082, 0]
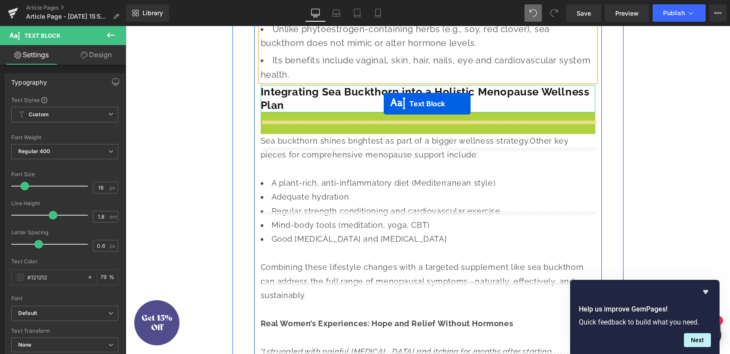
drag, startPoint x: 392, startPoint y: 169, endPoint x: 384, endPoint y: 104, distance: 65.7
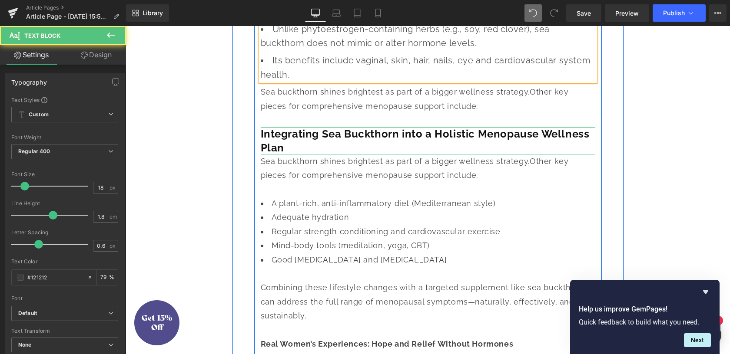
click at [369, 96] on span "Sea buckthorn shines brightest as part of a bigger wellness strategy." at bounding box center [395, 91] width 269 height 9
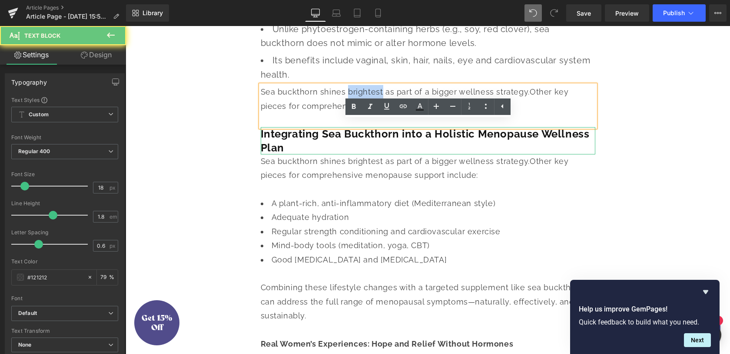
click at [369, 96] on span "Sea buckthorn shines brightest as part of a bigger wellness strategy." at bounding box center [395, 91] width 269 height 9
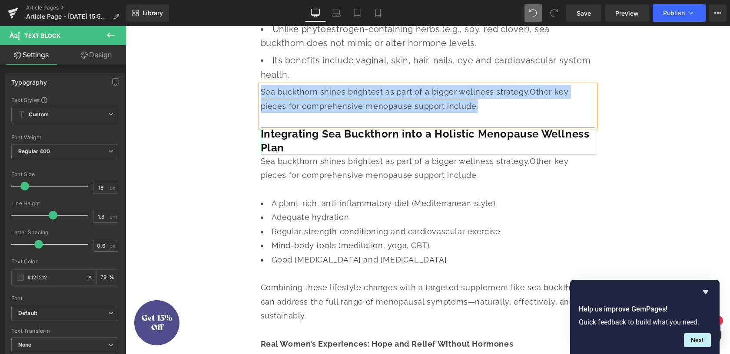
paste div
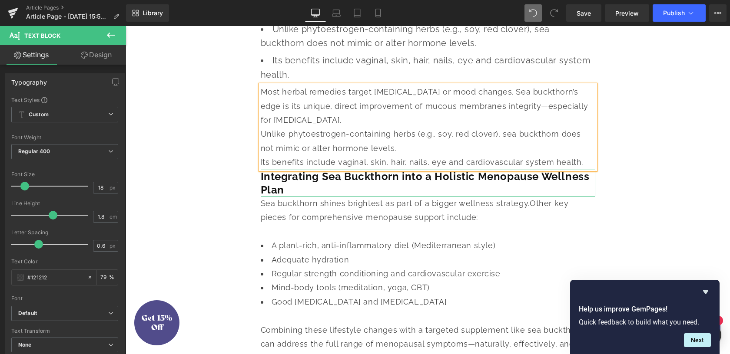
click at [413, 152] on div "Unlike phytoestrogen-containing herbs (e.g., soy, red clover), sea buckthorn do…" at bounding box center [428, 141] width 334 height 28
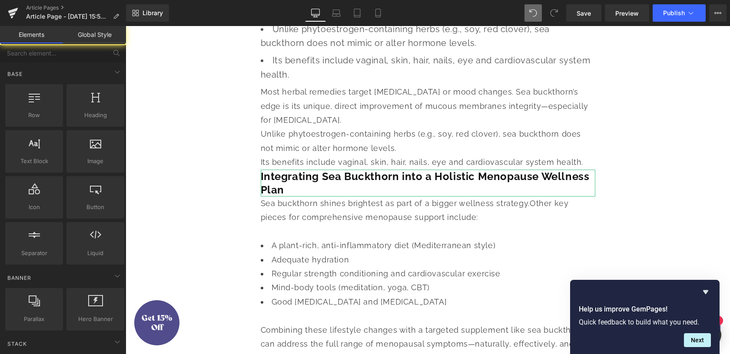
click at [437, 156] on div "Unlike phytoestrogen-containing herbs (e.g., soy, red clover), sea buckthorn do…" at bounding box center [428, 141] width 334 height 28
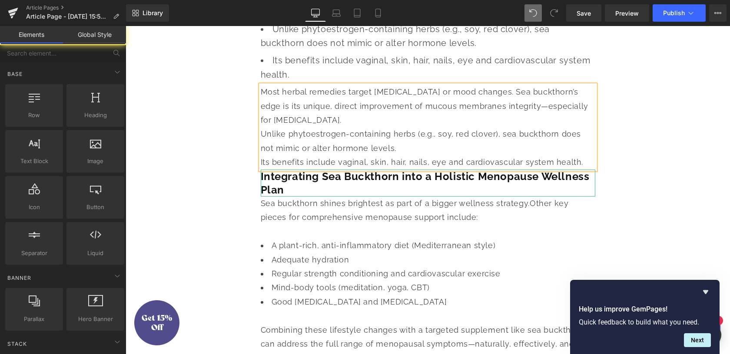
click at [486, 156] on div "Unlike phytoestrogen-containing herbs (e.g., soy, red clover), sea buckthorn do…" at bounding box center [428, 141] width 334 height 28
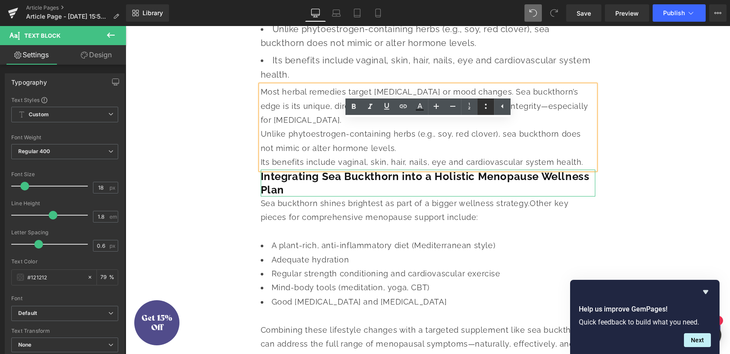
click at [483, 108] on icon at bounding box center [485, 106] width 10 height 10
click at [298, 82] on li "Its benefits include vaginal, skin, hair, nails, eye and cardiovascular system …" at bounding box center [428, 67] width 334 height 28
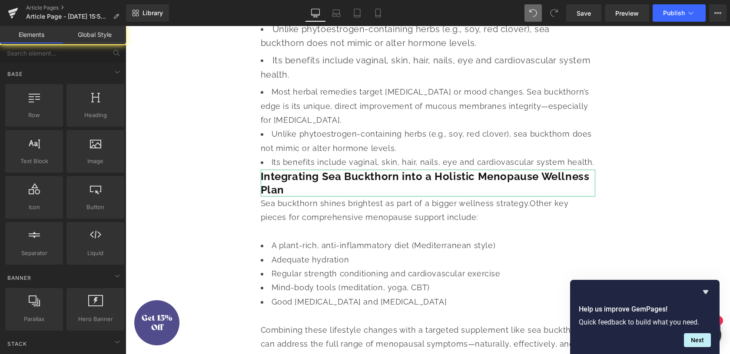
scroll to position [2003, 0]
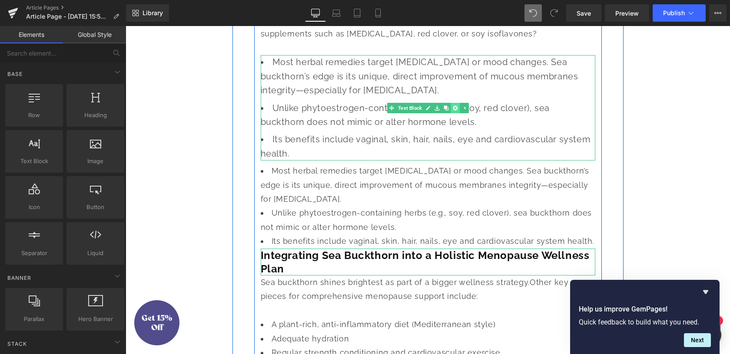
click at [455, 110] on icon at bounding box center [455, 108] width 5 height 5
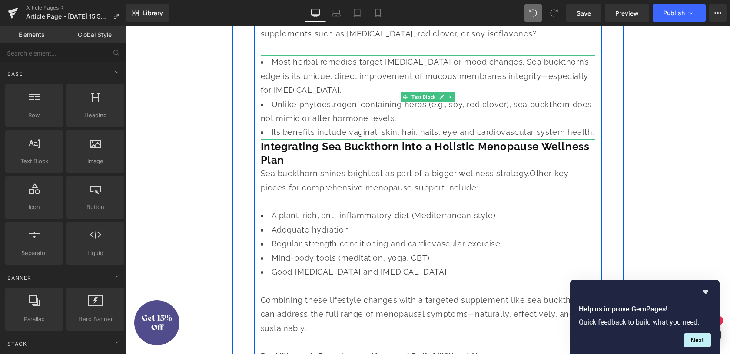
click at [582, 139] on li "Its benefits include vaginal, skin, hair, nails, eye and cardiovascular system …" at bounding box center [428, 133] width 334 height 14
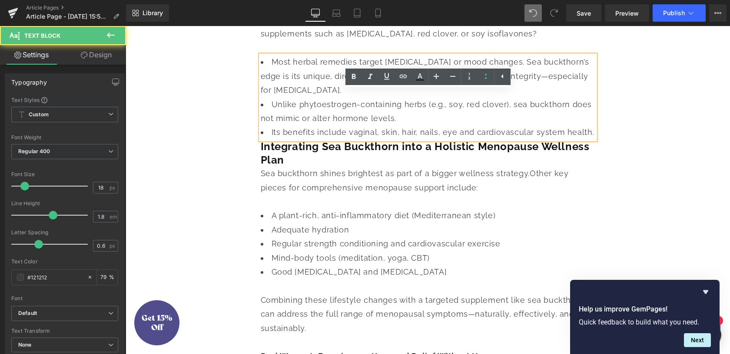
click at [586, 139] on li "Its benefits include vaginal, skin, hair, nails, eye and cardiovascular system …" at bounding box center [428, 133] width 334 height 14
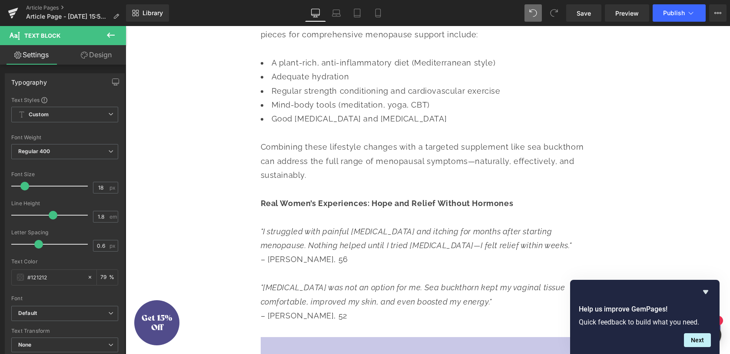
scroll to position [2172, 0]
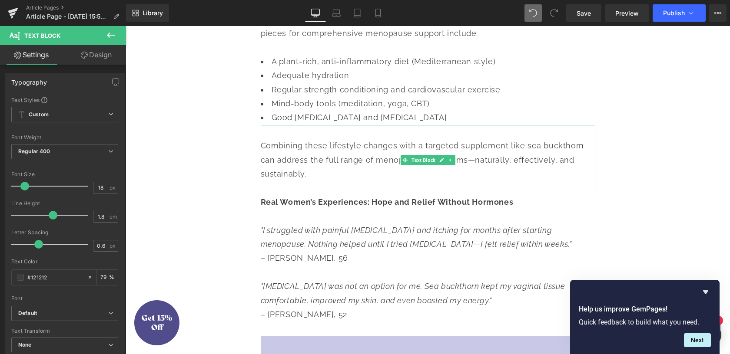
click at [303, 173] on div "Combining these lifestyle changes with a targeted supplement like sea buckthorn…" at bounding box center [428, 153] width 334 height 56
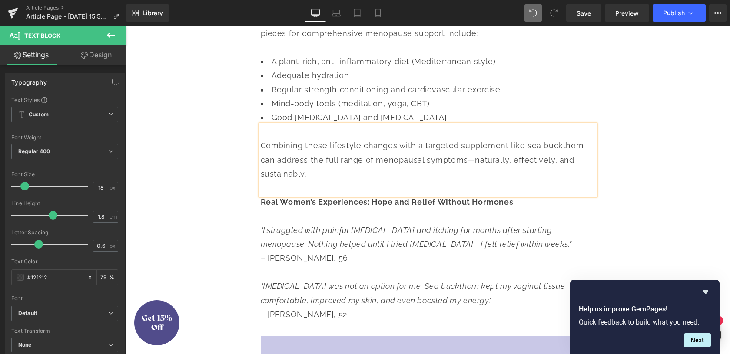
click at [294, 170] on div "Combining these lifestyle changes with a targeted supplement like sea buckthorn…" at bounding box center [428, 153] width 334 height 56
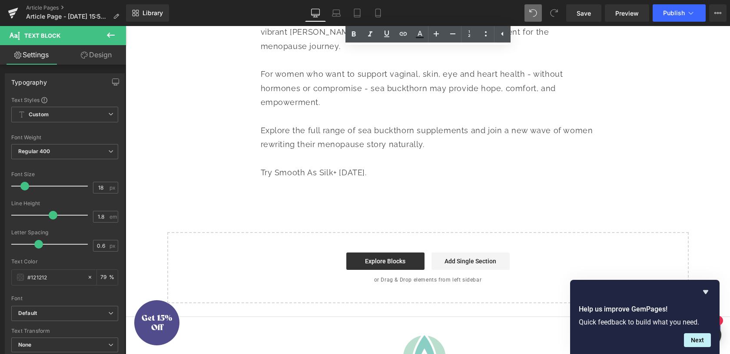
scroll to position [2826, 0]
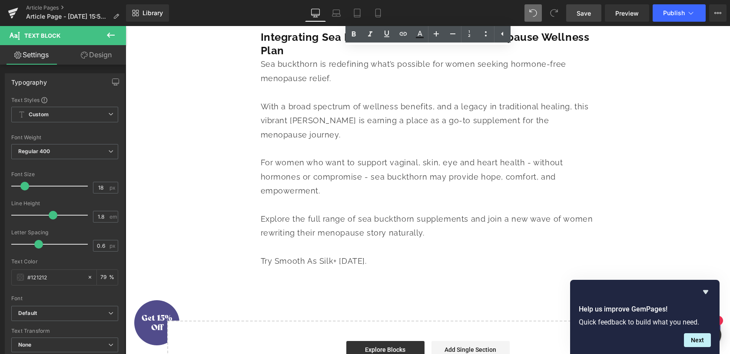
click at [584, 17] on span "Save" at bounding box center [583, 13] width 14 height 9
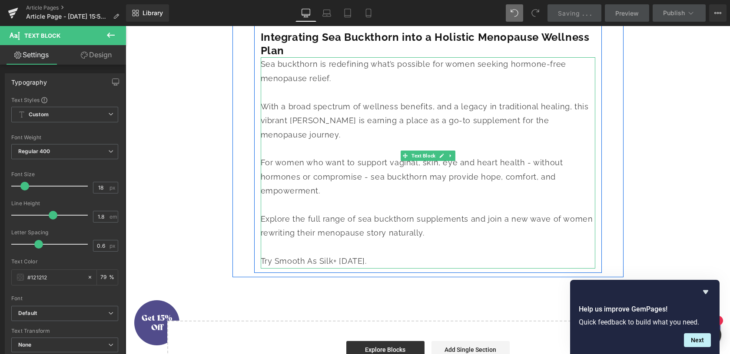
click at [337, 269] on div at bounding box center [428, 268] width 334 height 2
click at [337, 268] on div "Try Smooth As Silk+ [DATE]." at bounding box center [428, 262] width 334 height 14
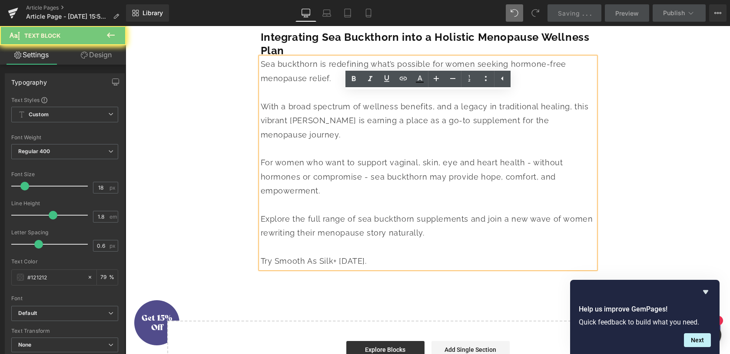
click at [343, 268] on div "Try Smooth As Silk+ [DATE]." at bounding box center [428, 262] width 334 height 14
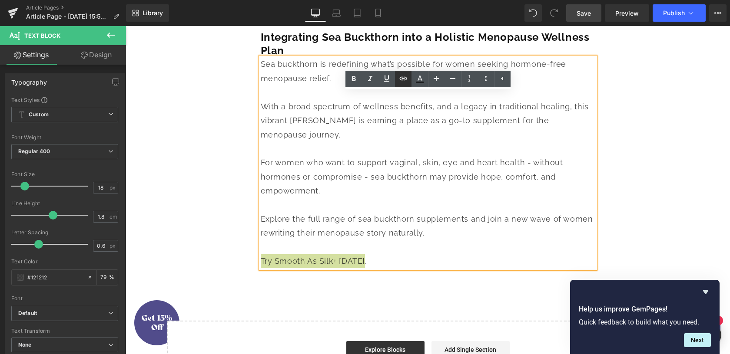
click at [404, 78] on icon at bounding box center [403, 78] width 10 height 10
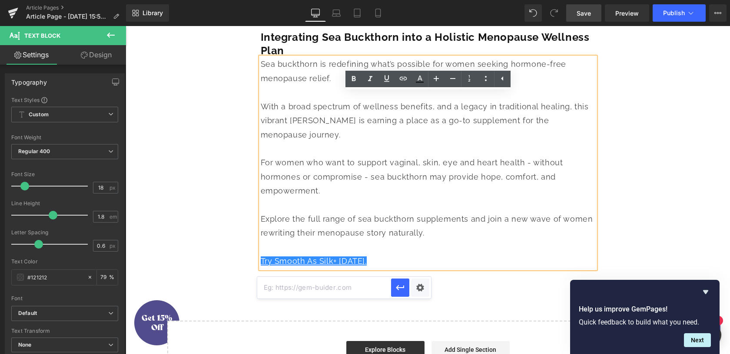
click at [351, 286] on input "text" at bounding box center [324, 288] width 134 height 22
paste input "[URL][DOMAIN_NAME]"
type input "[URL][DOMAIN_NAME]"
click at [423, 0] on div "Text Color Highlight Color #333333 Edit or remove link: Edit - Unlink - Cancel …" at bounding box center [365, 0] width 730 height 0
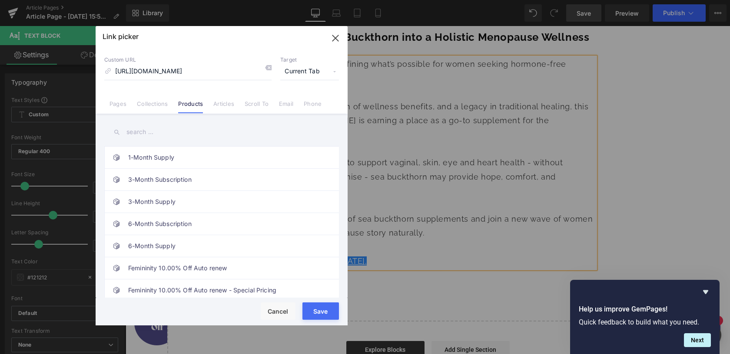
click at [310, 69] on span "Current Tab" at bounding box center [309, 71] width 59 height 17
click at [307, 104] on li "New Tab" at bounding box center [309, 102] width 67 height 15
click at [320, 318] on button "Save" at bounding box center [320, 311] width 36 height 17
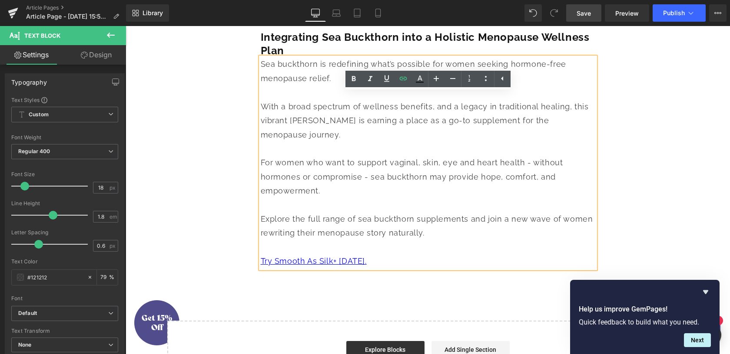
click at [411, 212] on div at bounding box center [428, 206] width 334 height 14
click at [581, 15] on span "Save" at bounding box center [583, 13] width 14 height 9
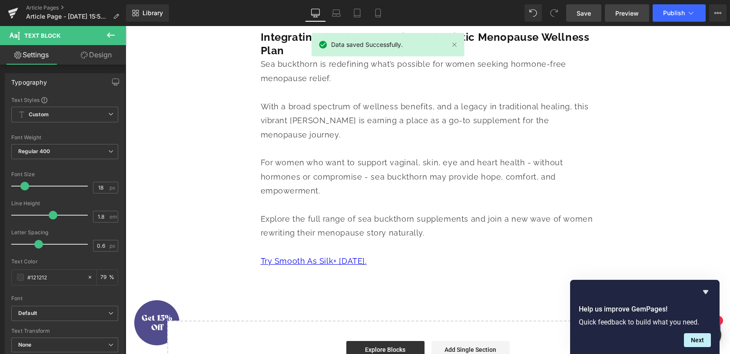
click at [622, 14] on span "Preview" at bounding box center [626, 13] width 23 height 9
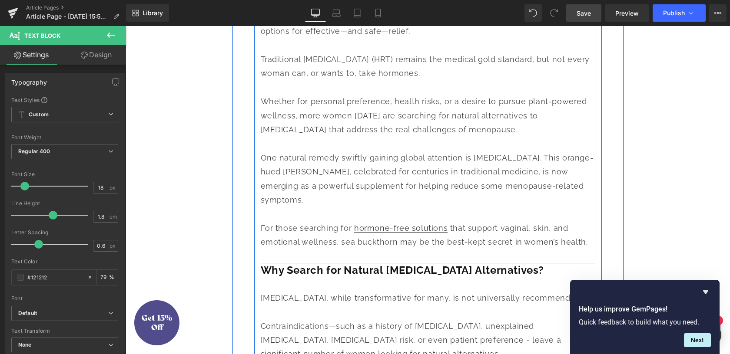
scroll to position [593, 0]
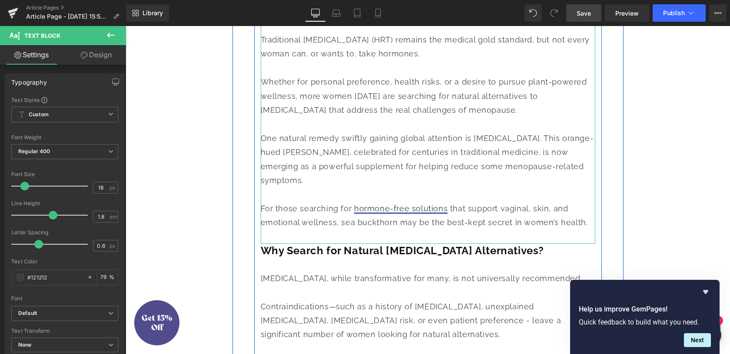
click at [418, 213] on link "hormone-free solutions" at bounding box center [400, 208] width 93 height 9
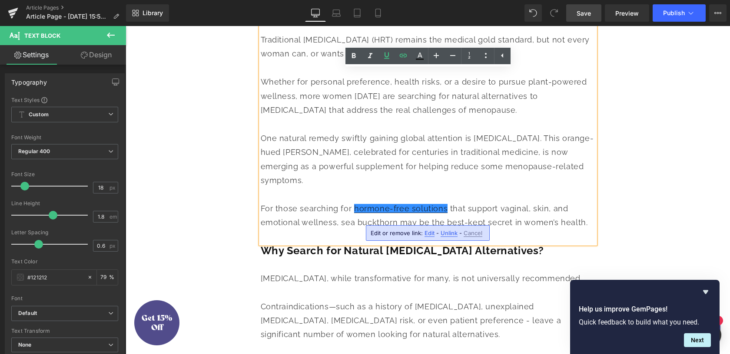
click at [444, 235] on span "Unlink" at bounding box center [448, 233] width 17 height 7
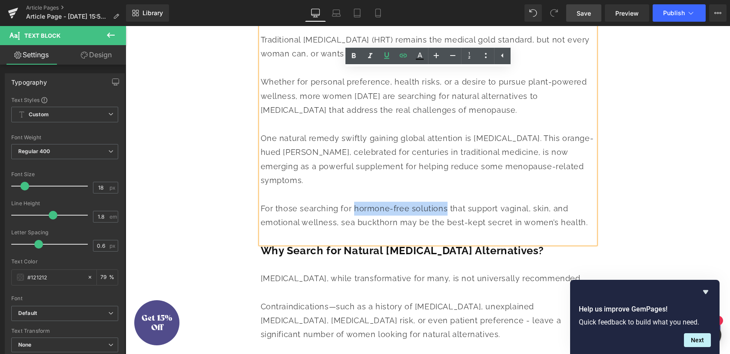
drag, startPoint x: 441, startPoint y: 218, endPoint x: 352, endPoint y: 218, distance: 89.5
click at [352, 218] on span "For those searching for hormone-free solutions that support vaginal, skin, and …" at bounding box center [424, 215] width 327 height 23
click at [404, 57] on icon at bounding box center [402, 55] width 7 height 3
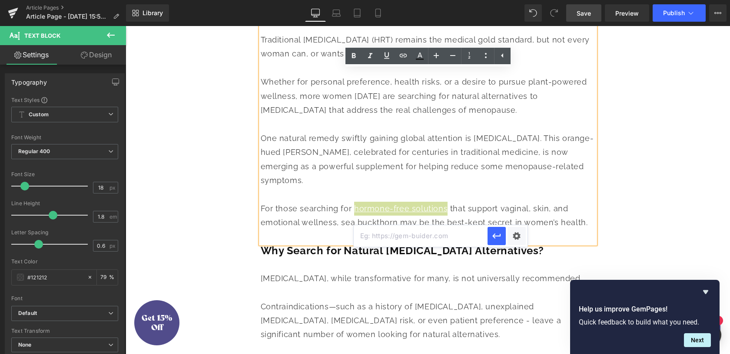
click at [411, 239] on input "text" at bounding box center [421, 236] width 134 height 22
paste input "[URL][DOMAIN_NAME]"
type input "[URL][DOMAIN_NAME]"
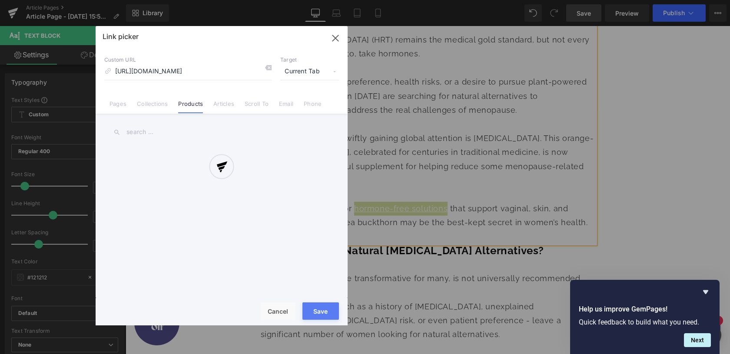
click at [519, 0] on div "Text Color Highlight Color #333333 Edit or remove link: Edit - Unlink - Cancel …" at bounding box center [365, 0] width 730 height 0
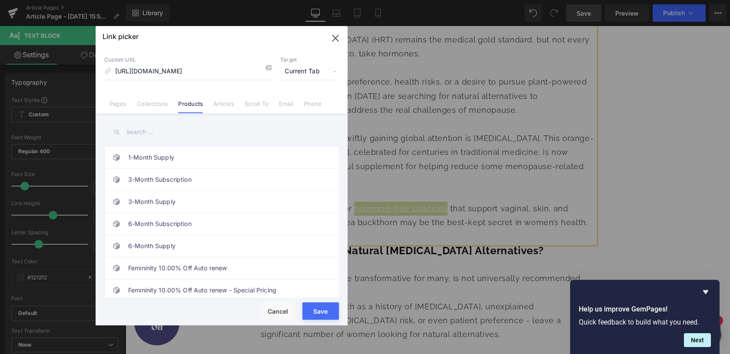
click at [331, 79] on span "Current Tab" at bounding box center [309, 71] width 59 height 17
click at [316, 95] on li "Current Tab" at bounding box center [309, 87] width 67 height 15
click at [316, 73] on span "Current Tab" at bounding box center [309, 71] width 59 height 17
click at [311, 98] on li "New Tab" at bounding box center [309, 102] width 67 height 15
click at [320, 309] on button "Save" at bounding box center [320, 311] width 36 height 17
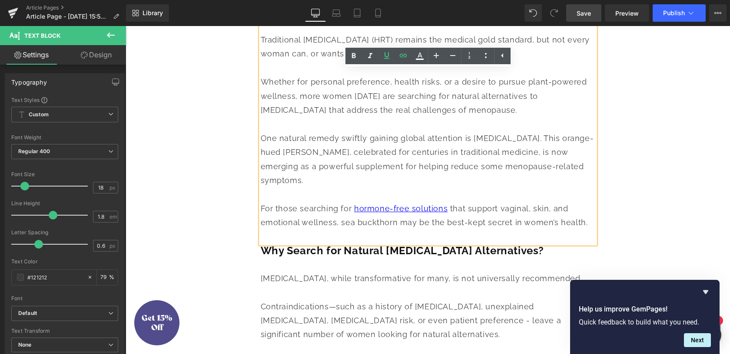
click at [429, 178] on span "One natural remedy swiftly gaining global attention is [MEDICAL_DATA]. This ora…" at bounding box center [427, 159] width 333 height 51
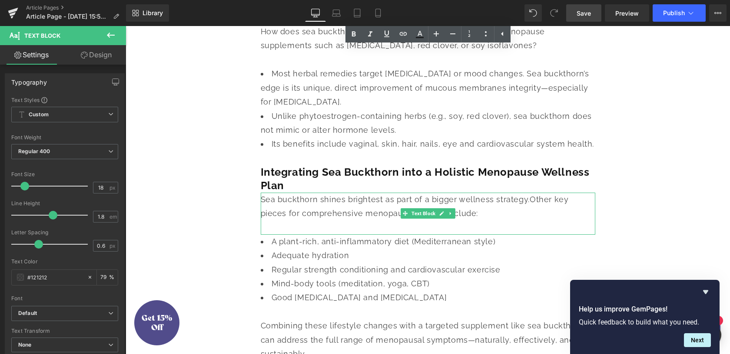
scroll to position [1991, 0]
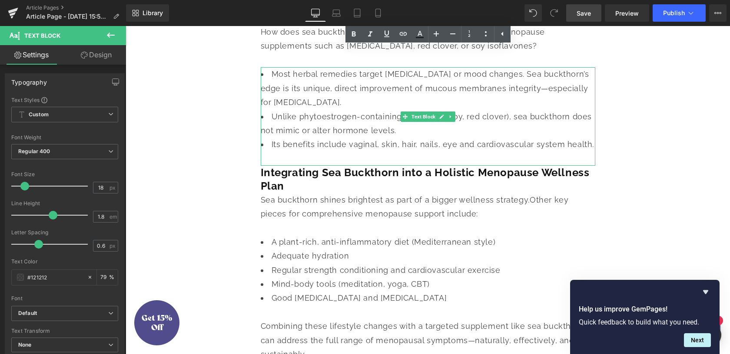
click at [314, 109] on li "Most herbal remedies target [MEDICAL_DATA] or mood changes. Sea buckthorn’s edg…" at bounding box center [428, 88] width 334 height 42
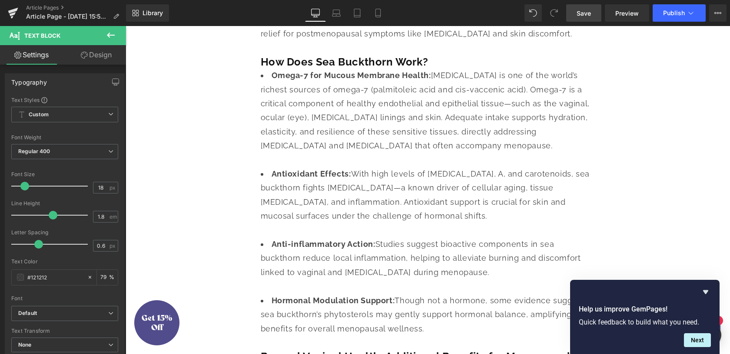
scroll to position [1343, 0]
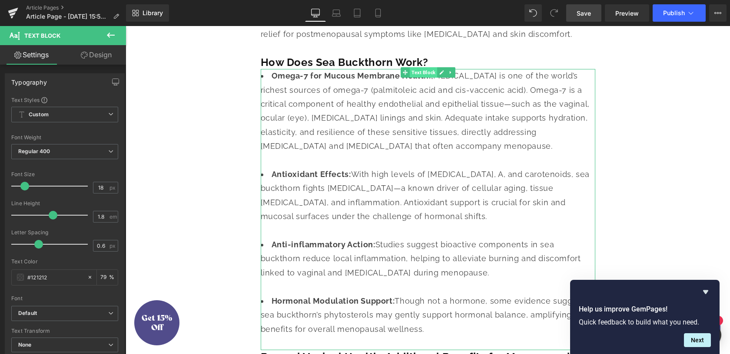
click at [424, 78] on span "Text Block" at bounding box center [423, 72] width 27 height 10
click at [94, 60] on link "Design" at bounding box center [96, 55] width 63 height 20
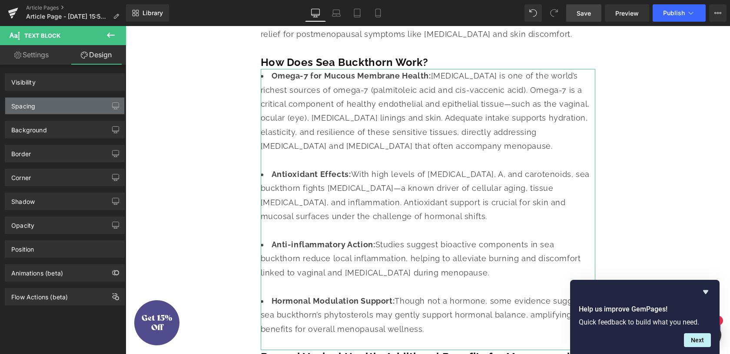
click at [61, 109] on div "Spacing" at bounding box center [64, 106] width 119 height 17
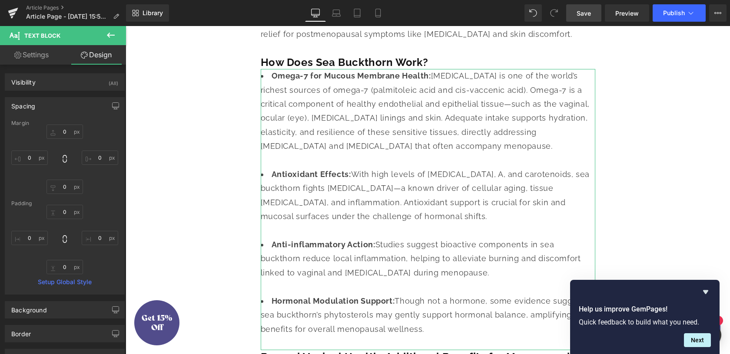
type input "0"
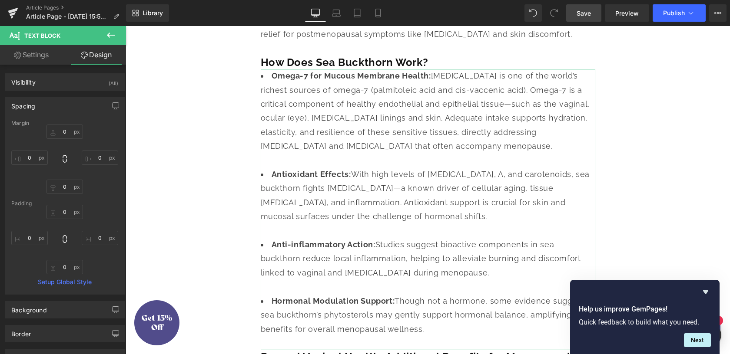
type input "0"
click at [60, 129] on input "0" at bounding box center [64, 132] width 36 height 14
type input "20"
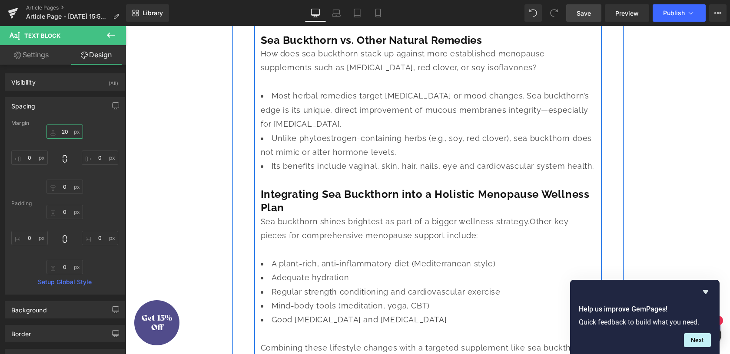
scroll to position [1977, 0]
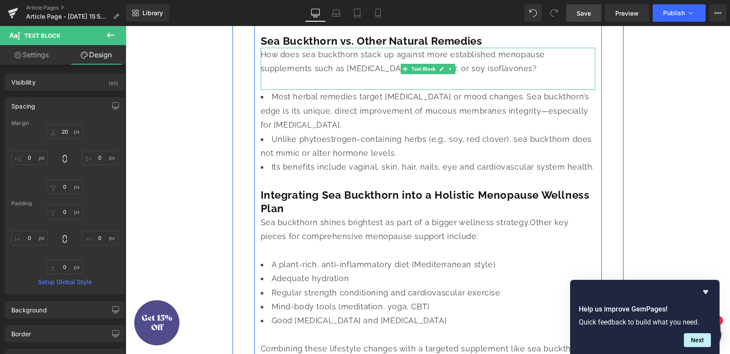
click at [313, 76] on div "How does sea buckthorn stack up against more established menopause supplements …" at bounding box center [428, 62] width 334 height 28
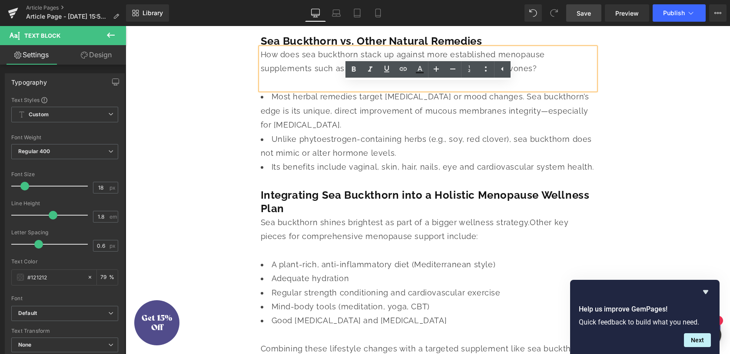
click at [261, 76] on div "How does sea buckthorn stack up against more established menopause supplements …" at bounding box center [428, 62] width 334 height 28
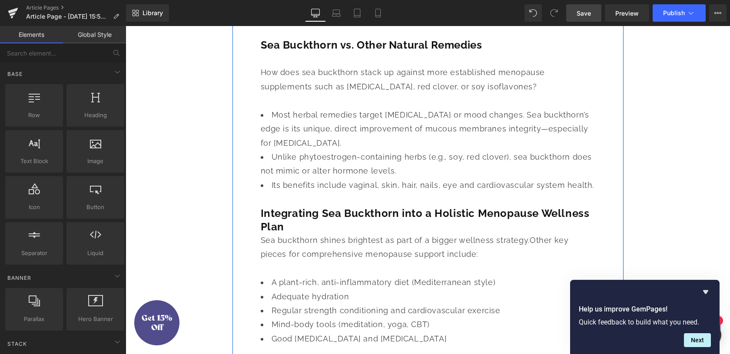
scroll to position [1974, 0]
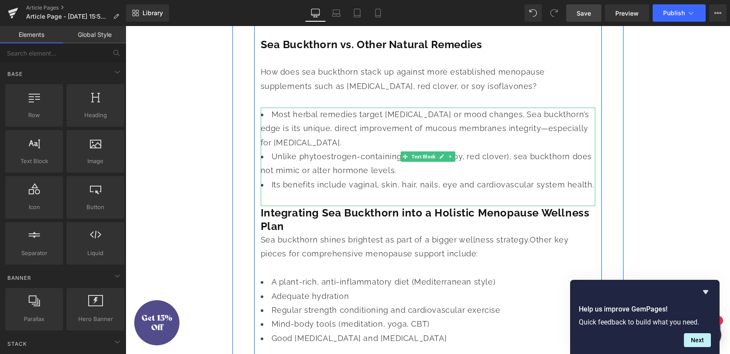
click at [303, 150] on li "Most herbal remedies target [MEDICAL_DATA] or mood changes. Sea buckthorn’s edg…" at bounding box center [428, 129] width 334 height 42
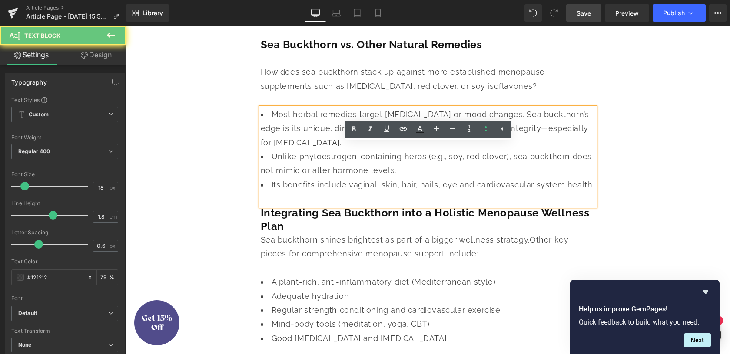
click at [297, 150] on li "Most herbal remedies target [MEDICAL_DATA] or mood changes. Sea buckthorn’s edg…" at bounding box center [428, 129] width 334 height 42
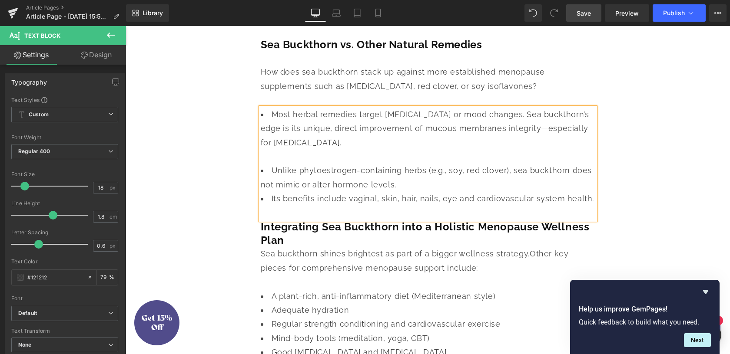
click at [396, 192] on li "Unlike phytoestrogen-containing herbs (e.g., soy, red clover), sea buckthorn do…" at bounding box center [428, 178] width 334 height 28
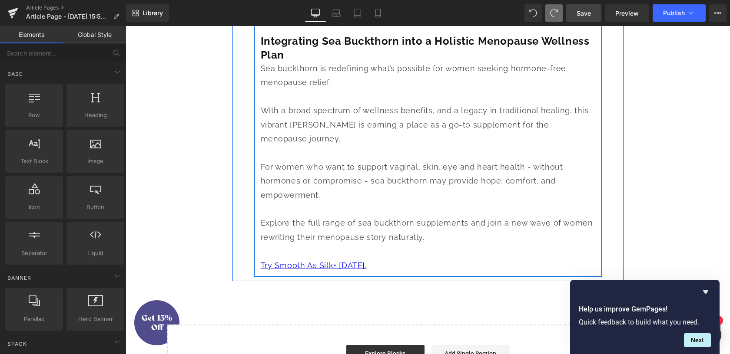
scroll to position [2855, 0]
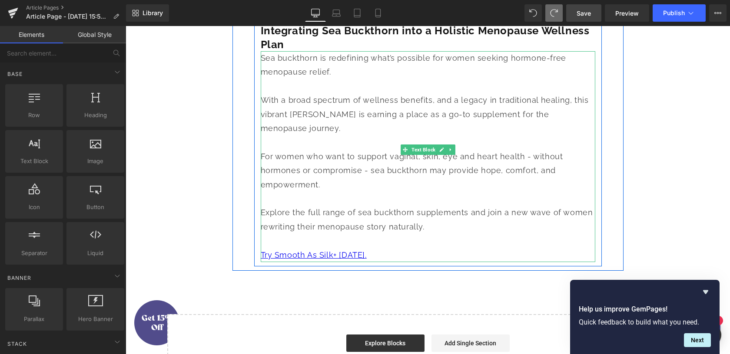
click at [265, 79] on div "Sea buckthorn is redefining what’s possible for women seeking hormone-free meno…" at bounding box center [428, 65] width 334 height 28
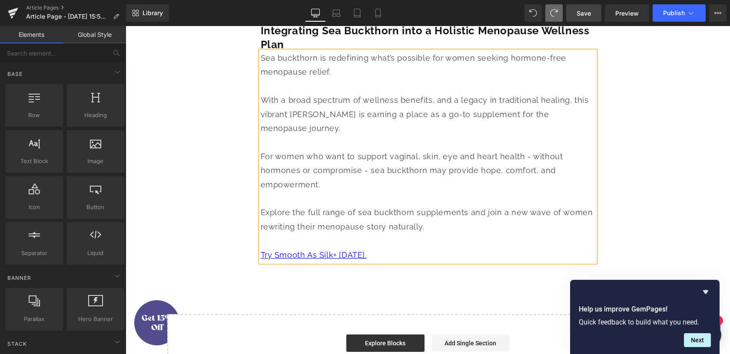
click at [265, 79] on div "Sea buckthorn is redefining what’s possible for women seeking hormone-free meno…" at bounding box center [428, 65] width 334 height 28
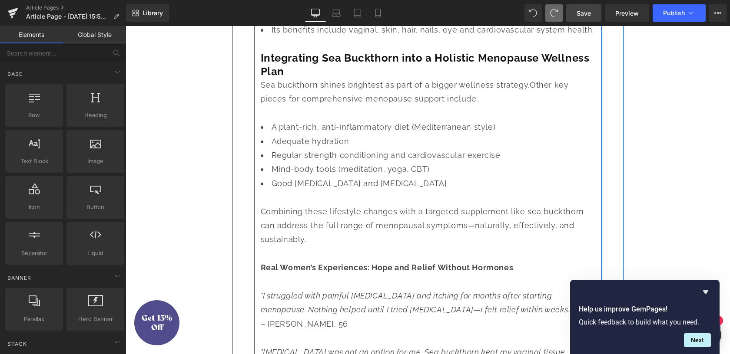
scroll to position [2104, 0]
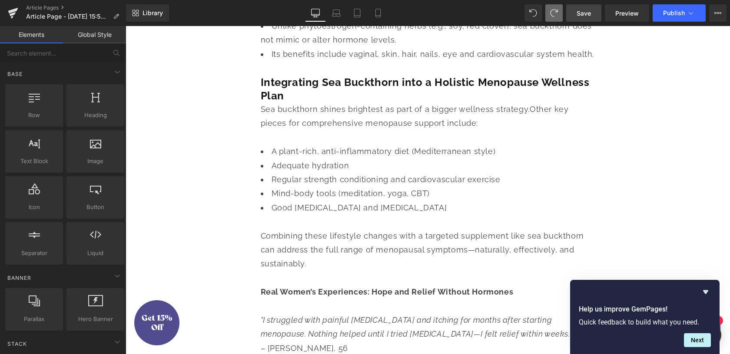
click at [579, 16] on span "Save" at bounding box center [583, 13] width 14 height 9
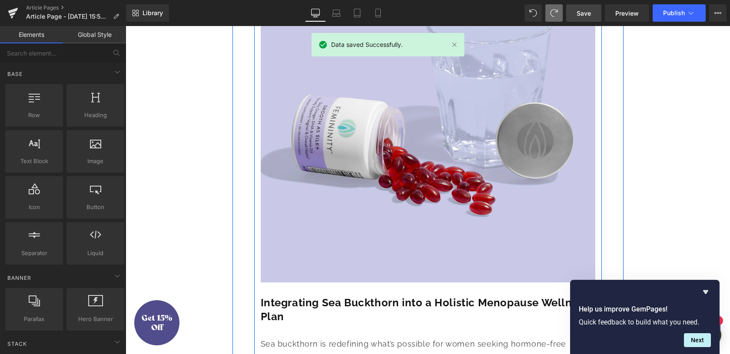
scroll to position [2623, 0]
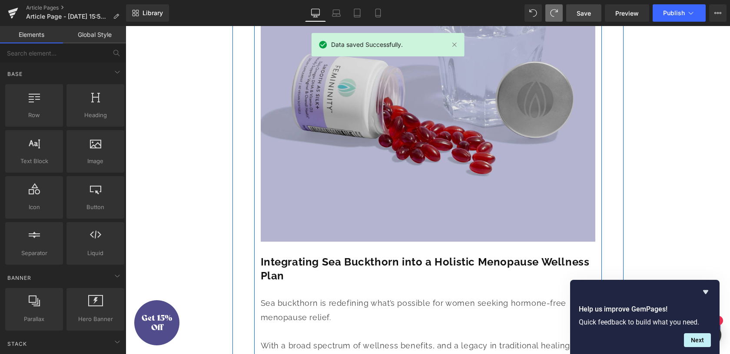
click at [436, 127] on img at bounding box center [428, 74] width 334 height 334
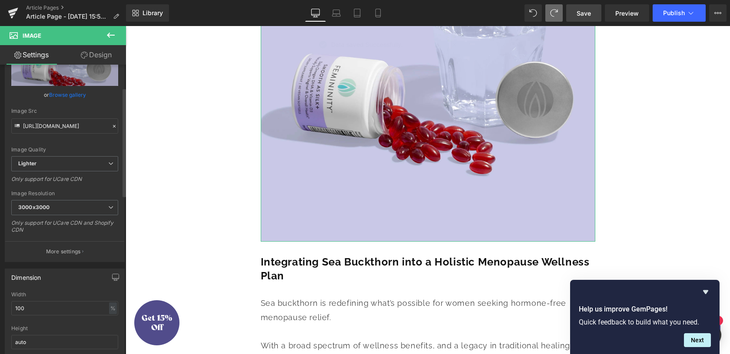
scroll to position [165, 0]
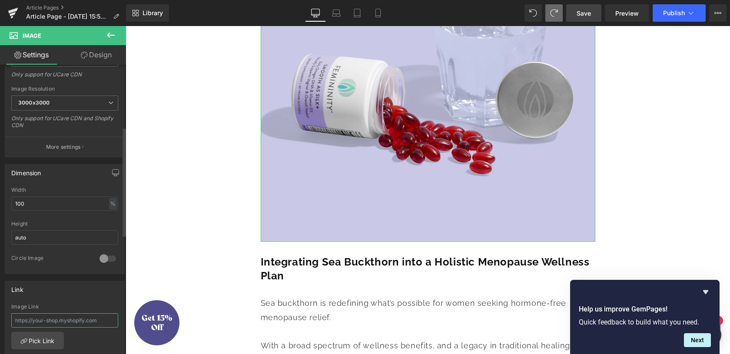
click at [39, 324] on input "text" at bounding box center [64, 321] width 107 height 14
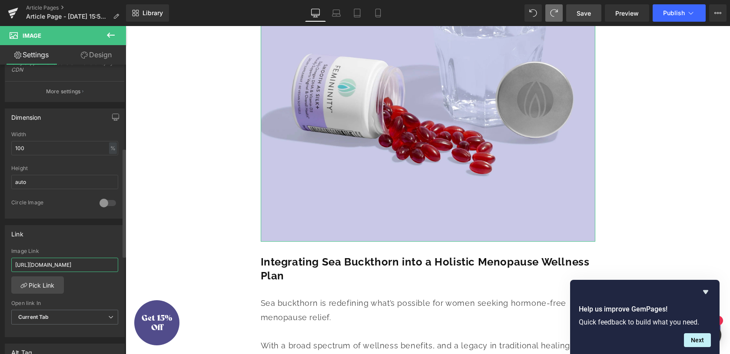
type input "[URL][DOMAIN_NAME]"
click at [58, 309] on div "Open link In Current Tab Current Tab New Tab" at bounding box center [64, 318] width 107 height 35
click at [58, 313] on span "Current Tab" at bounding box center [64, 317] width 107 height 15
click at [49, 339] on li "New Tab" at bounding box center [62, 345] width 103 height 13
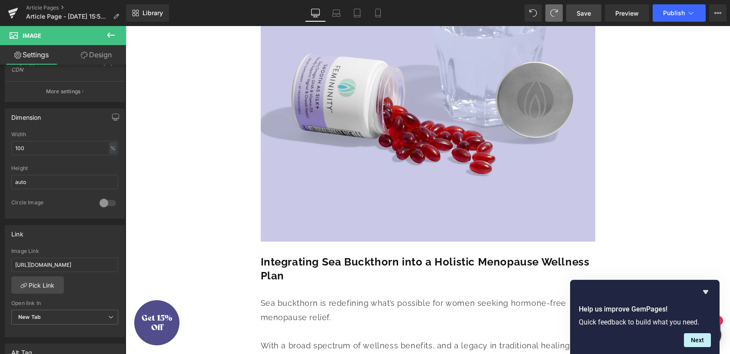
click at [584, 16] on span "Save" at bounding box center [583, 13] width 14 height 9
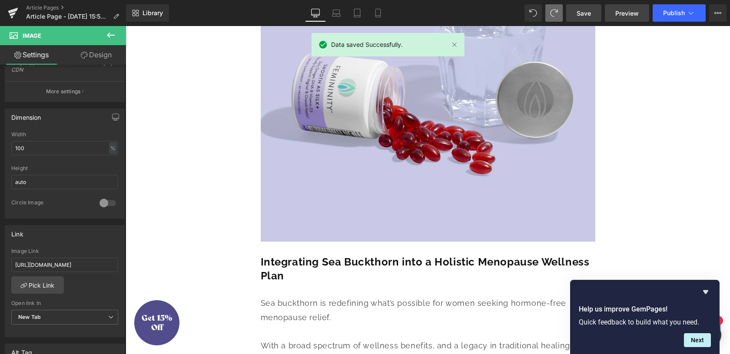
click at [632, 15] on span "Preview" at bounding box center [626, 13] width 23 height 9
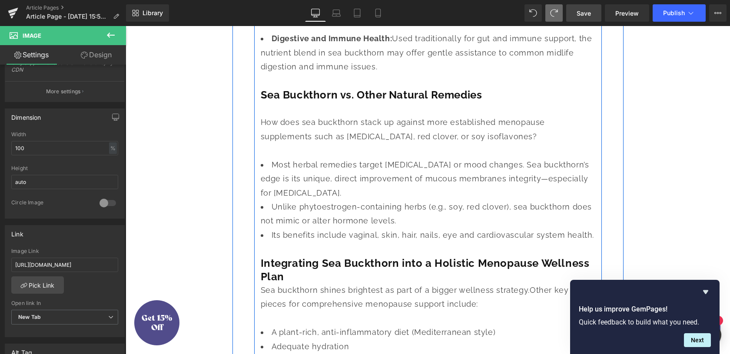
scroll to position [1925, 0]
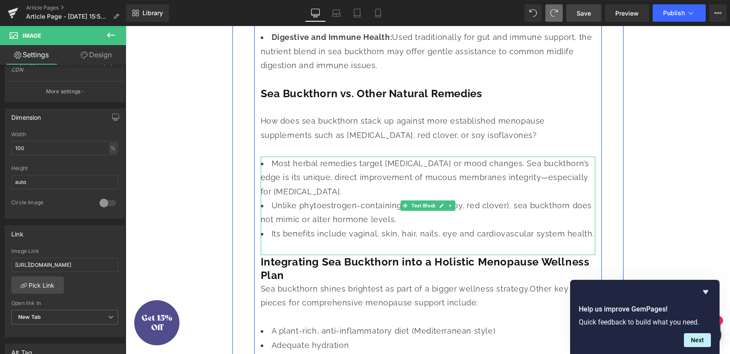
click at [326, 199] on li "Most herbal remedies target [MEDICAL_DATA] or mood changes. Sea buckthorn’s edg…" at bounding box center [428, 178] width 334 height 42
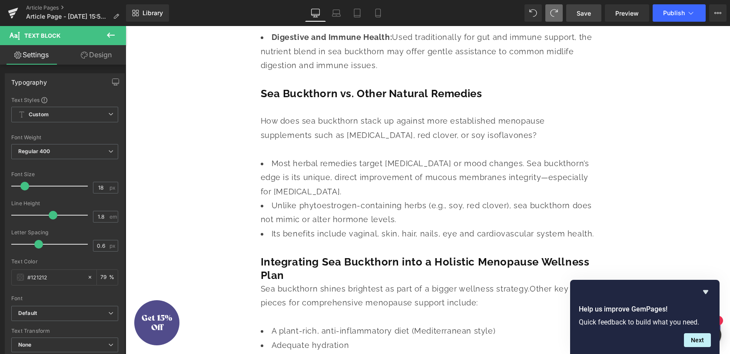
click at [97, 54] on link "Design" at bounding box center [96, 55] width 63 height 20
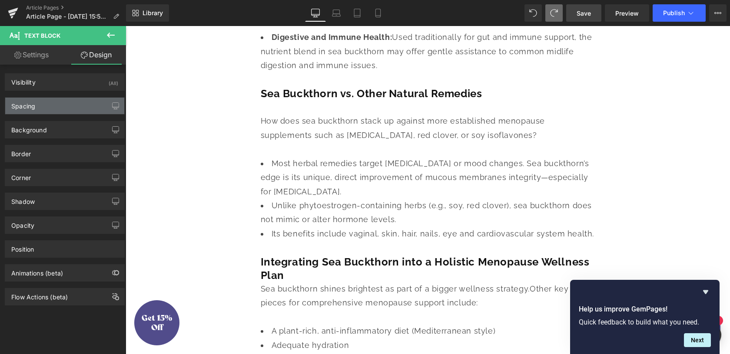
click at [62, 108] on div "Spacing" at bounding box center [64, 106] width 119 height 17
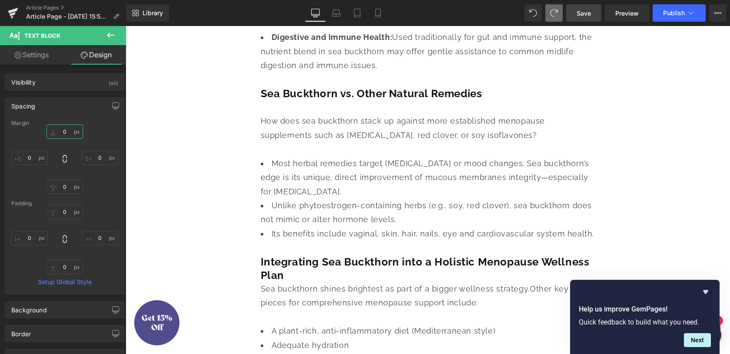
click at [60, 132] on input "0" at bounding box center [64, 132] width 36 height 14
type input "-20"
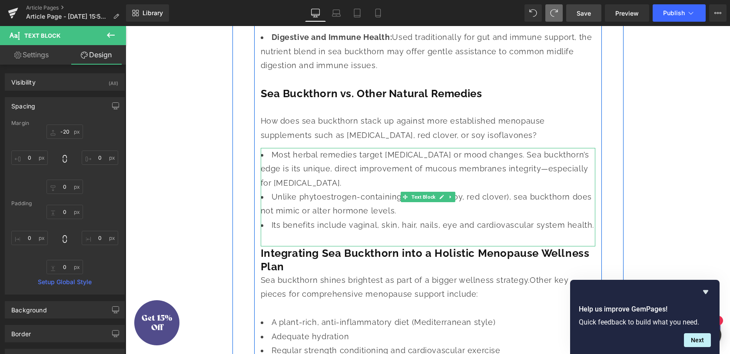
click at [335, 247] on li "Its benefits include vaginal, skin, hair, nails, eye and cardiovascular system …" at bounding box center [428, 232] width 334 height 28
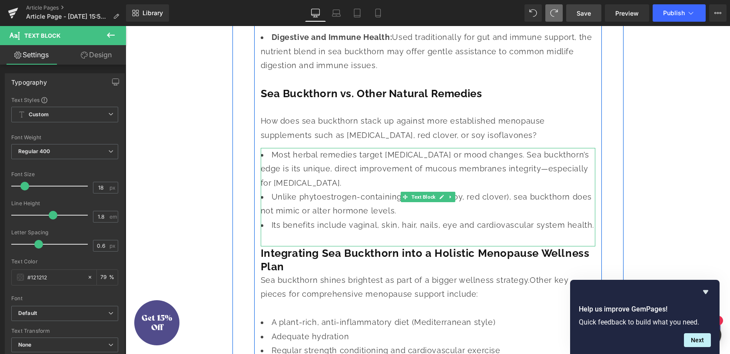
click at [301, 190] on li "Most herbal remedies target [MEDICAL_DATA] or mood changes. Sea buckthorn’s edg…" at bounding box center [428, 169] width 334 height 42
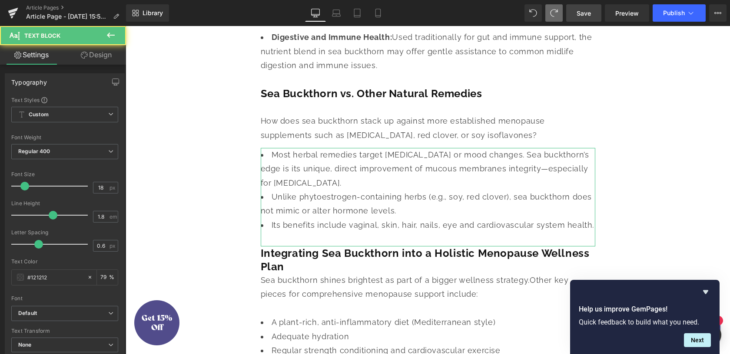
click at [109, 53] on link "Design" at bounding box center [96, 55] width 63 height 20
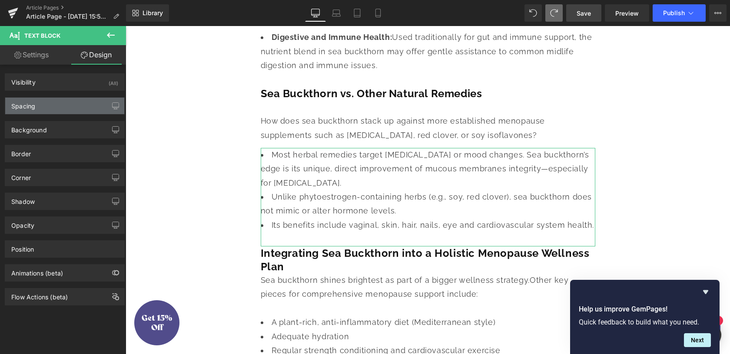
click at [44, 108] on div "Spacing" at bounding box center [64, 106] width 119 height 17
type input "-20"
type input "0"
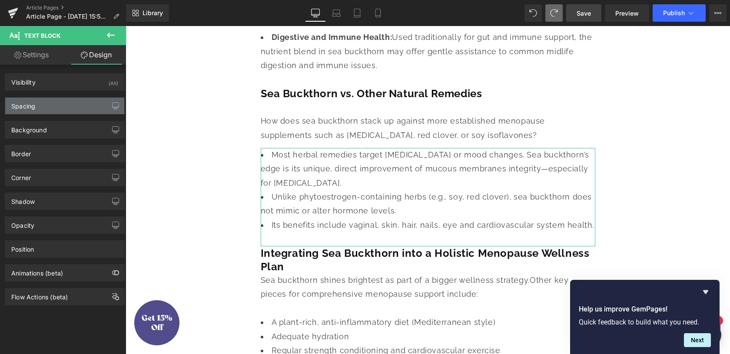
type input "0"
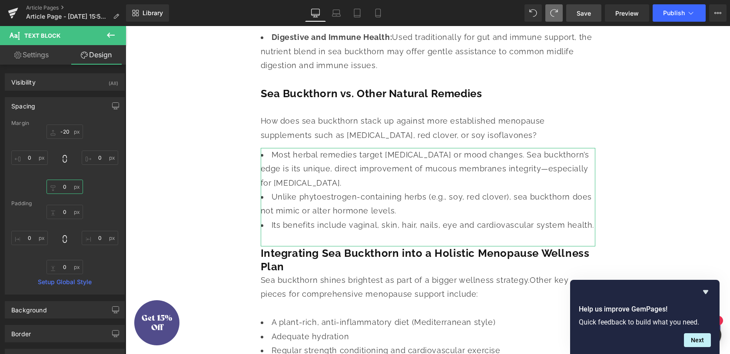
click at [61, 192] on input "0" at bounding box center [64, 187] width 36 height 14
type input "-20"
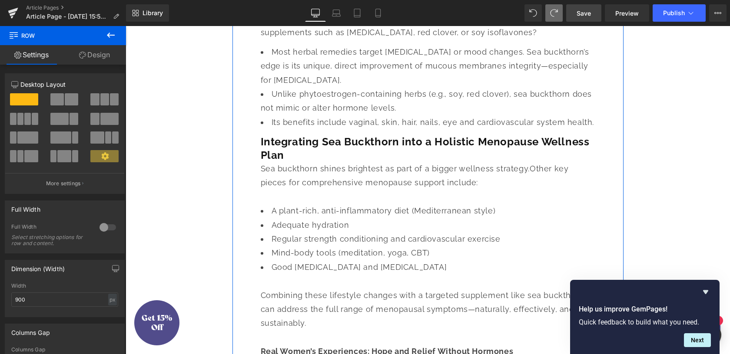
scroll to position [2027, 0]
click at [583, 13] on span "Save" at bounding box center [583, 13] width 14 height 9
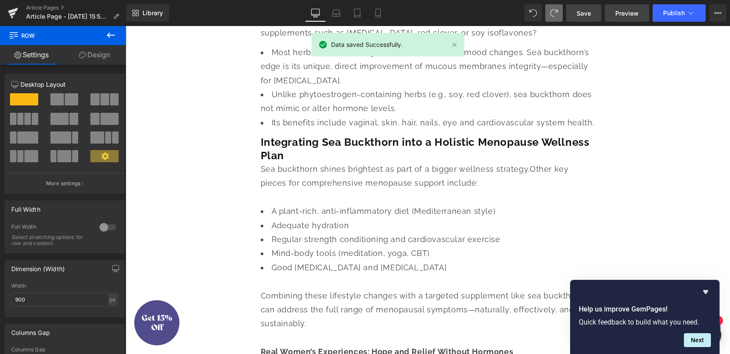
click at [620, 17] on span "Preview" at bounding box center [626, 13] width 23 height 9
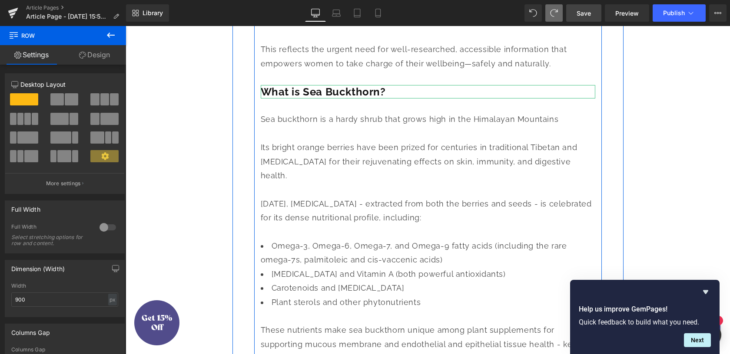
scroll to position [1027, 0]
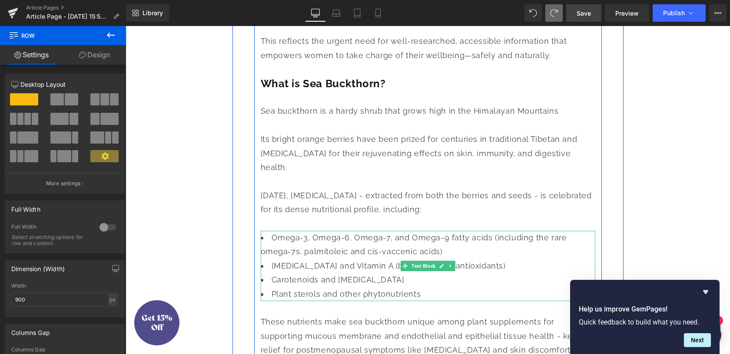
click at [319, 259] on li "Omega-3, Omega-6, Omega-7, and Omega-9 fatty acids (including the rare omega-7s…" at bounding box center [428, 245] width 334 height 28
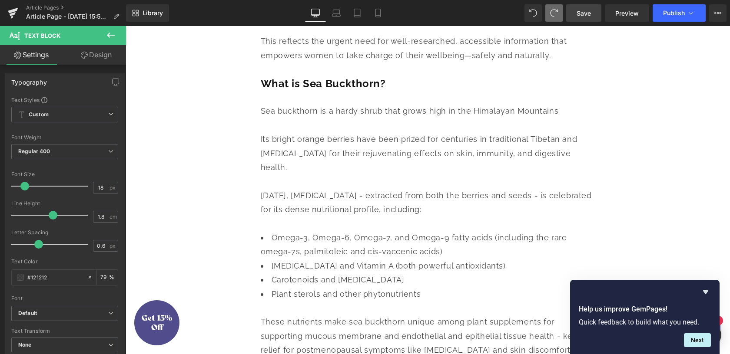
click at [102, 53] on link "Design" at bounding box center [96, 55] width 63 height 20
click at [0, 0] on div "Spacing" at bounding box center [0, 0] width 0 height 0
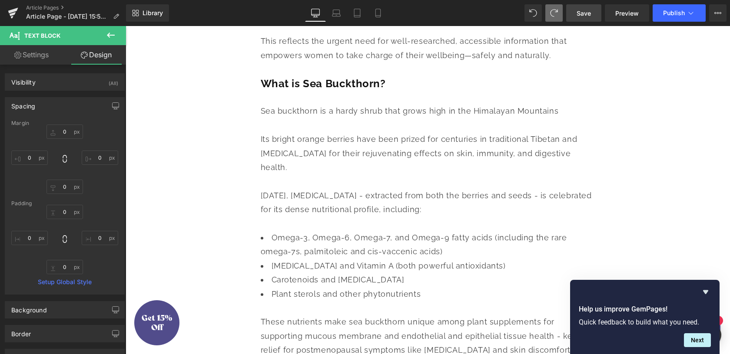
type input "0"
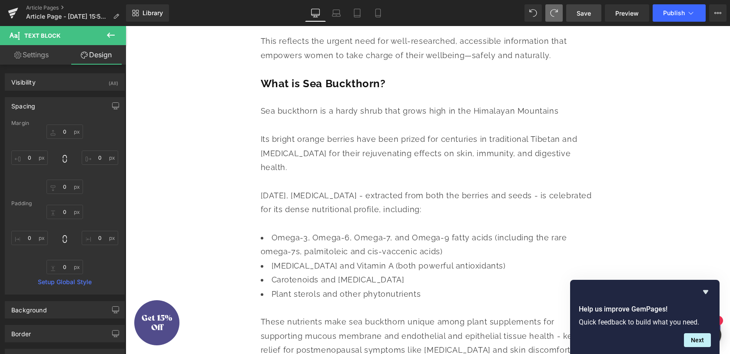
type input "0"
click at [61, 130] on input "0" at bounding box center [64, 132] width 36 height 14
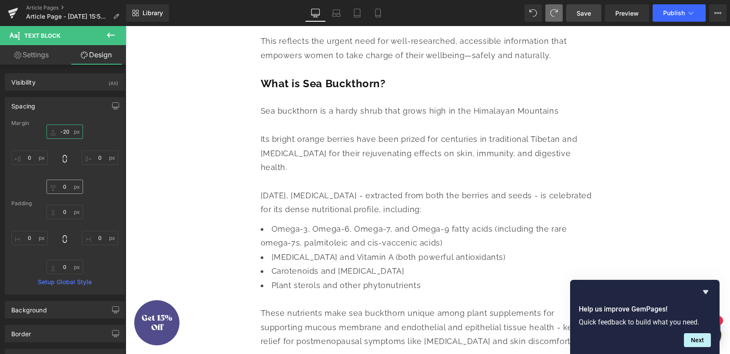
type input "-20"
click at [66, 186] on input "0" at bounding box center [64, 187] width 36 height 14
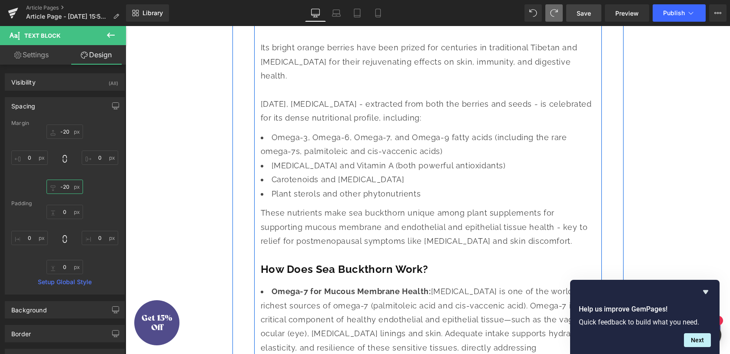
scroll to position [1142, 0]
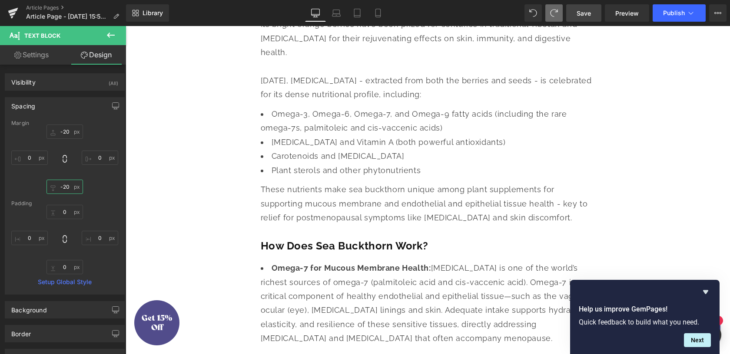
type input "-20"
click at [589, 12] on span "Save" at bounding box center [583, 13] width 14 height 9
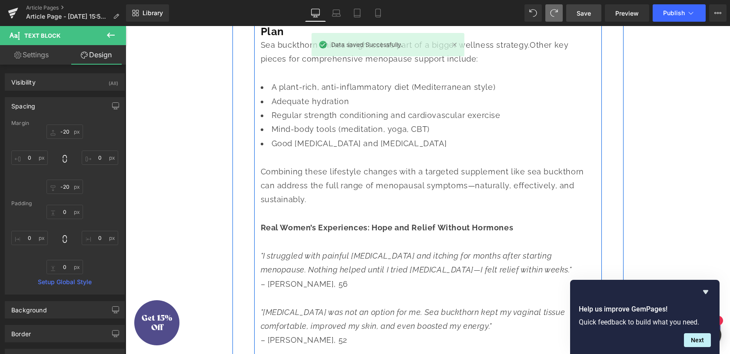
scroll to position [2134, 0]
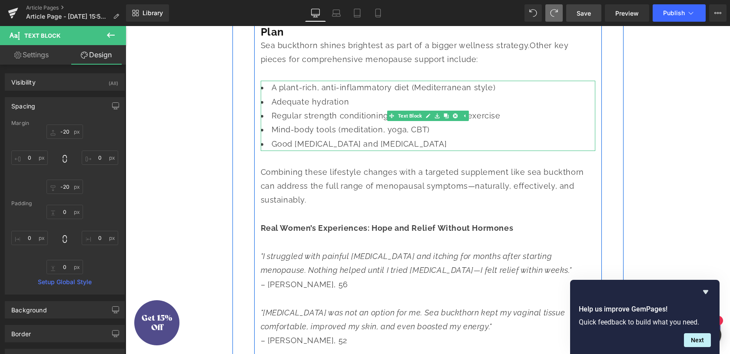
click at [337, 123] on li "Regular strength conditioning and cardiovascular exercise" at bounding box center [428, 116] width 334 height 14
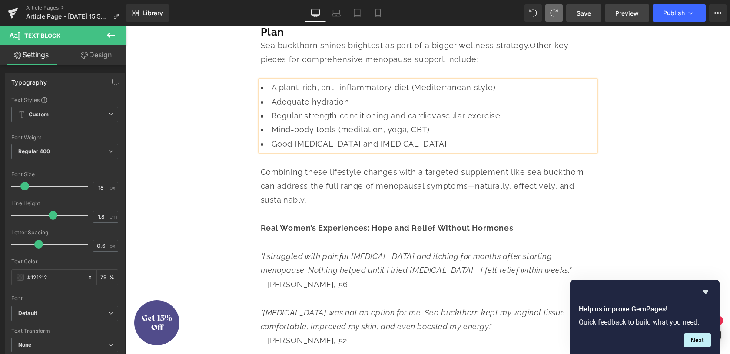
click at [619, 12] on span "Preview" at bounding box center [626, 13] width 23 height 9
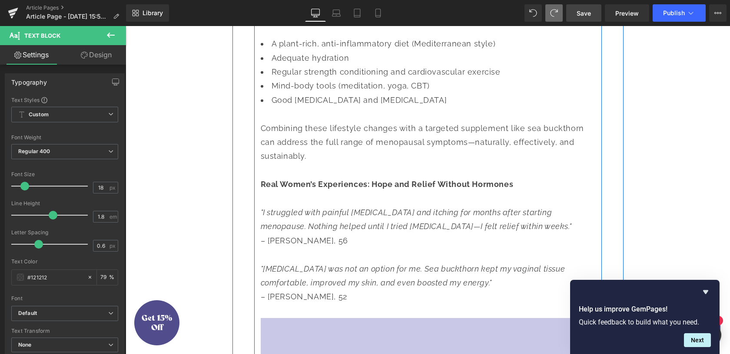
scroll to position [2168, 0]
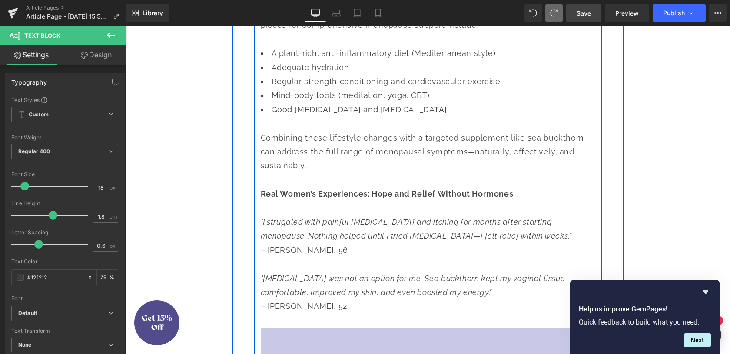
click at [328, 75] on li "Adequate hydration" at bounding box center [428, 68] width 334 height 14
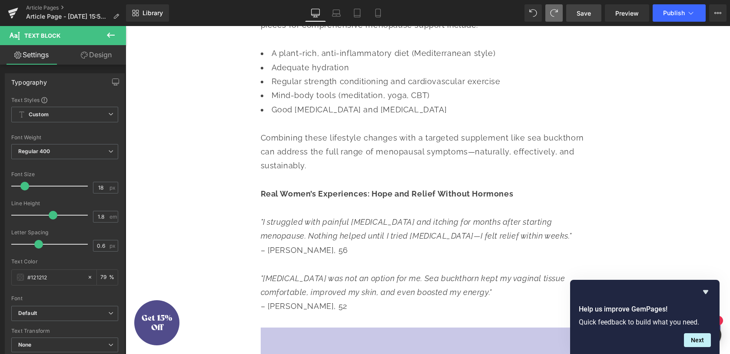
click at [89, 51] on link "Design" at bounding box center [96, 55] width 63 height 20
click at [0, 0] on div "Spacing" at bounding box center [0, 0] width 0 height 0
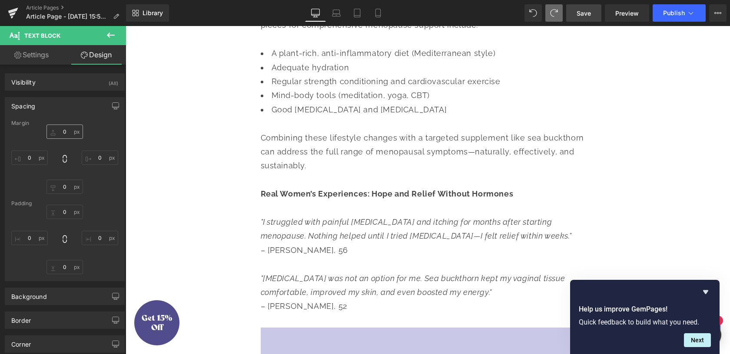
type input "0"
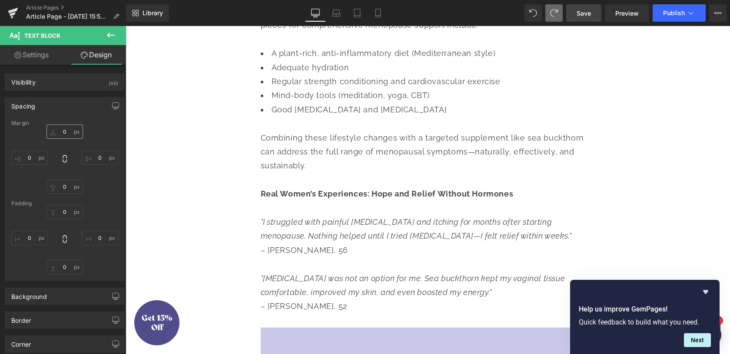
type input "0"
click at [62, 130] on input "0" at bounding box center [64, 132] width 36 height 14
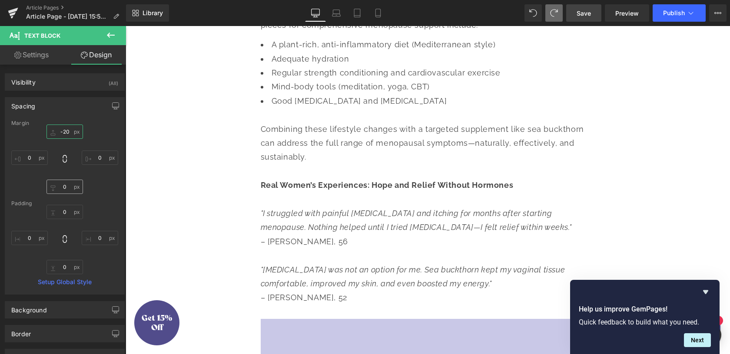
type input "-20"
click at [63, 183] on input "0" at bounding box center [64, 187] width 36 height 14
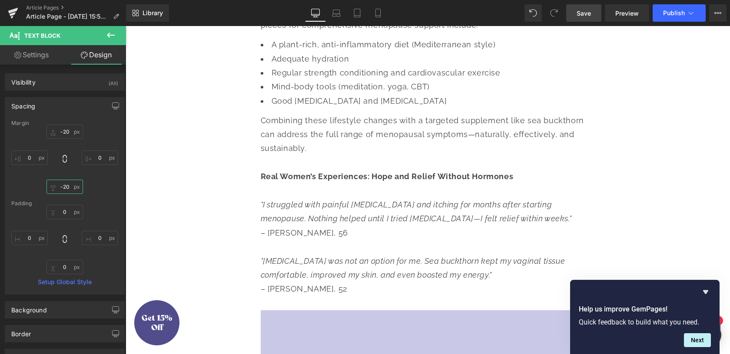
type input "-20"
click at [589, 8] on link "Save" at bounding box center [583, 12] width 35 height 17
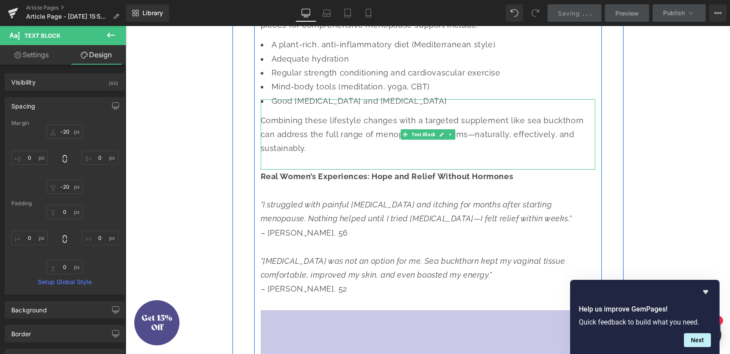
scroll to position [2316, 0]
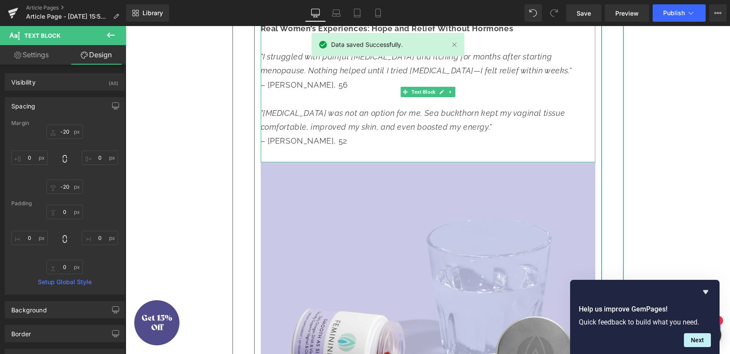
click at [367, 106] on div at bounding box center [428, 99] width 334 height 14
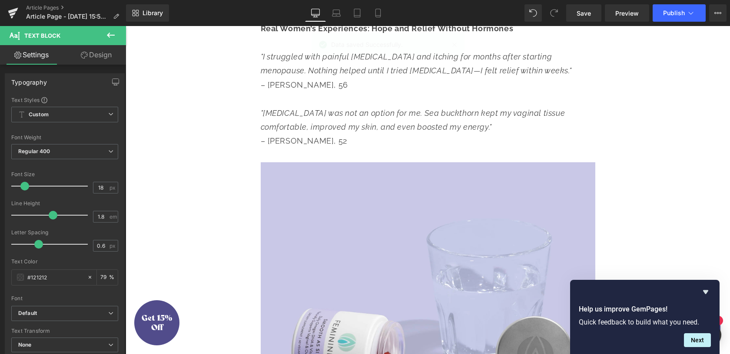
click at [101, 44] on button at bounding box center [111, 35] width 30 height 19
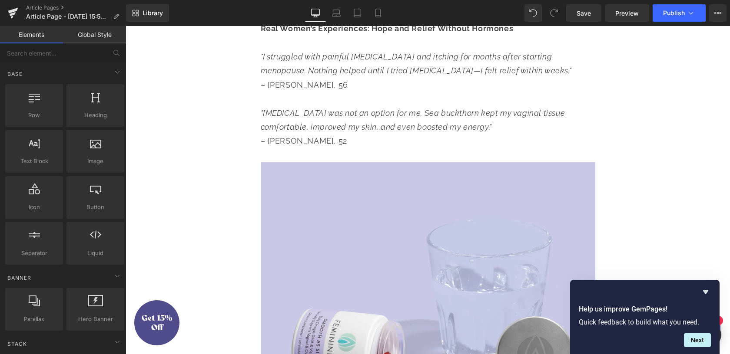
click at [288, 78] on div ""I struggled with painful [MEDICAL_DATA] and itching for months after starting …" at bounding box center [428, 64] width 334 height 28
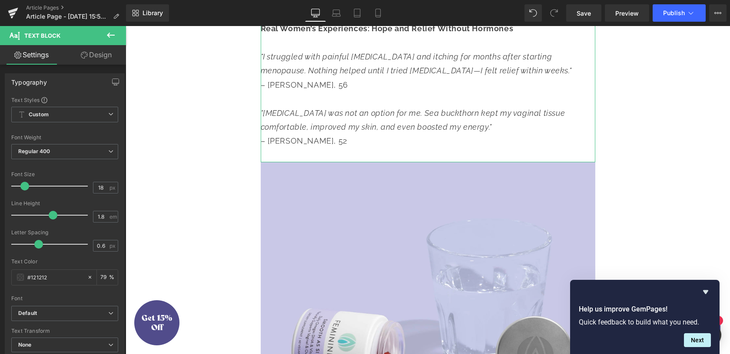
click at [94, 56] on link "Design" at bounding box center [96, 55] width 63 height 20
click at [0, 0] on div "Spacing" at bounding box center [0, 0] width 0 height 0
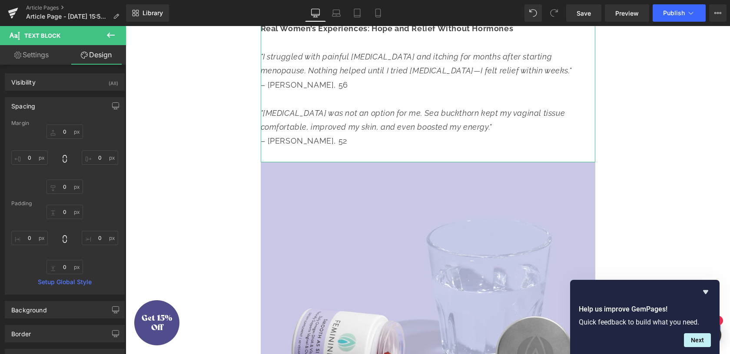
type input "0"
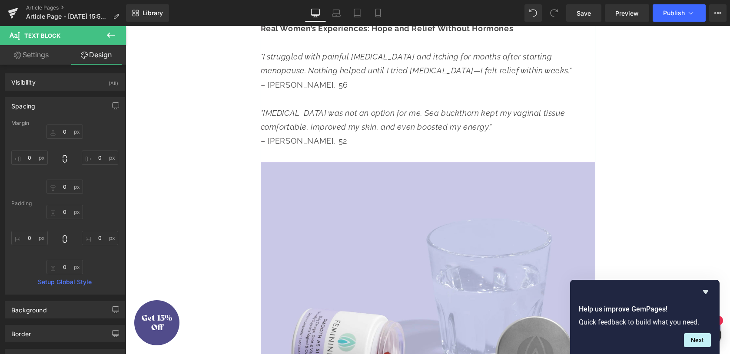
type input "0"
click at [62, 133] on input "0" at bounding box center [64, 132] width 36 height 14
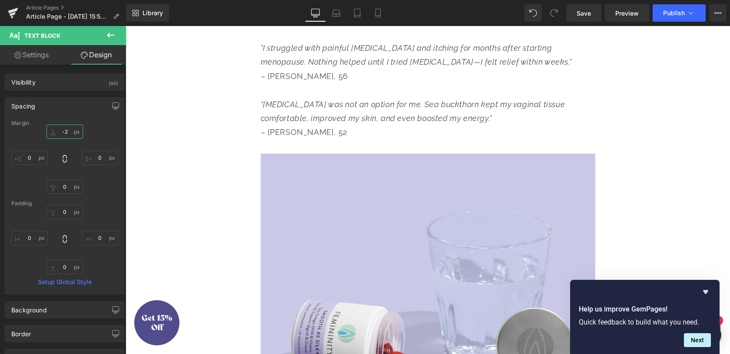
type input "-"
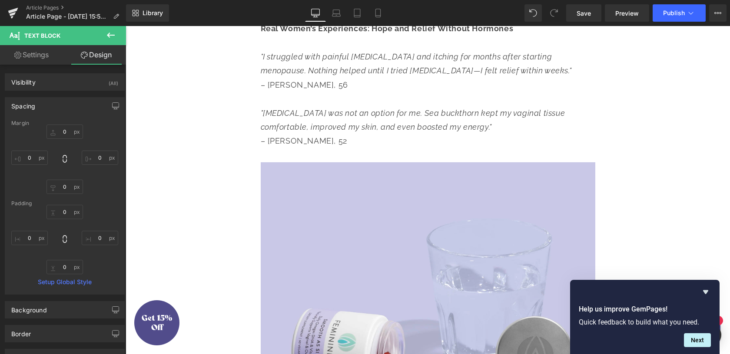
click at [393, 92] on div "– [PERSON_NAME], 56" at bounding box center [428, 85] width 334 height 14
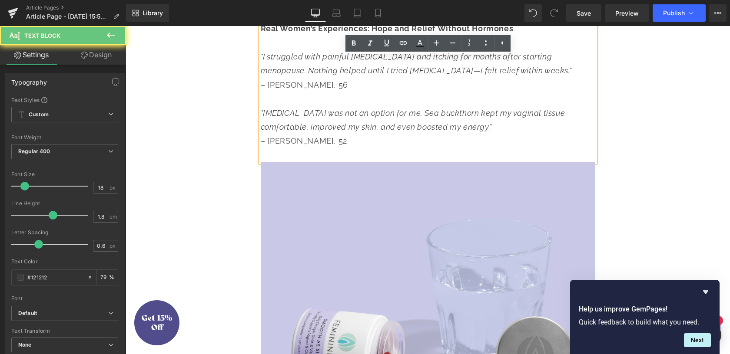
click at [358, 92] on div "– [PERSON_NAME], 56" at bounding box center [428, 85] width 334 height 14
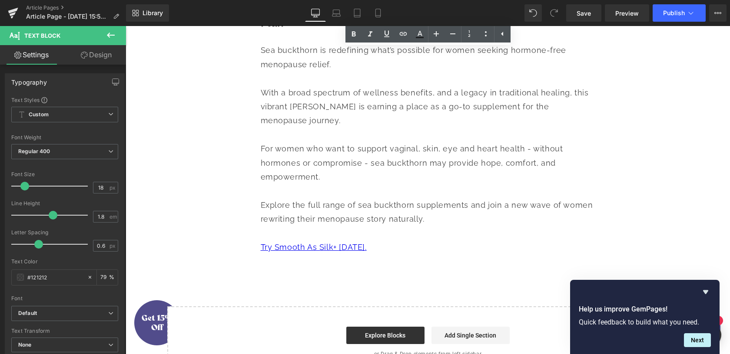
scroll to position [2822, 0]
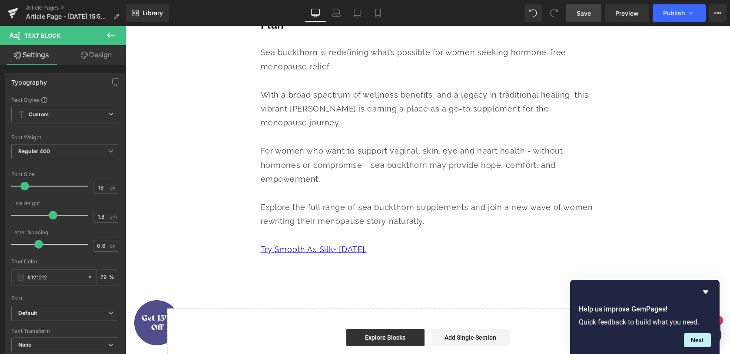
click at [587, 11] on span "Save" at bounding box center [583, 13] width 14 height 9
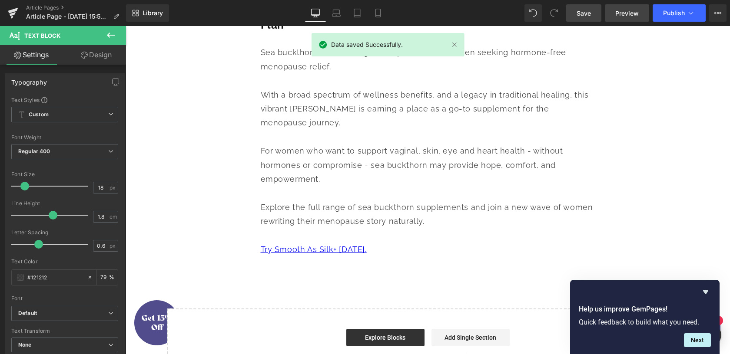
click at [624, 18] on link "Preview" at bounding box center [627, 12] width 44 height 17
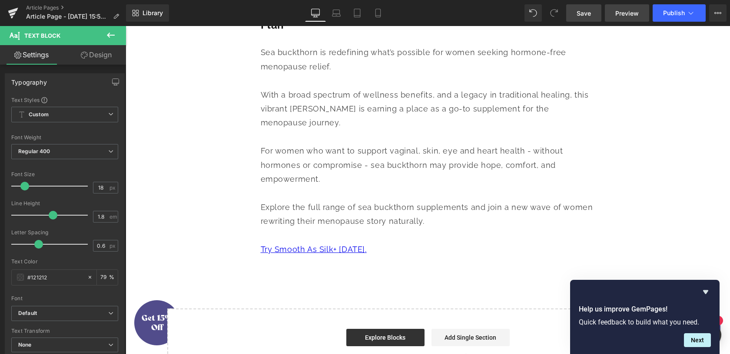
click at [622, 15] on span "Preview" at bounding box center [626, 13] width 23 height 9
click at [381, 14] on icon at bounding box center [378, 13] width 9 height 9
type input "79"
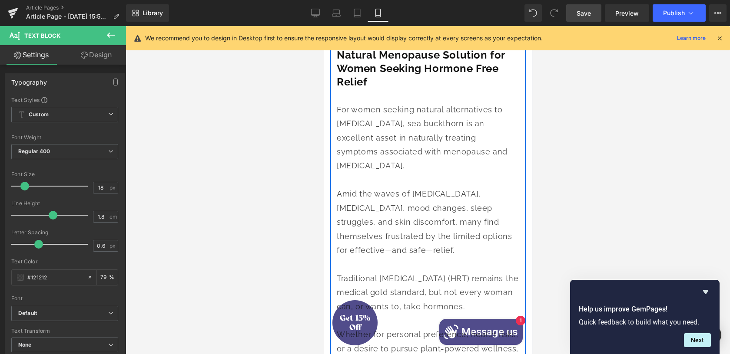
scroll to position [0, 0]
